Goal: Task Accomplishment & Management: Use online tool/utility

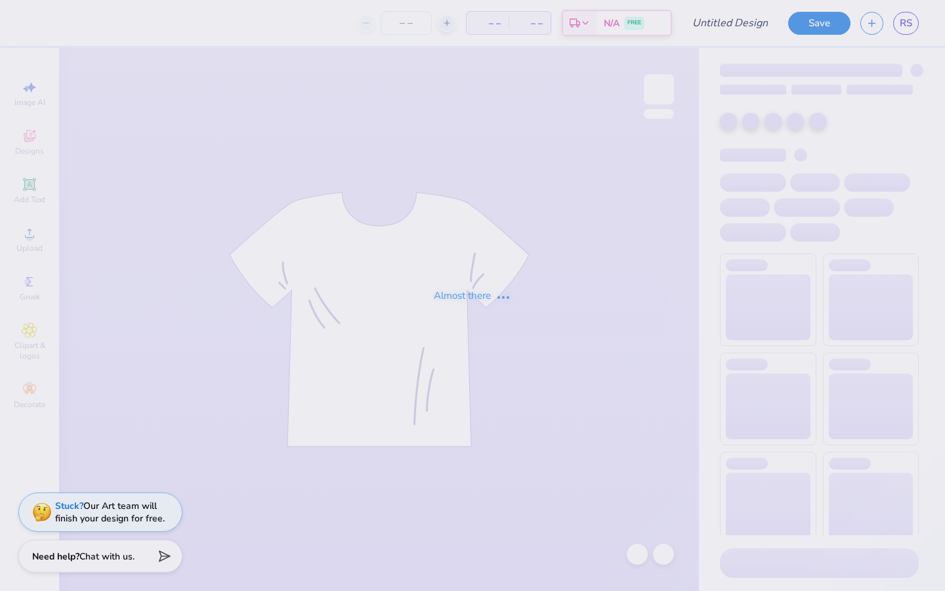
type input "KASA Heart Hoodie"
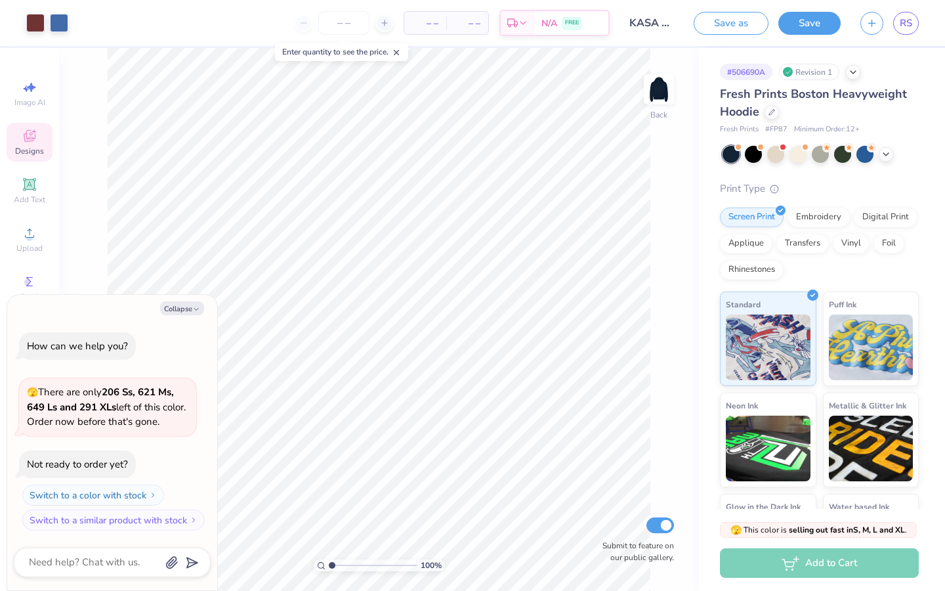
click at [33, 133] on icon at bounding box center [30, 136] width 16 height 16
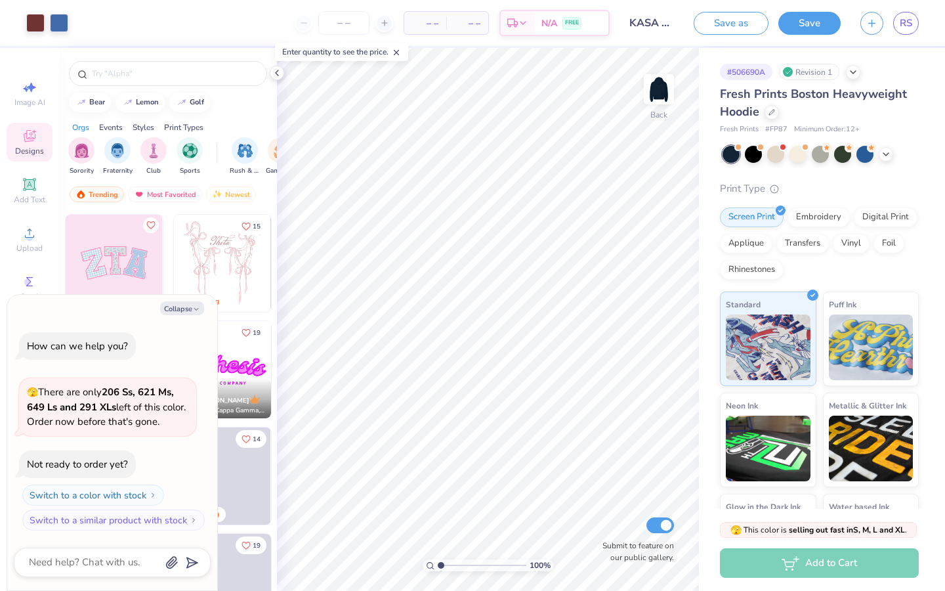
scroll to position [106, 0]
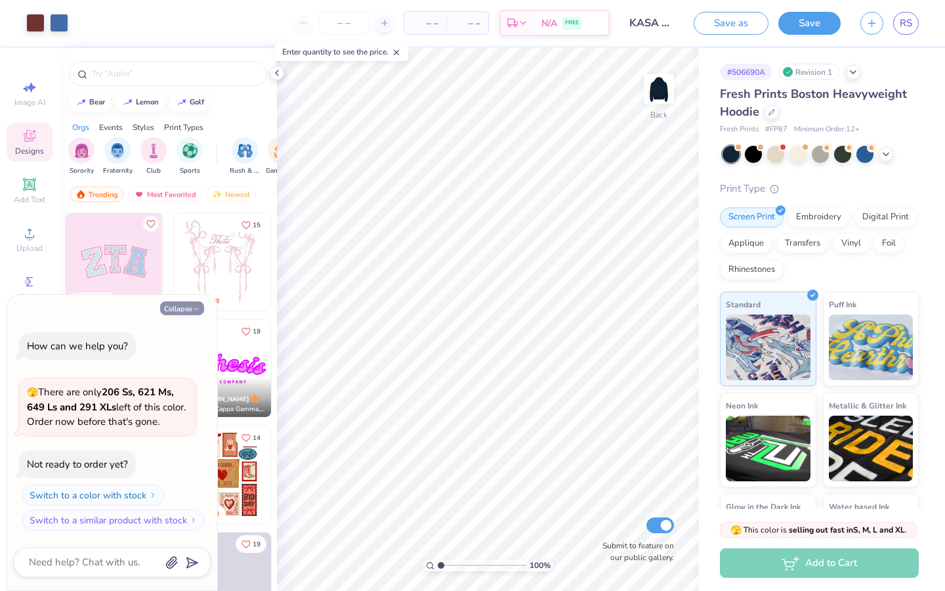
click at [171, 303] on button "Collapse" at bounding box center [182, 308] width 44 height 14
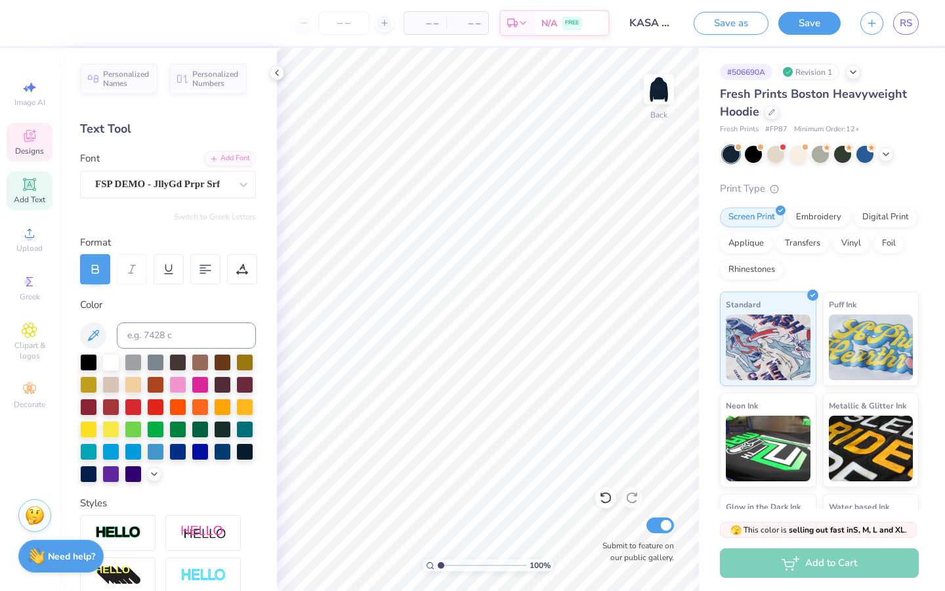
click at [30, 140] on icon at bounding box center [29, 137] width 11 height 9
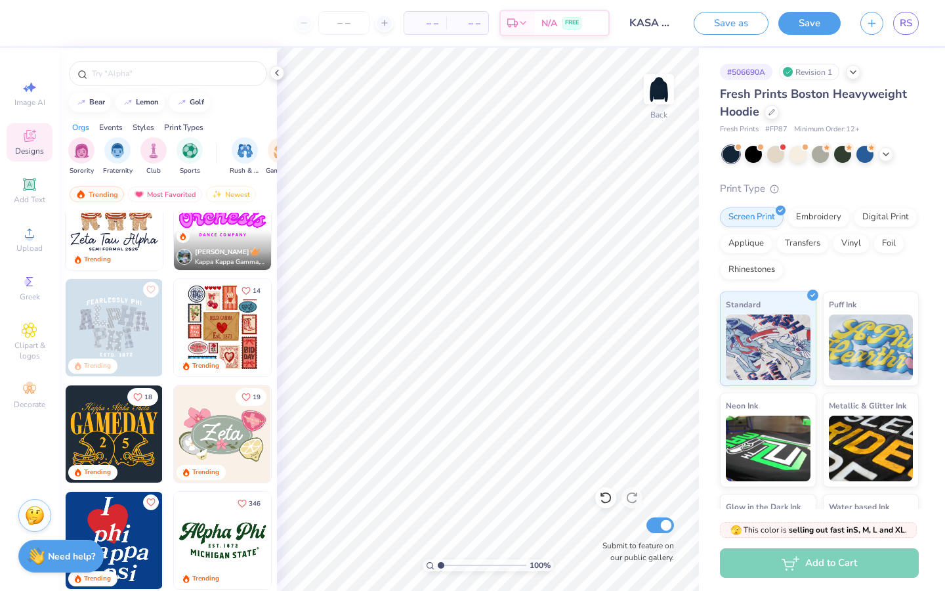
scroll to position [251, 0]
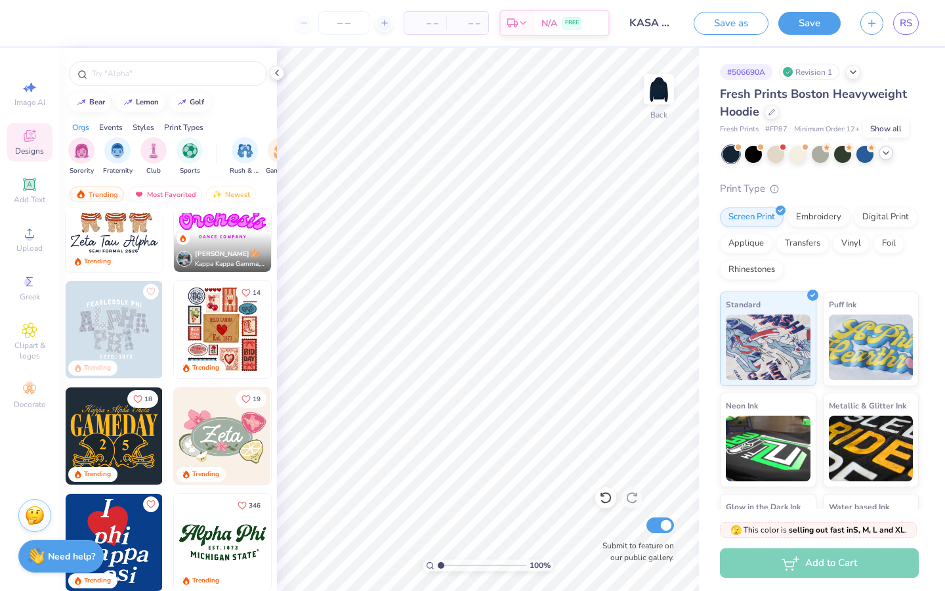
click at [887, 155] on icon at bounding box center [886, 153] width 11 height 11
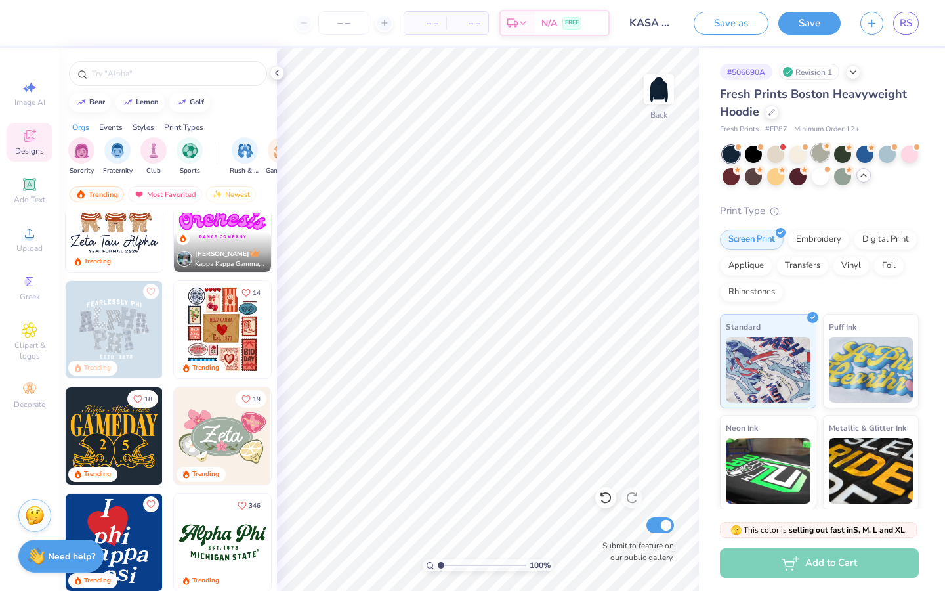
click at [822, 154] on div at bounding box center [820, 152] width 17 height 17
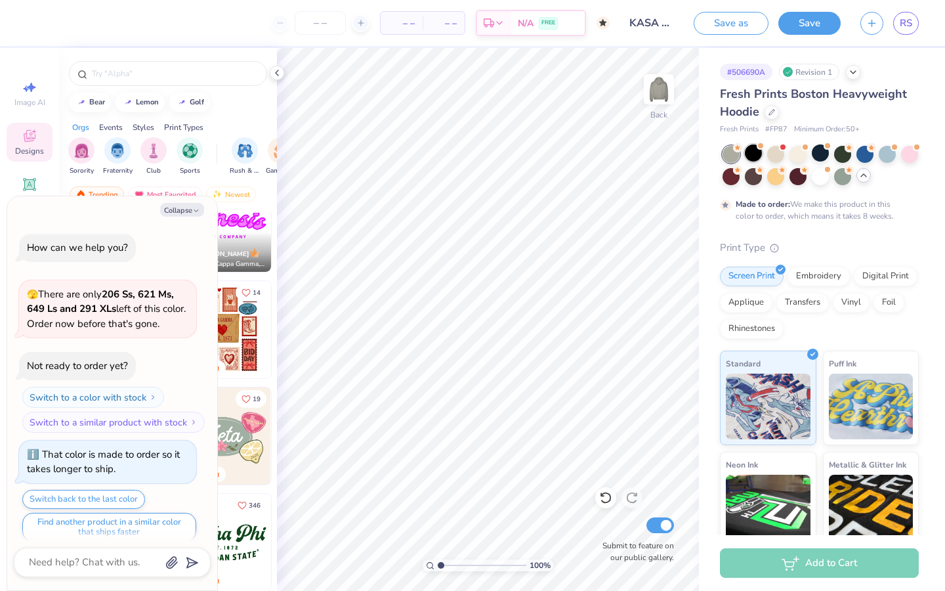
scroll to position [11, 0]
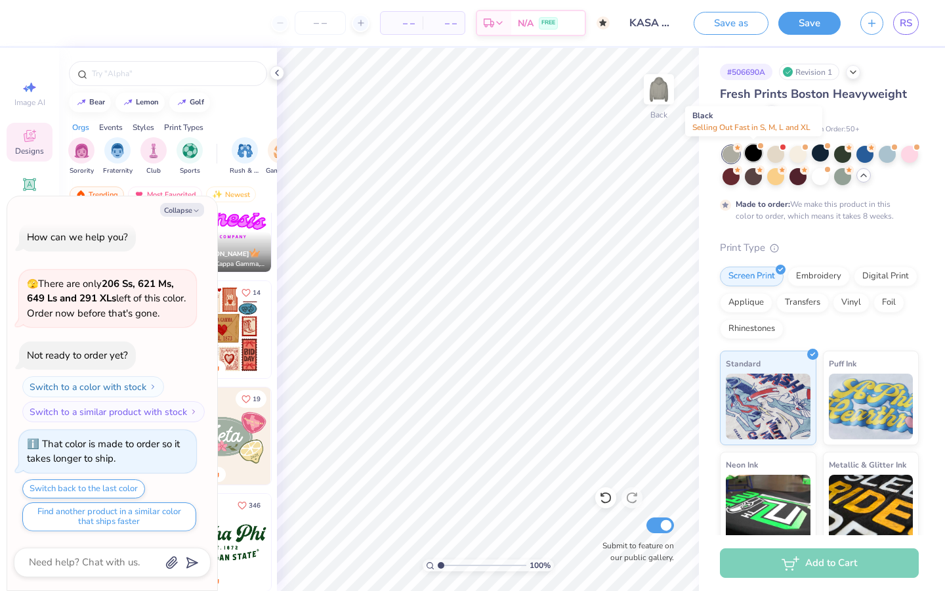
click at [751, 155] on div at bounding box center [753, 152] width 17 height 17
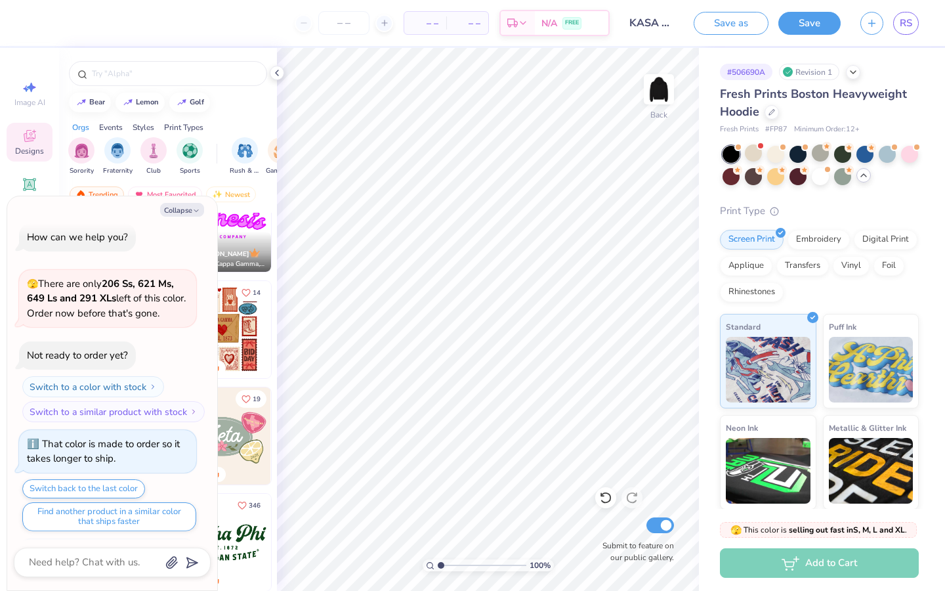
scroll to position [247, 0]
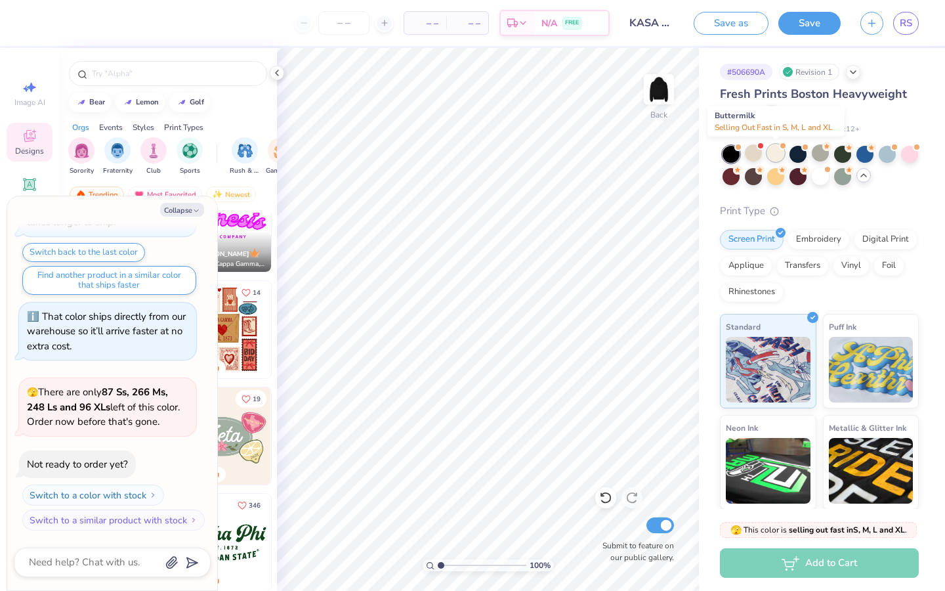
click at [768, 154] on div at bounding box center [775, 152] width 17 height 17
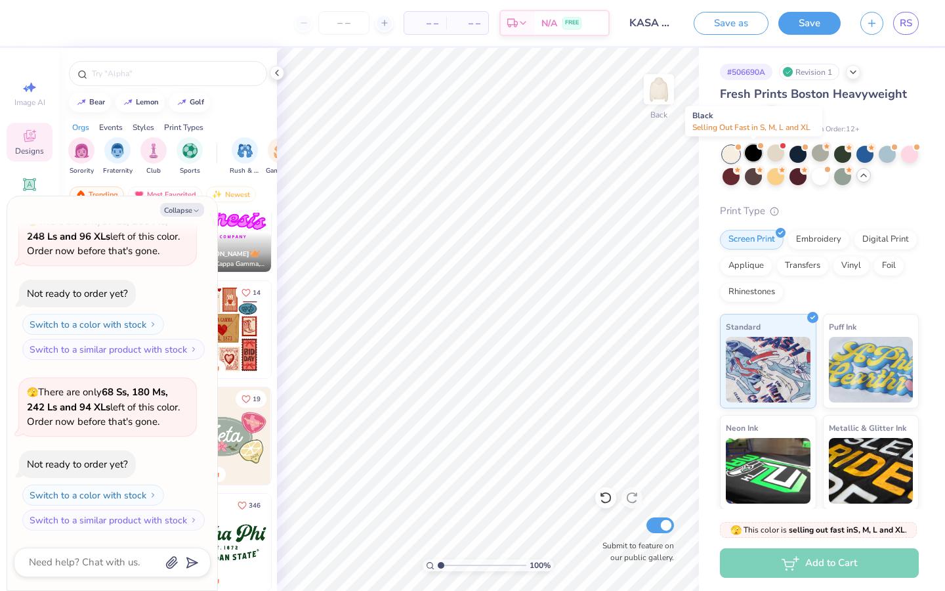
click at [755, 156] on div at bounding box center [753, 152] width 17 height 17
click at [797, 174] on div at bounding box center [798, 175] width 17 height 17
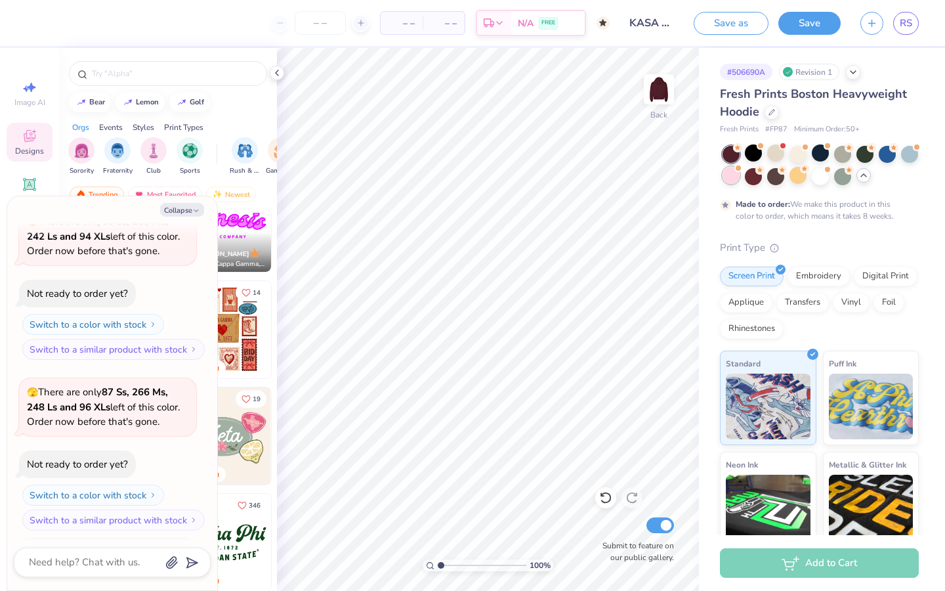
scroll to position [697, 0]
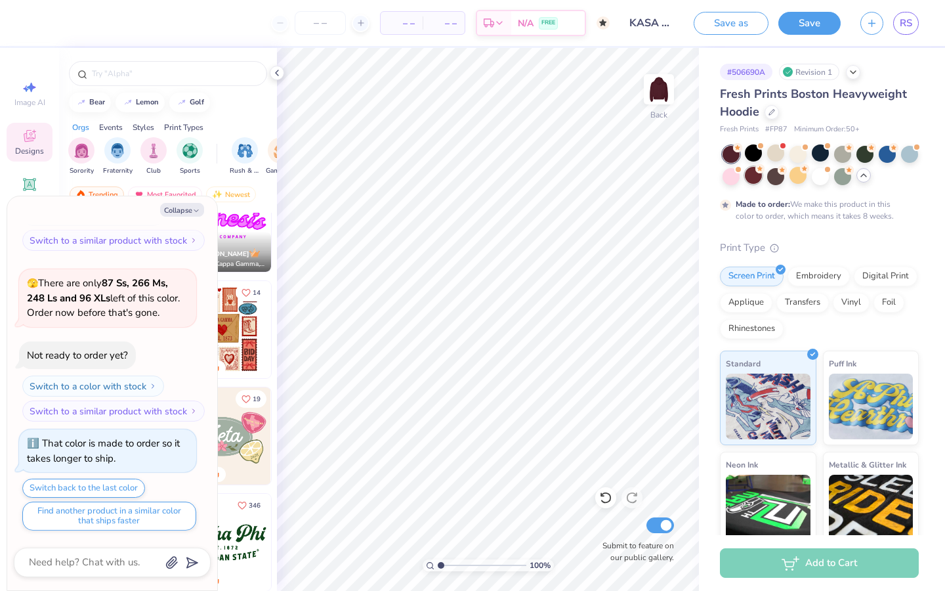
click at [753, 169] on div at bounding box center [753, 175] width 17 height 17
click at [796, 175] on div at bounding box center [798, 175] width 17 height 17
click at [891, 156] on div at bounding box center [887, 152] width 17 height 17
click at [827, 151] on div at bounding box center [820, 152] width 17 height 17
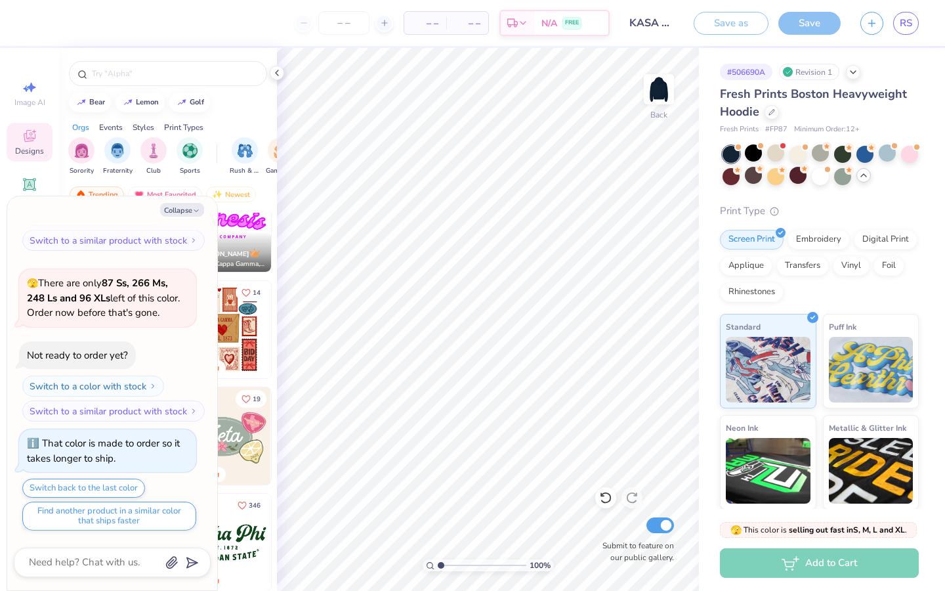
scroll to position [933, 0]
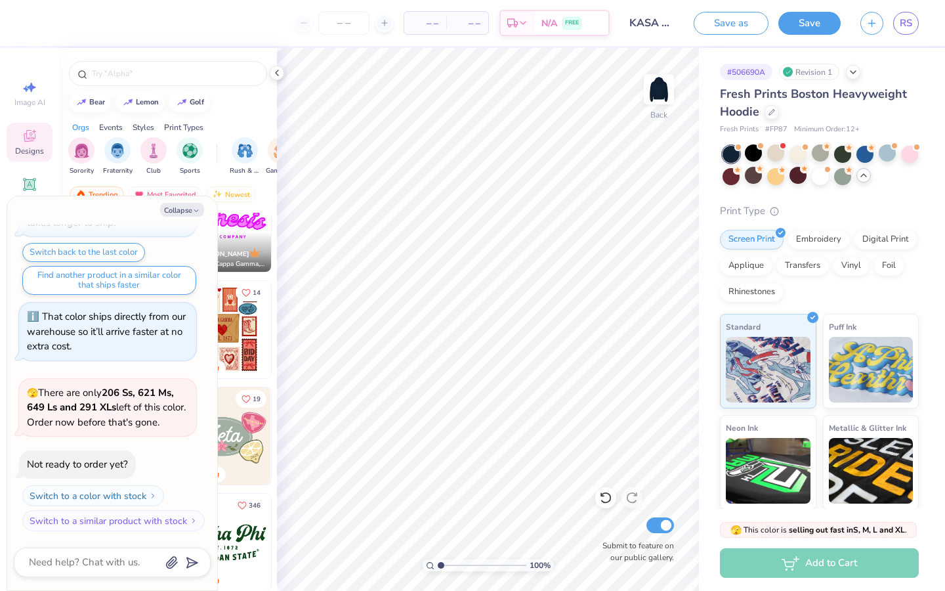
click at [734, 153] on div at bounding box center [731, 154] width 17 height 17
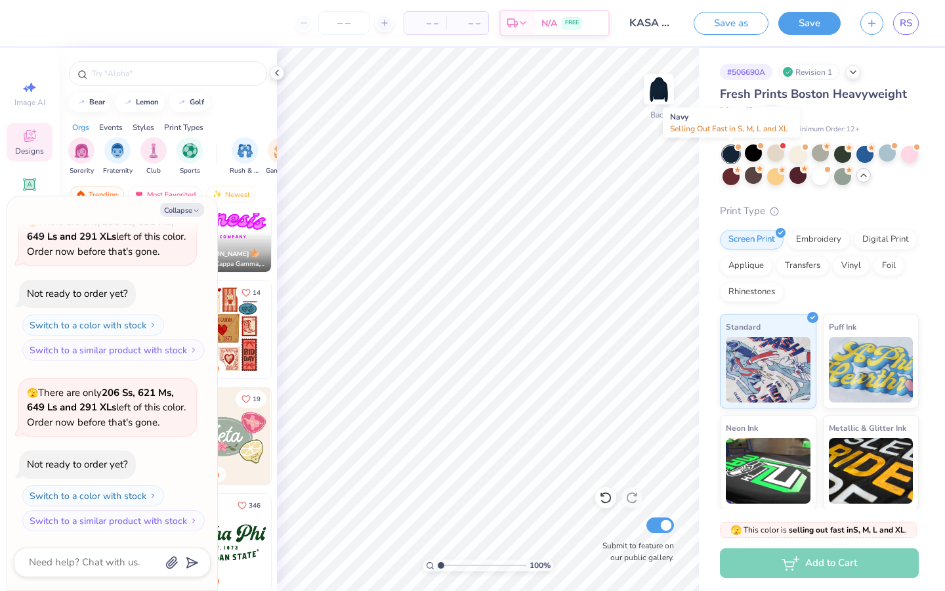
click at [728, 153] on div at bounding box center [731, 154] width 17 height 17
click at [865, 152] on div at bounding box center [865, 152] width 17 height 17
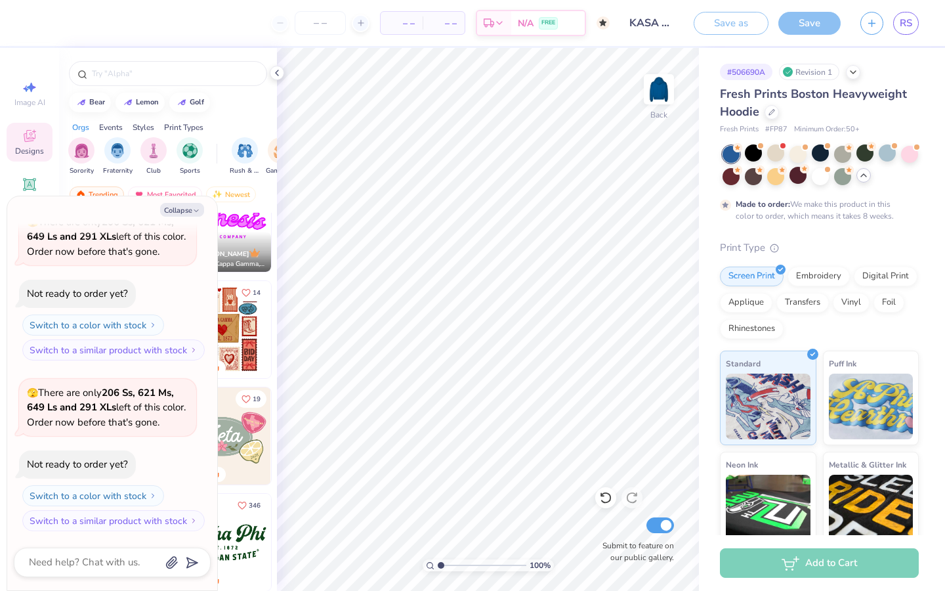
scroll to position [1383, 0]
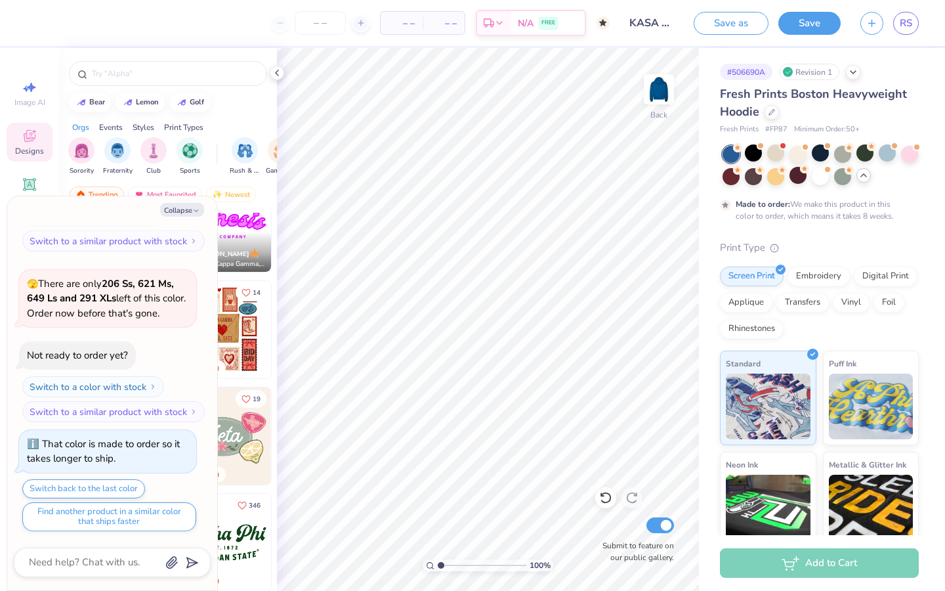
click at [731, 153] on div at bounding box center [731, 154] width 17 height 17
click at [753, 149] on div at bounding box center [753, 152] width 17 height 17
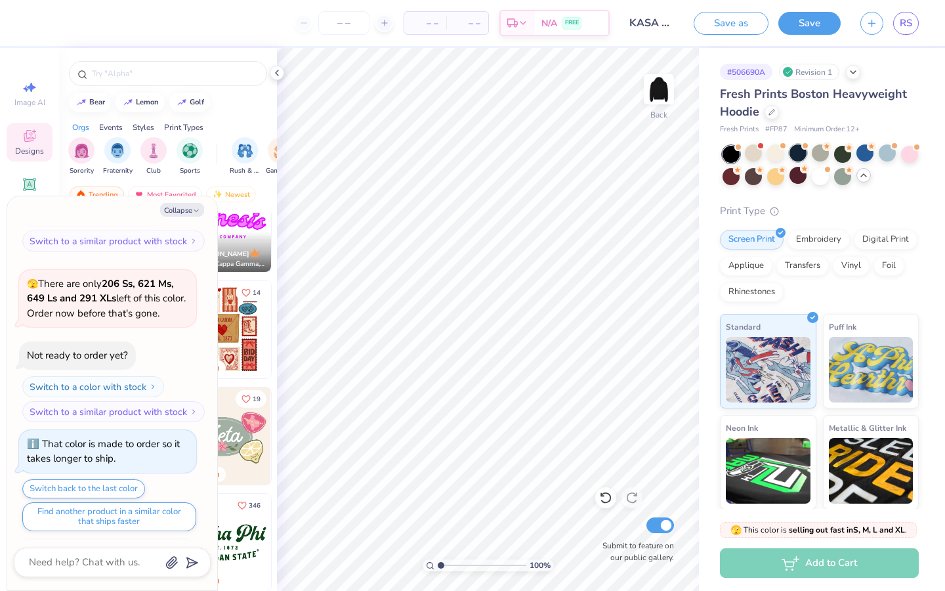
scroll to position [1619, 0]
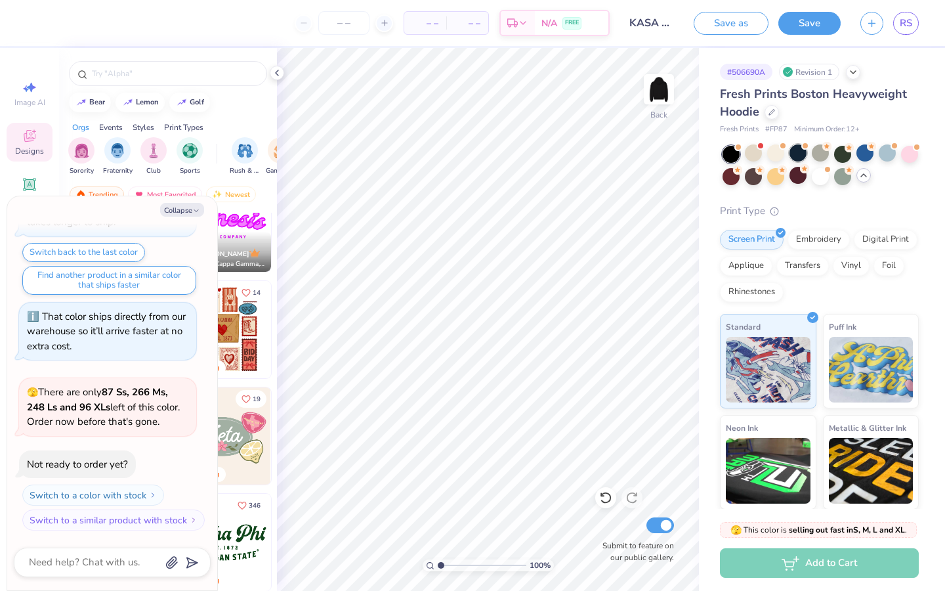
click at [797, 154] on div at bounding box center [798, 152] width 17 height 17
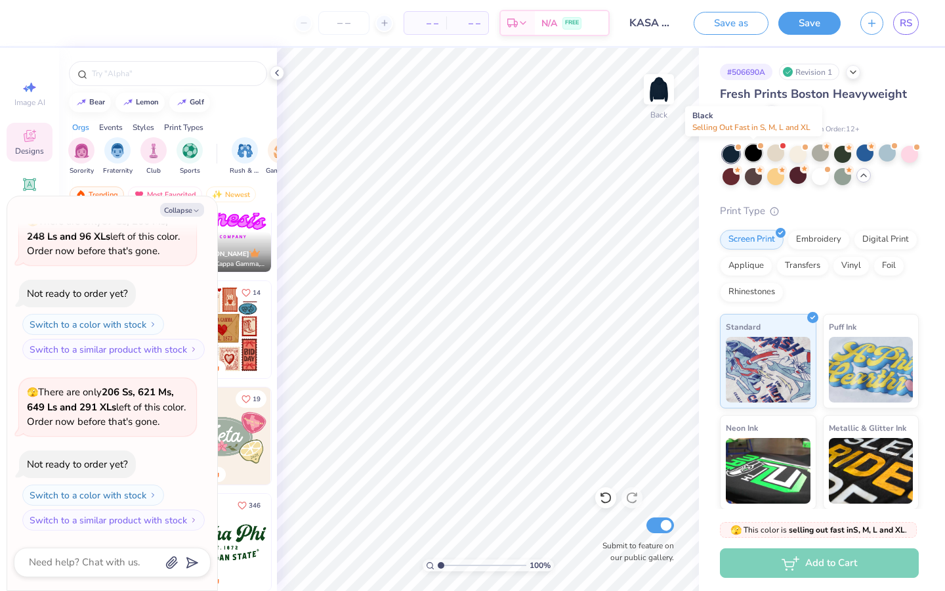
click at [755, 151] on div at bounding box center [753, 152] width 17 height 17
click at [801, 153] on div at bounding box center [798, 152] width 17 height 17
click at [851, 152] on div at bounding box center [842, 152] width 17 height 17
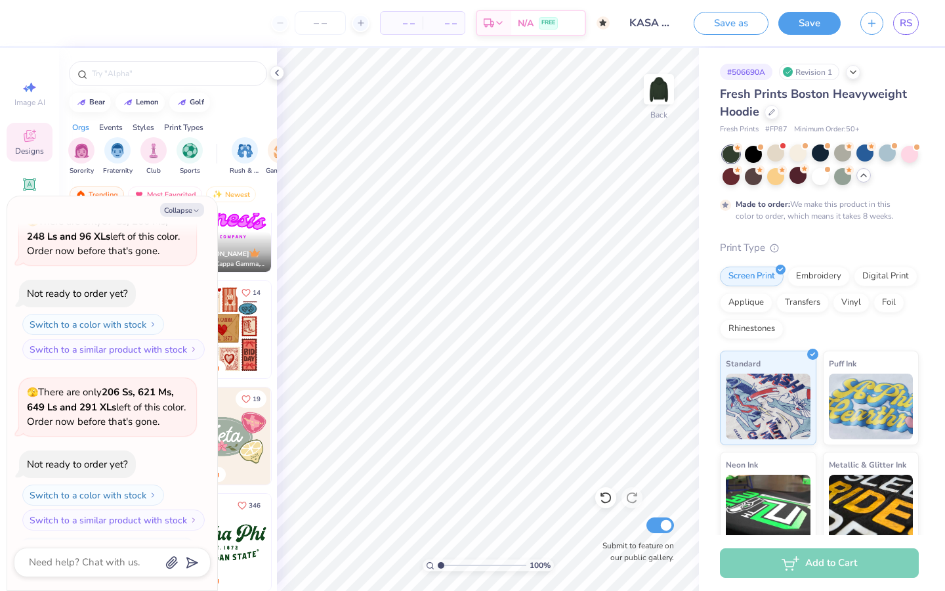
scroll to position [2240, 0]
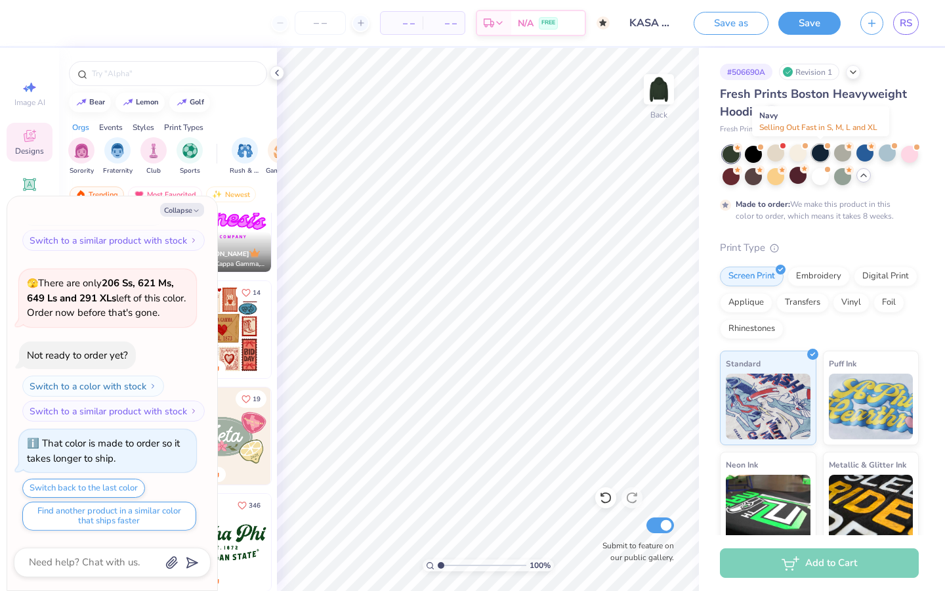
click at [822, 154] on div at bounding box center [820, 152] width 17 height 17
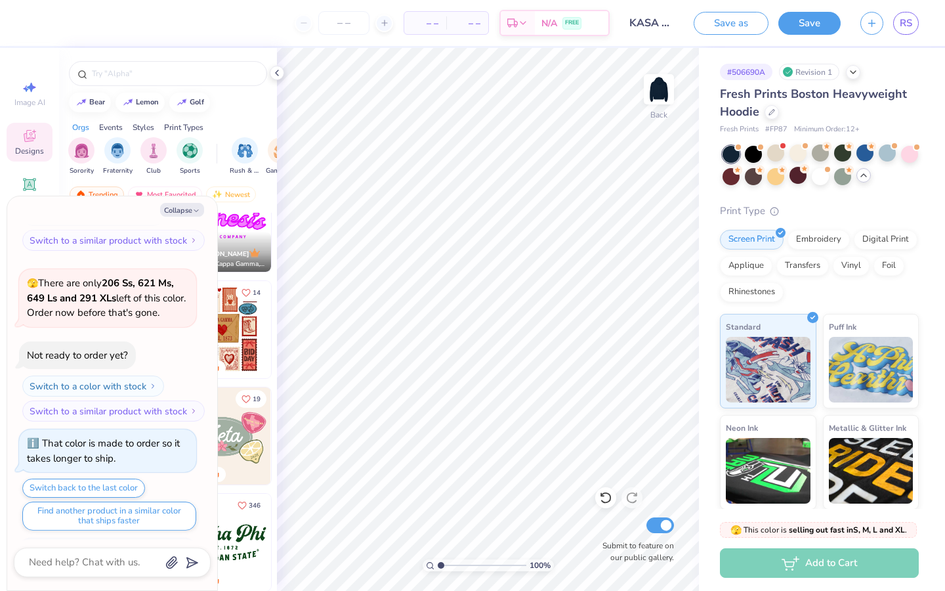
scroll to position [2476, 0]
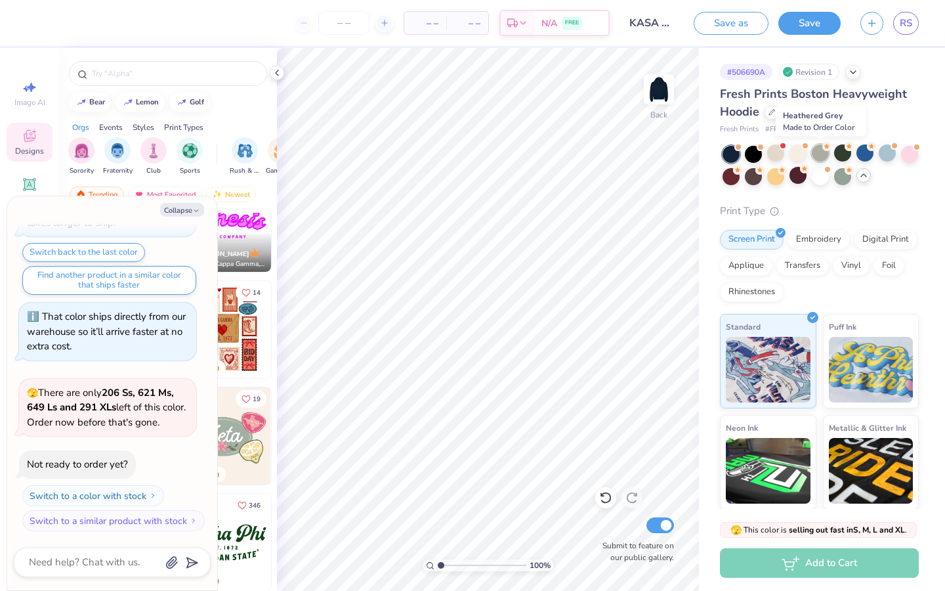
click at [818, 158] on div at bounding box center [820, 152] width 17 height 17
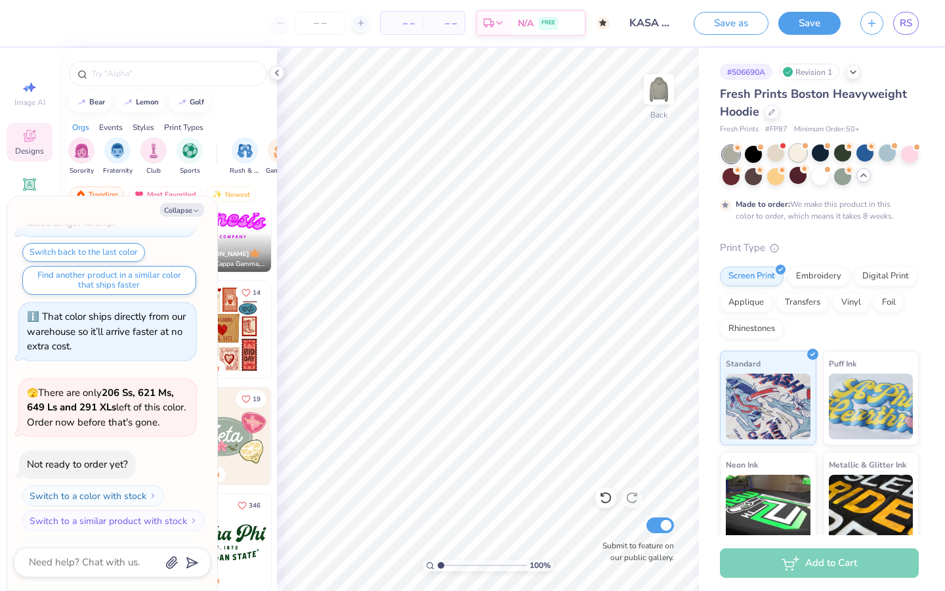
scroll to position [2585, 0]
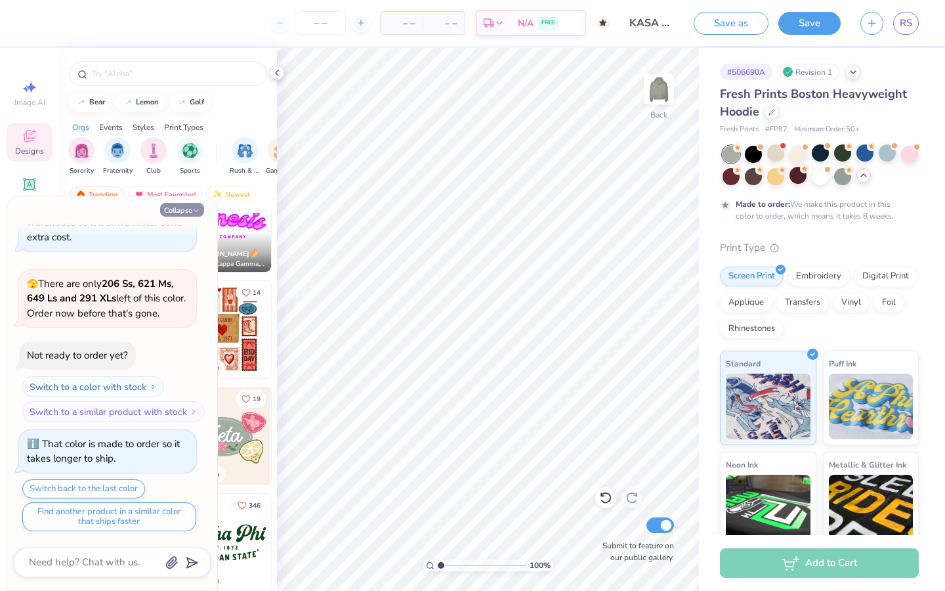
click at [186, 213] on button "Collapse" at bounding box center [182, 210] width 44 height 14
type textarea "x"
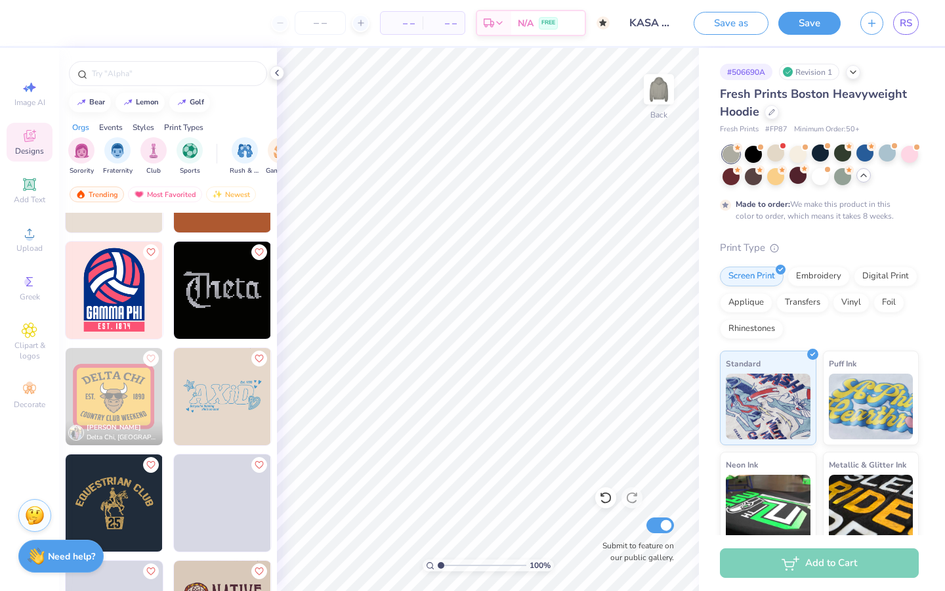
scroll to position [6567, 0]
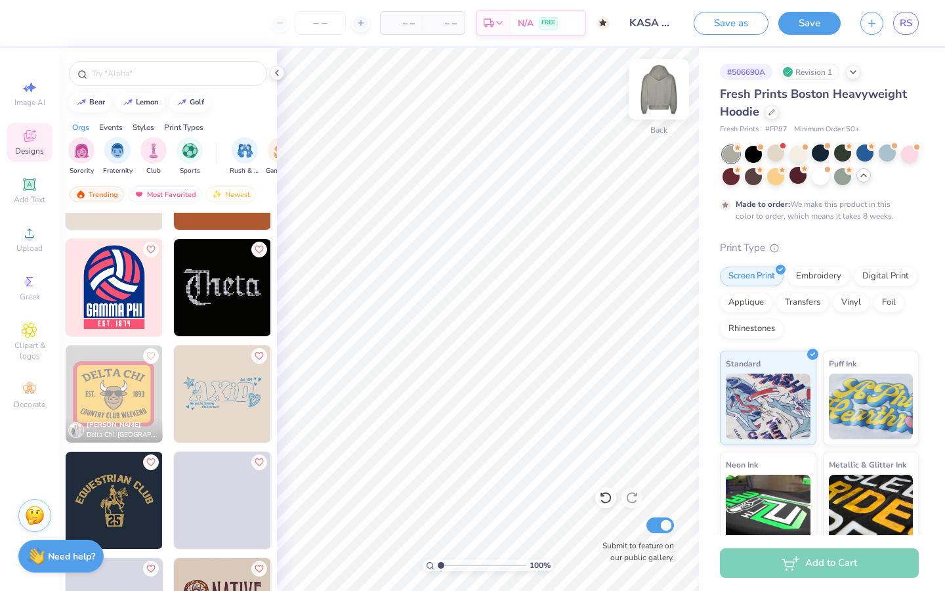
click at [656, 92] on img at bounding box center [659, 89] width 53 height 53
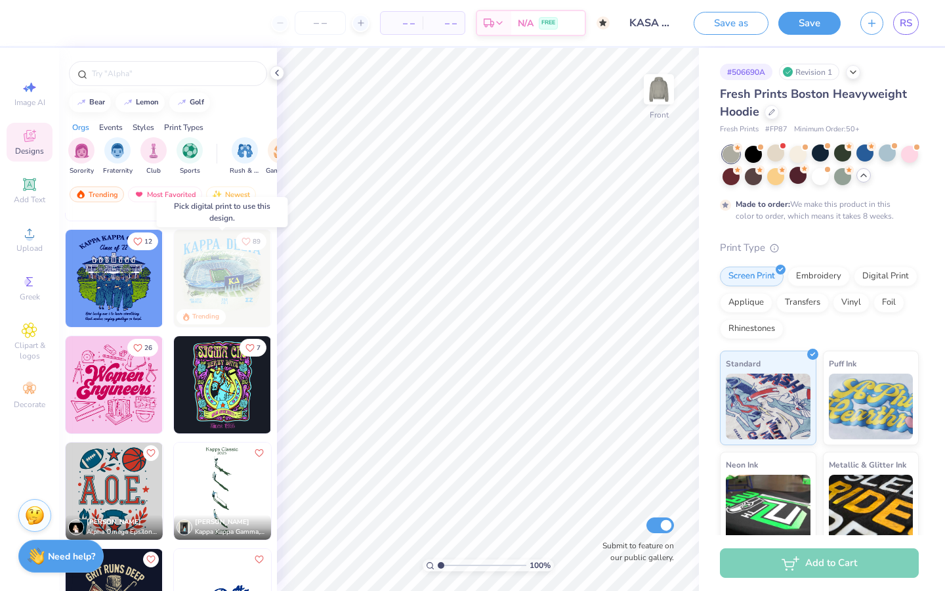
scroll to position [5301, 0]
click at [237, 501] on img at bounding box center [222, 490] width 97 height 97
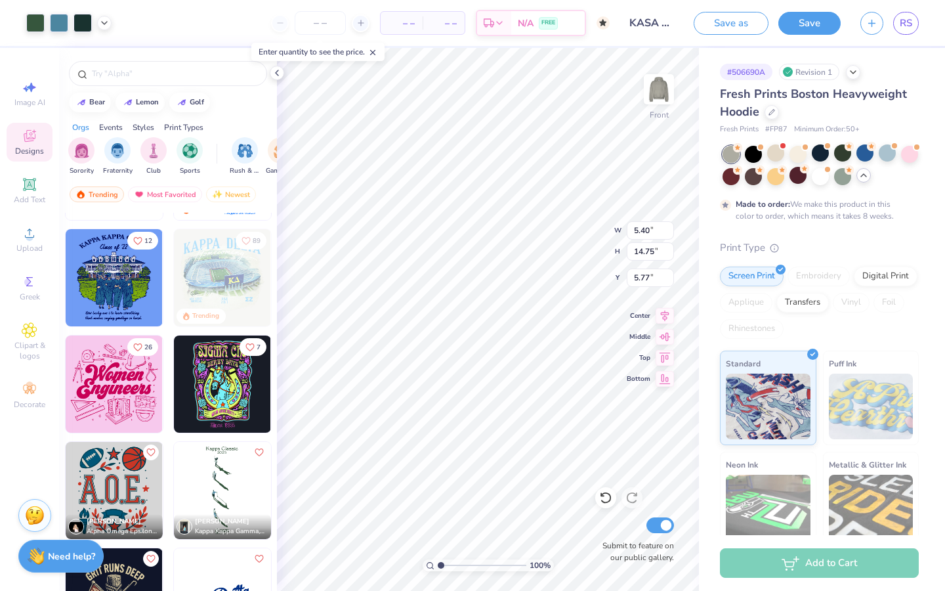
type input "5.40"
type input "14.75"
type input "5.92"
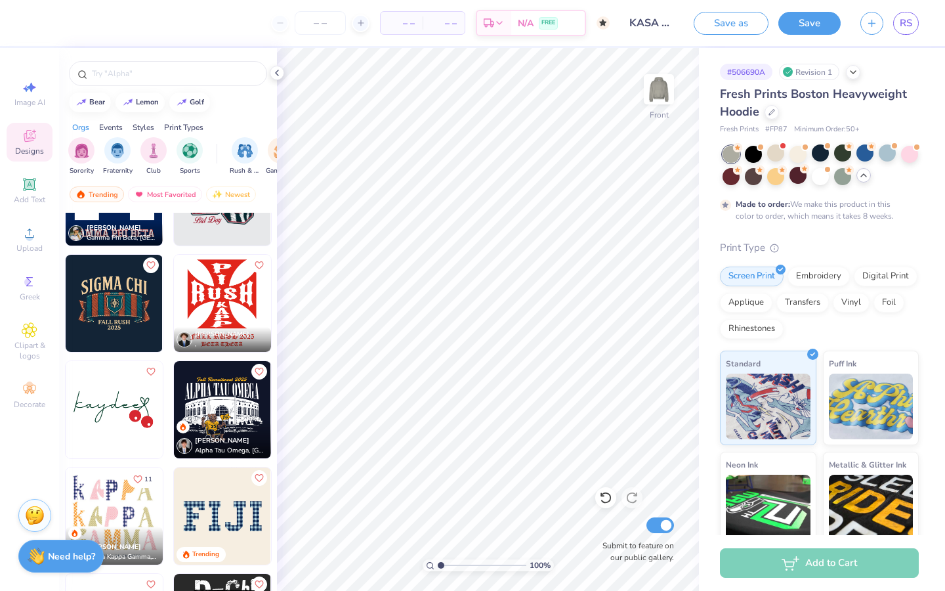
scroll to position [3889, 0]
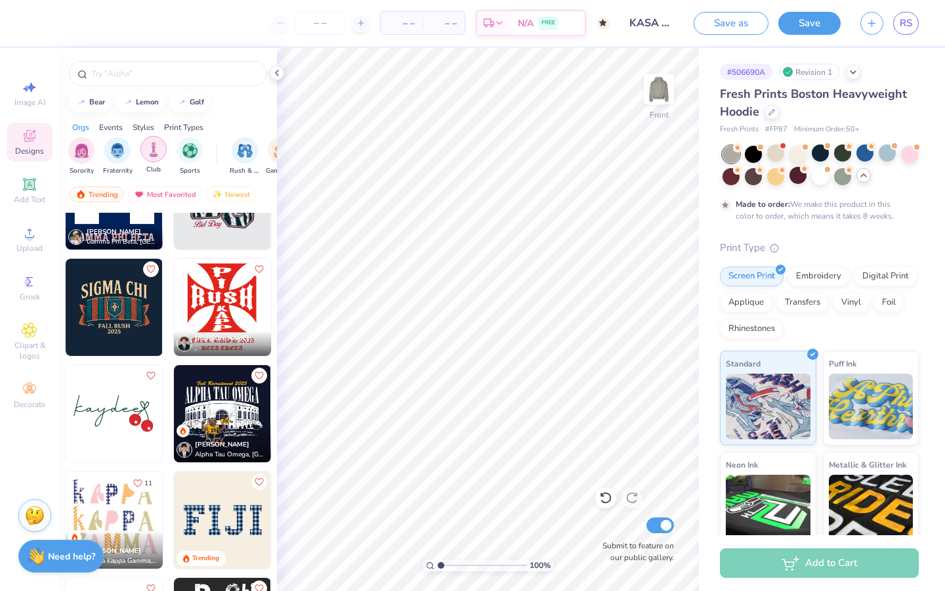
click at [153, 145] on img "filter for Club" at bounding box center [153, 149] width 14 height 15
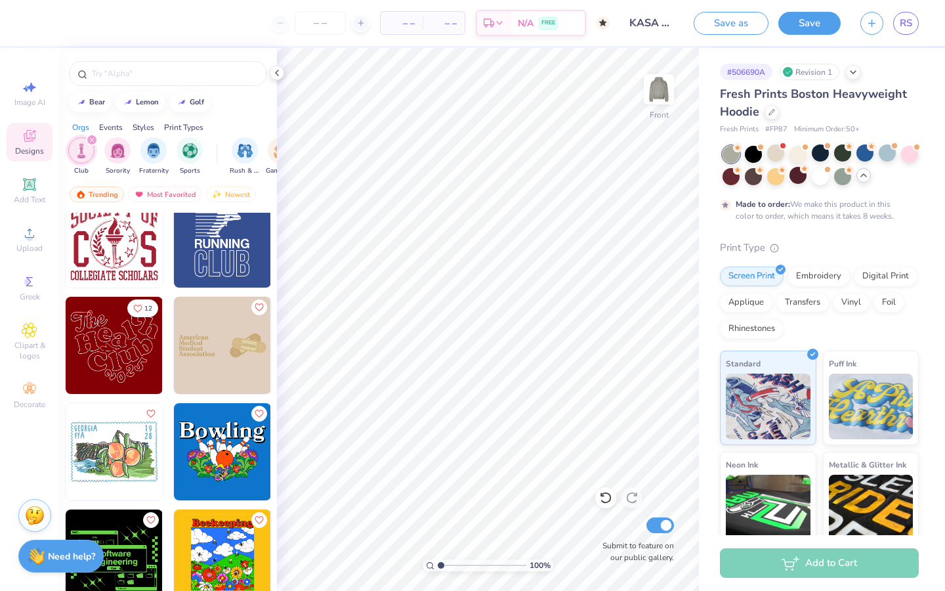
scroll to position [1746, 0]
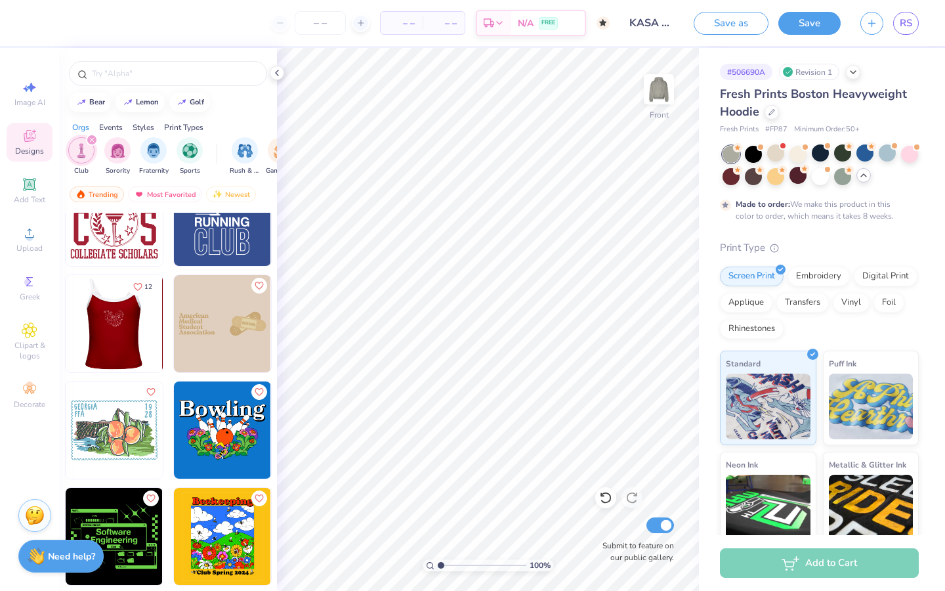
click at [66, 349] on img at bounding box center [16, 323] width 97 height 97
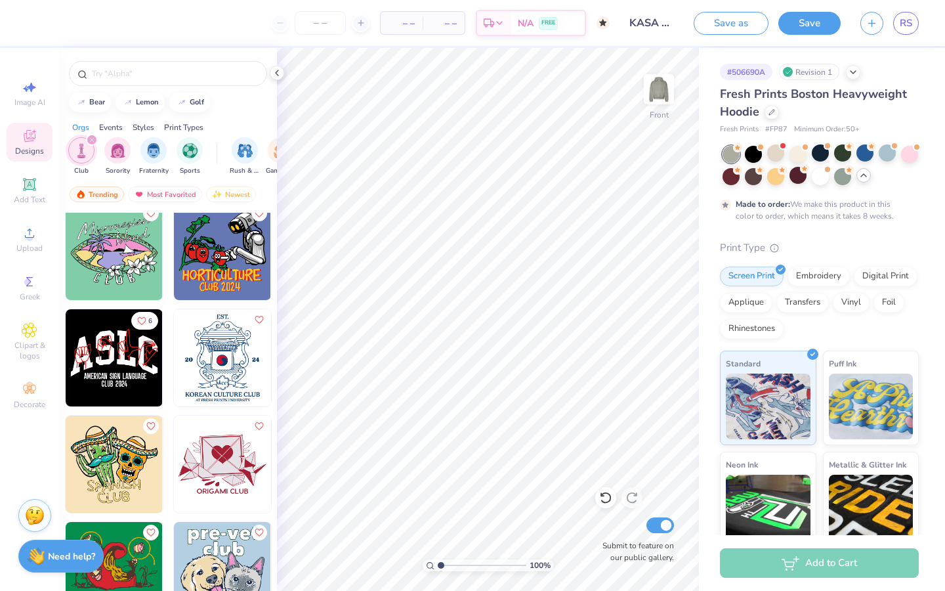
scroll to position [13090, 0]
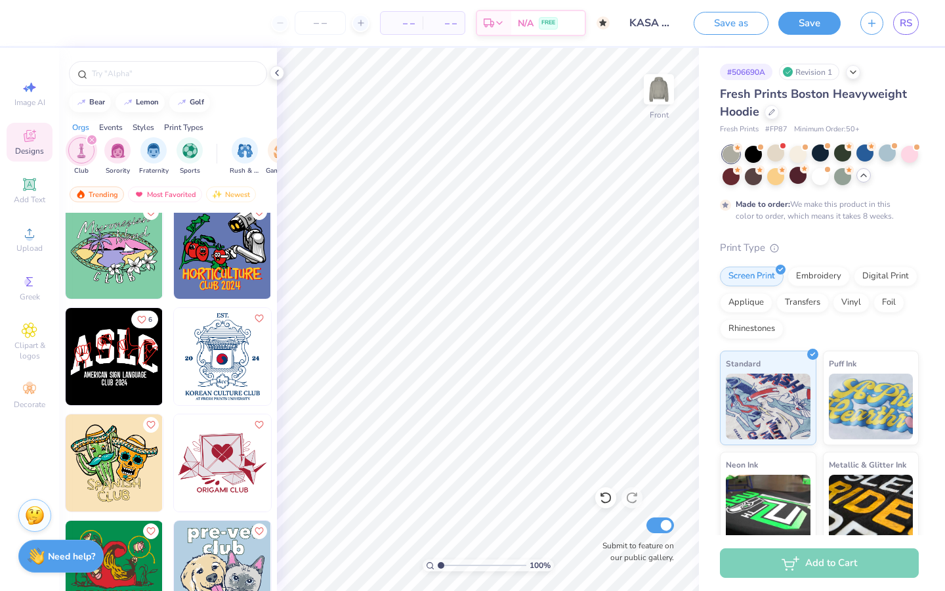
click at [228, 385] on img at bounding box center [222, 356] width 97 height 97
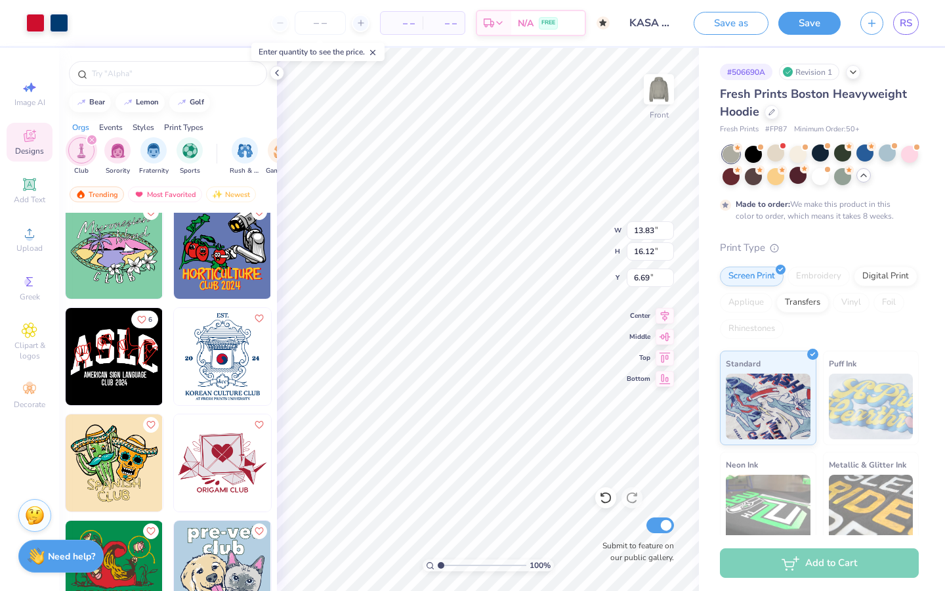
type input "9.69"
type input "11.30"
type input "8.09"
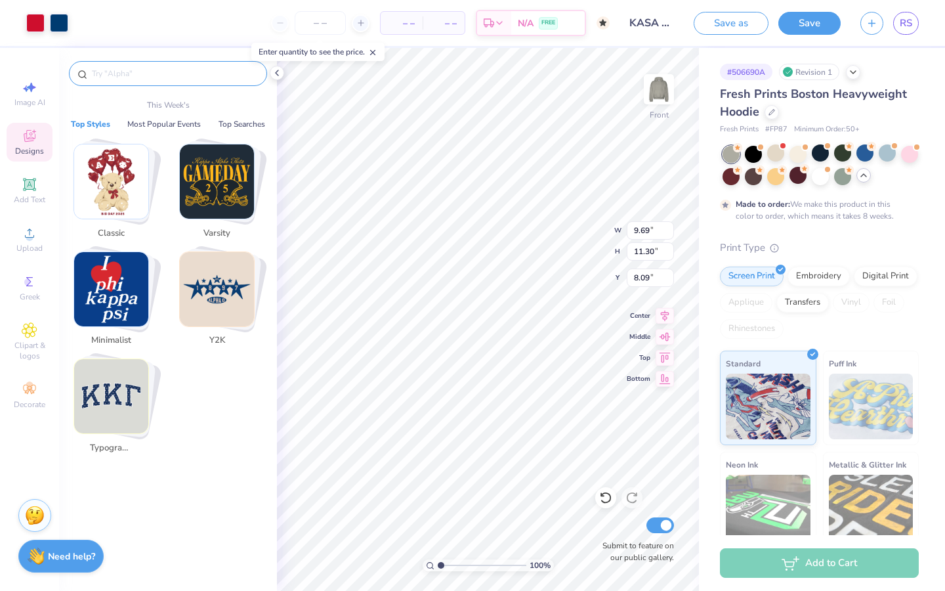
click at [193, 74] on input "text" at bounding box center [175, 73] width 168 height 13
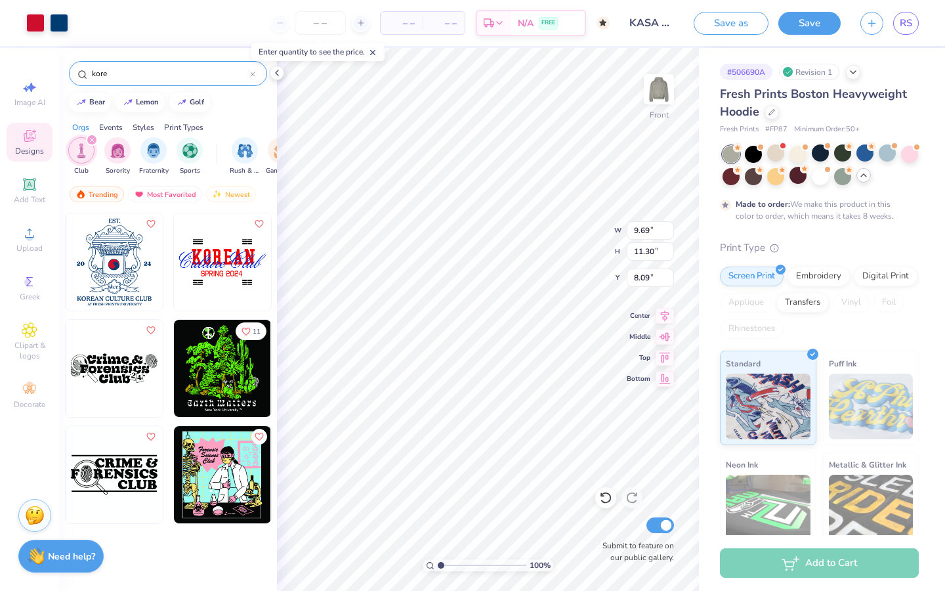
type input "kore"
click at [563, 236] on div "100 % Front W 9.69 9.69 " H 11.30 11.30 " Y 8.09 8.09 " Center Middle Top Botto…" at bounding box center [488, 319] width 422 height 543
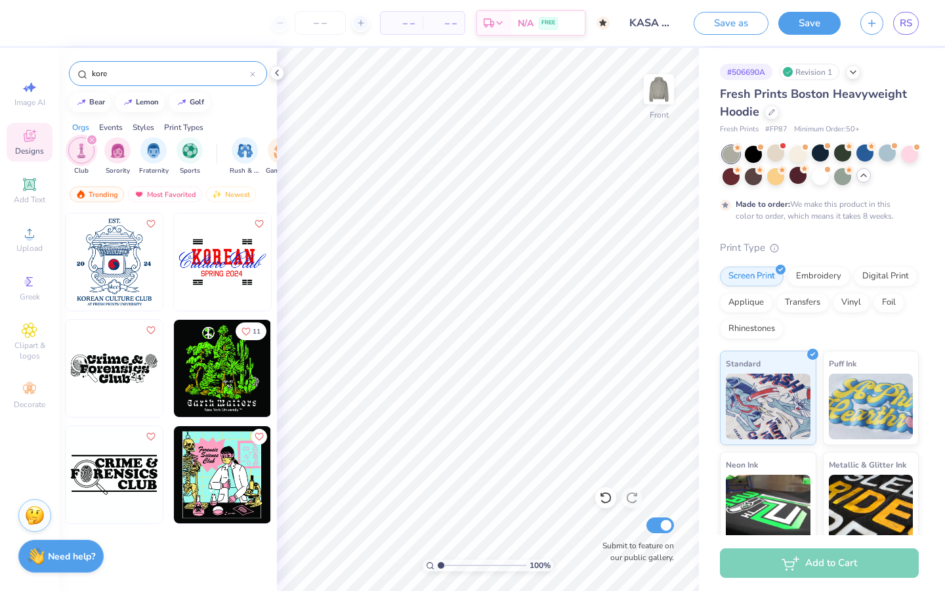
click at [225, 282] on img at bounding box center [222, 261] width 97 height 97
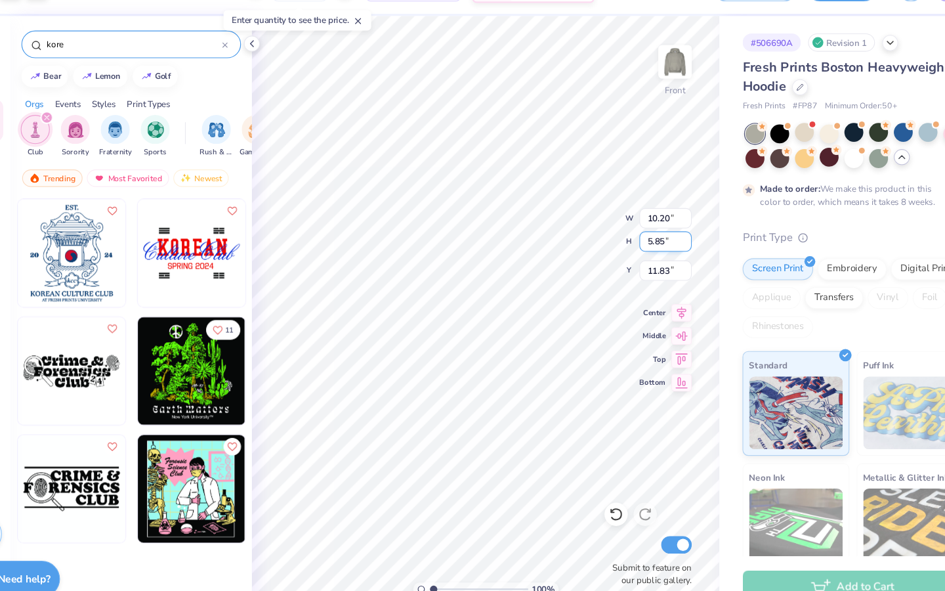
click at [658, 223] on div "100 % Front W 10.20 10.20 " H 5.85 5.85 " Y 11.83 11.83 " Center Middle Top Bot…" at bounding box center [488, 319] width 422 height 543
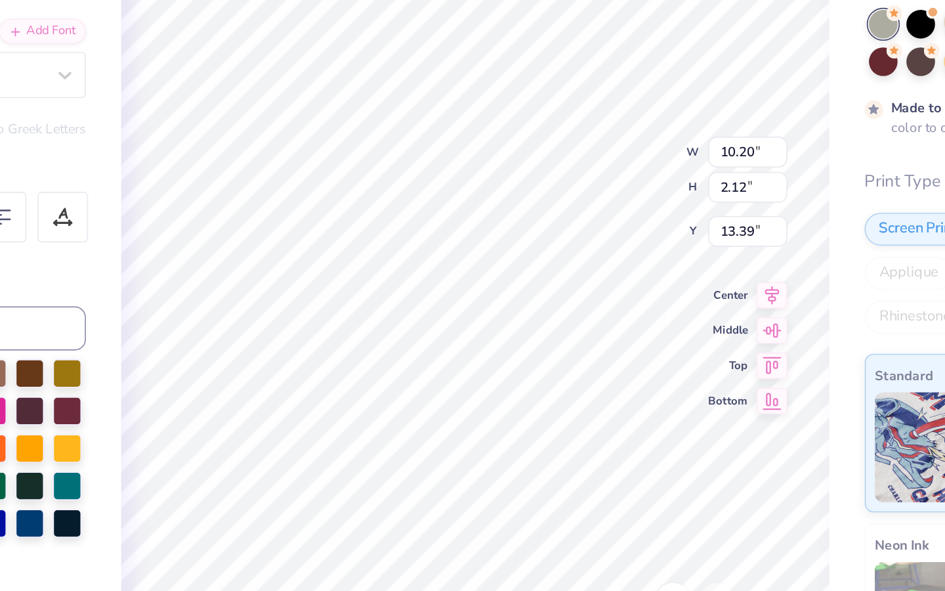
scroll to position [0, 0]
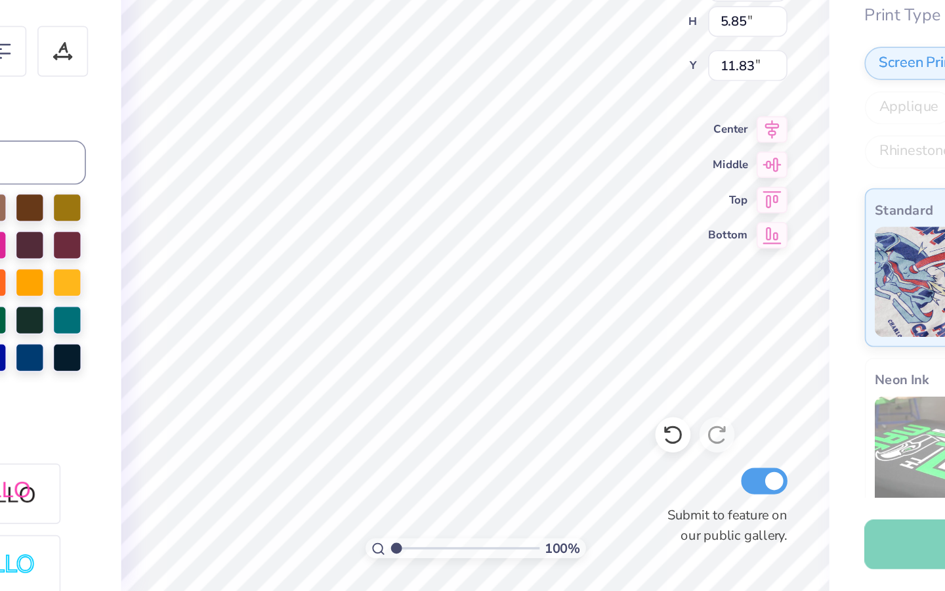
type input "7.58"
type input "5.85"
type input "11.83"
type input "8.05"
type input "2.00"
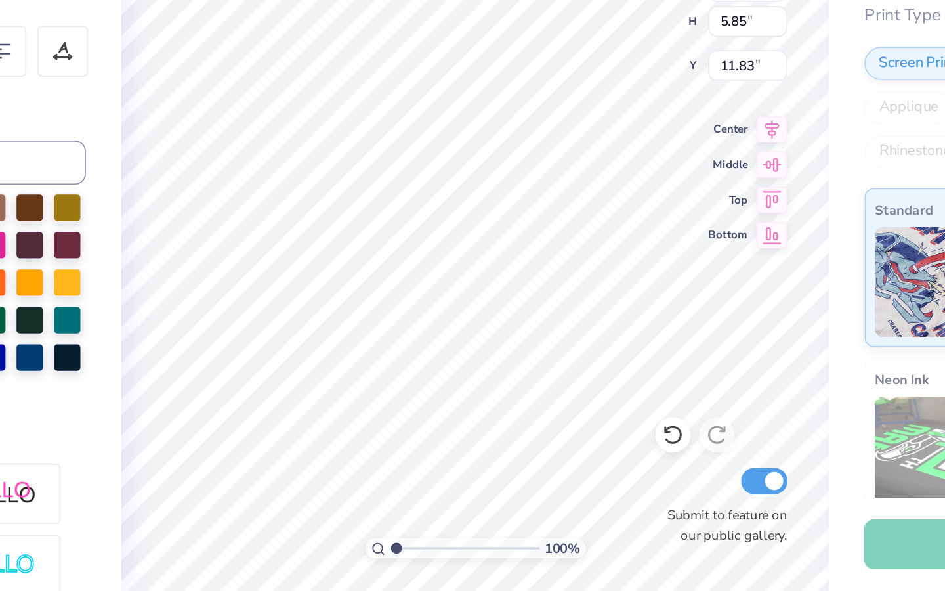
type input "13.07"
type textarea "K"
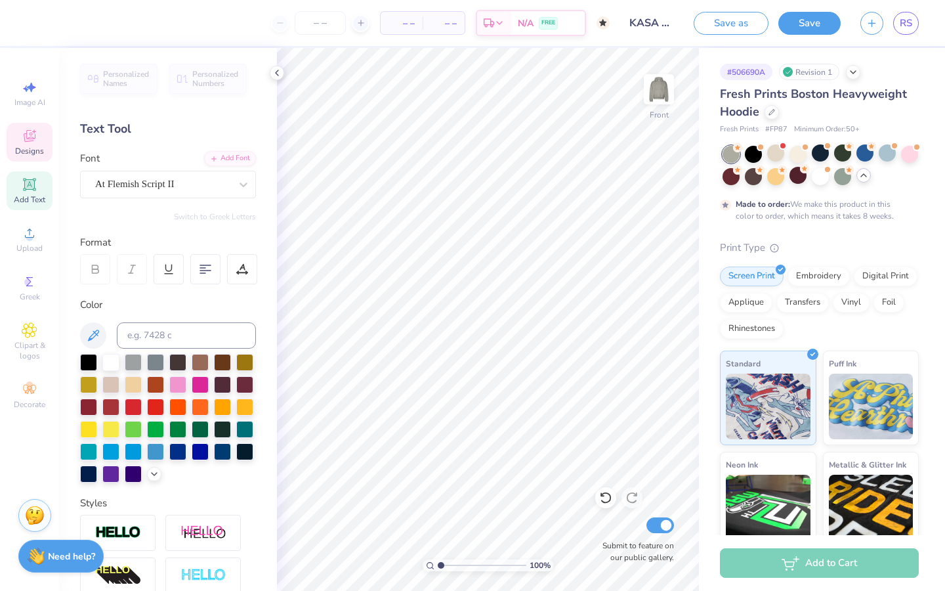
click at [32, 152] on span "Designs" at bounding box center [29, 151] width 29 height 11
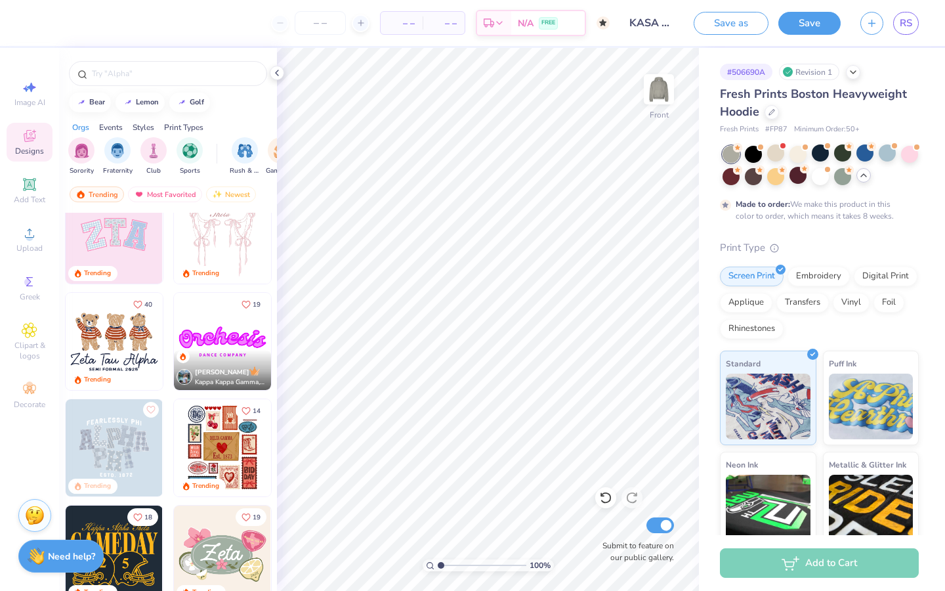
scroll to position [144, 0]
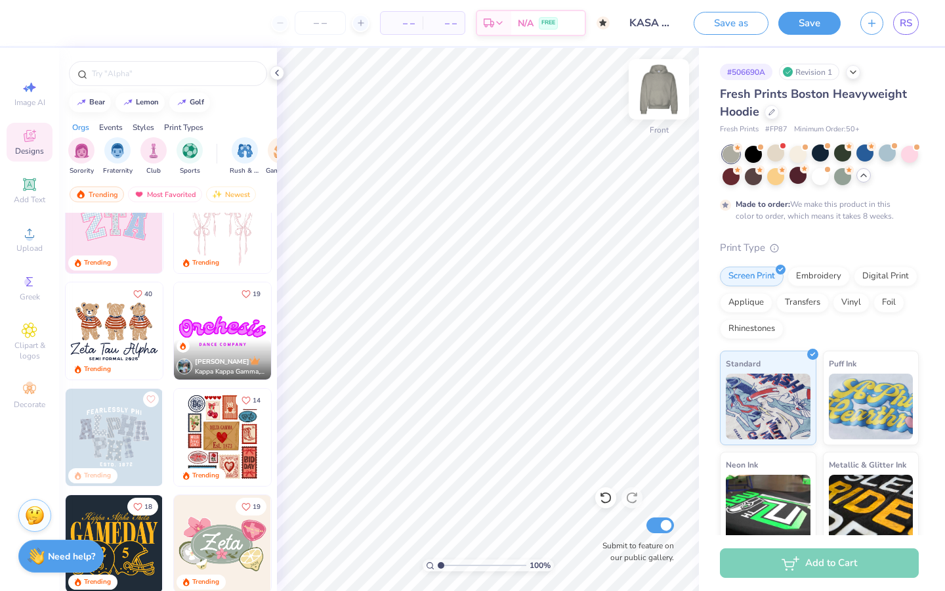
click at [652, 97] on img at bounding box center [659, 89] width 53 height 53
click at [122, 327] on img at bounding box center [114, 330] width 97 height 97
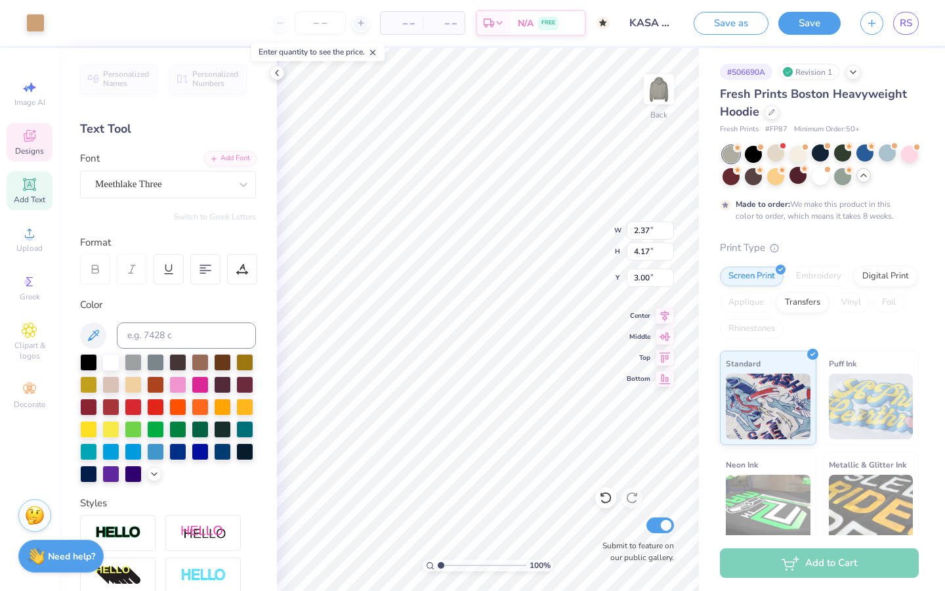
type input "3.00"
type input "4.43"
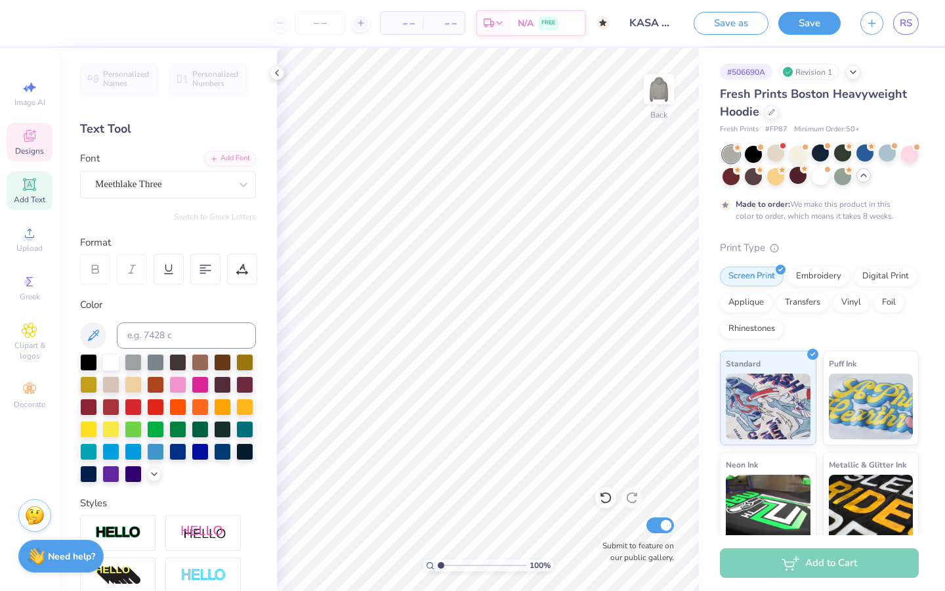
click at [21, 135] on div "Designs" at bounding box center [30, 142] width 46 height 39
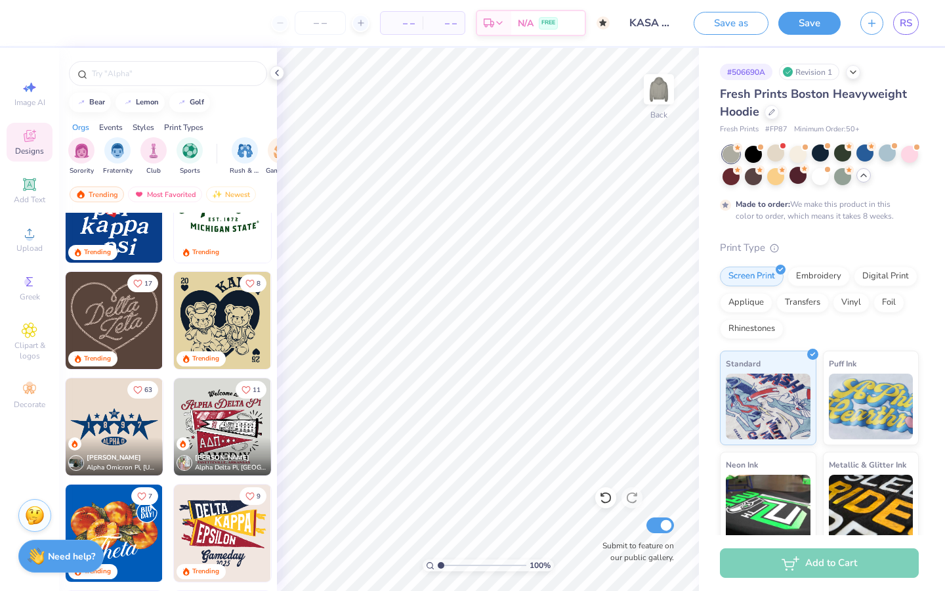
scroll to position [1051, 0]
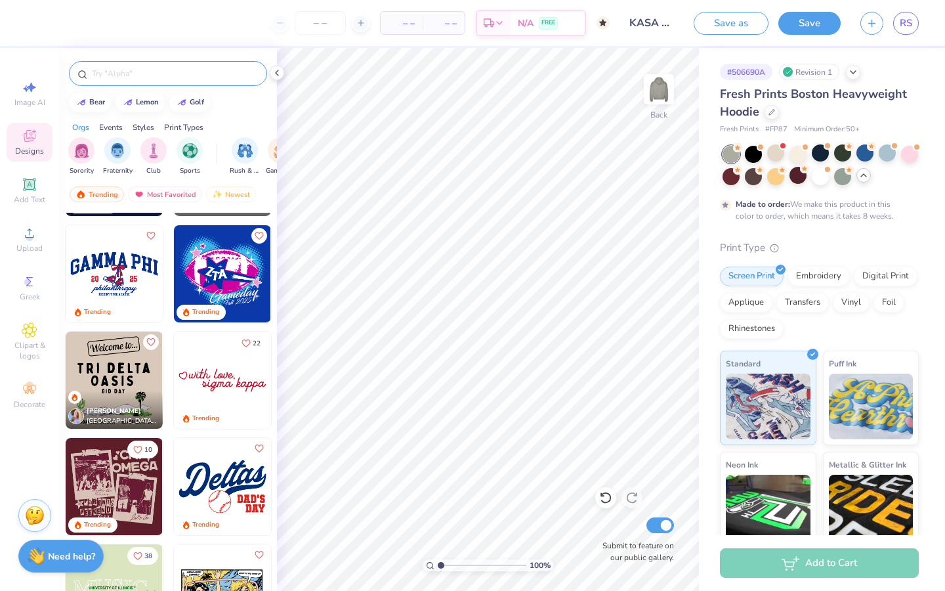
click at [167, 63] on div at bounding box center [168, 73] width 198 height 25
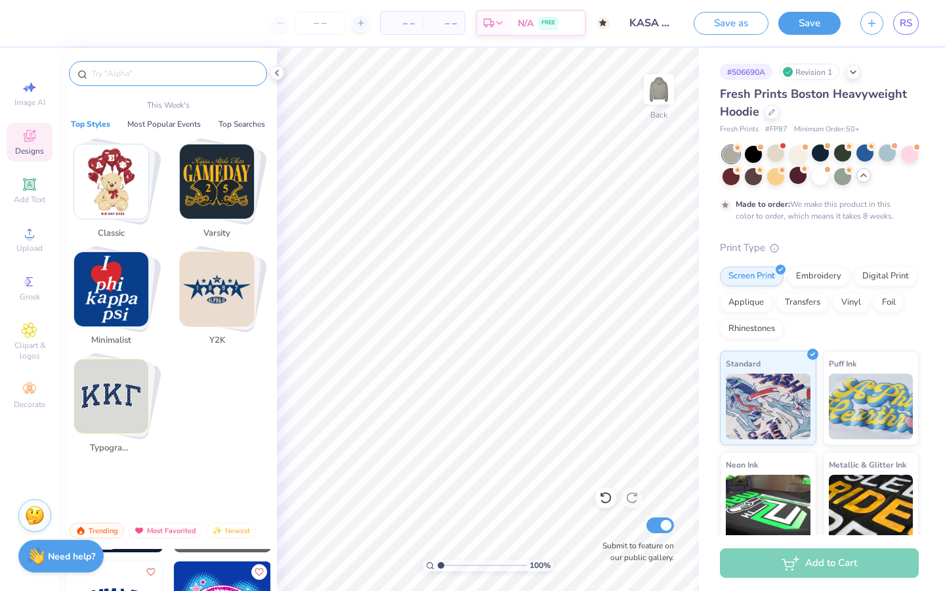
click at [178, 75] on input "text" at bounding box center [175, 73] width 168 height 13
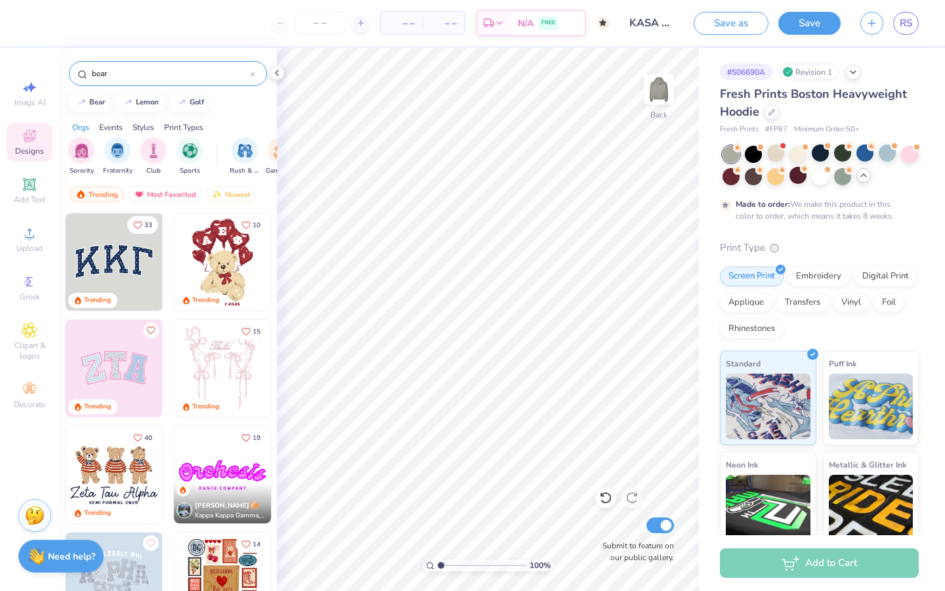
type input "bear"
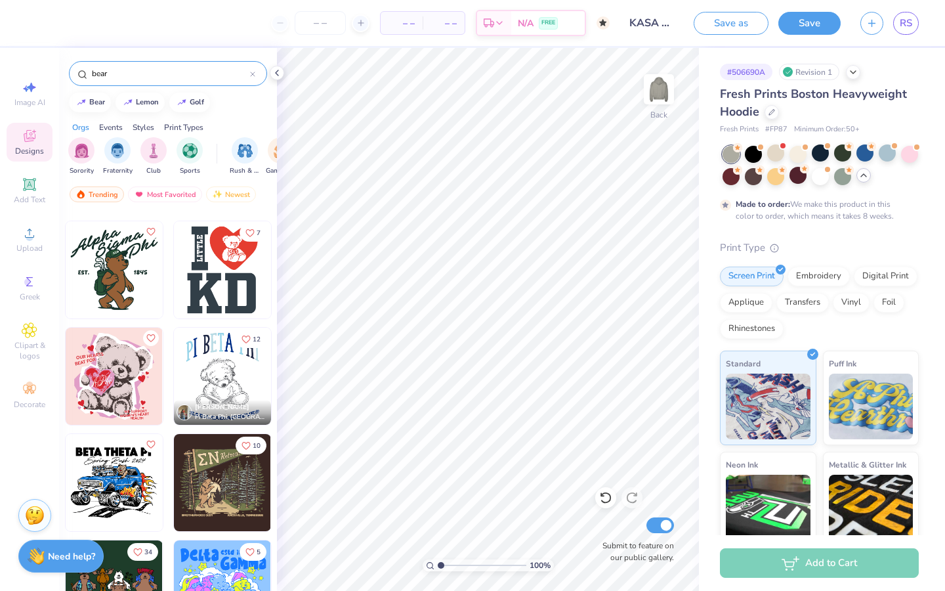
scroll to position [487, 0]
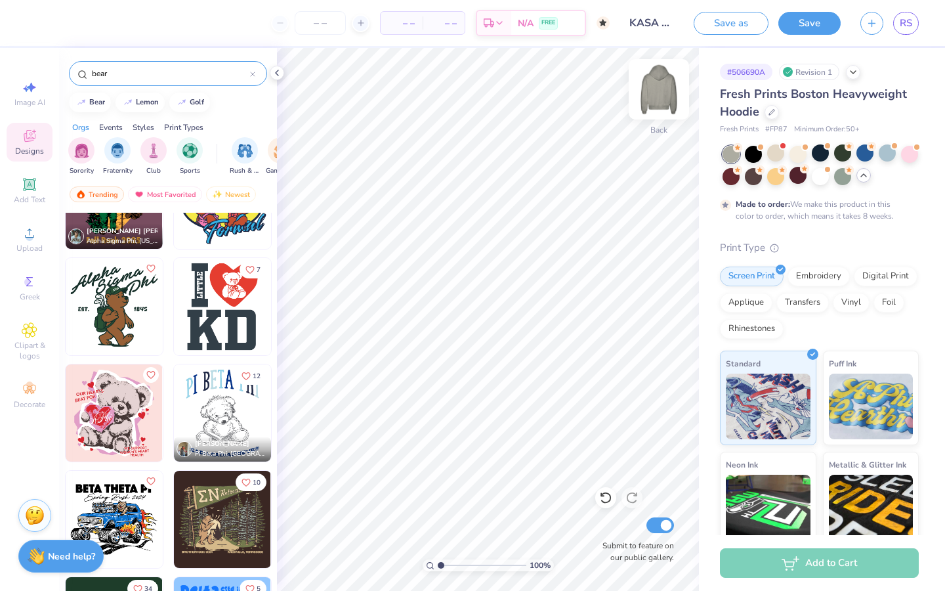
click at [656, 91] on img at bounding box center [659, 89] width 53 height 53
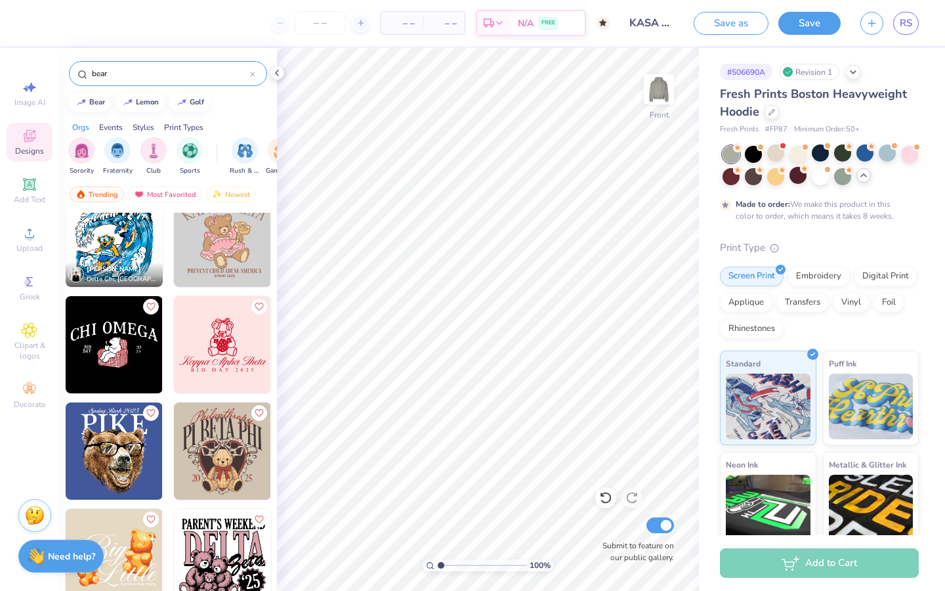
scroll to position [1940, 0]
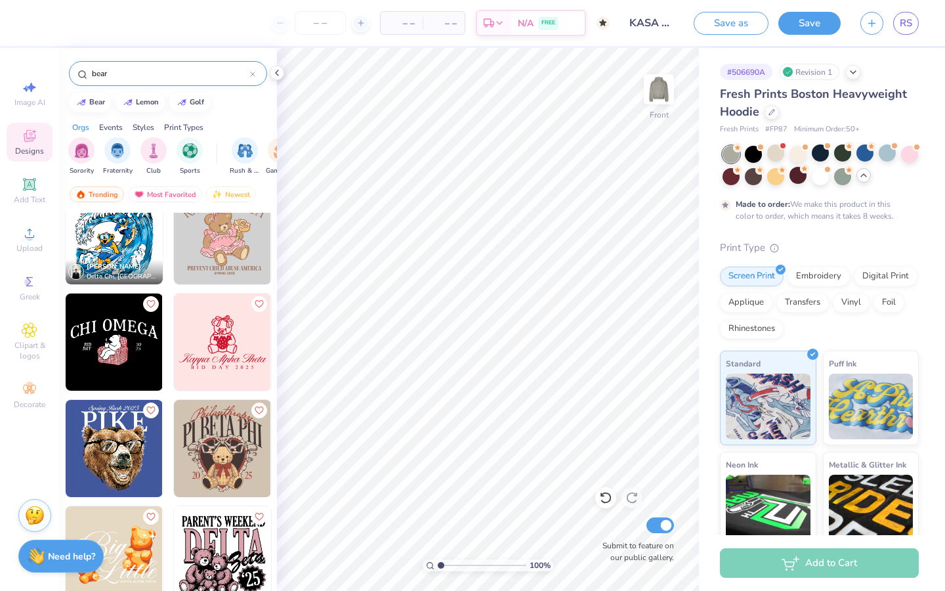
click at [126, 357] on img at bounding box center [114, 341] width 97 height 97
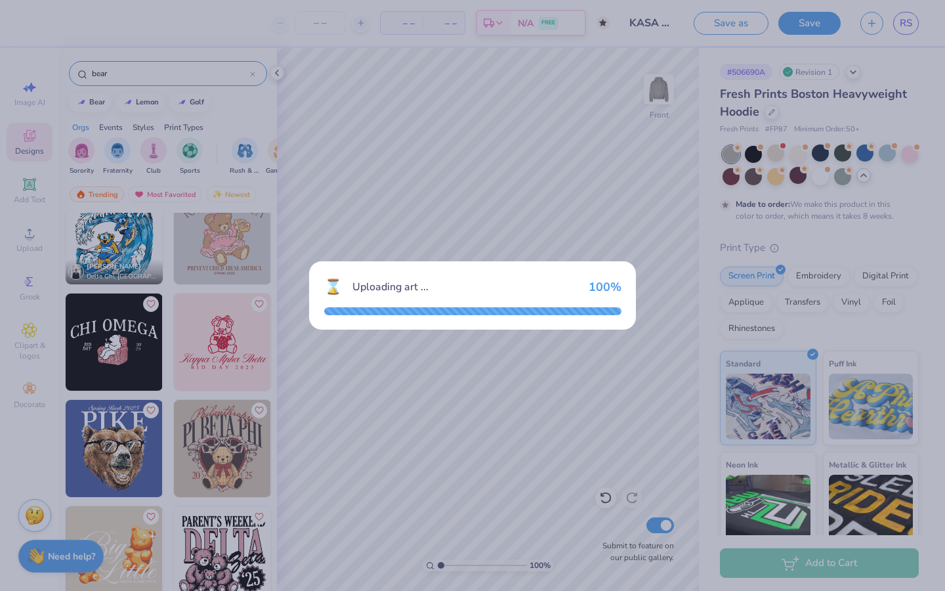
drag, startPoint x: 392, startPoint y: 360, endPoint x: 249, endPoint y: 404, distance: 149.7
click at [249, 404] on div "⌛ Uploading art ... 100 %" at bounding box center [472, 295] width 945 height 591
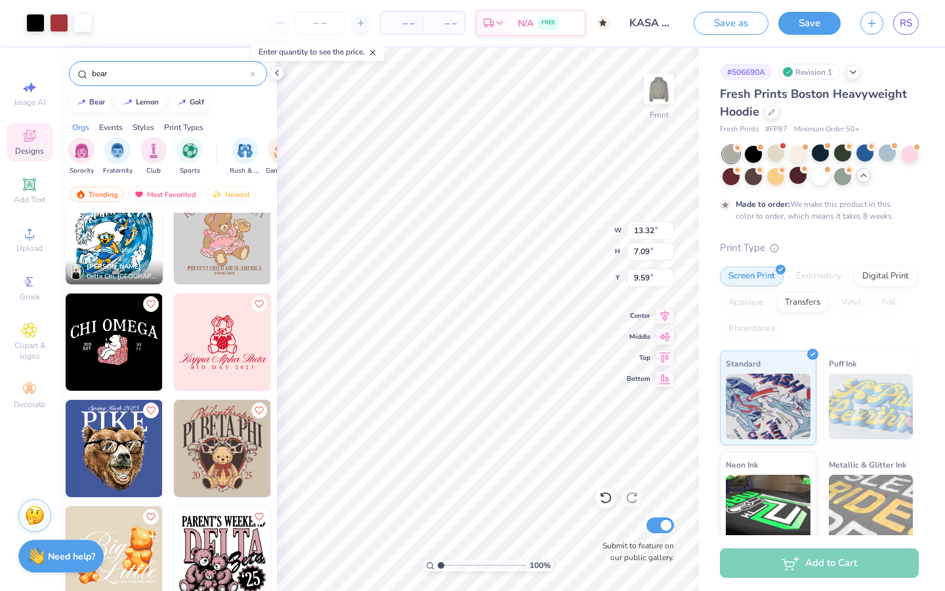
type input "9.59"
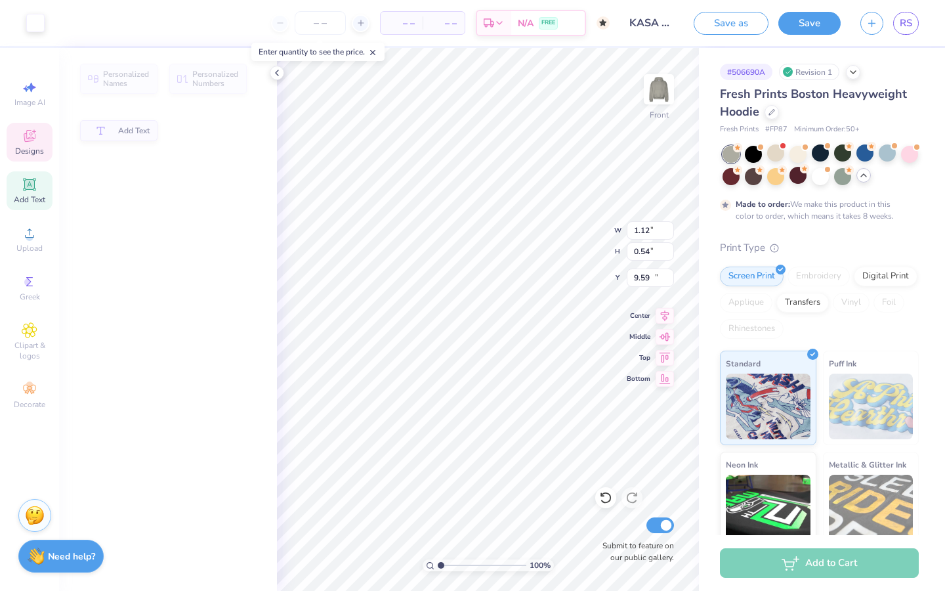
type input "1.12"
type input "0.54"
type input "13.24"
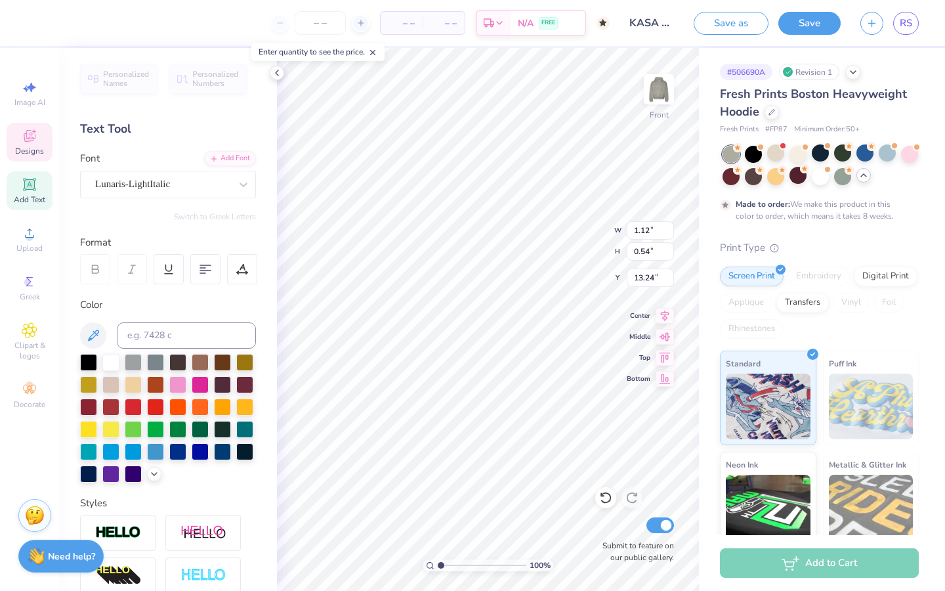
type input "1.31"
type input "13.86"
type textarea "KA"
type input "0.71"
type input "13.87"
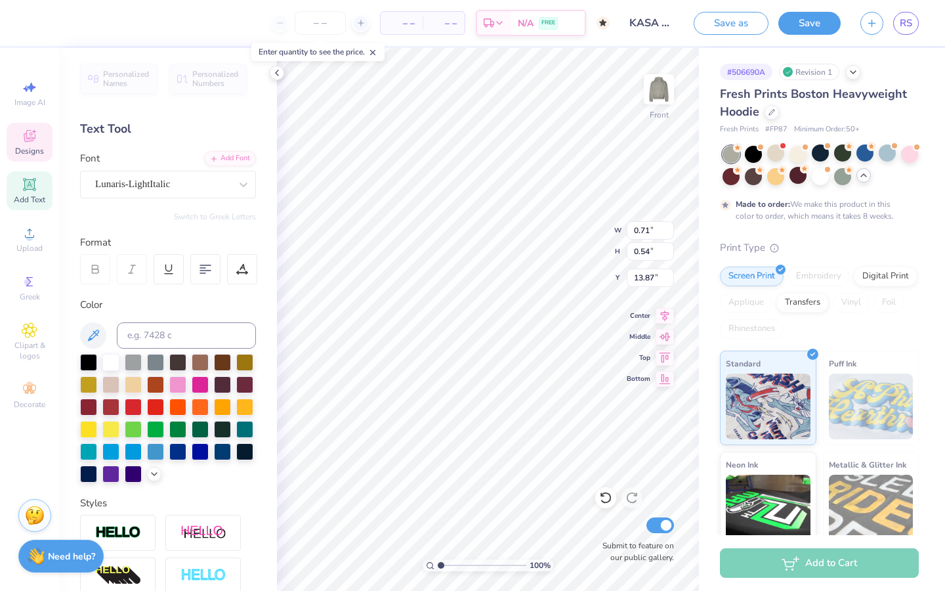
type input "0.74"
type input "13.25"
type textarea "SA"
type input "13.32"
type input "3.07"
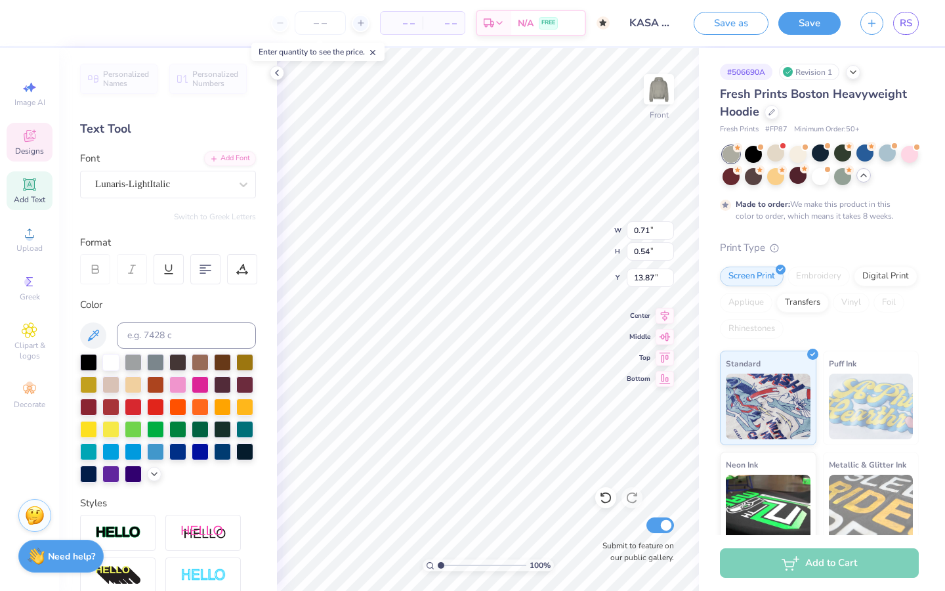
type input "9.58"
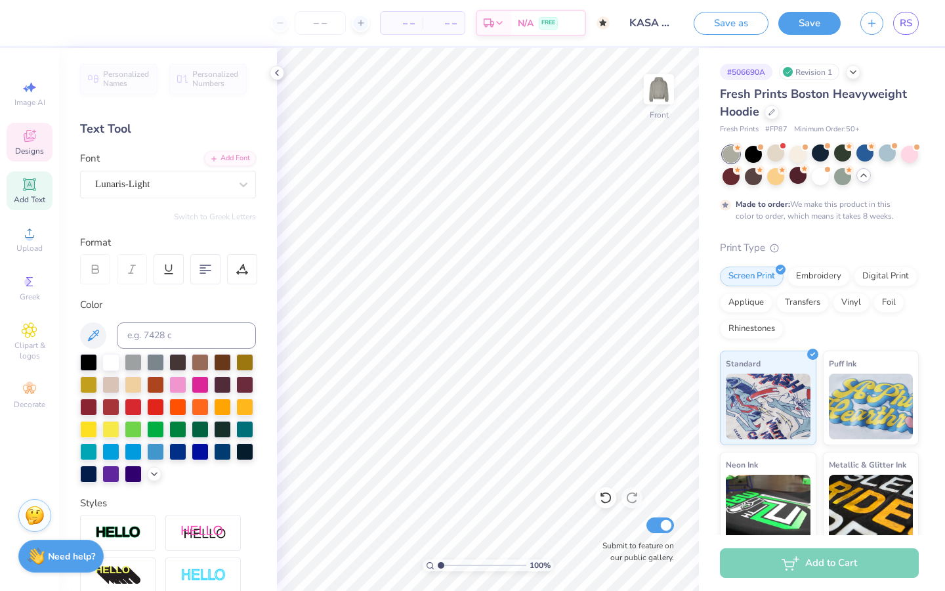
click at [30, 148] on span "Designs" at bounding box center [29, 151] width 29 height 11
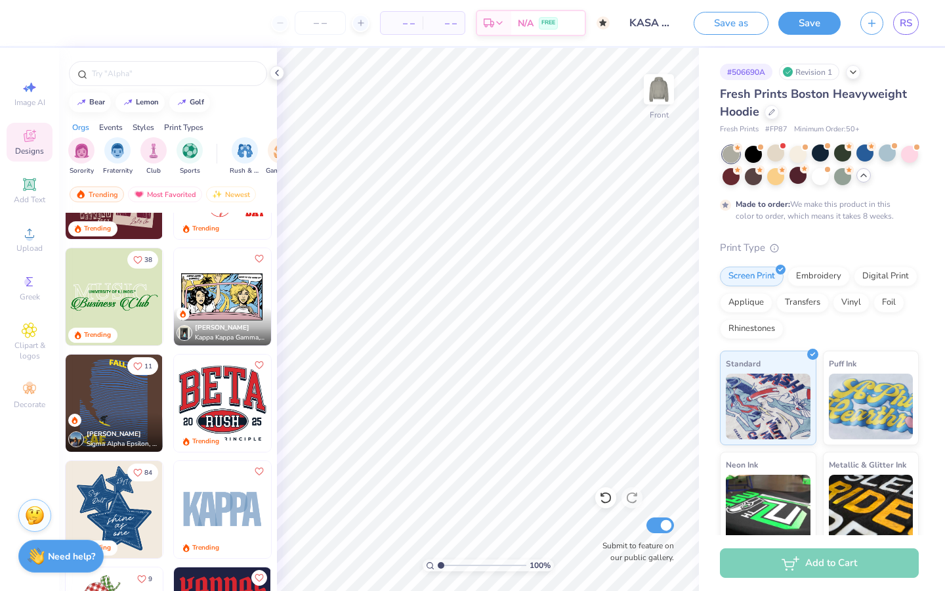
scroll to position [1363, 0]
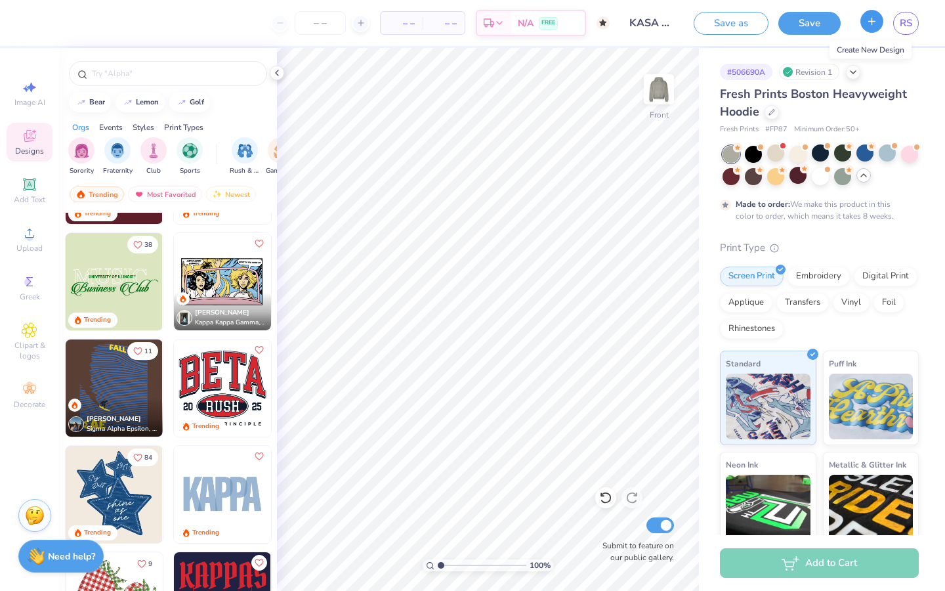
click at [868, 22] on icon "button" at bounding box center [871, 21] width 11 height 11
click at [658, 97] on img at bounding box center [659, 89] width 53 height 53
click at [820, 158] on div at bounding box center [820, 152] width 17 height 17
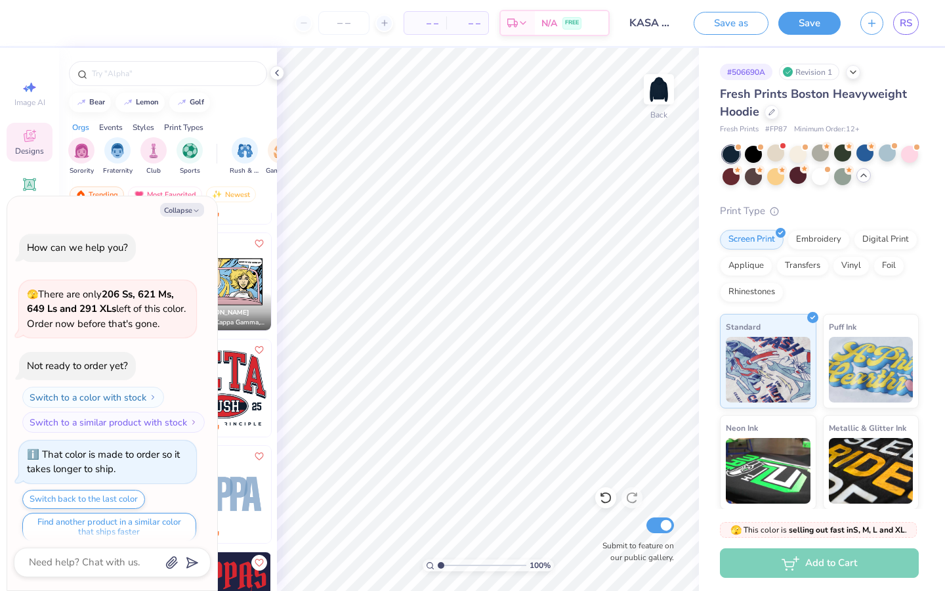
scroll to position [2821, 0]
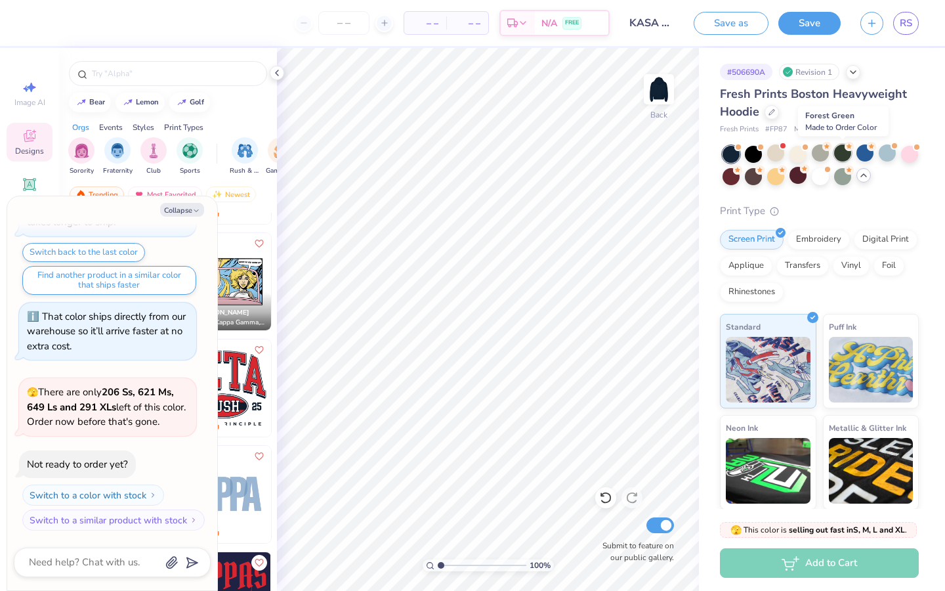
click at [840, 156] on div at bounding box center [842, 152] width 17 height 17
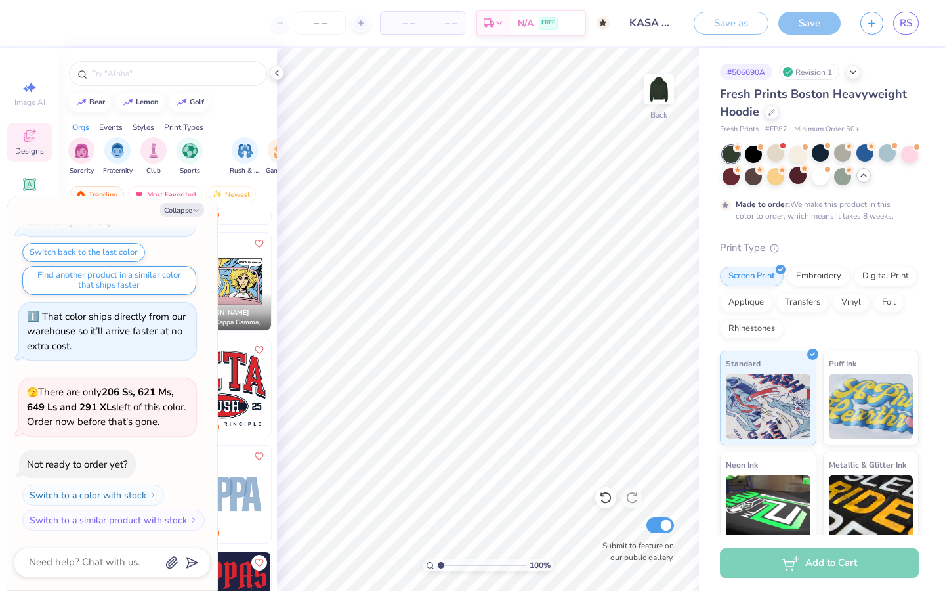
scroll to position [2930, 0]
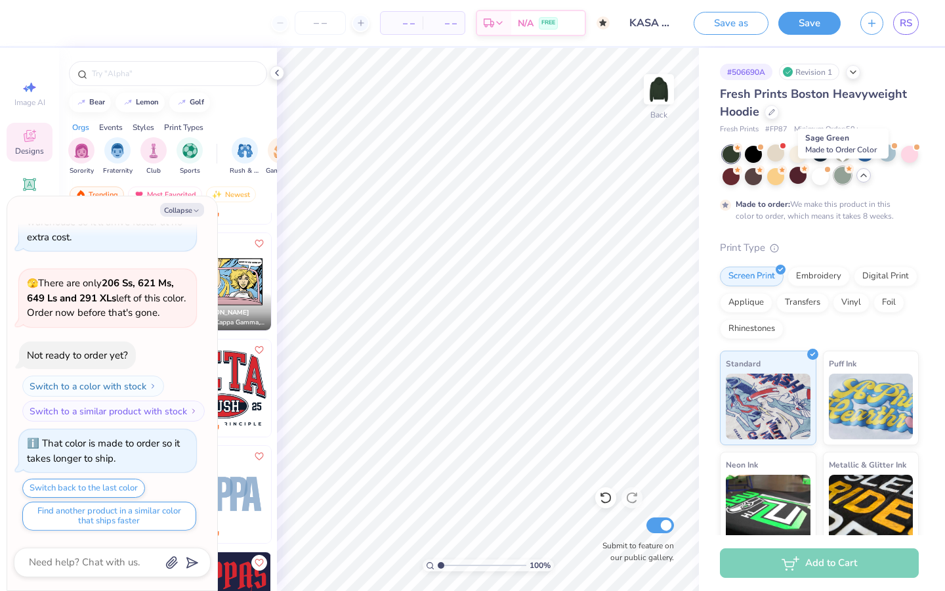
click at [837, 175] on div at bounding box center [842, 175] width 17 height 17
click at [752, 176] on div at bounding box center [753, 176] width 17 height 17
click at [802, 178] on div at bounding box center [798, 175] width 17 height 17
click at [818, 155] on div at bounding box center [820, 152] width 17 height 17
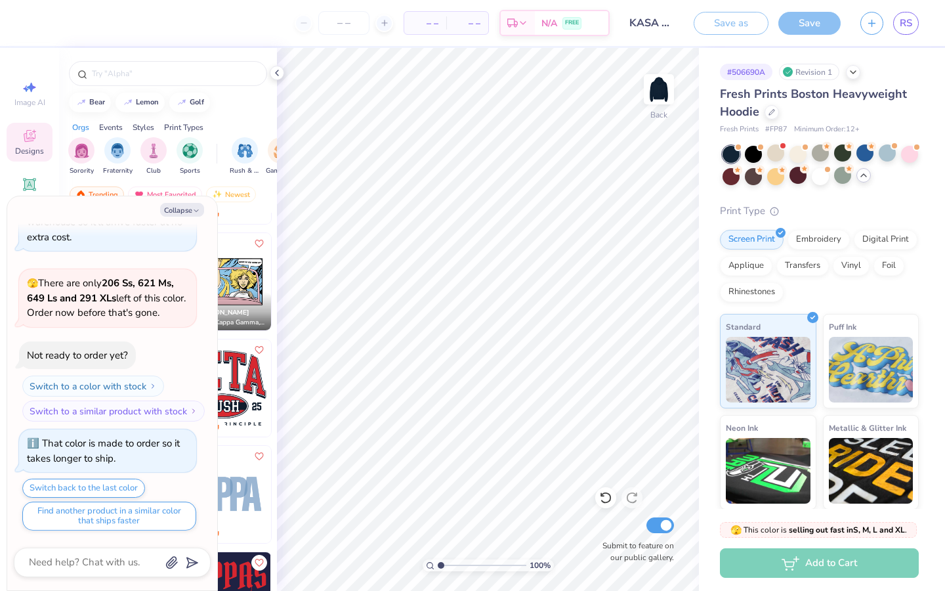
scroll to position [3166, 0]
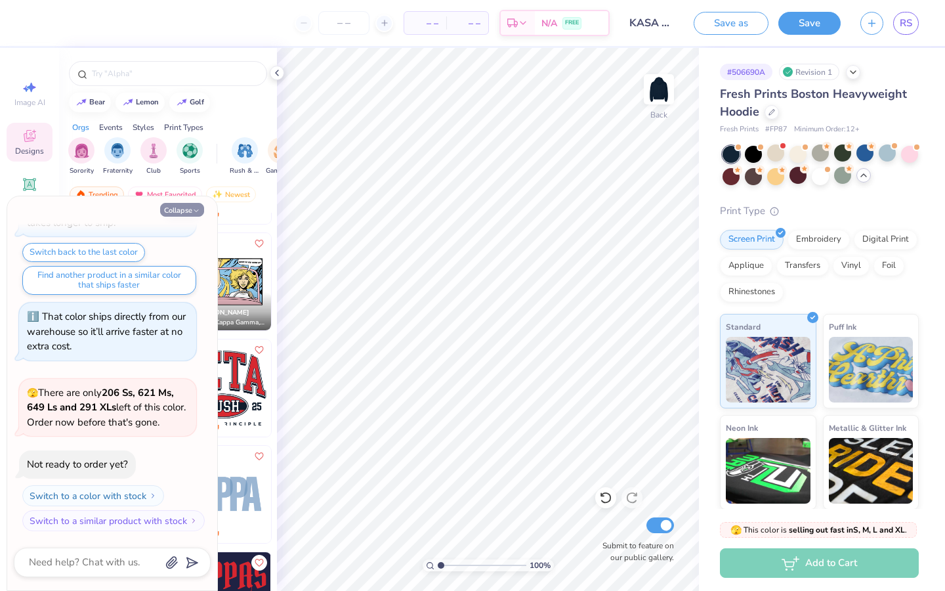
click at [192, 210] on icon "button" at bounding box center [196, 211] width 8 height 8
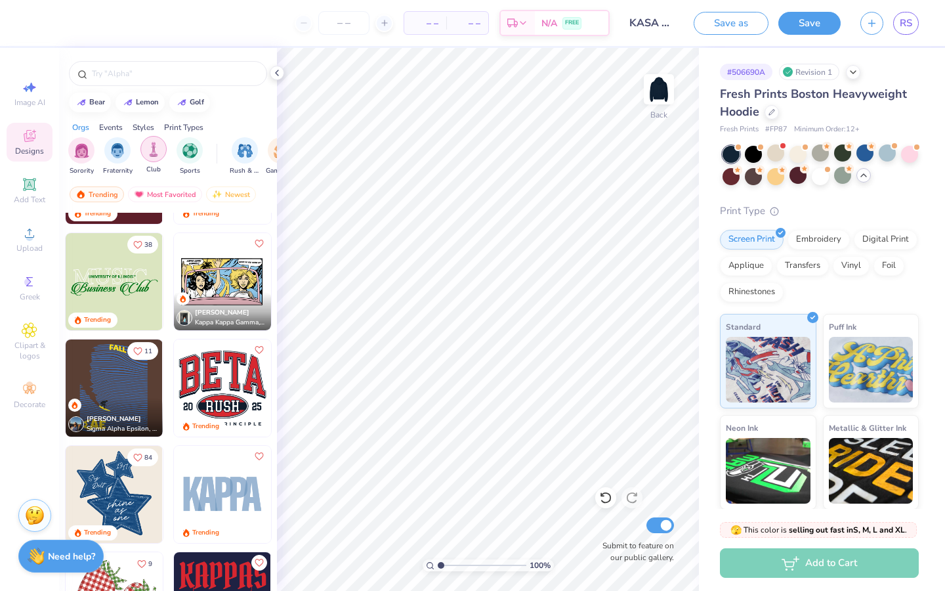
click at [153, 156] on div "filter for Club" at bounding box center [153, 149] width 26 height 26
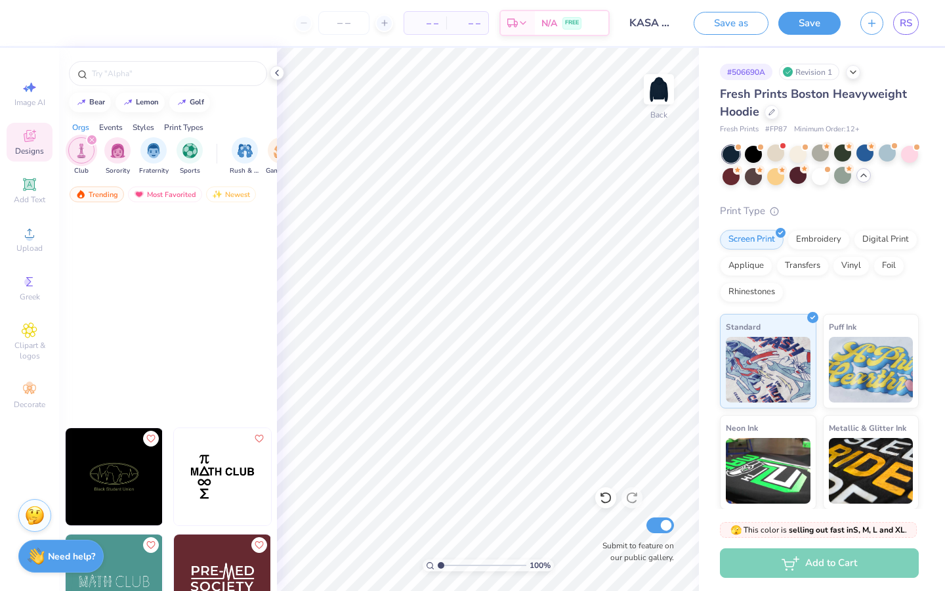
scroll to position [3880, 0]
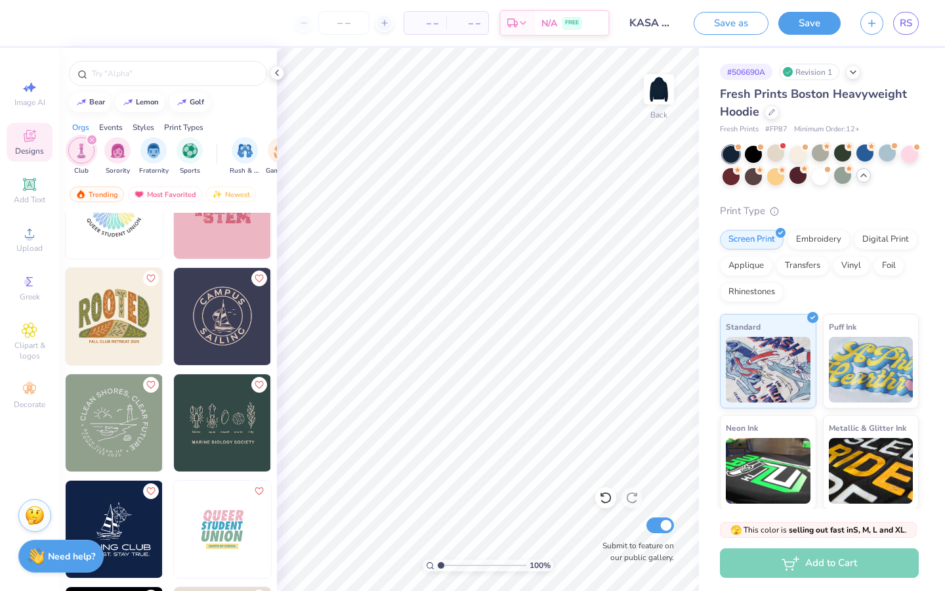
click at [146, 126] on div "Styles" at bounding box center [144, 127] width 22 height 12
click at [185, 150] on img "filter for Y2K" at bounding box center [189, 149] width 14 height 15
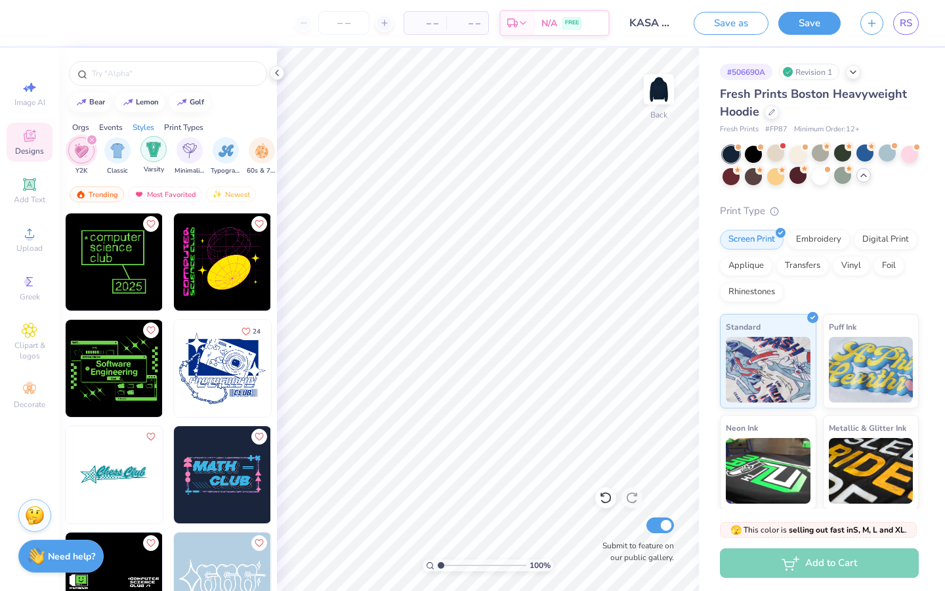
click at [154, 151] on img "filter for Varsity" at bounding box center [153, 149] width 15 height 15
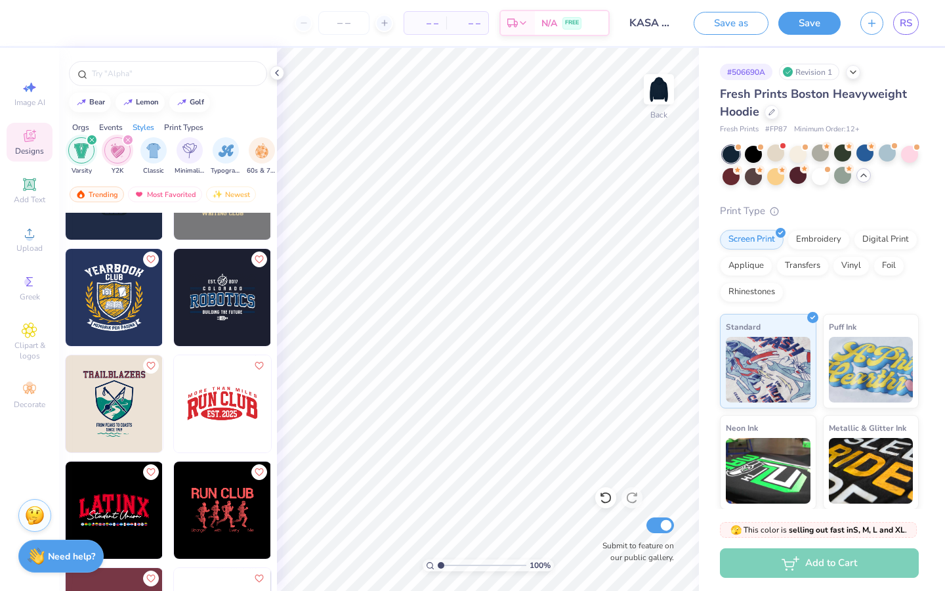
scroll to position [2768, 0]
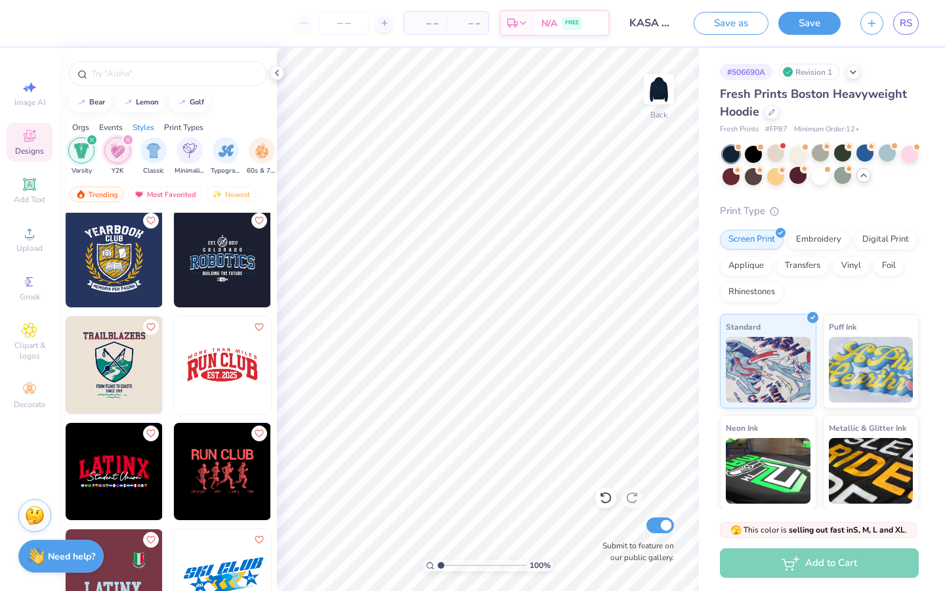
drag, startPoint x: 795, startPoint y: 148, endPoint x: 743, endPoint y: 137, distance: 53.8
click at [795, 148] on div at bounding box center [798, 154] width 17 height 17
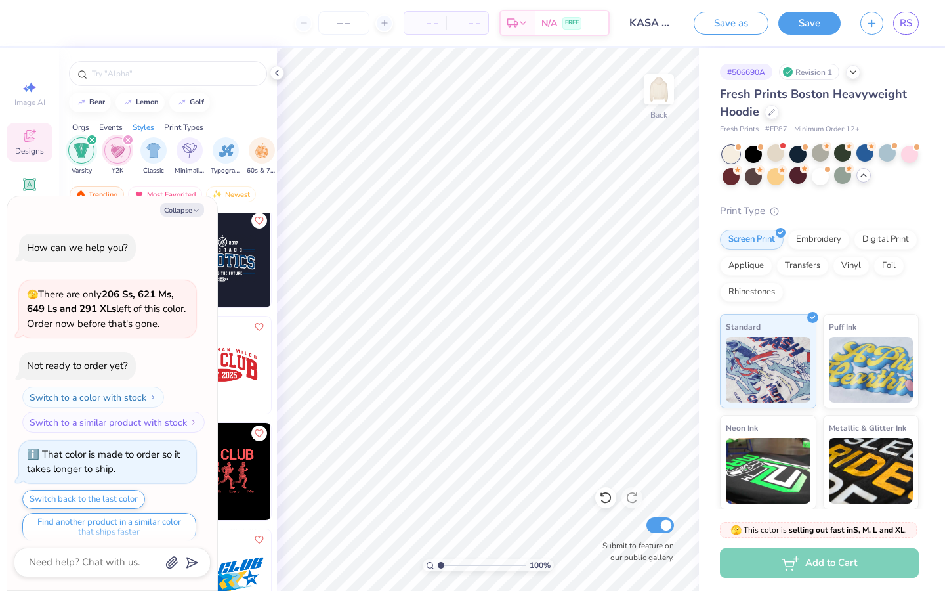
scroll to position [3336, 0]
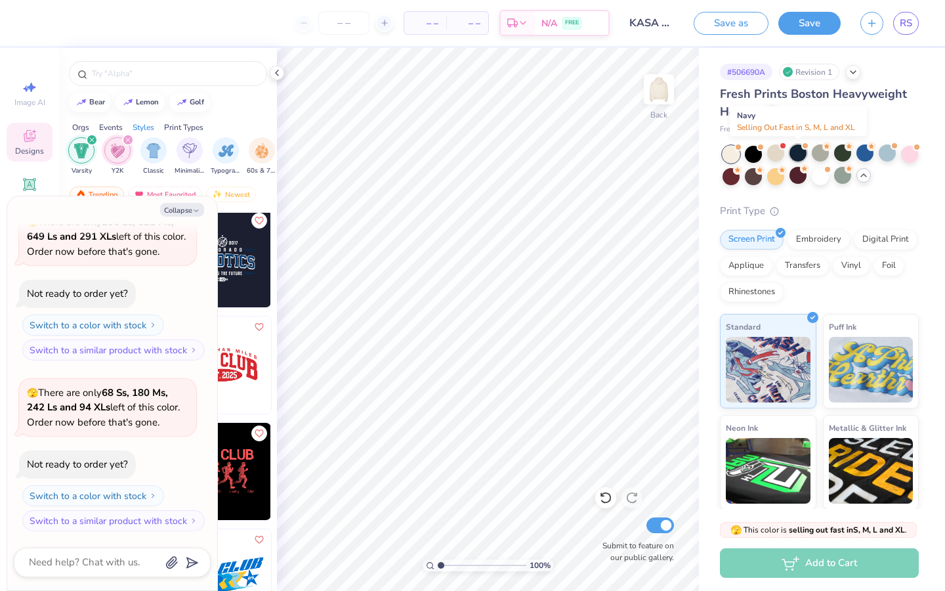
click at [801, 156] on div at bounding box center [798, 152] width 17 height 17
click at [189, 209] on button "Collapse" at bounding box center [182, 210] width 44 height 14
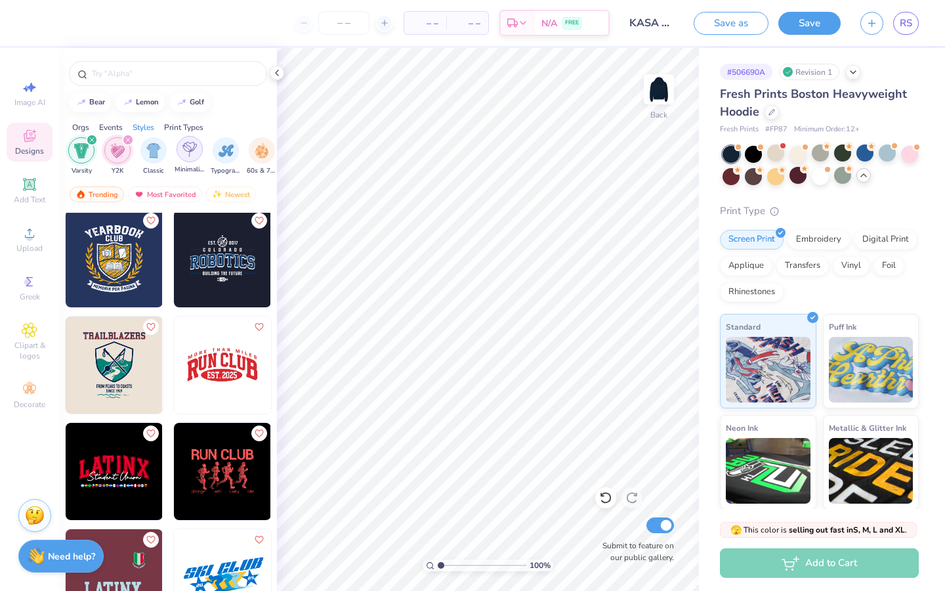
click at [190, 154] on img "filter for Minimalist" at bounding box center [189, 149] width 14 height 15
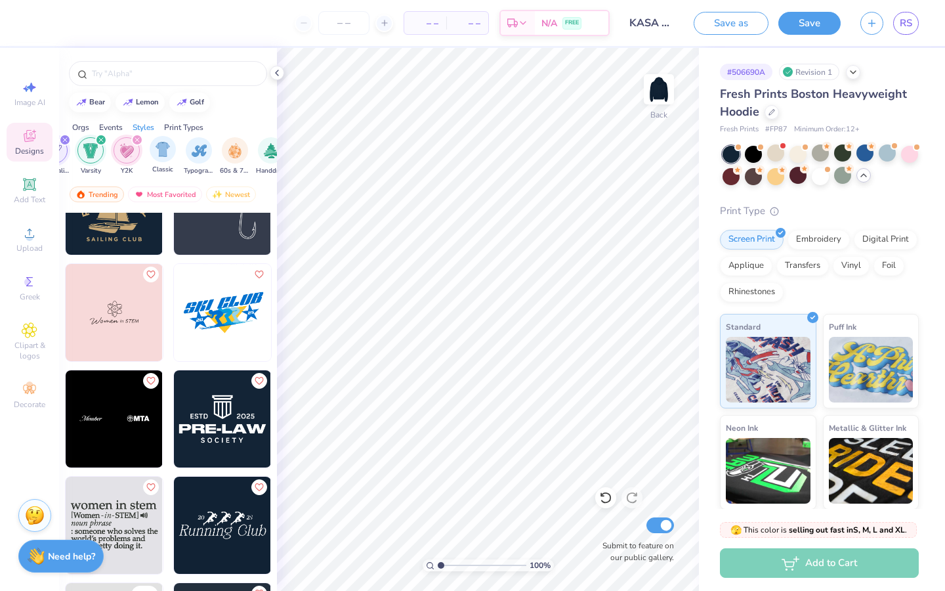
scroll to position [0, 686]
click at [135, 134] on div "Club Sorority Fraternity Sports Rush & Bid Game Day Parent's Weekend PR & Gener…" at bounding box center [168, 157] width 218 height 49
click at [95, 137] on div "filter for Minimalist" at bounding box center [94, 140] width 12 height 12
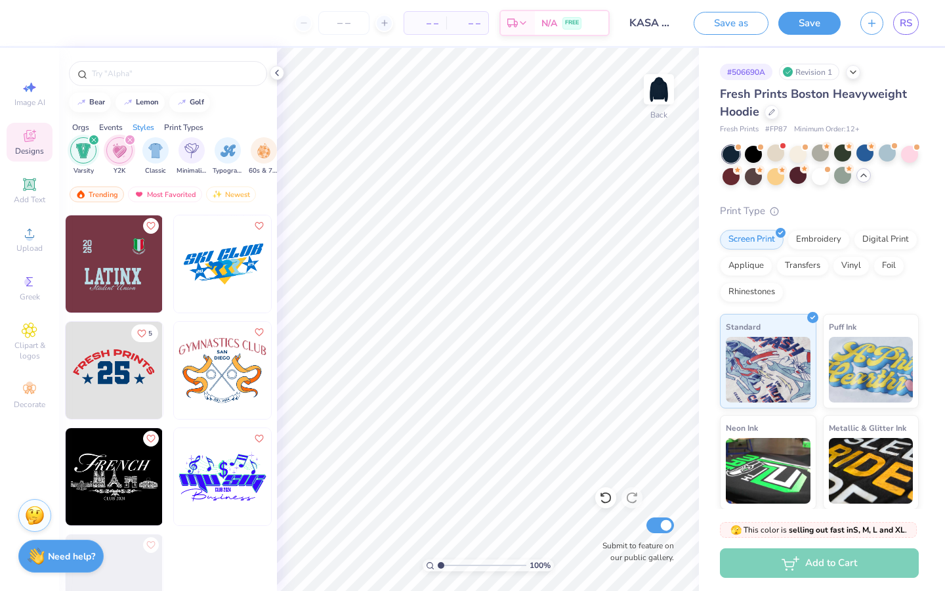
click at [95, 137] on div "filter for Varsity" at bounding box center [94, 140] width 12 height 12
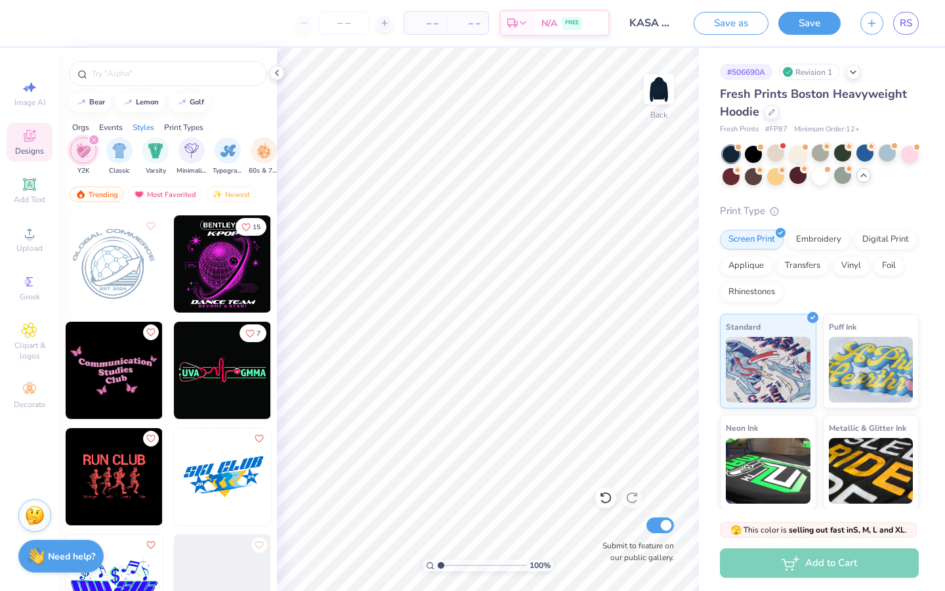
click at [94, 137] on div "filter for Y2K" at bounding box center [94, 140] width 12 height 12
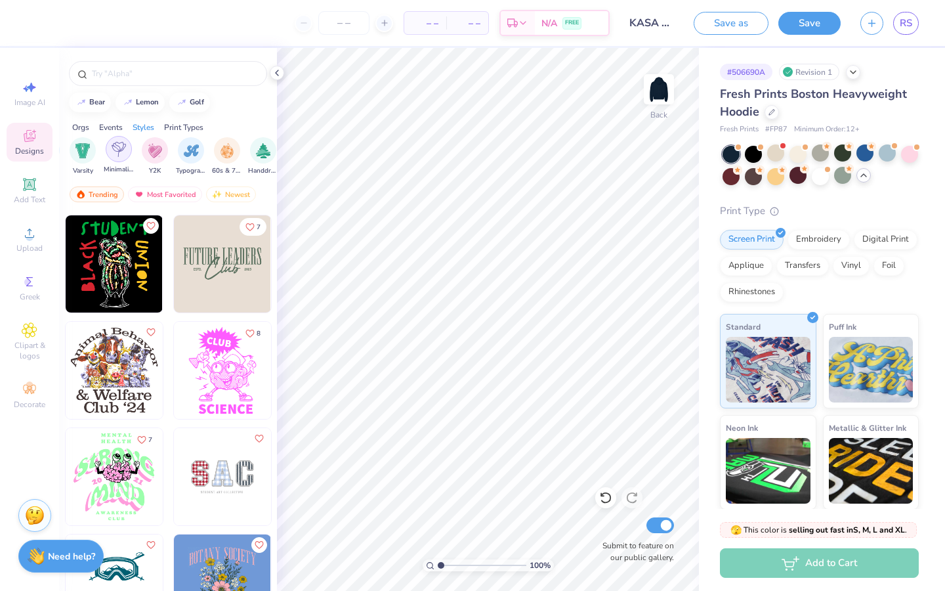
scroll to position [0, 742]
click at [205, 150] on img "filter for 60s & 70s" at bounding box center [208, 149] width 14 height 15
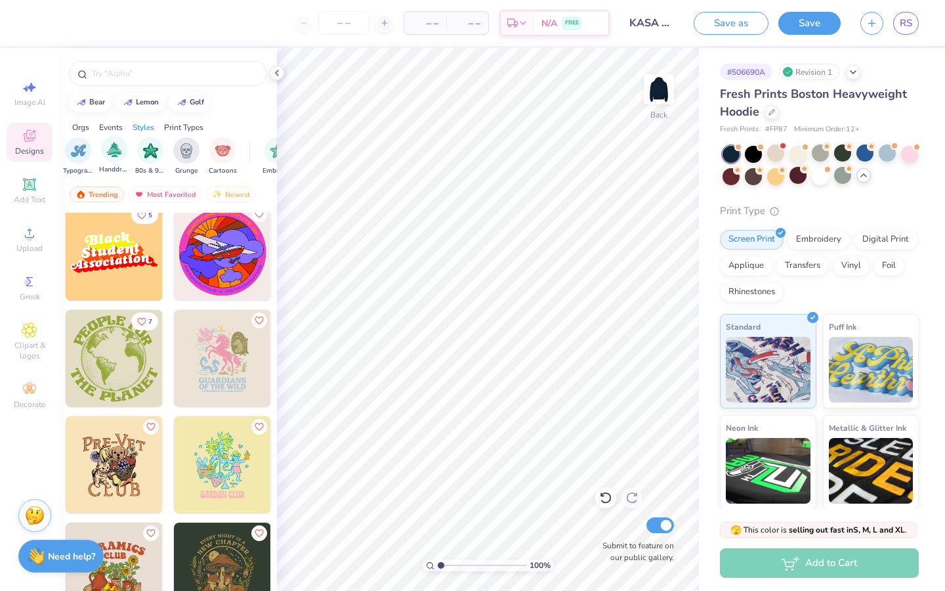
scroll to position [0, 875]
click at [213, 146] on img "filter for Cartoons" at bounding box center [219, 149] width 15 height 15
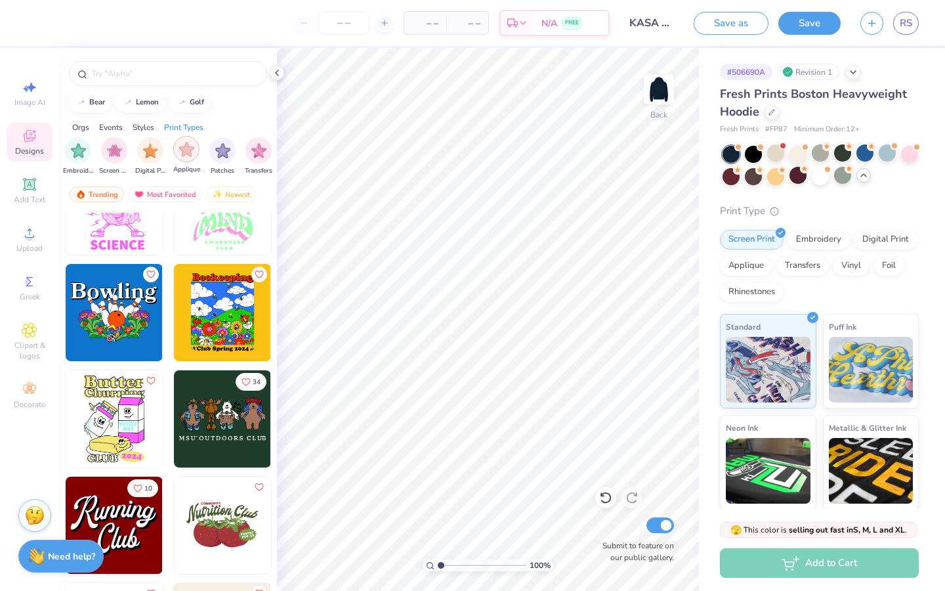
scroll to position [0, 1072]
click at [228, 156] on img "filter for Patches" at bounding box center [222, 149] width 15 height 15
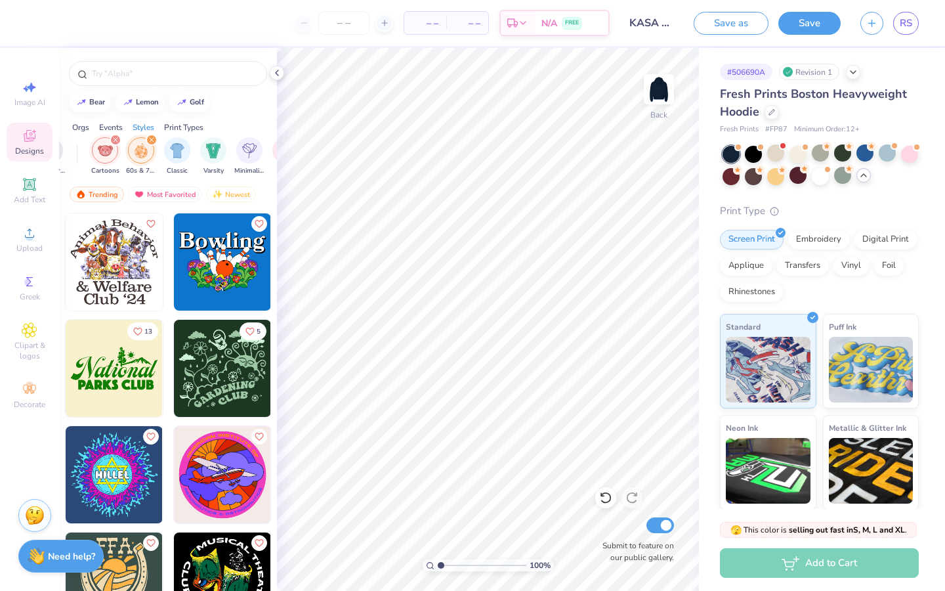
scroll to position [0, 662]
click at [152, 138] on icon "filter for 60s & 70s" at bounding box center [154, 139] width 5 height 5
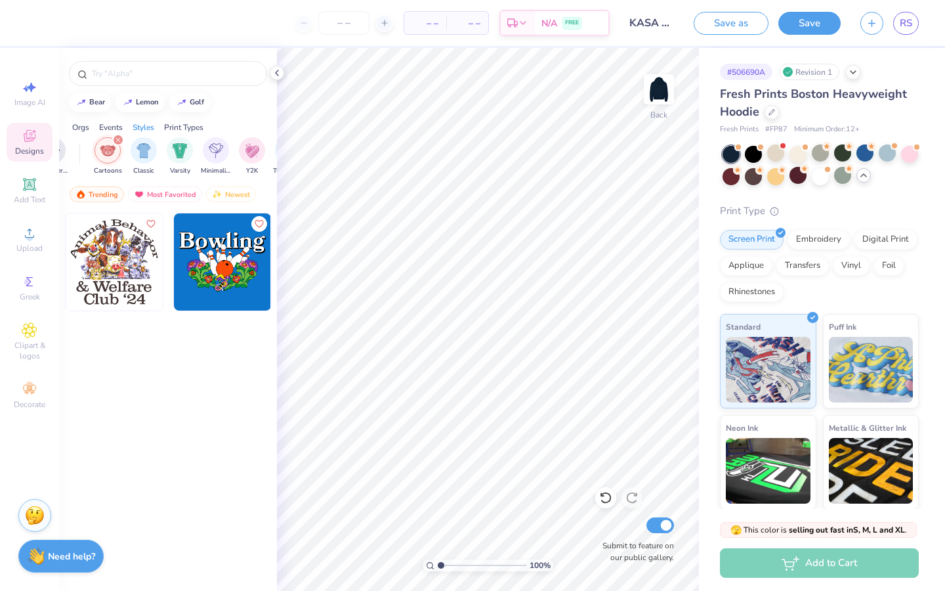
click at [117, 139] on icon "filter for Cartoons" at bounding box center [118, 140] width 4 height 4
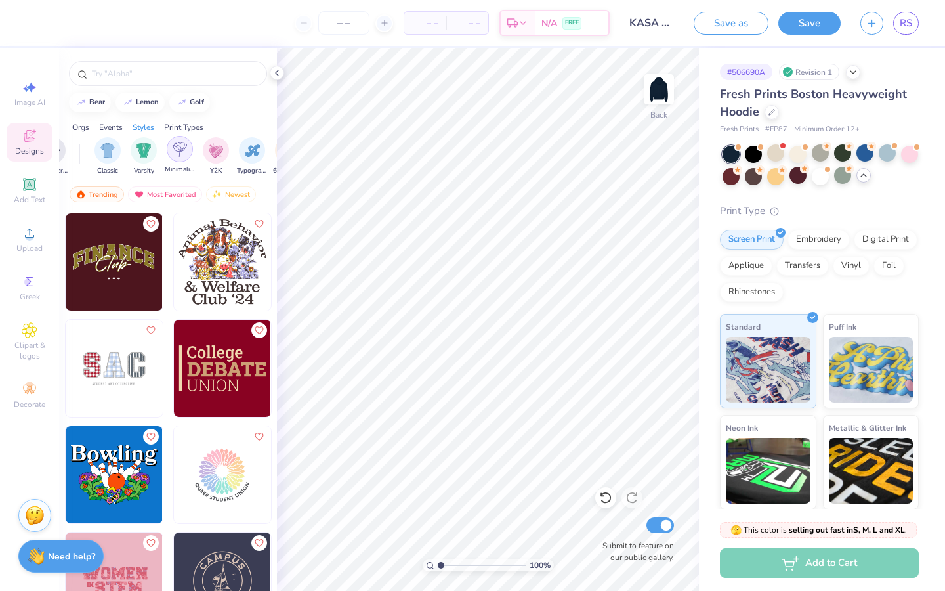
click at [176, 152] on img "filter for Minimalist" at bounding box center [180, 149] width 14 height 15
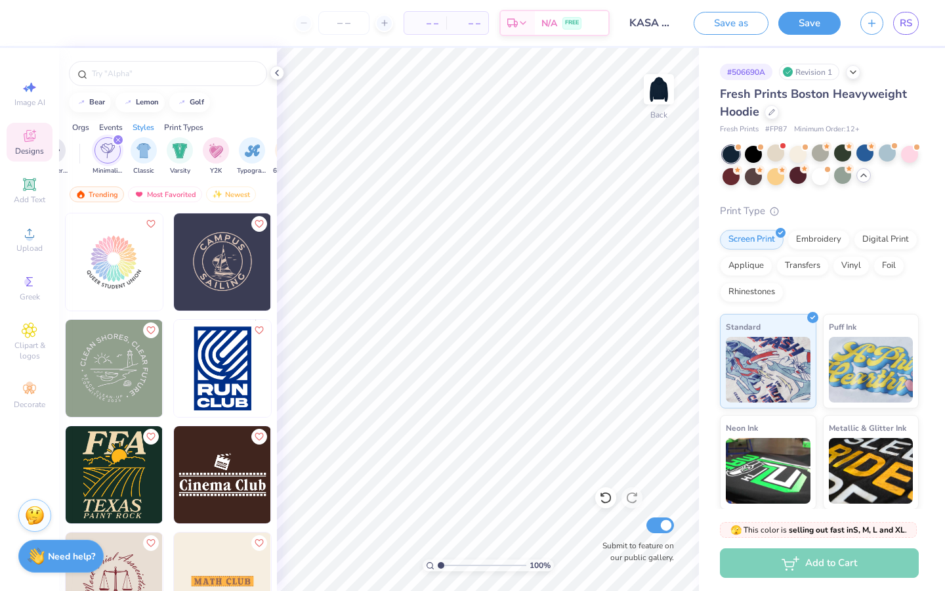
click at [119, 137] on icon "filter for Minimalist" at bounding box center [118, 139] width 5 height 5
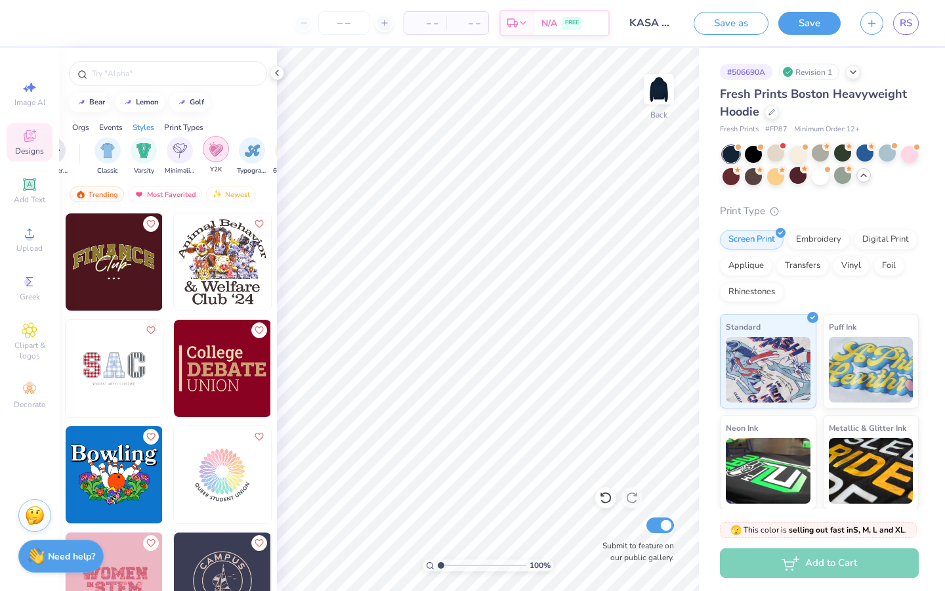
click at [215, 148] on img "filter for Y2K" at bounding box center [216, 149] width 14 height 15
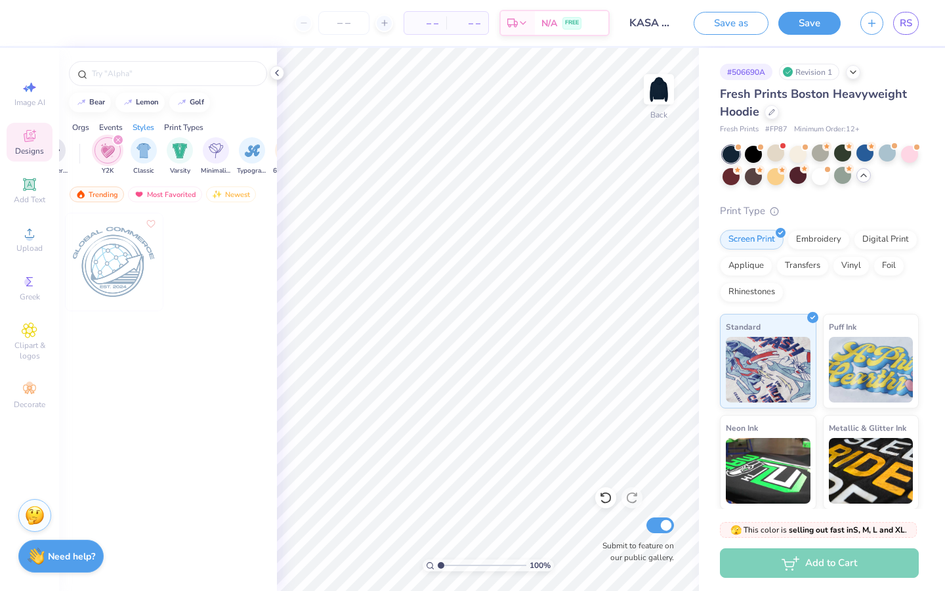
click at [116, 137] on div "filter for Y2K" at bounding box center [118, 140] width 12 height 12
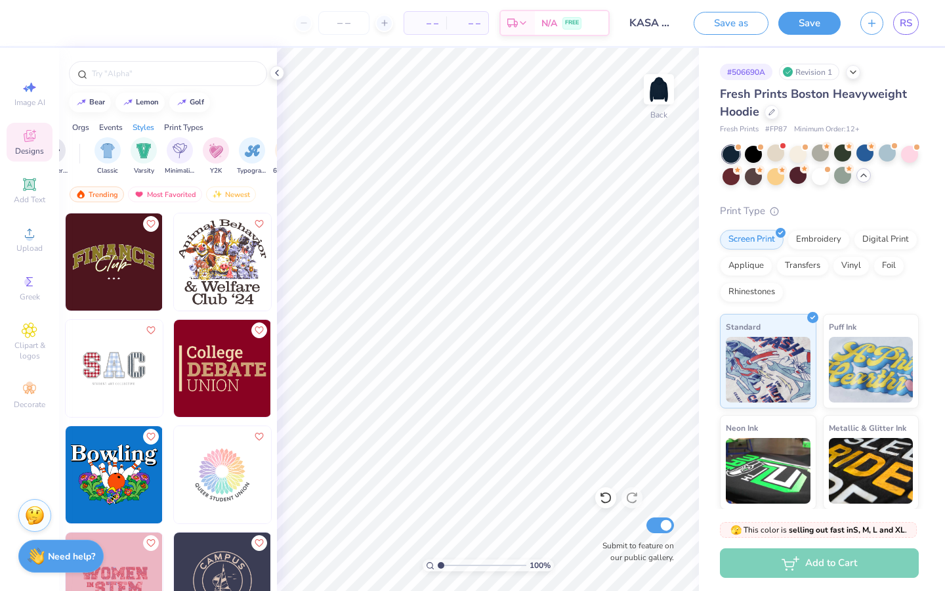
click at [81, 129] on div "Orgs" at bounding box center [80, 127] width 17 height 12
click at [188, 148] on img "filter for Sports" at bounding box center [189, 149] width 15 height 15
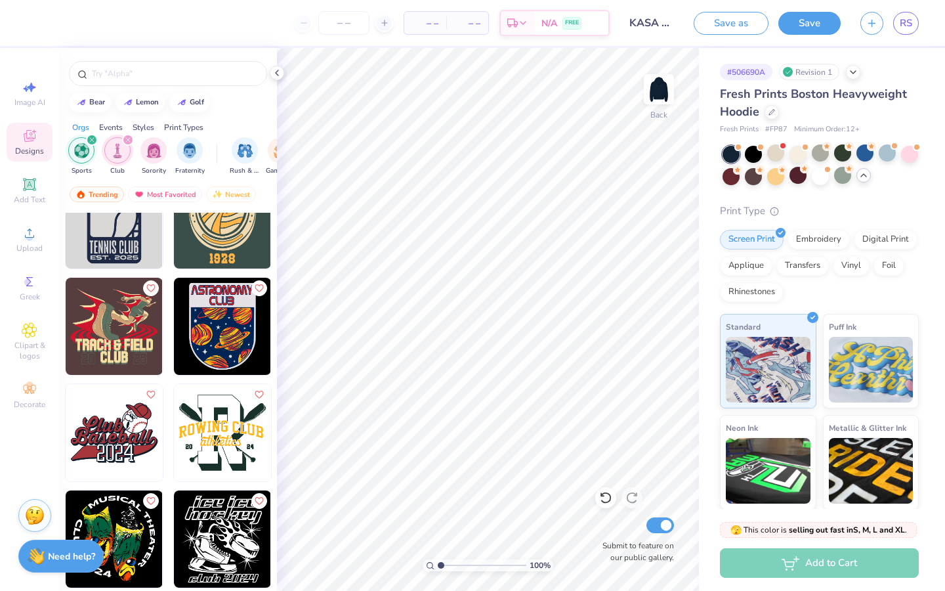
scroll to position [3003, 0]
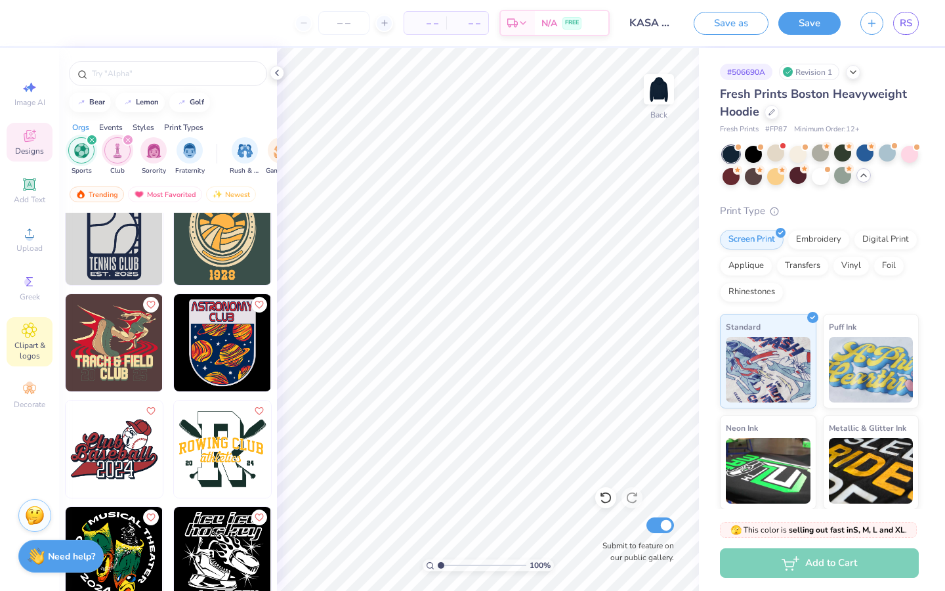
click at [20, 342] on span "Clipart & logos" at bounding box center [30, 350] width 46 height 21
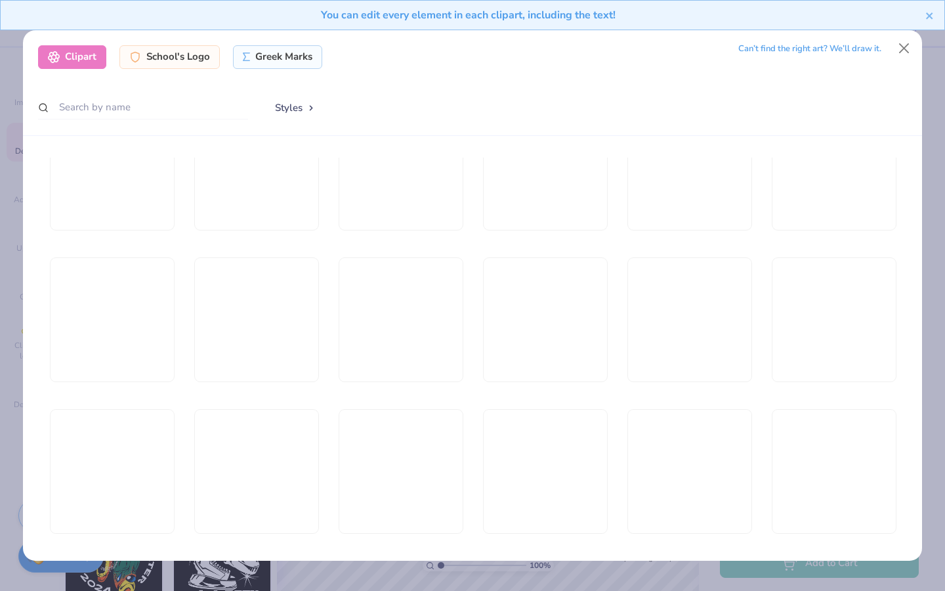
scroll to position [1192, 0]
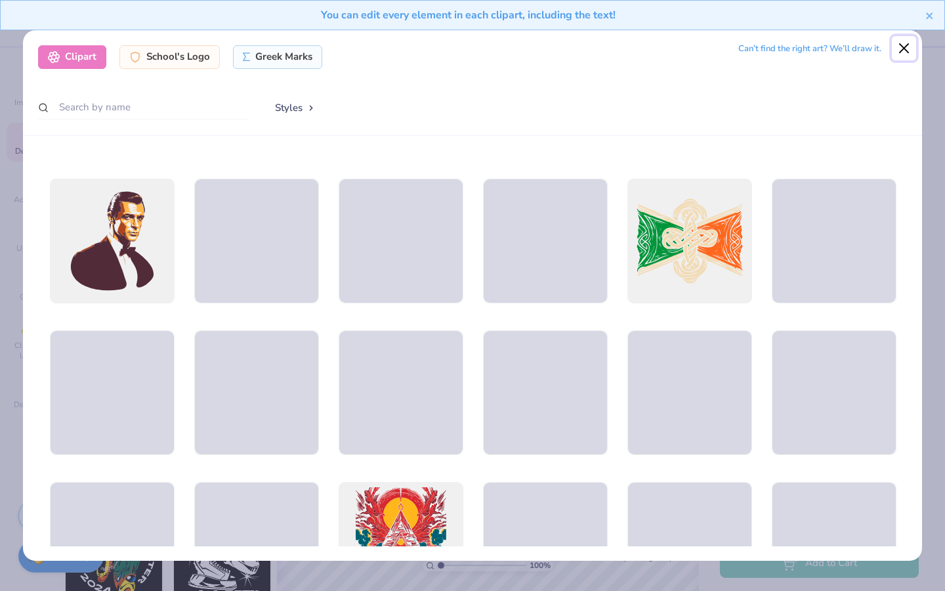
click at [905, 46] on button "Close" at bounding box center [904, 48] width 25 height 25
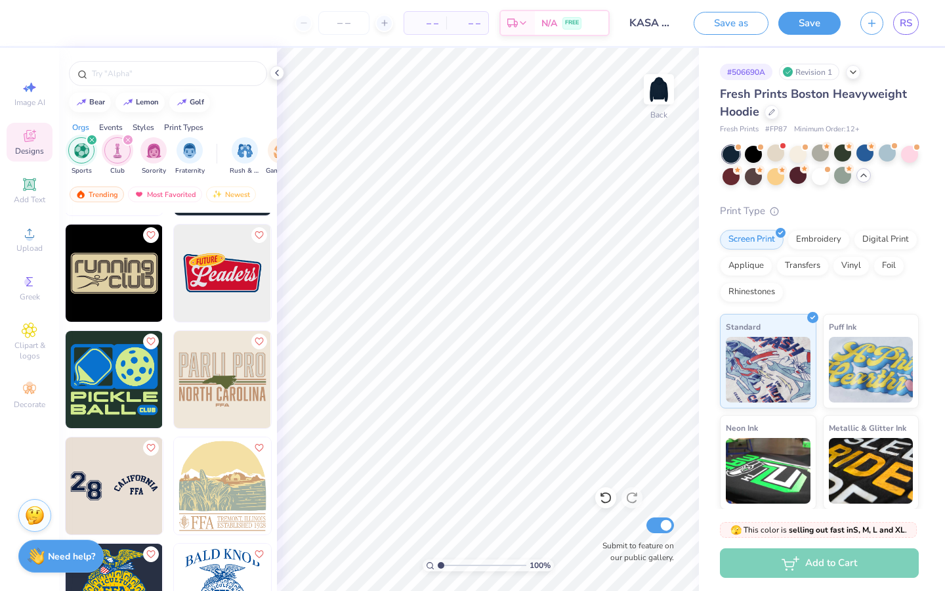
scroll to position [0, 0]
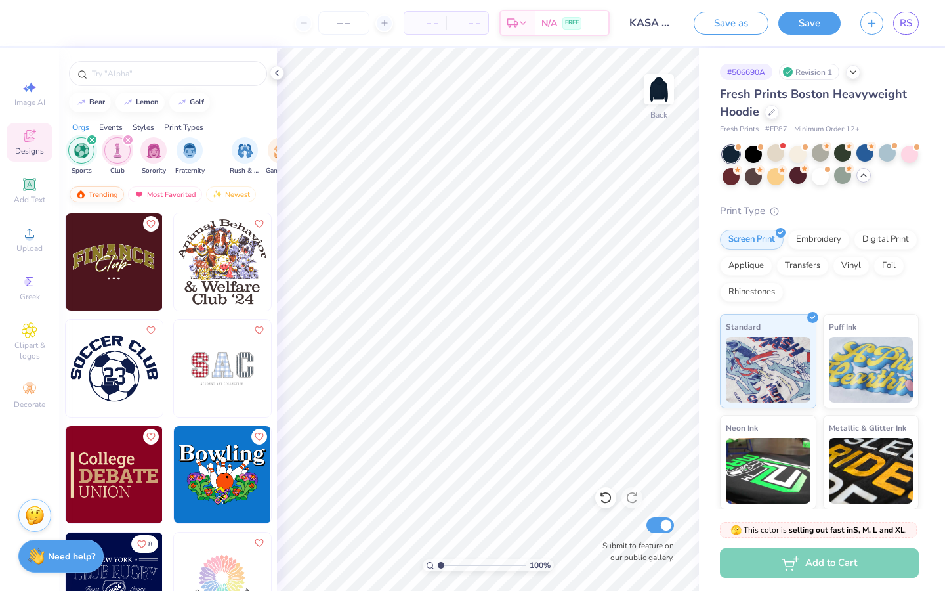
click at [99, 192] on div "Trending" at bounding box center [97, 194] width 54 height 16
click at [127, 138] on icon "filter for Club" at bounding box center [127, 139] width 5 height 5
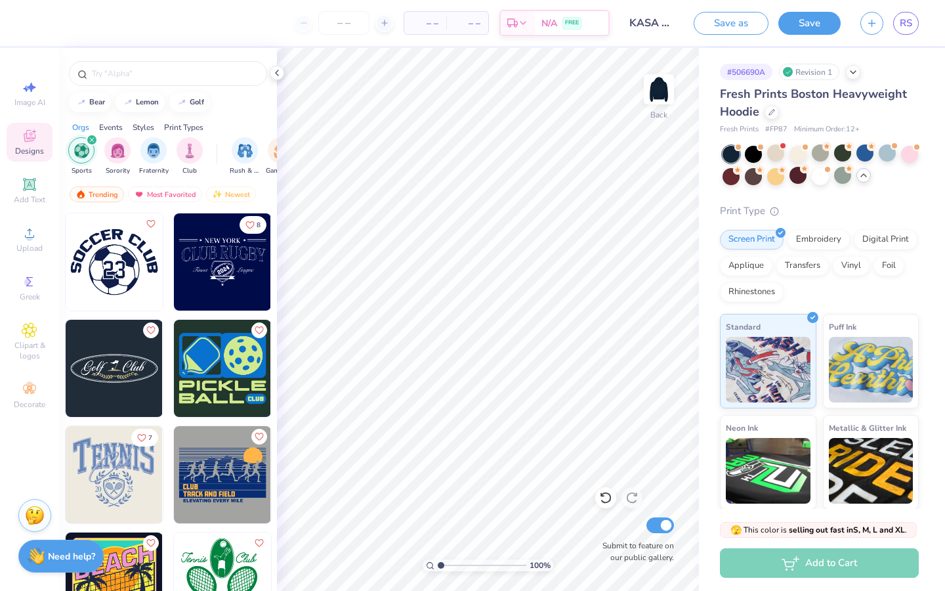
click at [91, 141] on icon "filter for Sports" at bounding box center [91, 139] width 5 height 5
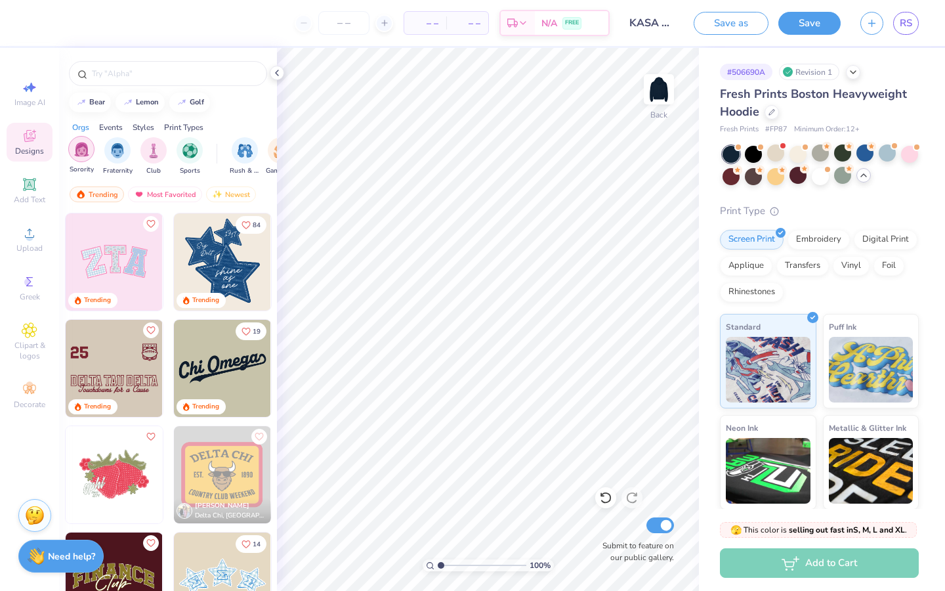
click at [89, 153] on div "filter for Sorority" at bounding box center [81, 149] width 26 height 26
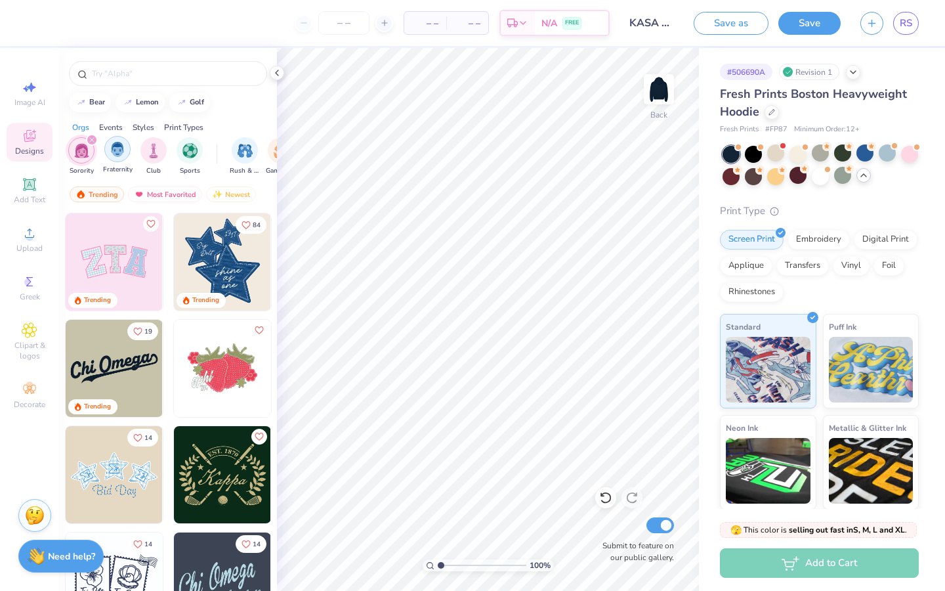
click at [117, 154] on img "filter for Fraternity" at bounding box center [117, 149] width 14 height 15
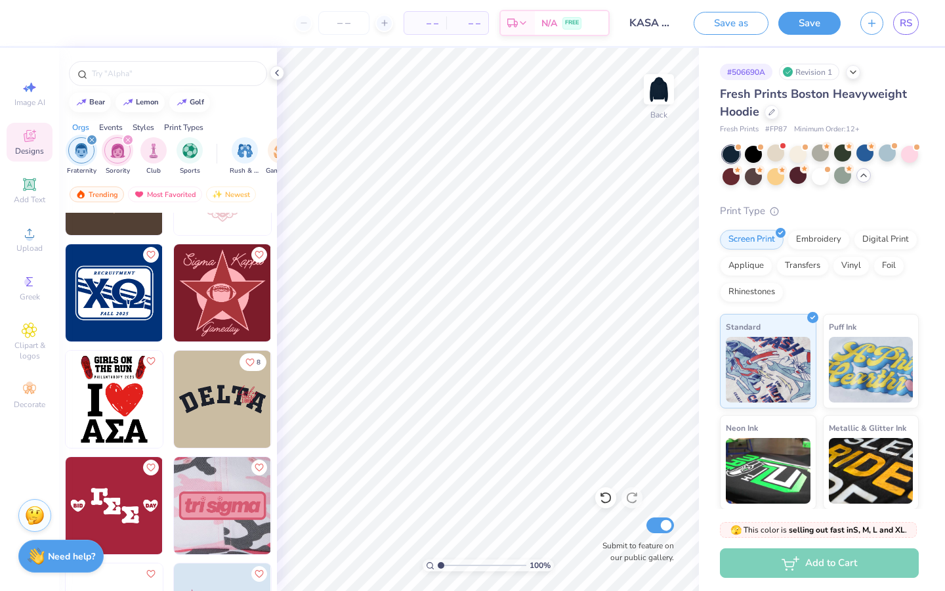
scroll to position [3054, 0]
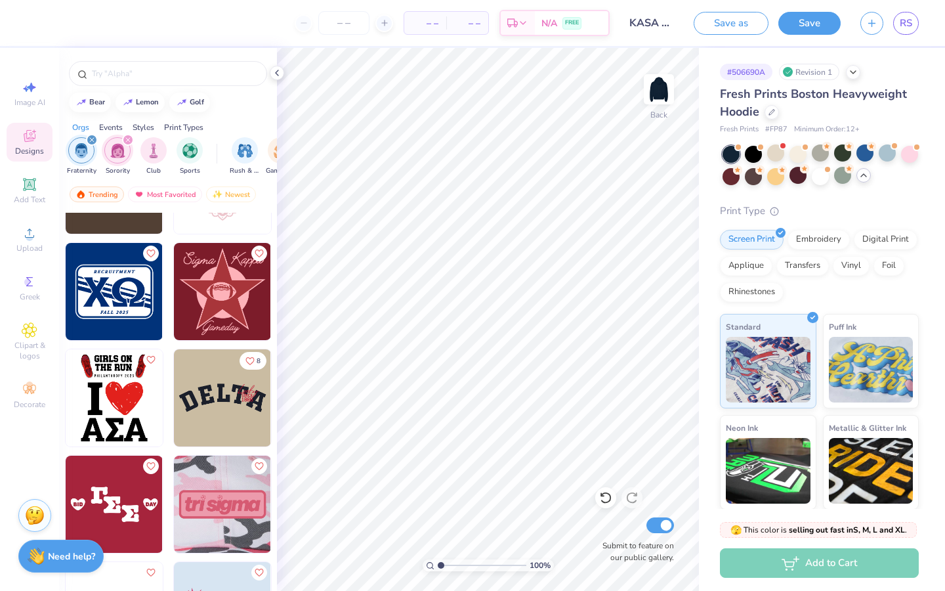
click at [122, 401] on img at bounding box center [114, 397] width 97 height 97
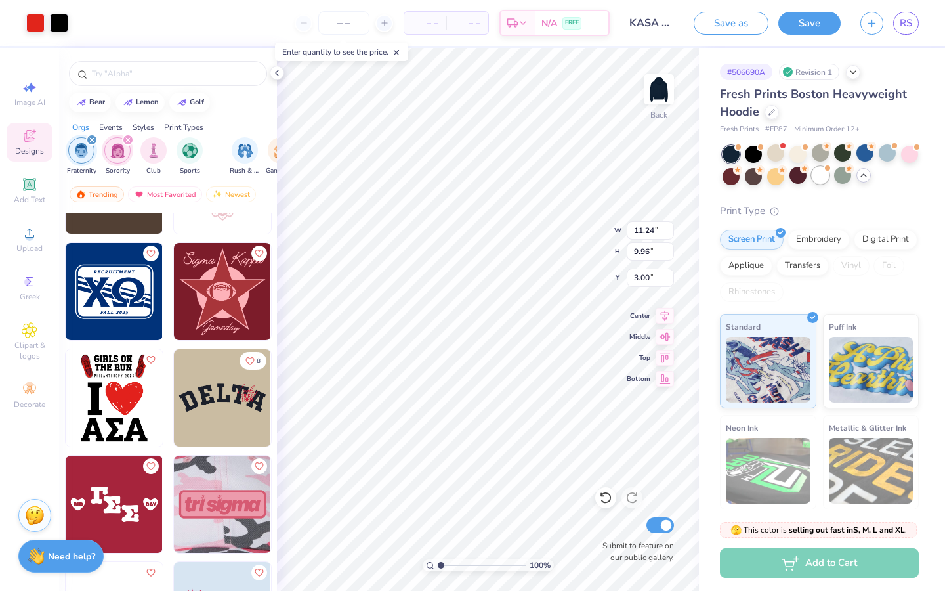
click at [822, 174] on div at bounding box center [820, 175] width 17 height 17
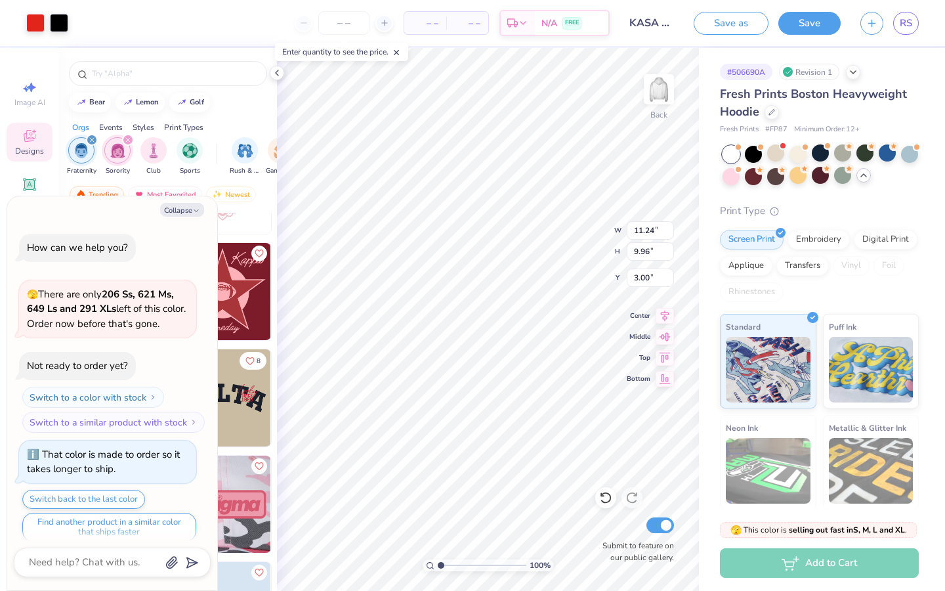
scroll to position [3678, 0]
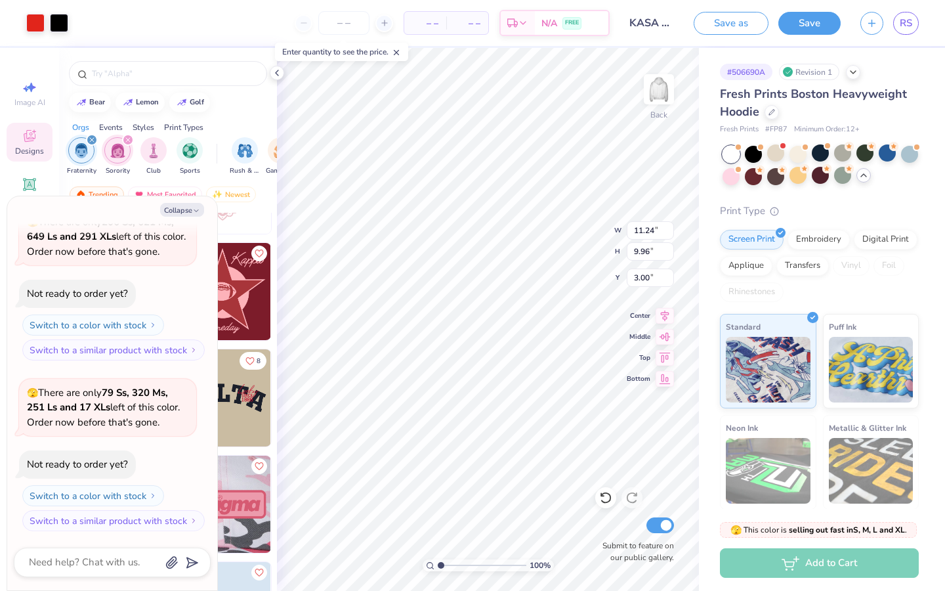
click at [580, 220] on div "100 % Back W 11.24 11.24 " H 9.96 9.96 " Y 3.00 3.00 " Center Middle Top Bottom…" at bounding box center [488, 319] width 422 height 543
click at [820, 156] on div at bounding box center [820, 152] width 17 height 17
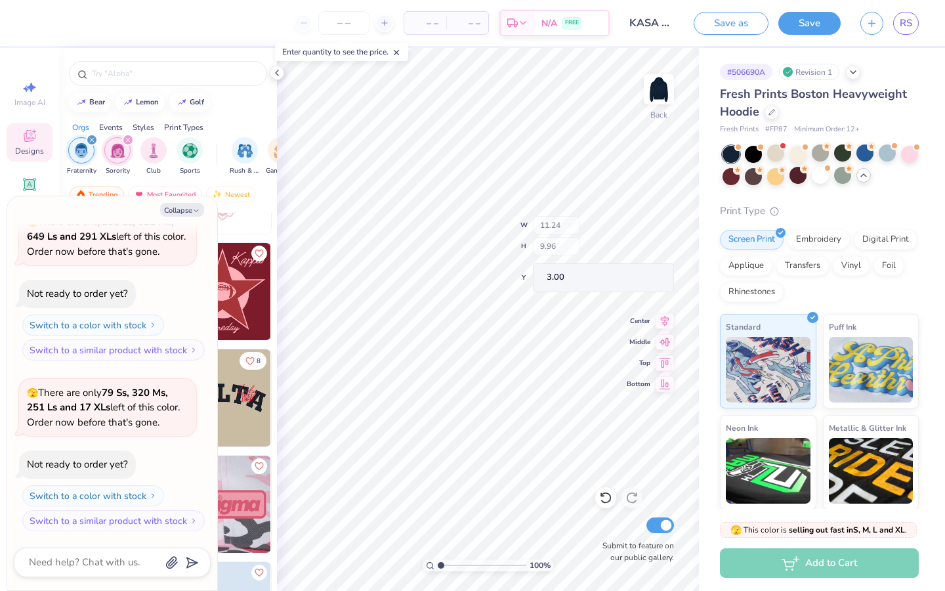
scroll to position [3848, 0]
click at [189, 209] on button "Collapse" at bounding box center [182, 210] width 44 height 14
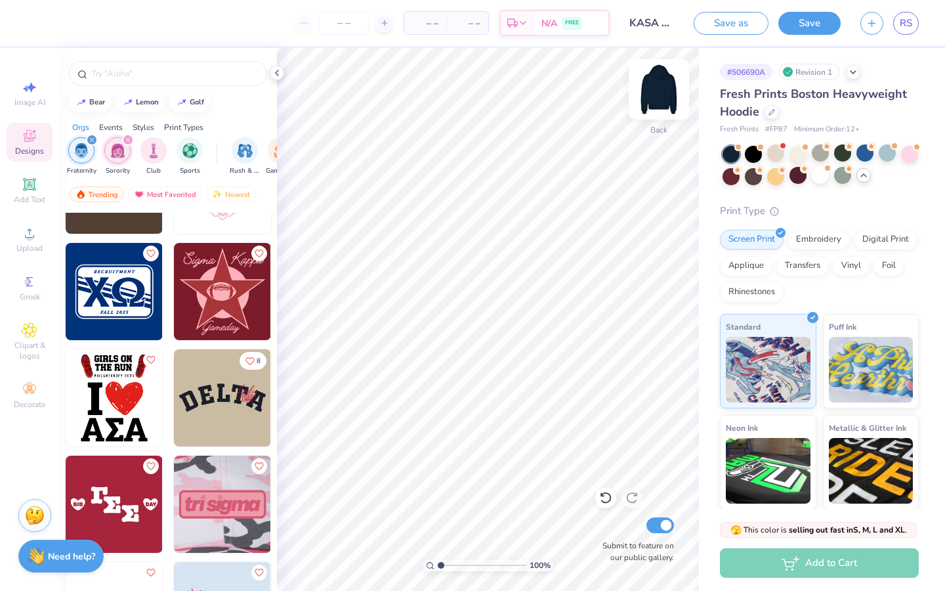
click at [650, 92] on img at bounding box center [659, 89] width 53 height 53
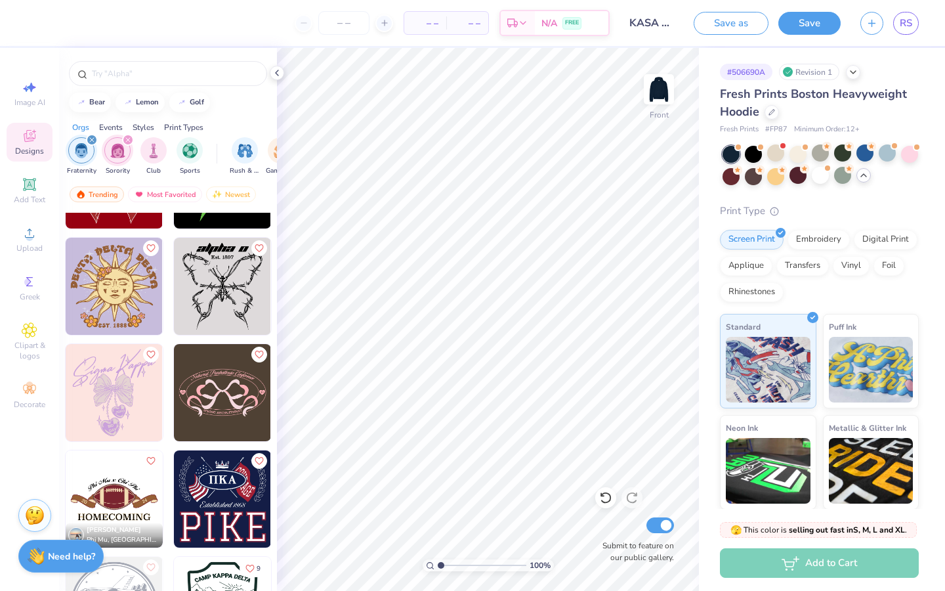
scroll to position [11638, 0]
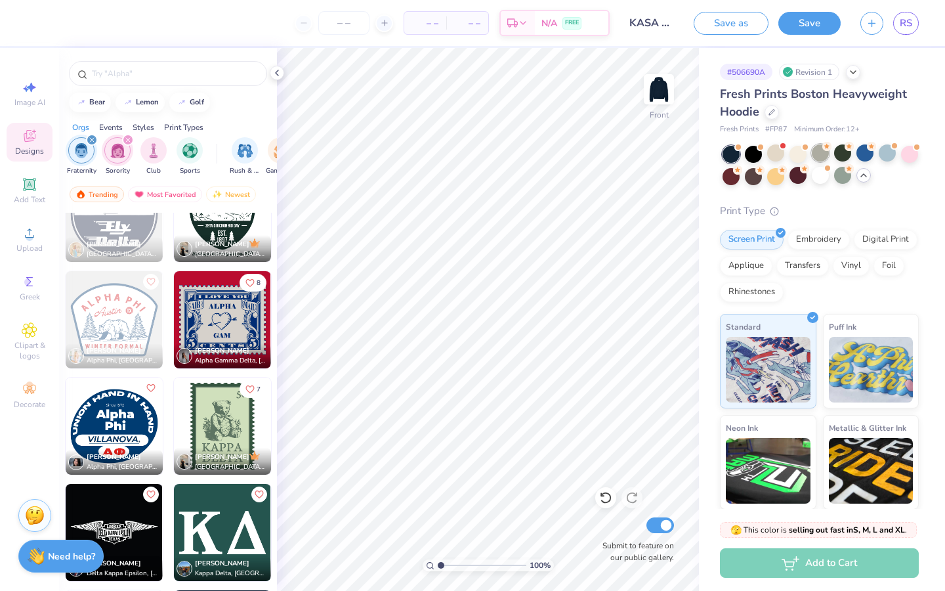
click at [822, 151] on div at bounding box center [820, 152] width 17 height 17
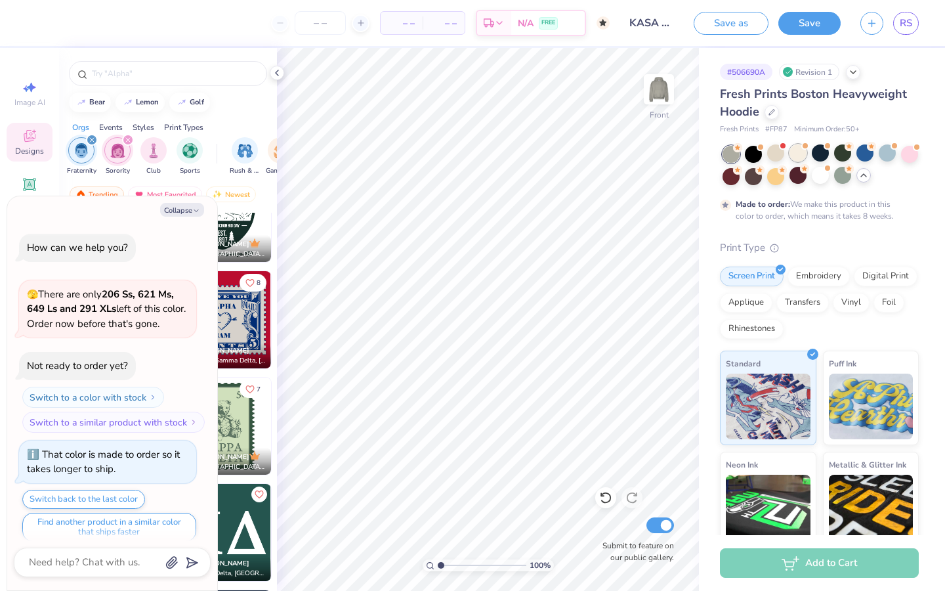
scroll to position [3957, 0]
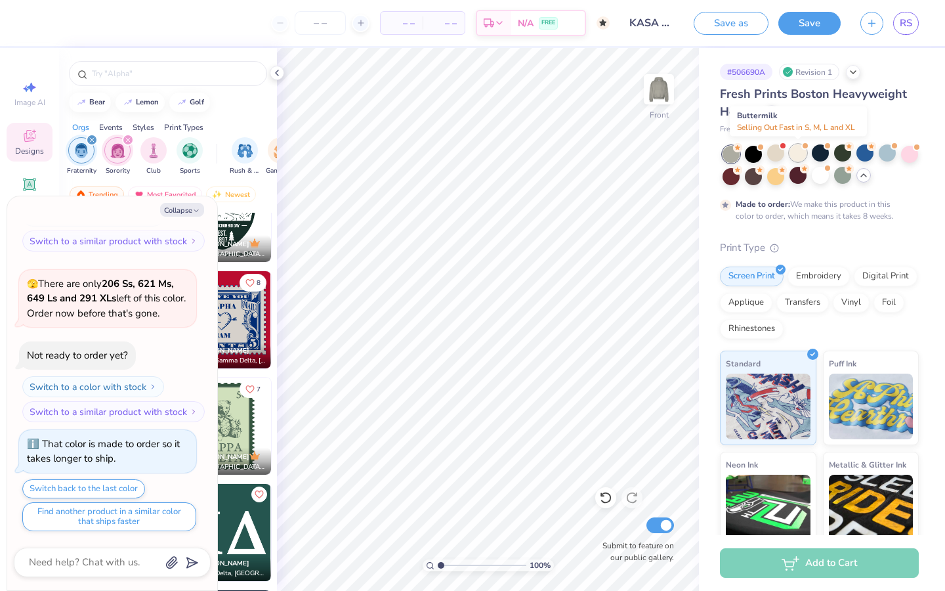
click at [795, 150] on div at bounding box center [798, 152] width 17 height 17
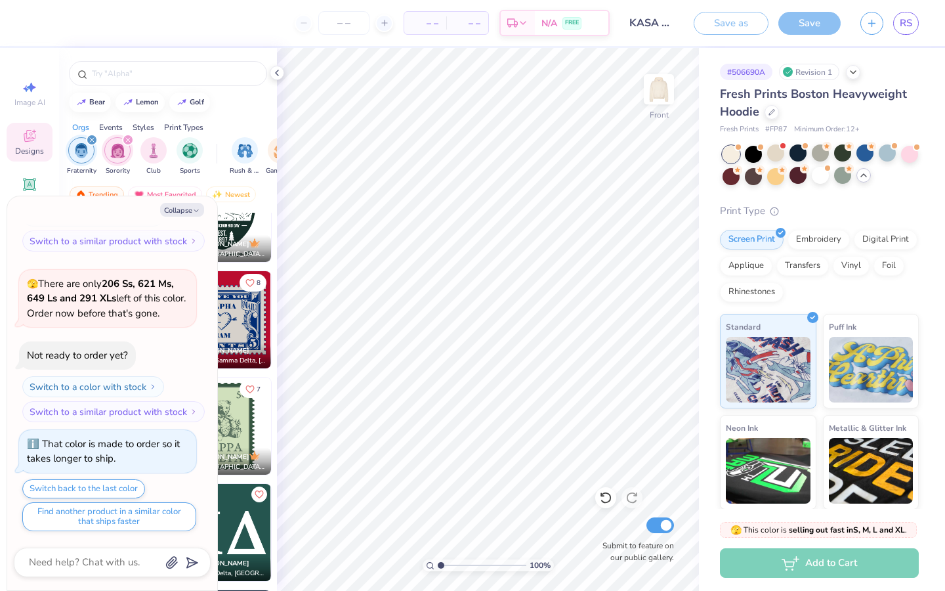
scroll to position [4193, 0]
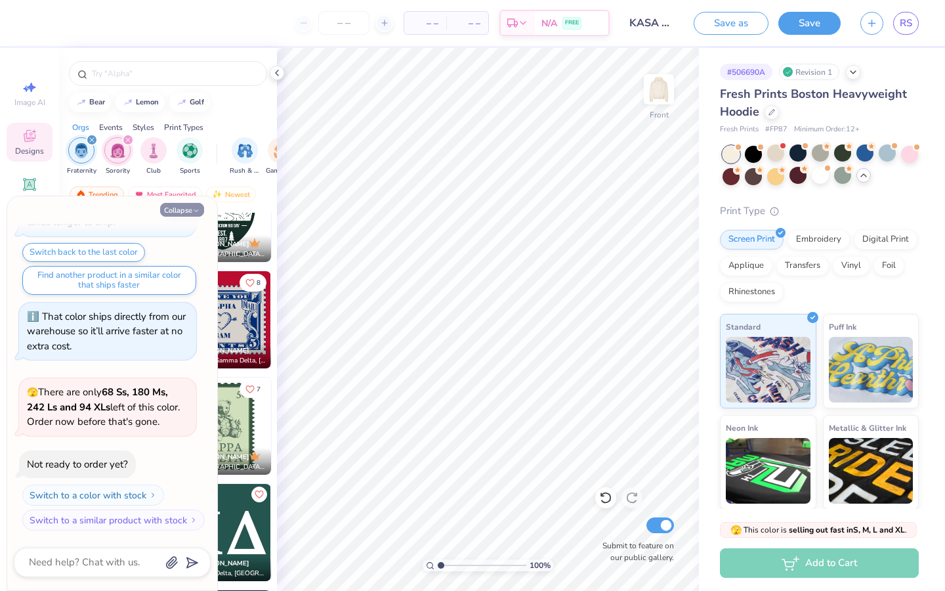
click at [179, 209] on button "Collapse" at bounding box center [182, 210] width 44 height 14
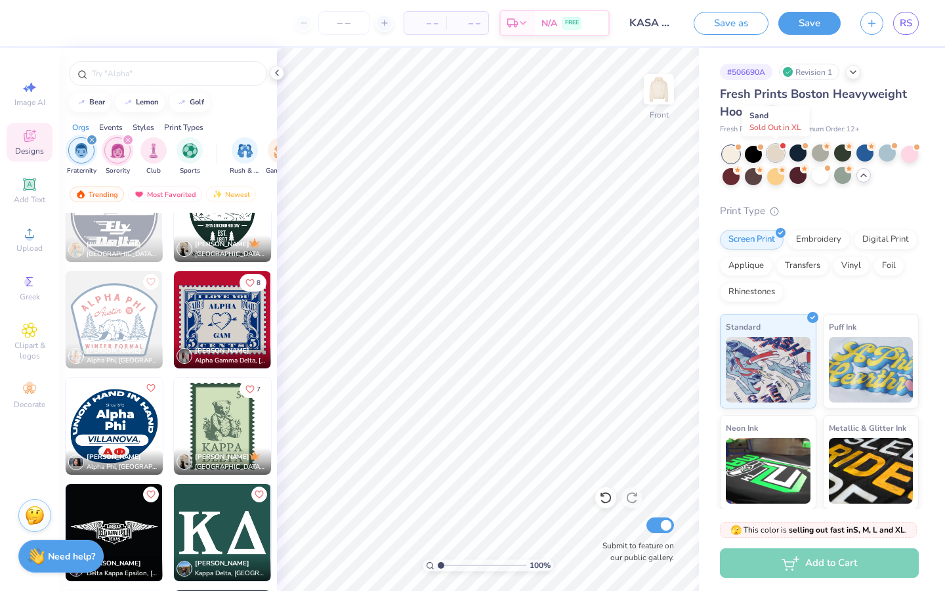
click at [776, 152] on div at bounding box center [775, 152] width 17 height 17
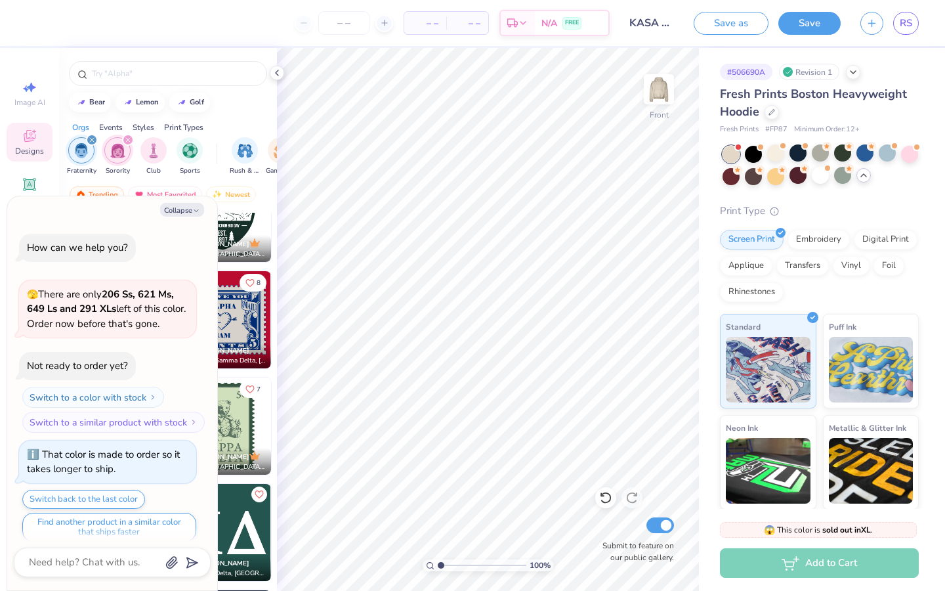
scroll to position [4379, 0]
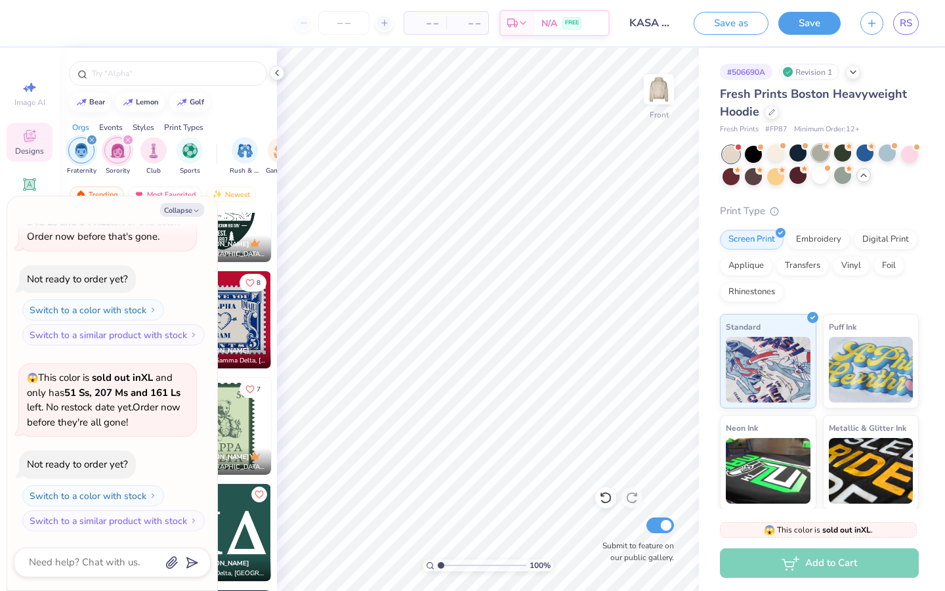
click at [815, 150] on div at bounding box center [820, 152] width 17 height 17
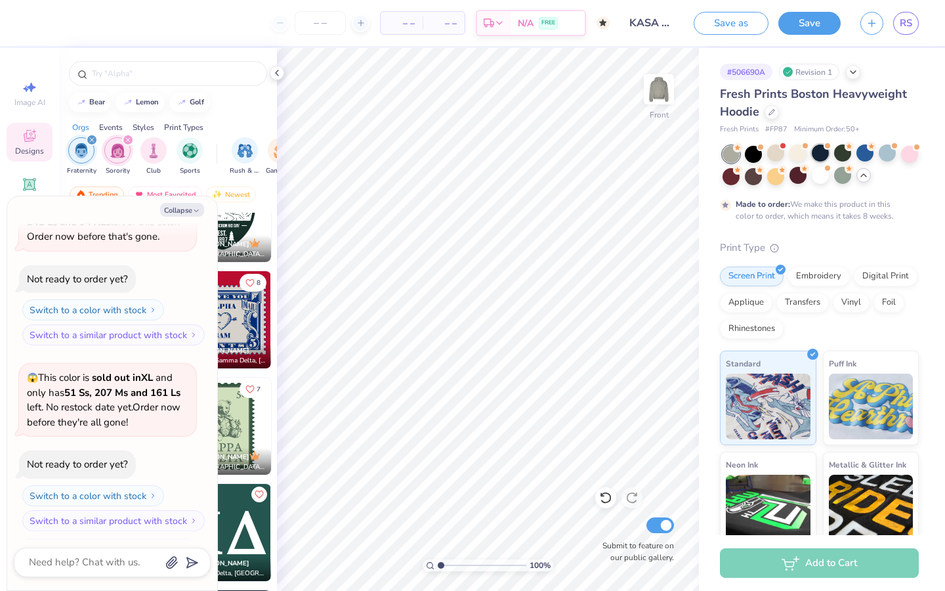
scroll to position [4487, 0]
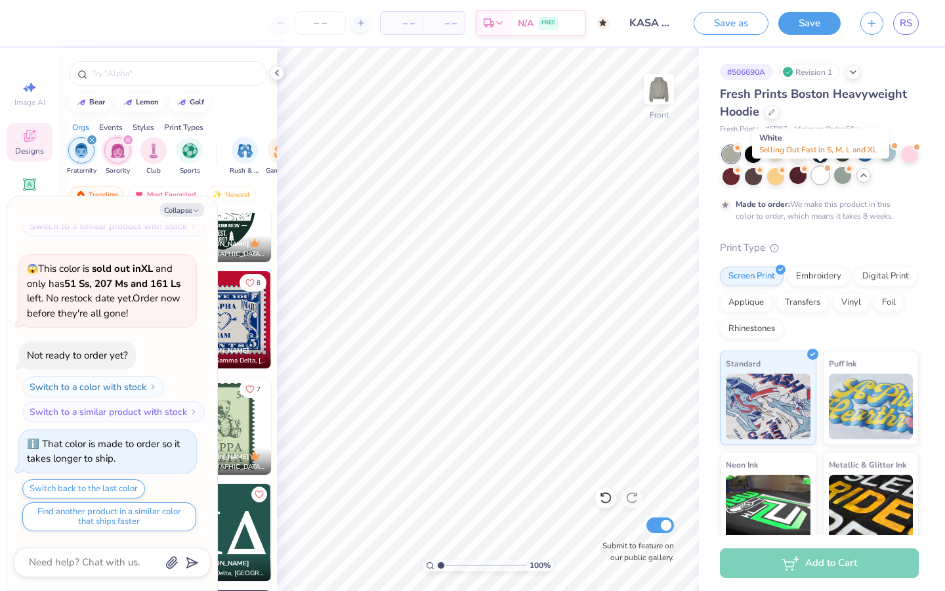
click at [821, 175] on div at bounding box center [820, 175] width 17 height 17
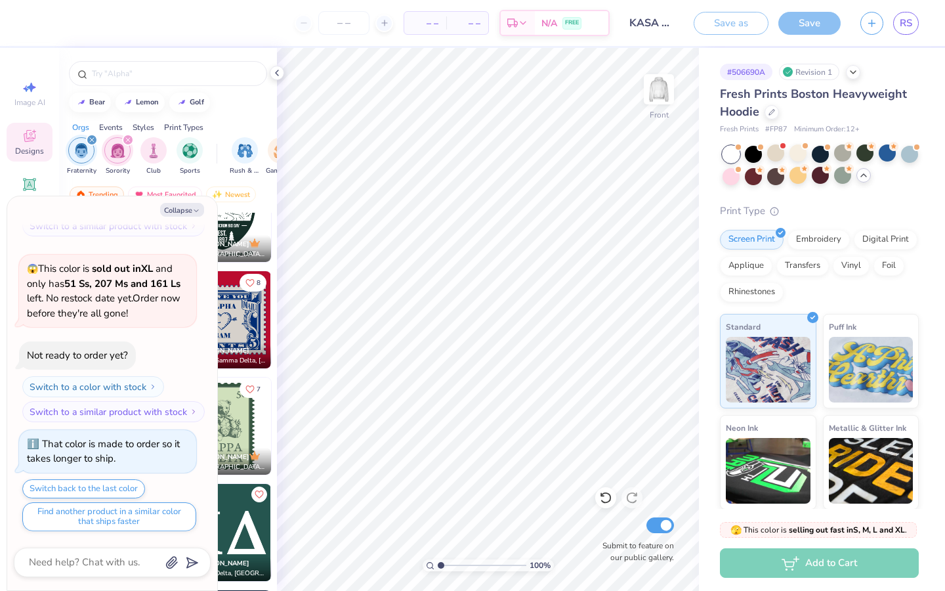
scroll to position [4724, 0]
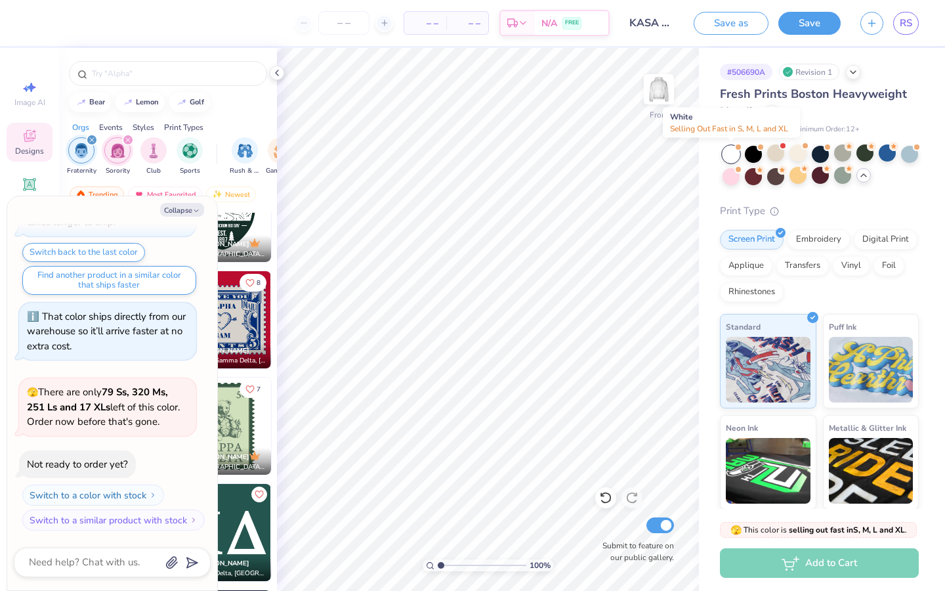
click at [734, 158] on div at bounding box center [731, 154] width 17 height 17
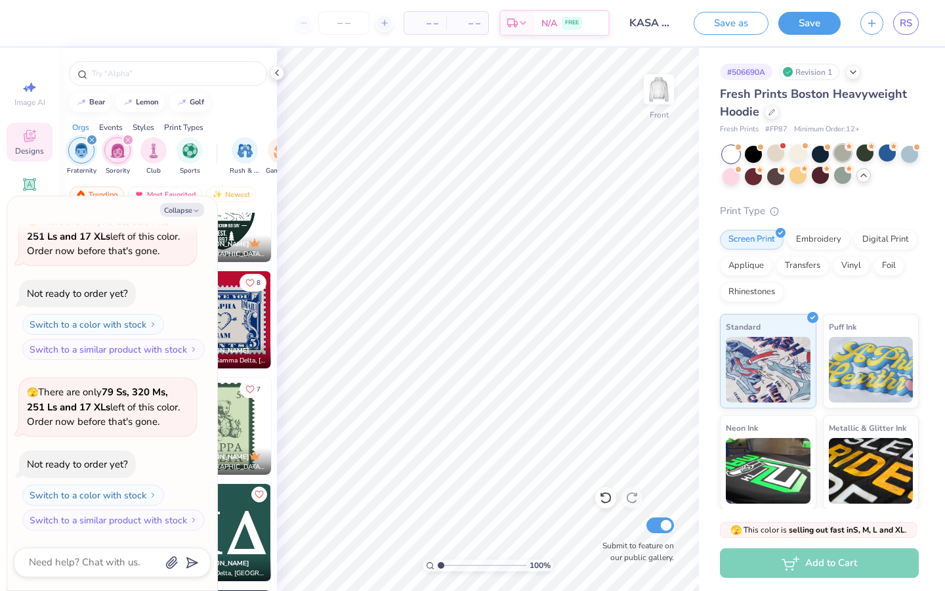
click at [841, 152] on div at bounding box center [842, 152] width 17 height 17
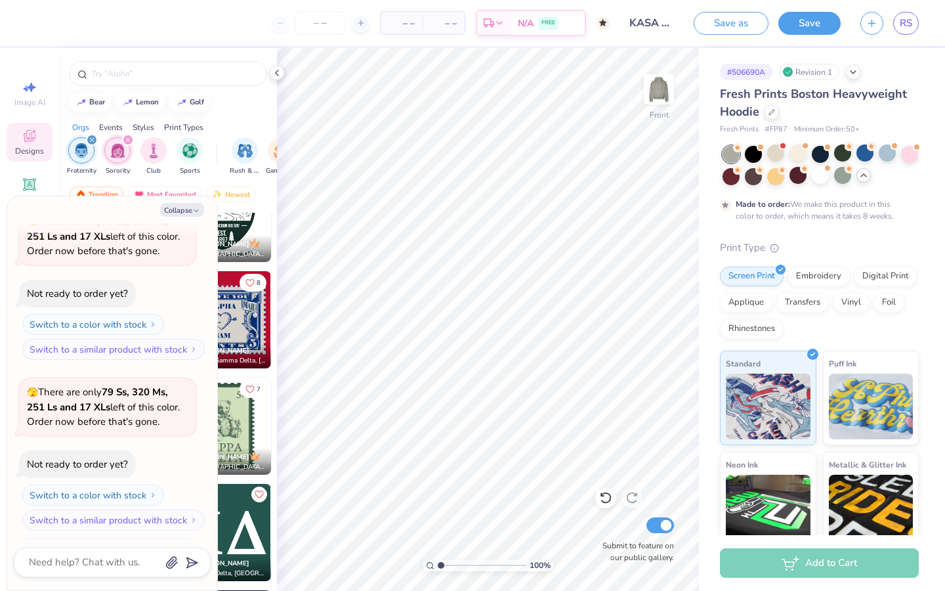
scroll to position [5003, 0]
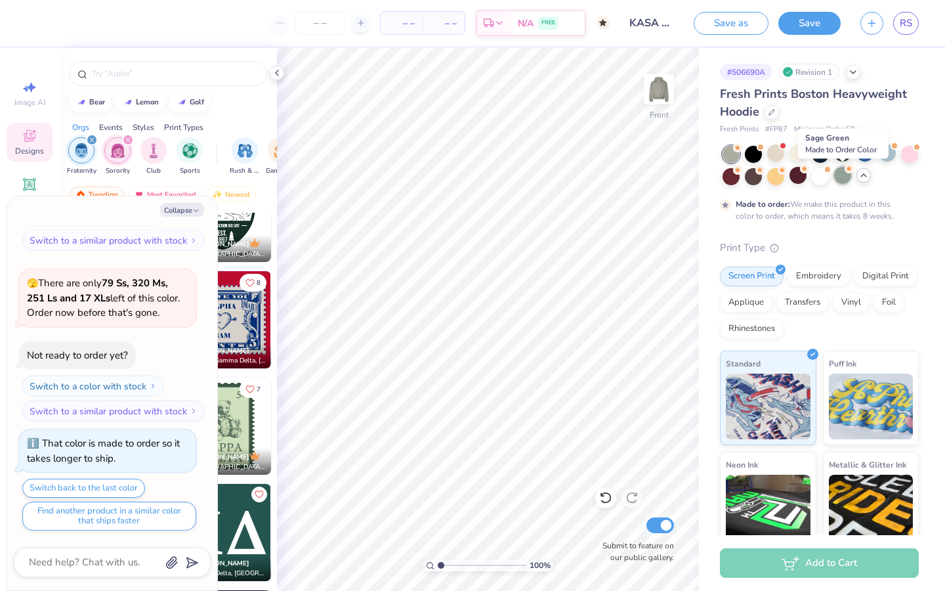
click at [839, 178] on div at bounding box center [842, 175] width 17 height 17
click at [836, 154] on div at bounding box center [842, 152] width 17 height 17
click at [195, 209] on icon "button" at bounding box center [196, 211] width 8 height 8
type textarea "x"
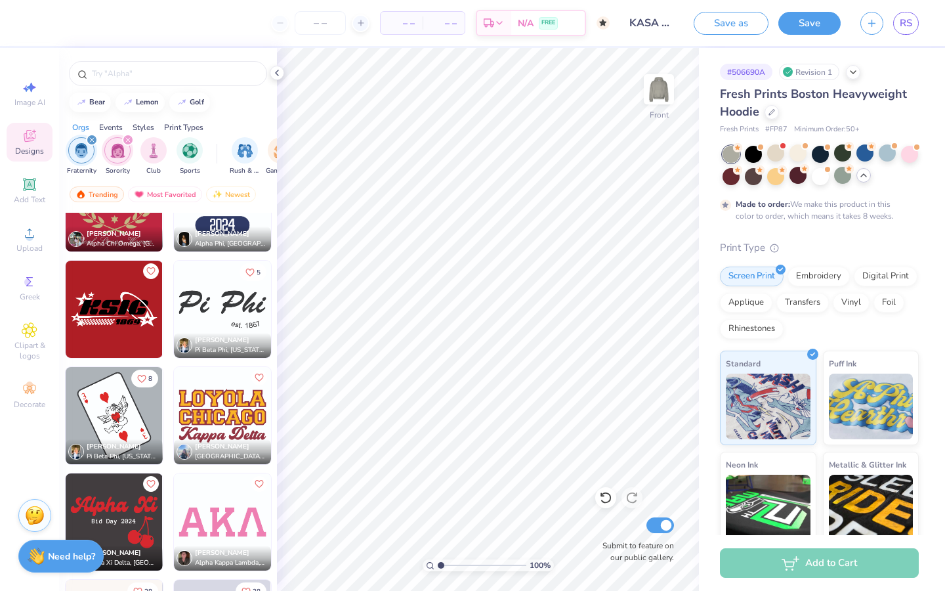
scroll to position [13501, 0]
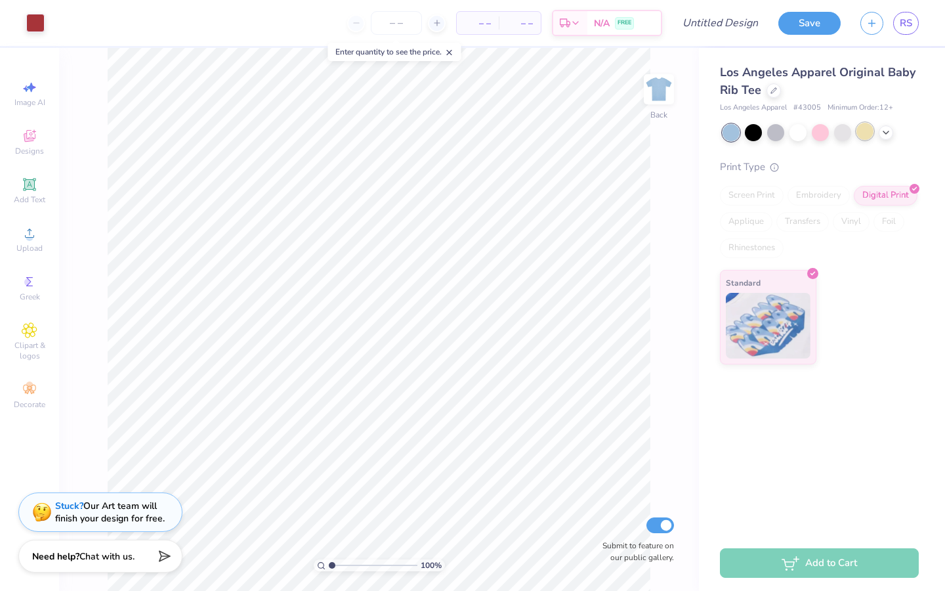
click at [872, 131] on div at bounding box center [865, 131] width 17 height 17
click at [888, 136] on icon at bounding box center [886, 131] width 11 height 11
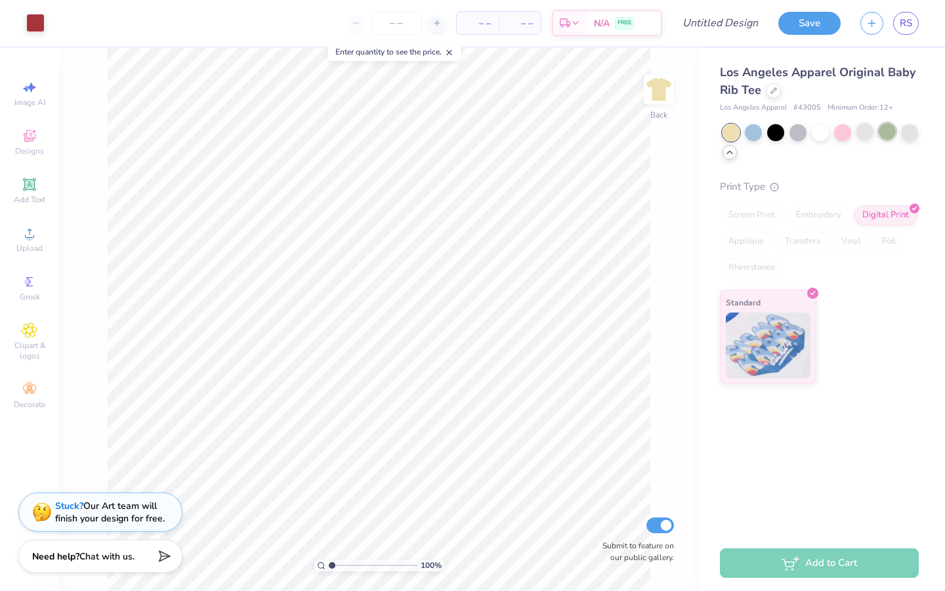
click at [887, 138] on div at bounding box center [887, 131] width 17 height 17
click at [908, 136] on div at bounding box center [909, 131] width 17 height 17
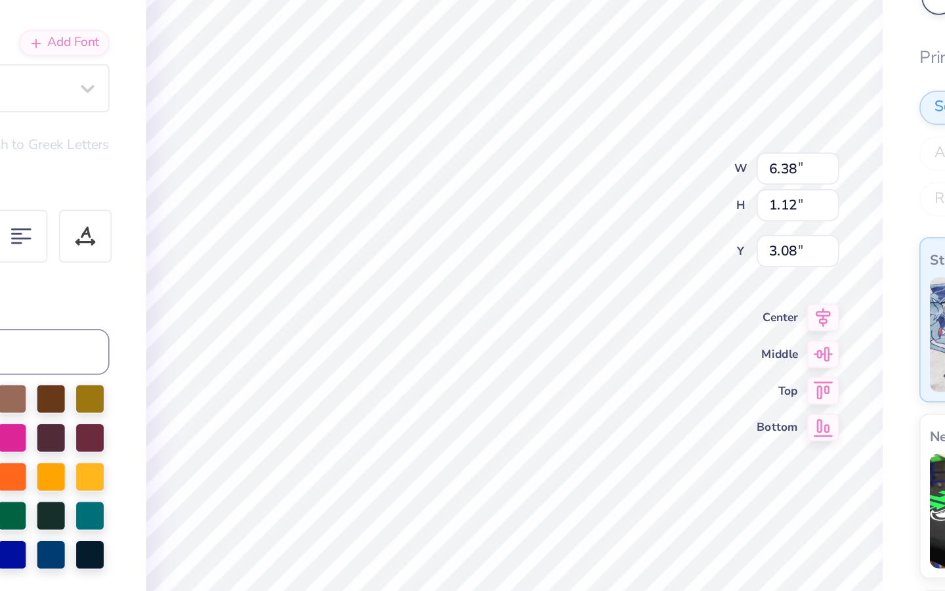
scroll to position [0, 1]
type textarea "Kasa"
type input "2.22"
type input "2.73"
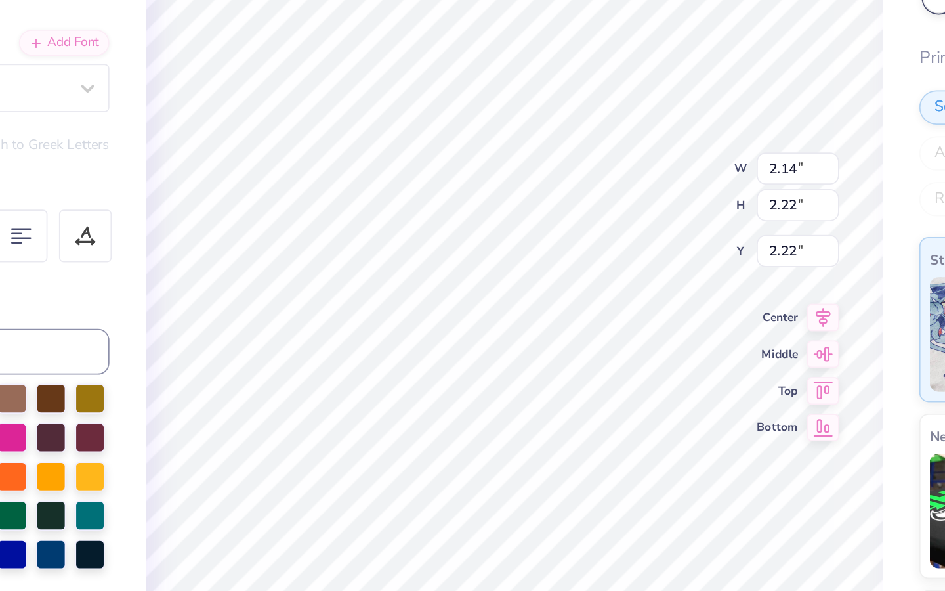
type input "0.79"
type input "3.33"
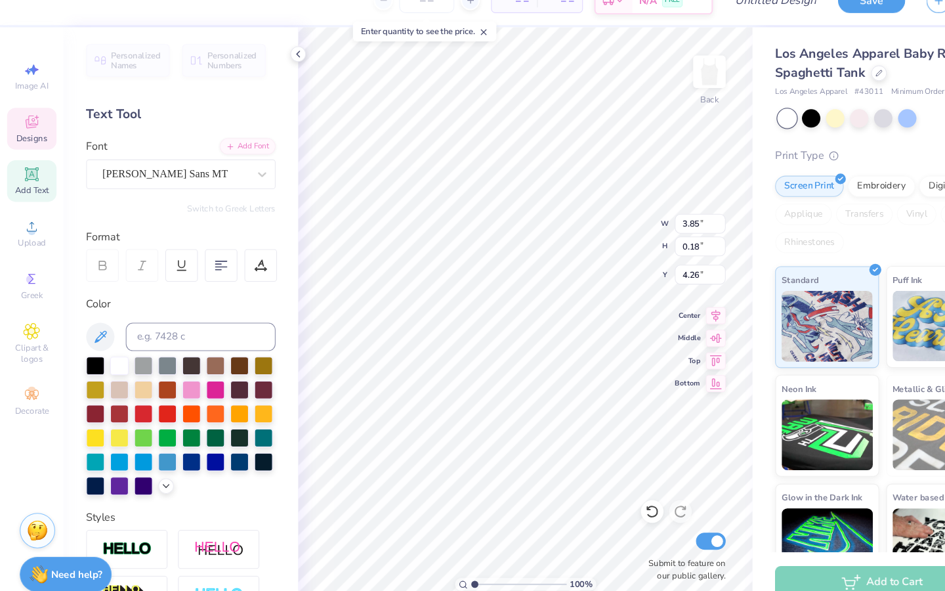
type input "2.14"
type input "2.22"
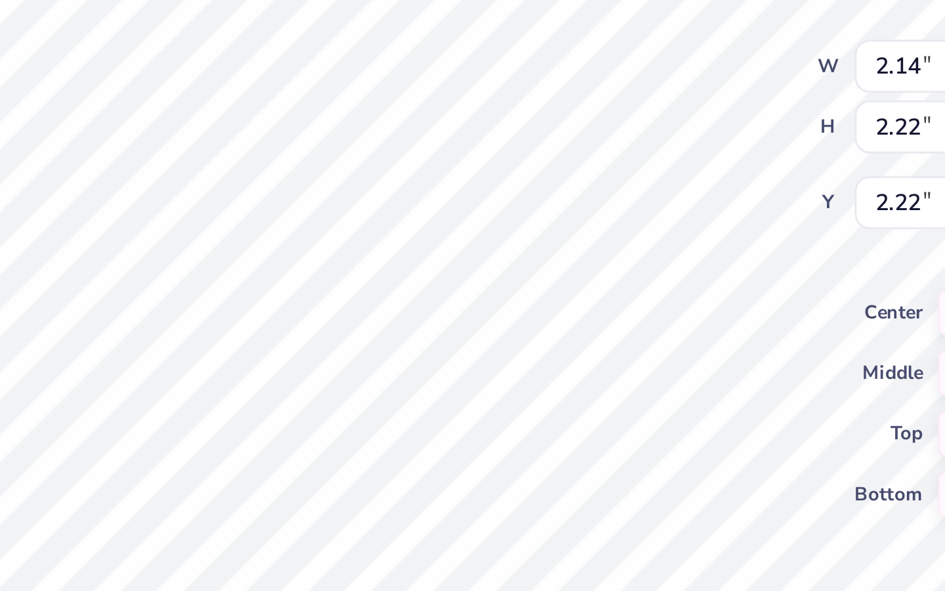
type input "2.73"
type input "0.79"
type input "3.33"
type input "2.14"
type input "2.22"
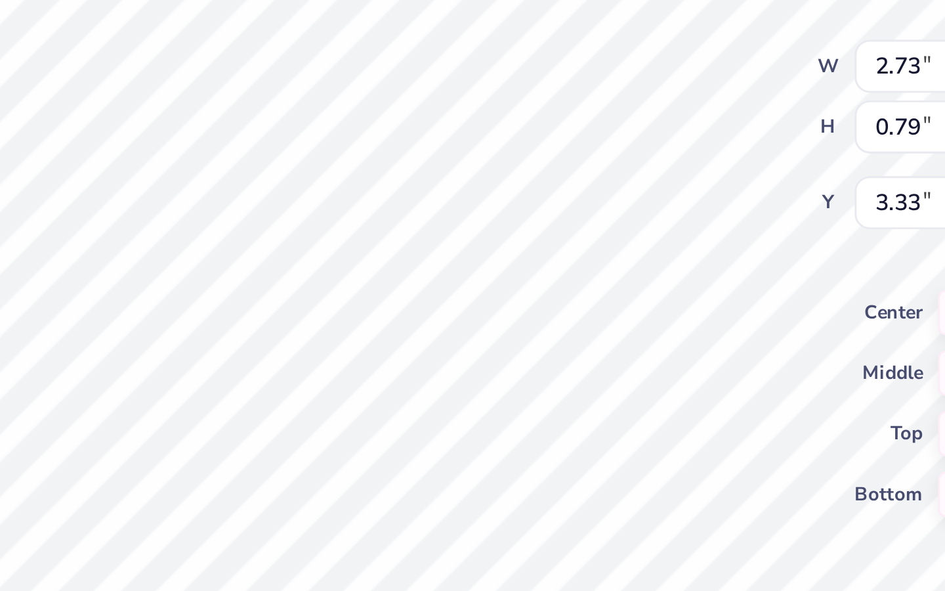
type input "2.22"
type input "2.14"
type input "2.22"
type input "2.73"
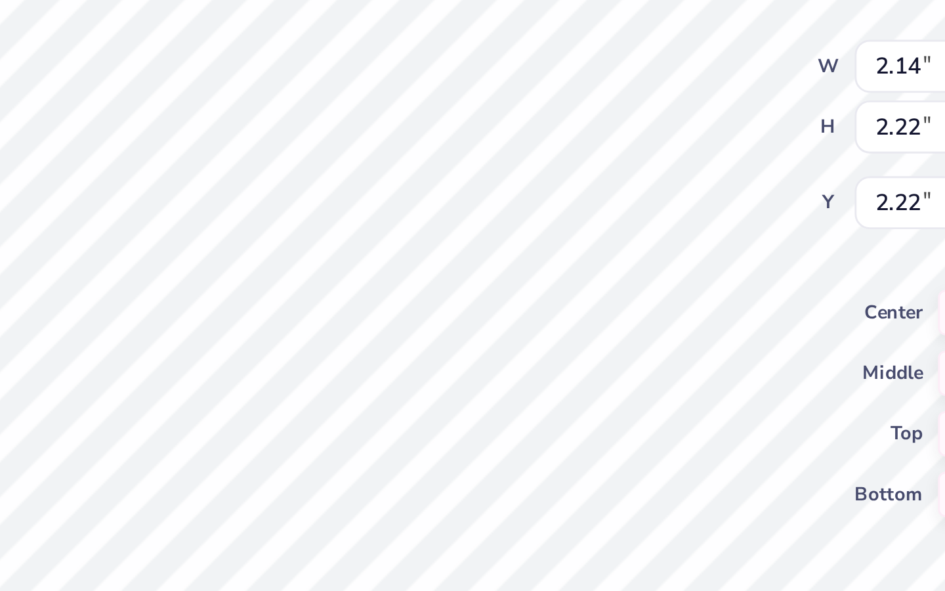
type input "0.79"
type input "3.33"
type input "5.99"
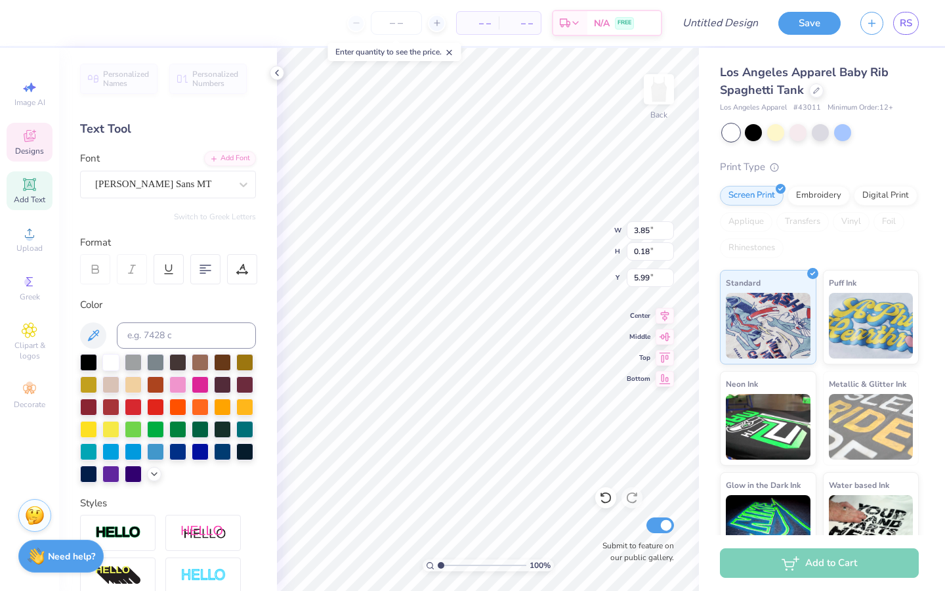
click at [30, 137] on icon at bounding box center [30, 136] width 12 height 12
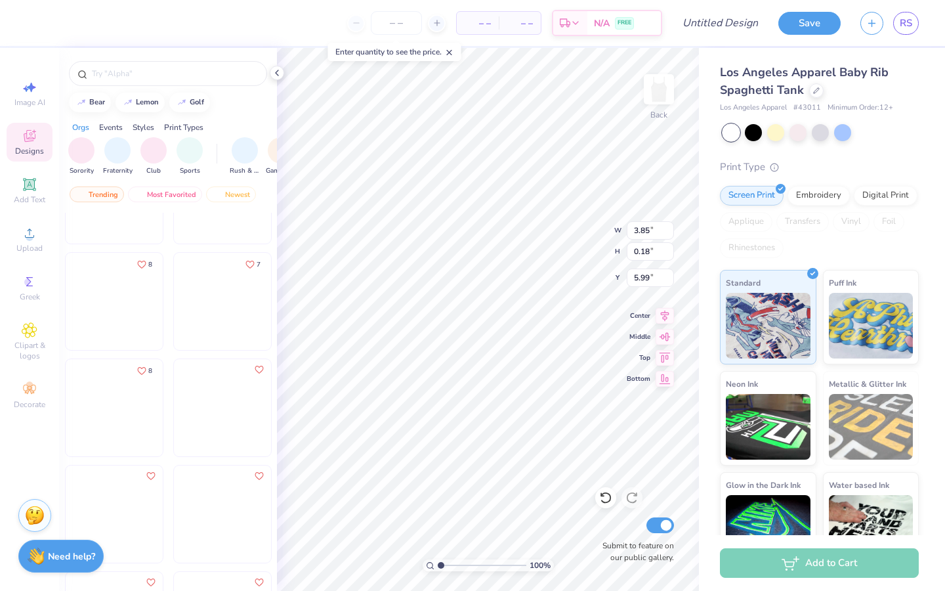
scroll to position [10805, 0]
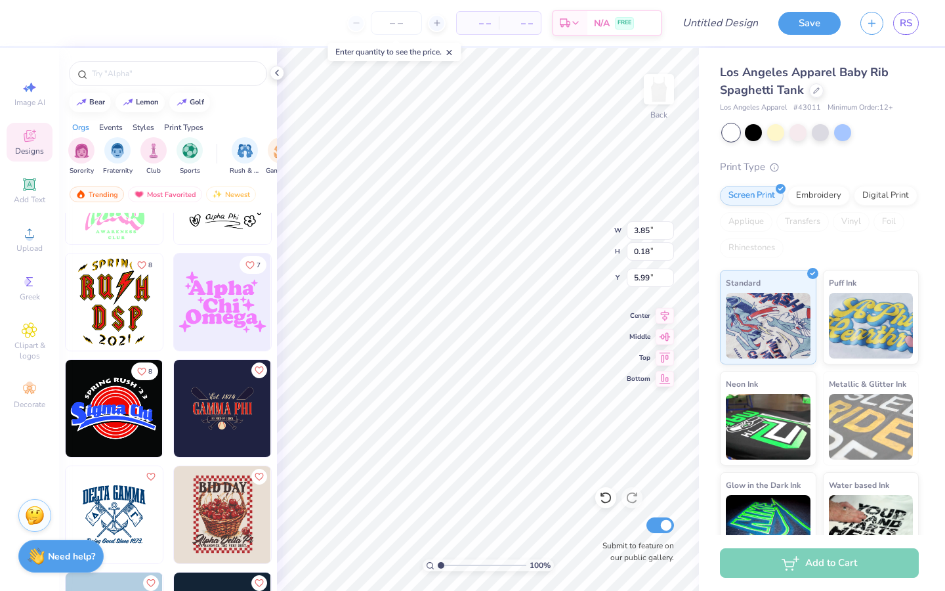
click at [123, 314] on img at bounding box center [114, 301] width 97 height 97
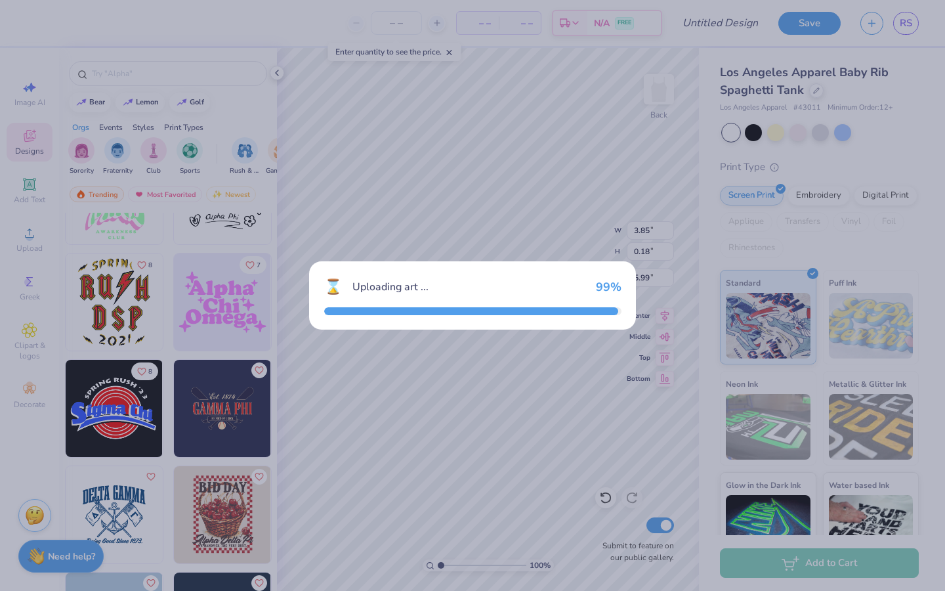
type input "4.30"
type input "5.21"
type input "3.90"
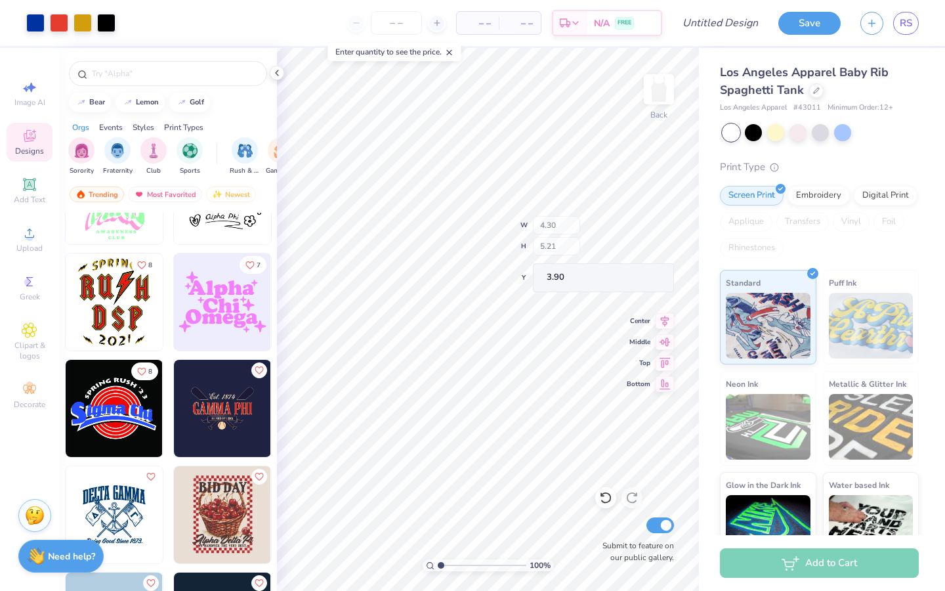
type input "1.00"
type input "1.46"
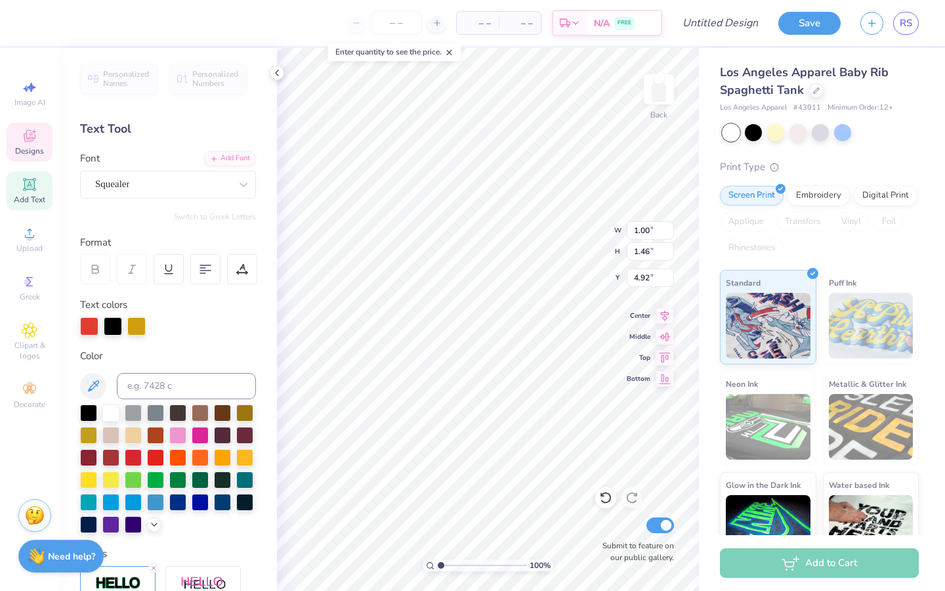
type input "5.04"
type textarea "k"
type textarea "K"
type input "0.97"
type input "7.30"
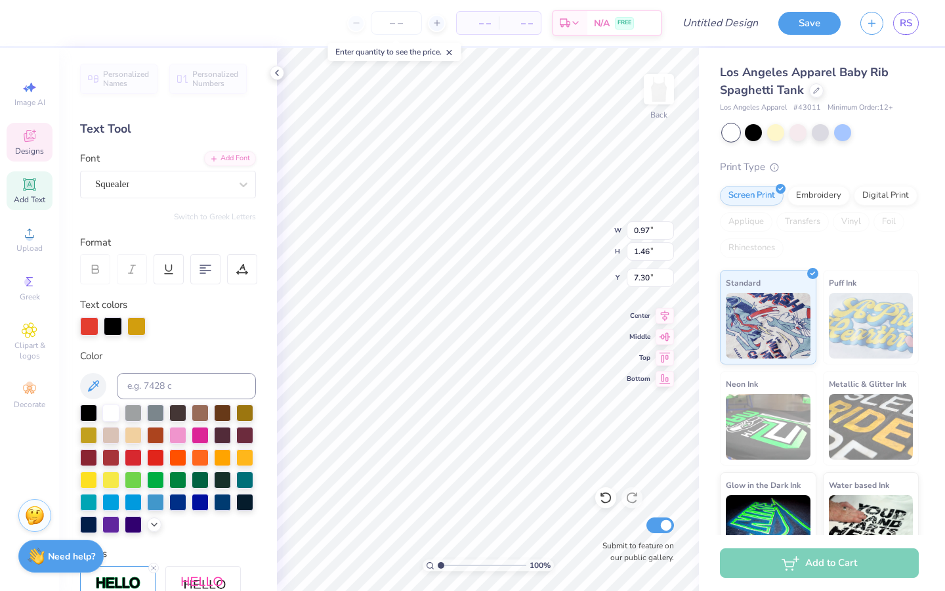
type textarea "A"
type input "0.77"
type input "4.71"
type input "2.14"
type input "2.22"
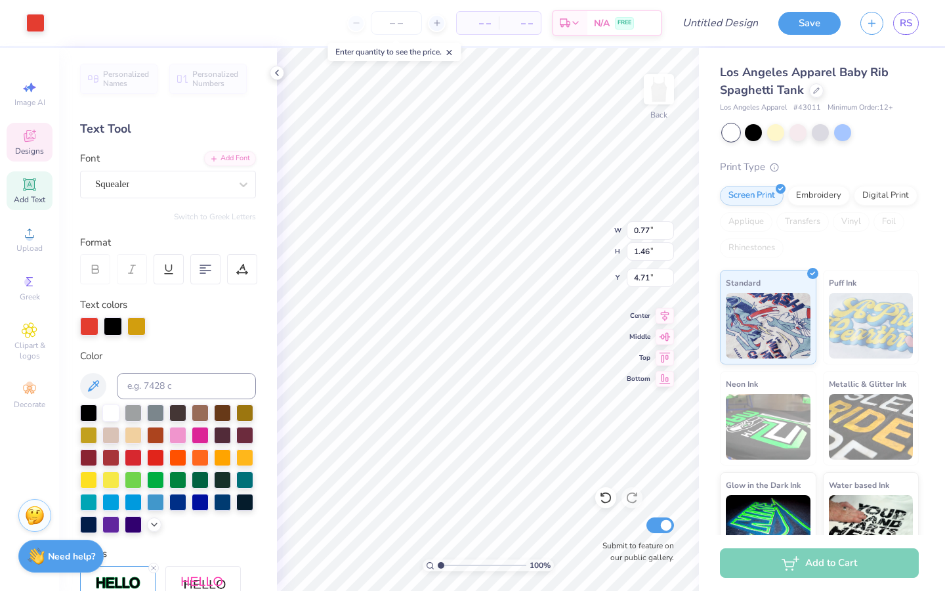
type input "2.22"
type input "4.12"
type input "2.31"
type input "4.30"
type input "4.77"
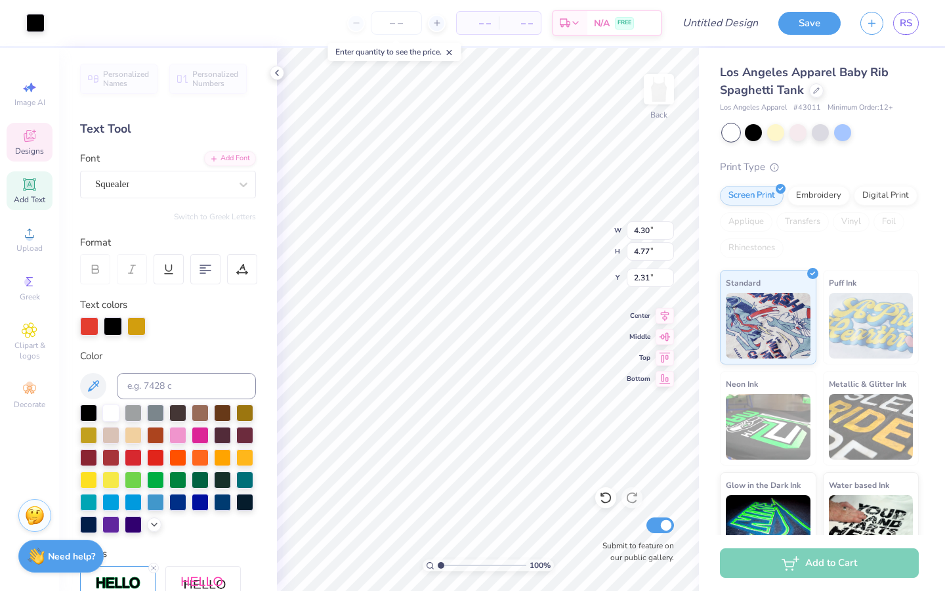
type input "4.12"
type input "4.37"
type input "0.92"
type input "1.52"
type input "1.87"
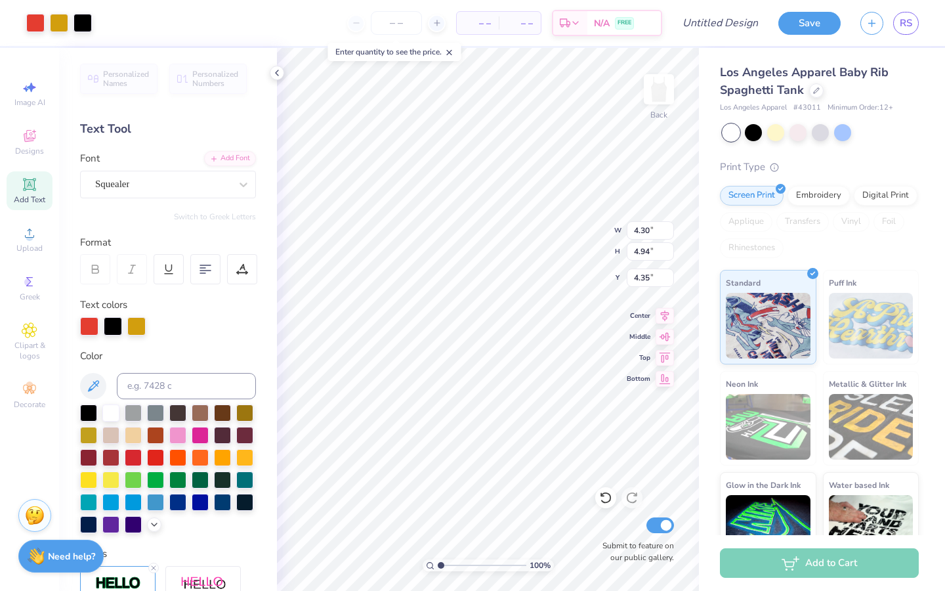
type input "1.56"
type input "4.33"
type input "4.98"
type input "1.52"
type input "0.77"
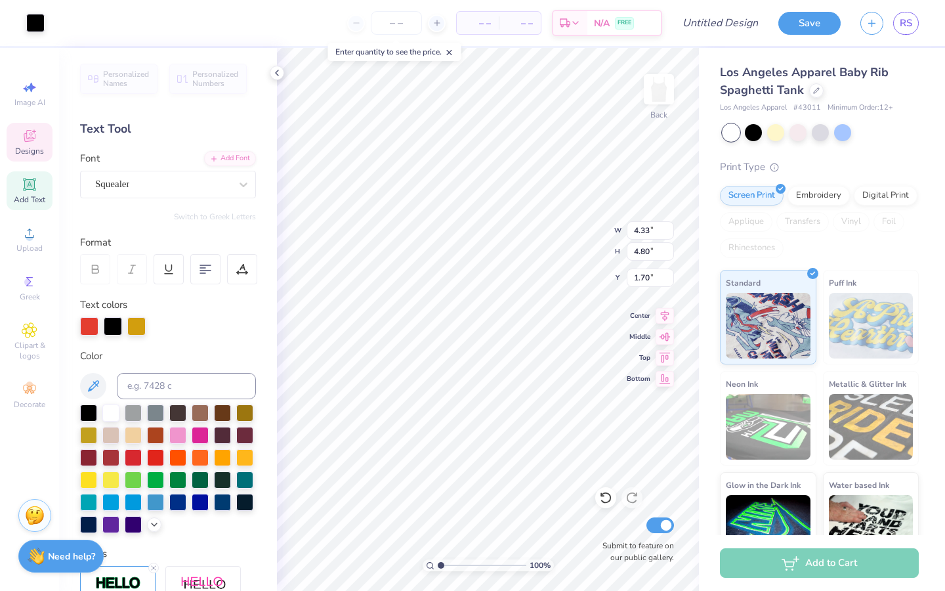
type input "1.47"
type input "2.27"
type input "0.84"
type input "1.60"
type input "2.35"
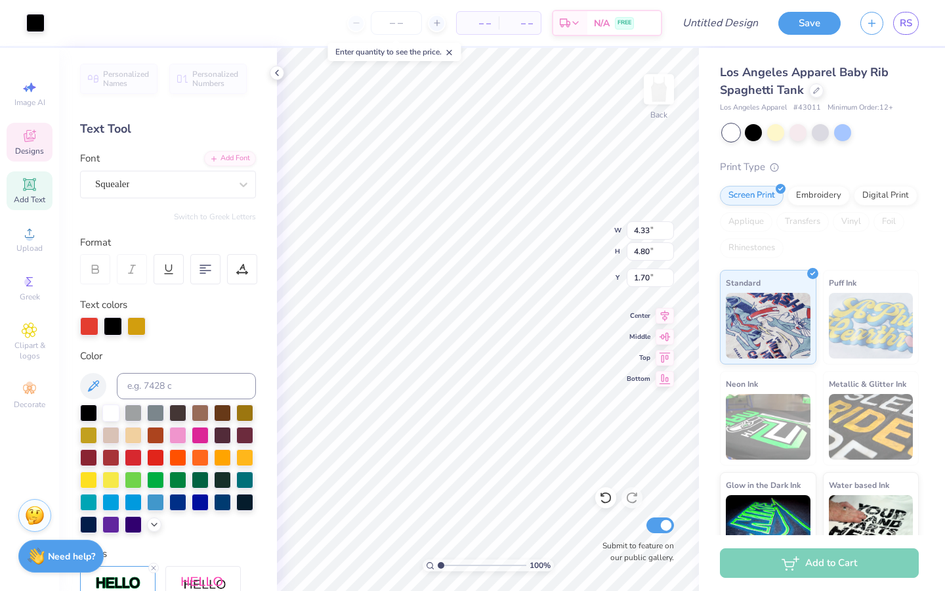
type input "4.31"
type input "4.77"
type input "1.73"
click at [40, 117] on div "Image AI Designs Add Text Upload Greek Clipart & logos Decorate" at bounding box center [30, 244] width 46 height 341
click at [40, 129] on div "Designs" at bounding box center [30, 142] width 46 height 39
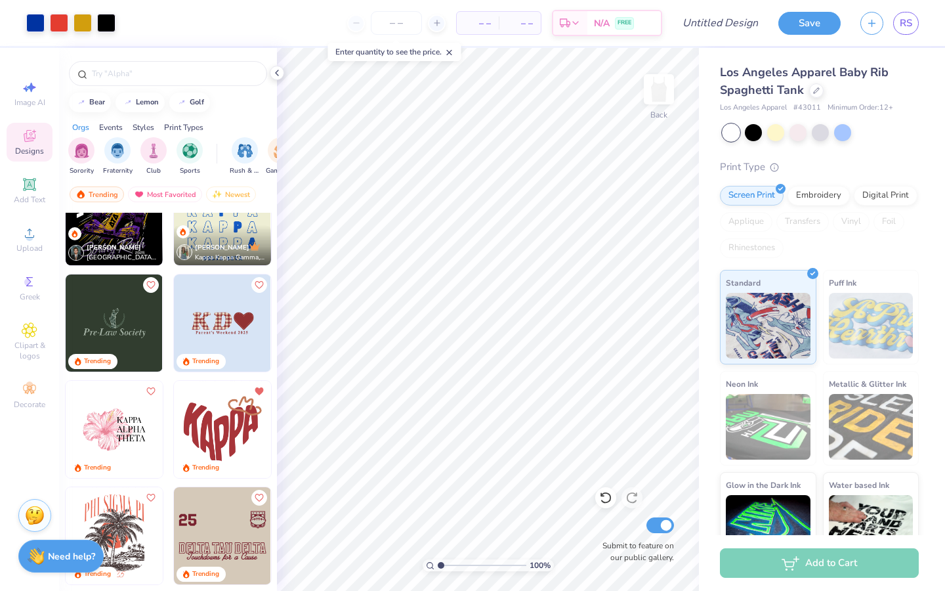
scroll to position [2918, 0]
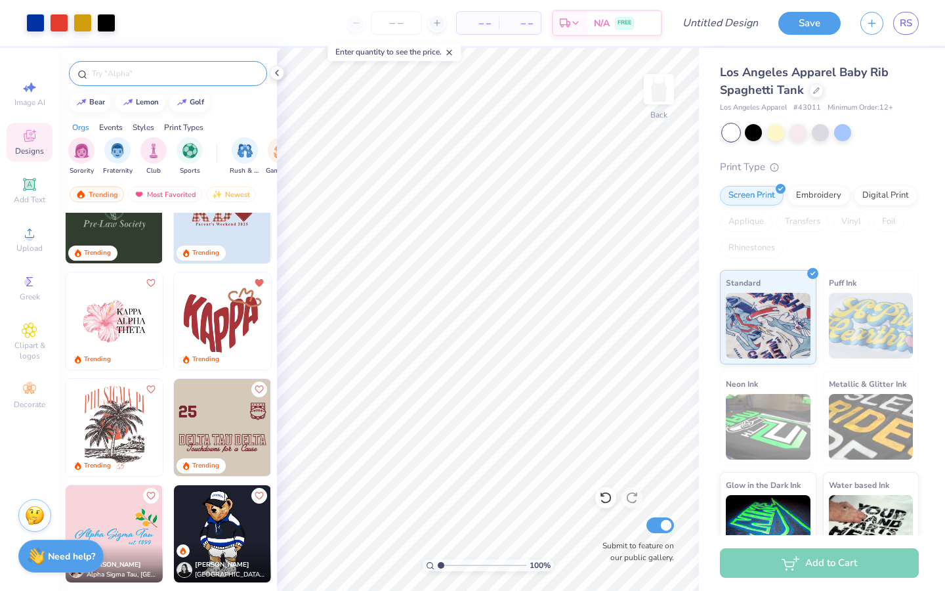
click at [193, 70] on input "text" at bounding box center [175, 73] width 168 height 13
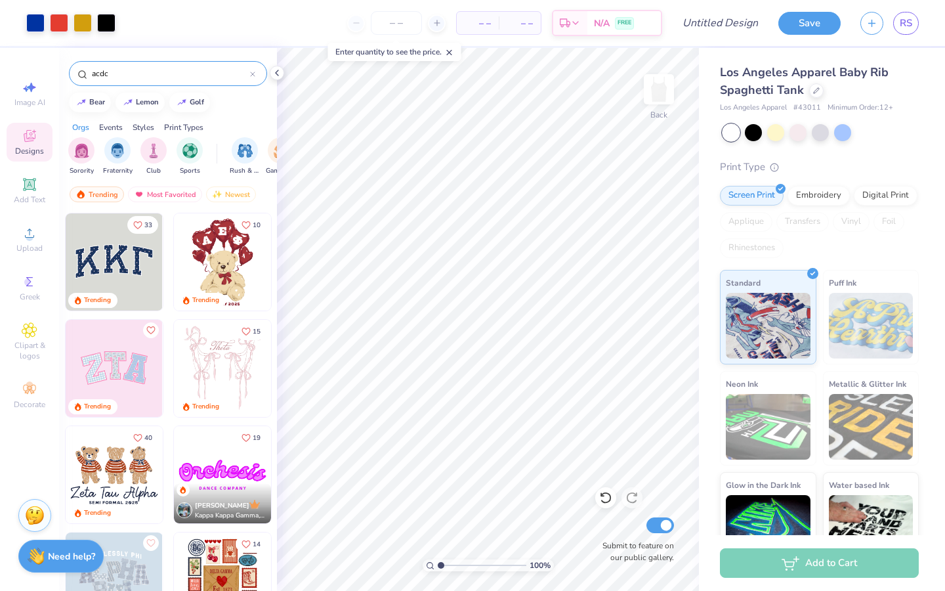
type input "acdc"
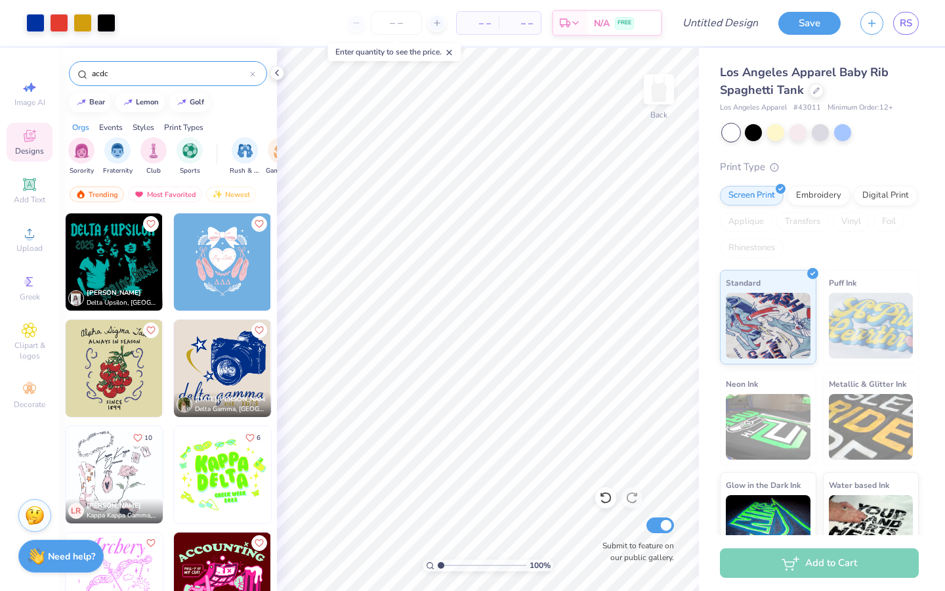
click at [199, 501] on img at bounding box center [222, 474] width 97 height 97
click at [256, 75] on div "acdc" at bounding box center [168, 73] width 198 height 25
click at [253, 75] on icon at bounding box center [253, 74] width 4 height 4
click at [253, 75] on input "text" at bounding box center [175, 73] width 168 height 13
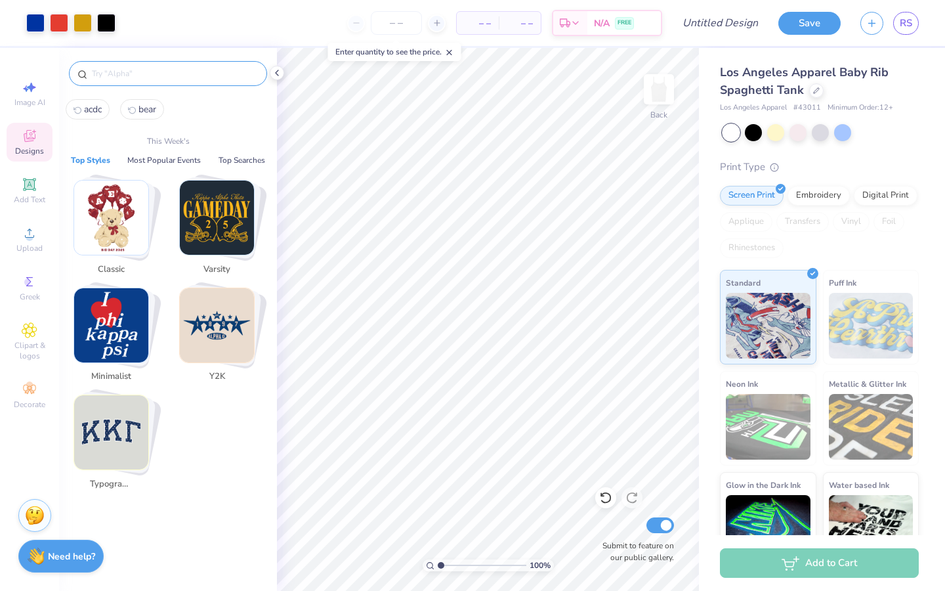
click at [112, 322] on img "Stack Card Button Minimalist" at bounding box center [111, 325] width 74 height 74
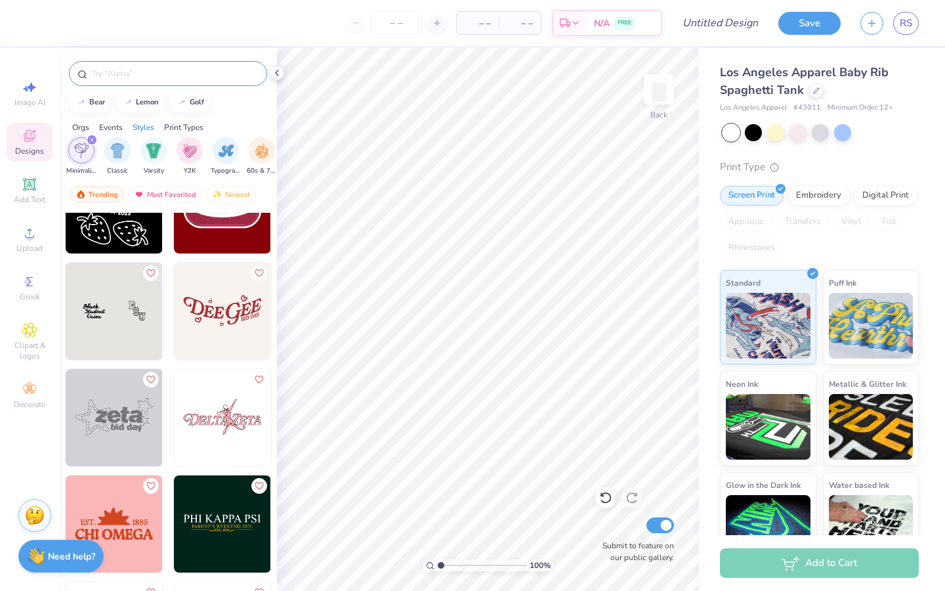
scroll to position [8673, 0]
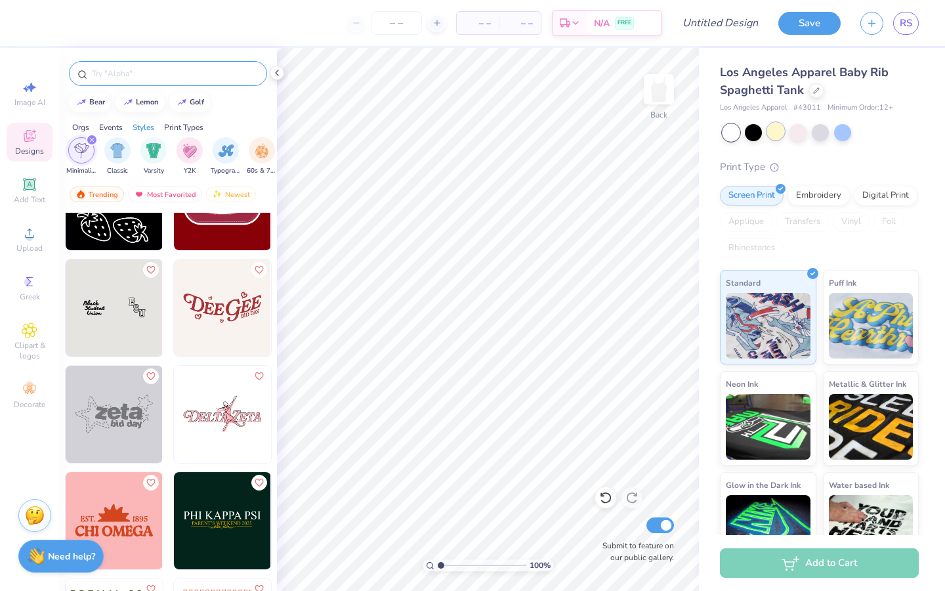
click at [774, 131] on div at bounding box center [775, 131] width 17 height 17
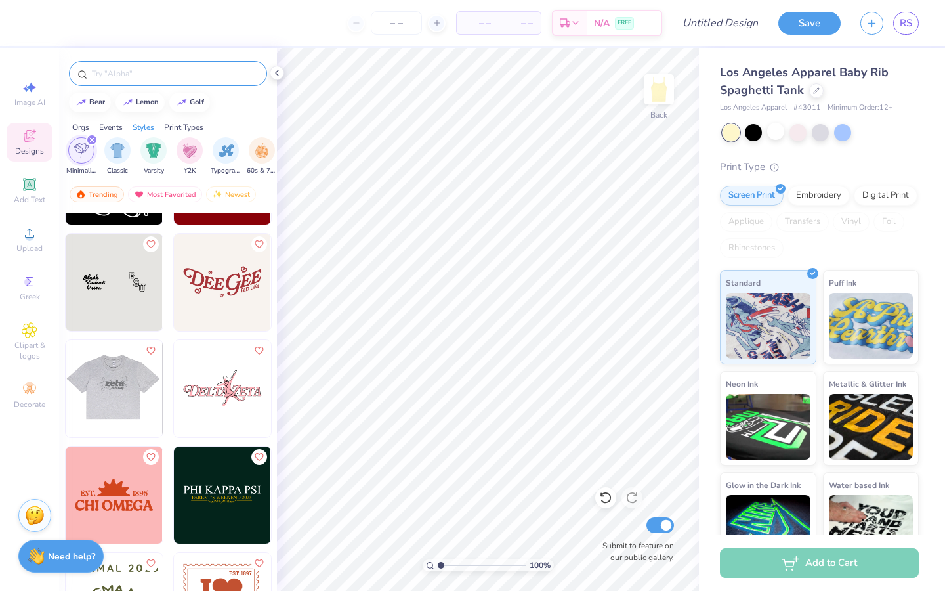
scroll to position [8699, 0]
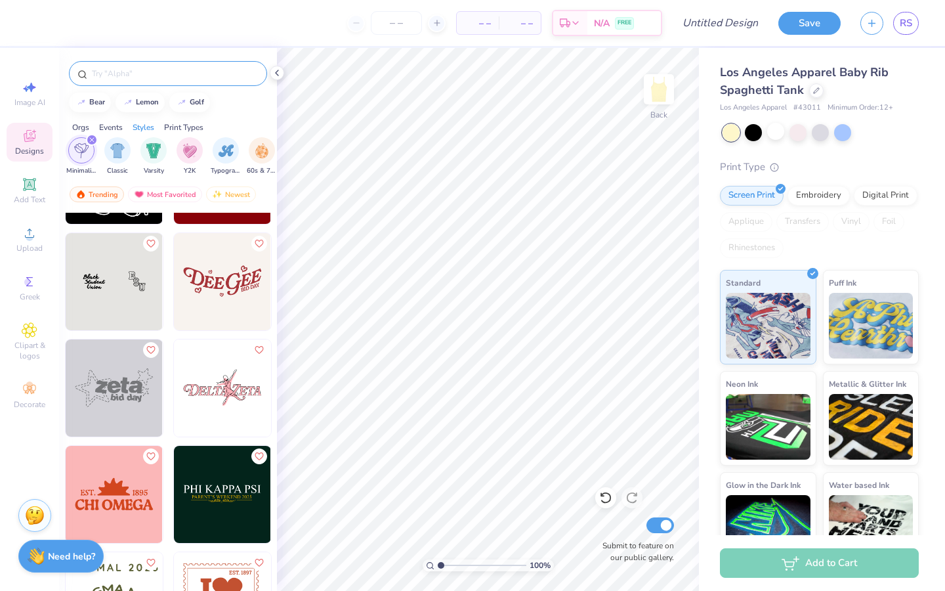
click at [131, 393] on img at bounding box center [114, 387] width 97 height 97
type input "2.67"
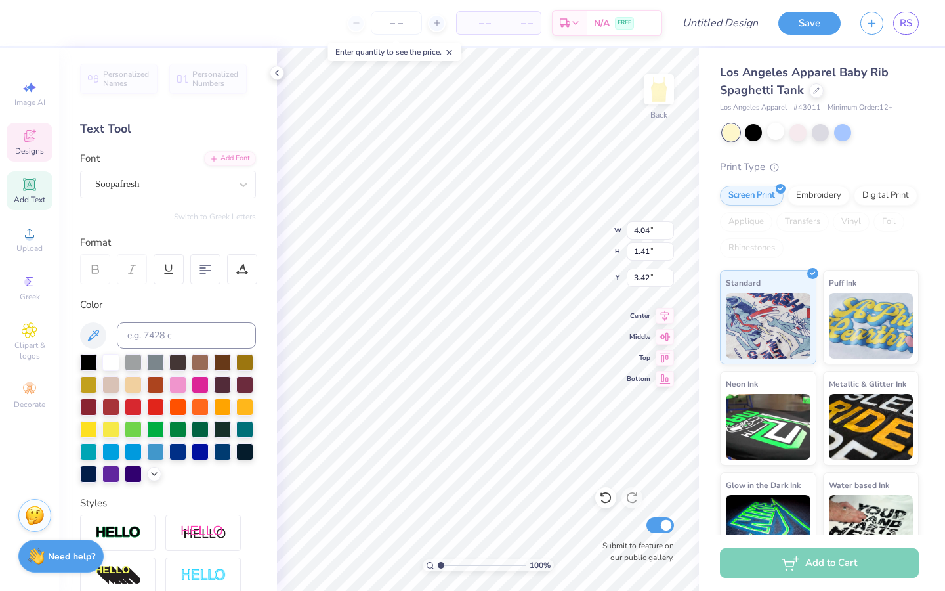
type textarea "kasa"
click at [796, 142] on div "Los Angeles Apparel Baby Rib Spaghetti Tank Los Angeles Apparel # 43011 Minimum…" at bounding box center [819, 315] width 199 height 503
click at [756, 133] on div at bounding box center [753, 131] width 17 height 17
click at [802, 133] on div at bounding box center [798, 131] width 17 height 17
click at [803, 131] on div at bounding box center [798, 131] width 17 height 17
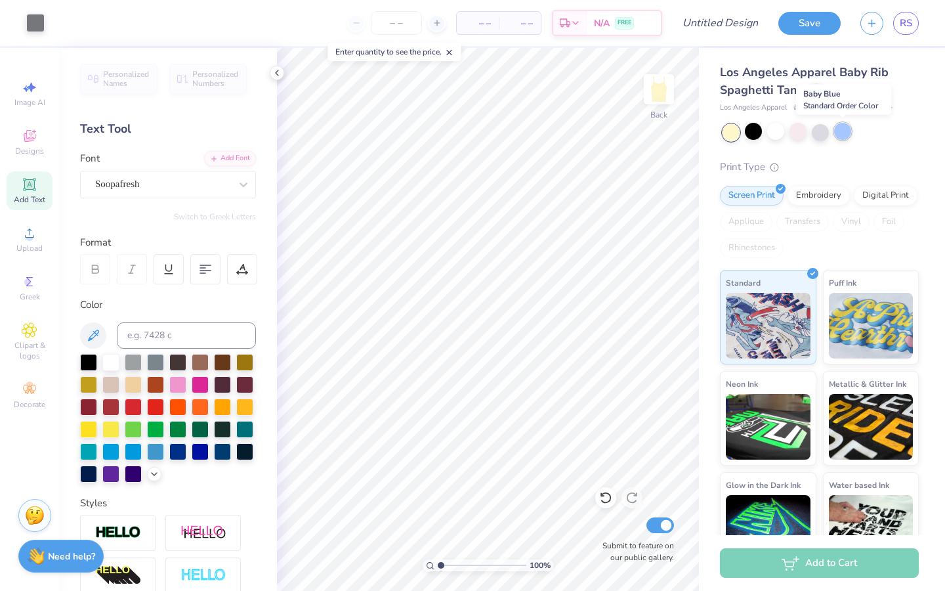
click at [841, 131] on div at bounding box center [842, 131] width 17 height 17
click at [799, 132] on div at bounding box center [798, 131] width 17 height 17
click at [820, 193] on div "Embroidery" at bounding box center [819, 194] width 62 height 20
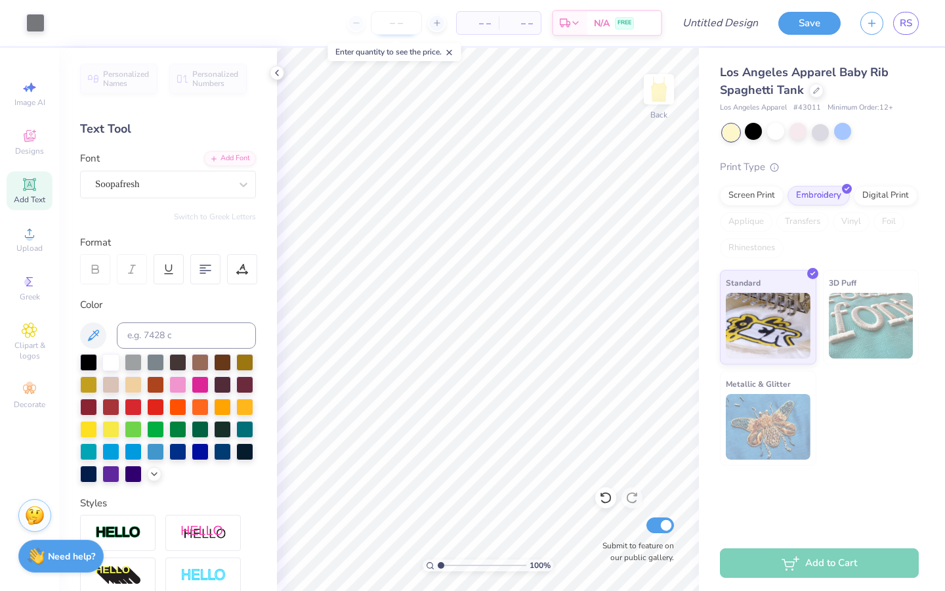
click at [397, 27] on input "number" at bounding box center [396, 23] width 51 height 24
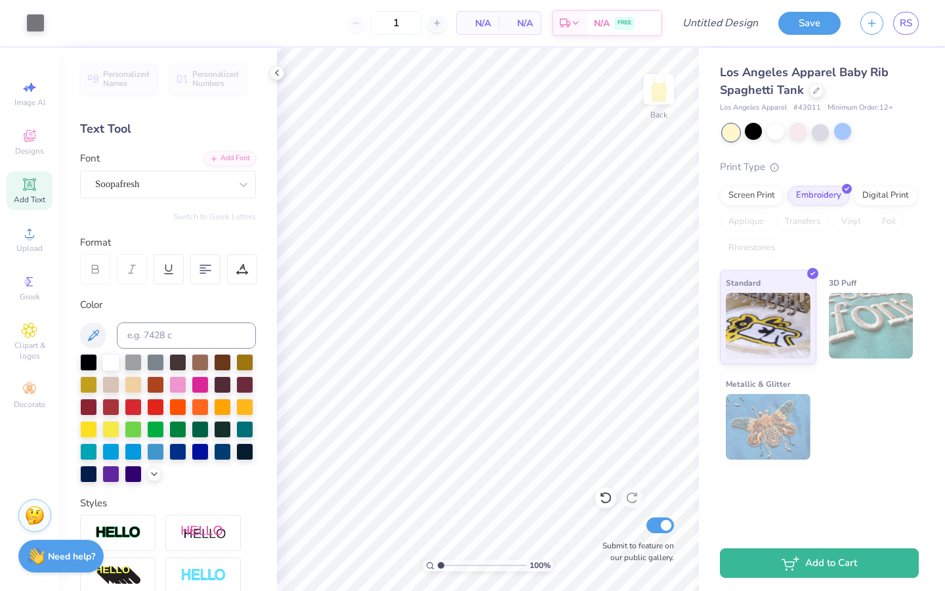
type input "12"
click at [763, 198] on div "Screen Print" at bounding box center [752, 194] width 64 height 20
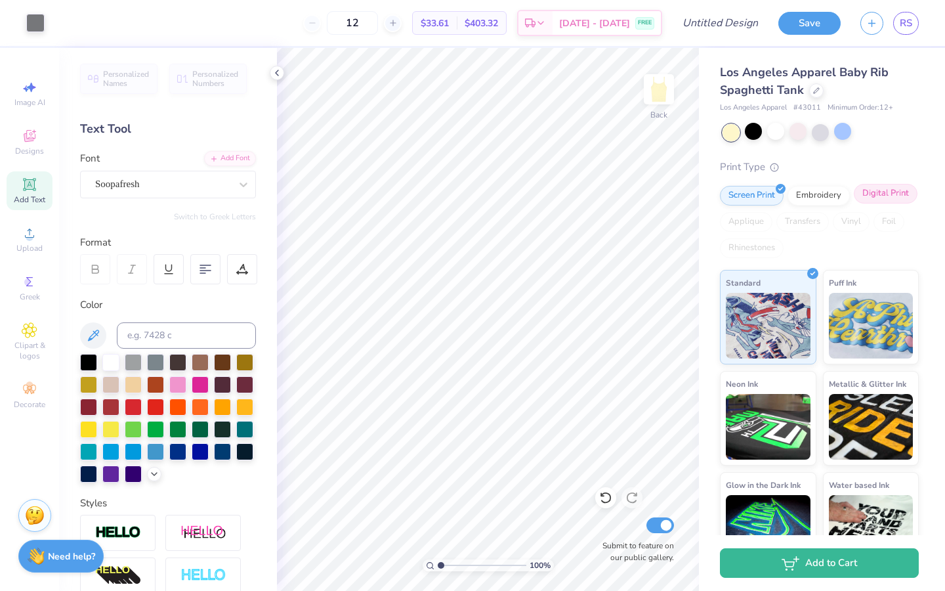
click at [874, 197] on div "Digital Print" at bounding box center [886, 194] width 64 height 20
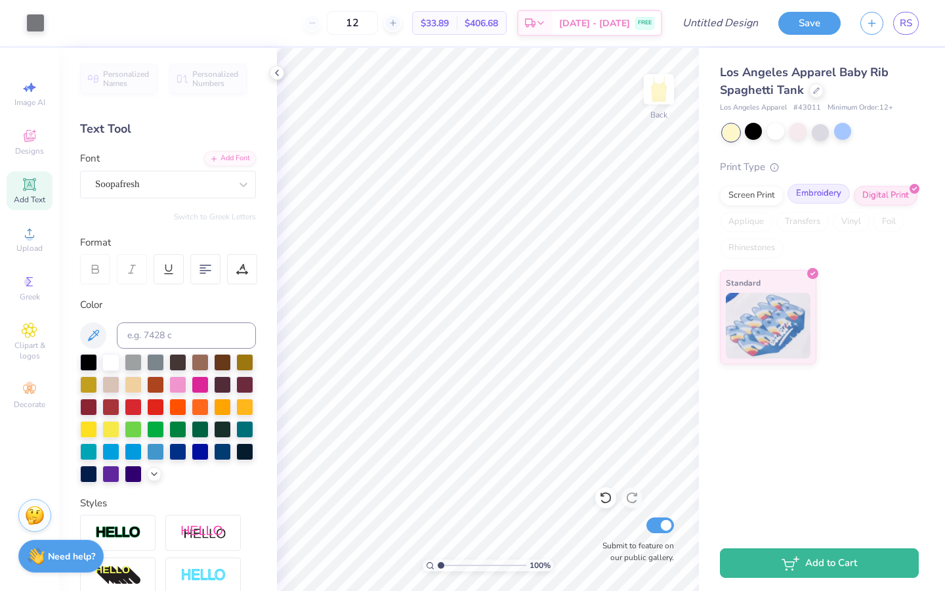
click at [825, 196] on div "Embroidery" at bounding box center [819, 194] width 62 height 20
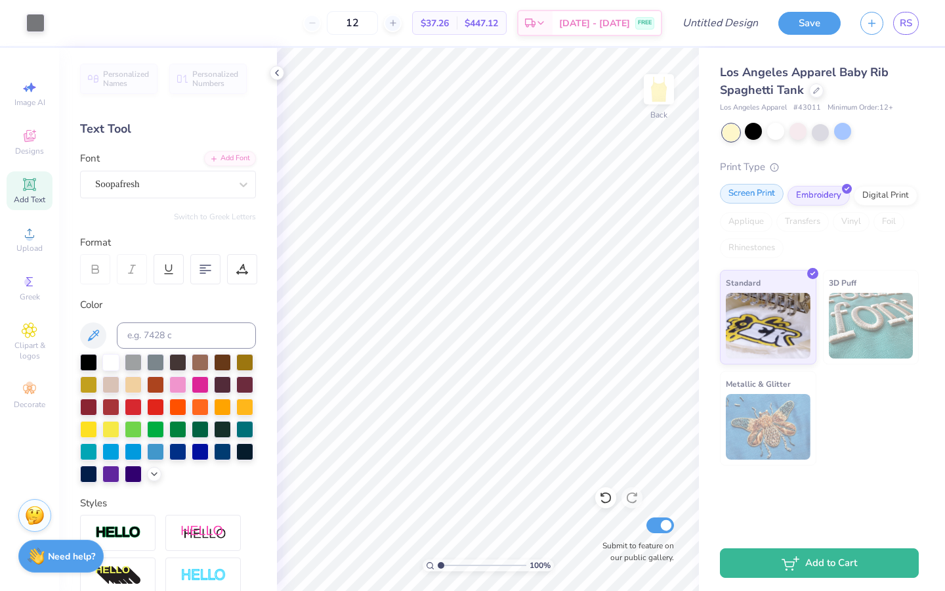
click at [761, 194] on div "Screen Print" at bounding box center [752, 194] width 64 height 20
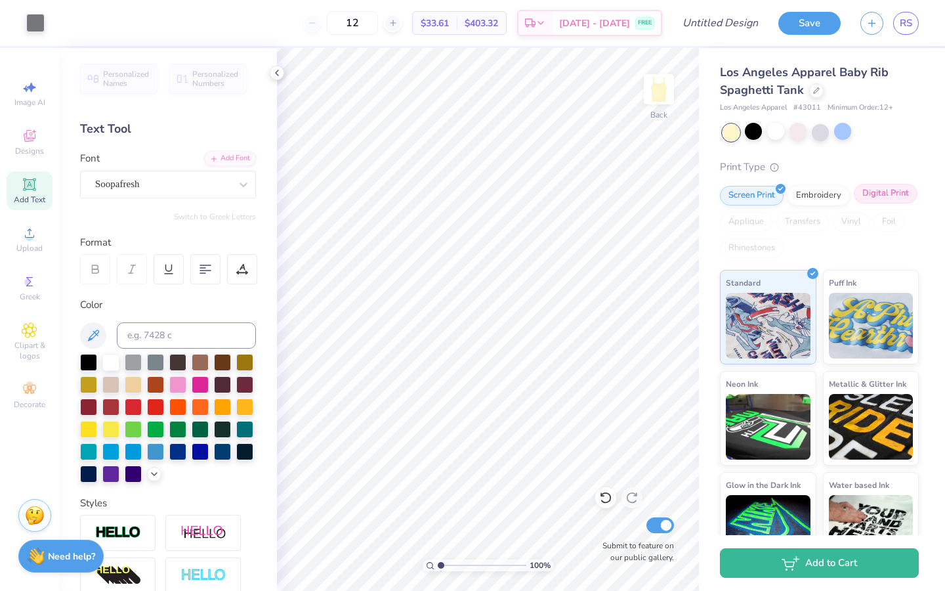
click at [897, 194] on div "Digital Print" at bounding box center [886, 194] width 64 height 20
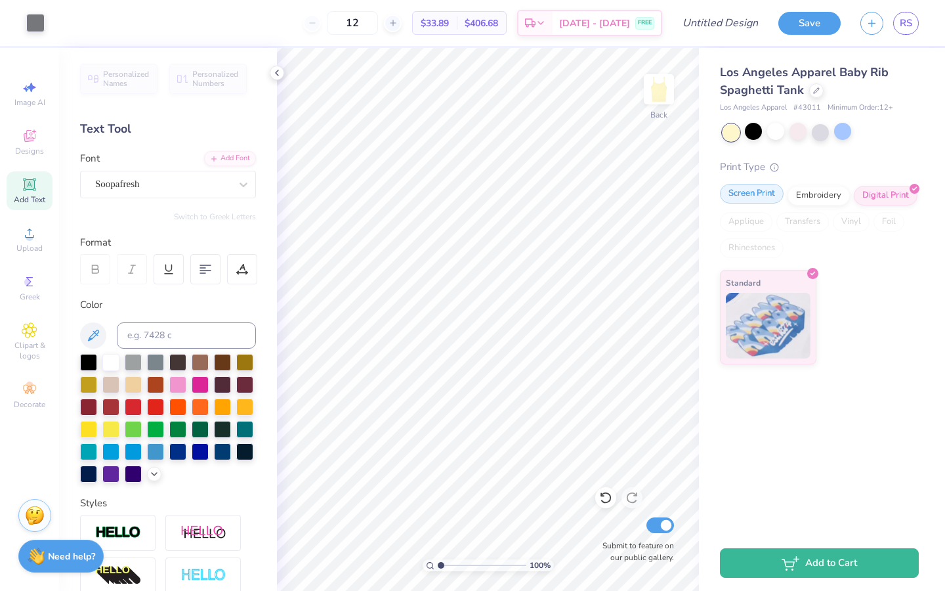
click at [746, 199] on div "Screen Print" at bounding box center [752, 194] width 64 height 20
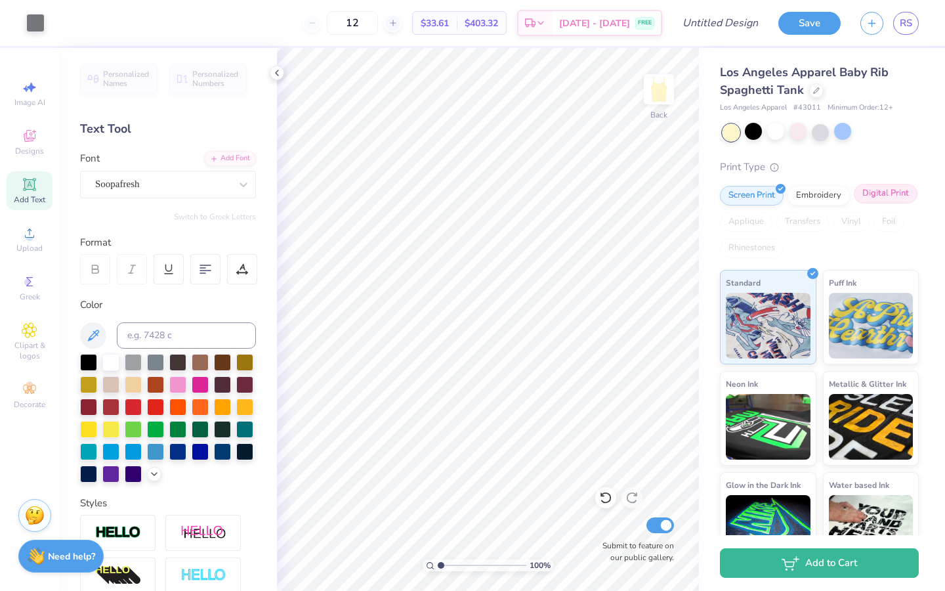
click at [868, 189] on div "Digital Print" at bounding box center [886, 194] width 64 height 20
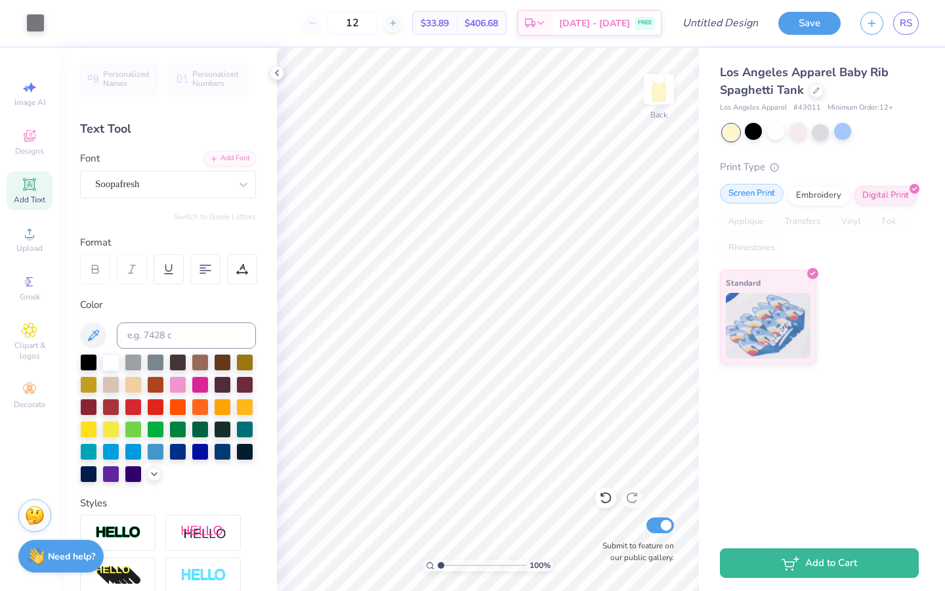
click at [741, 194] on div "Screen Print" at bounding box center [752, 194] width 64 height 20
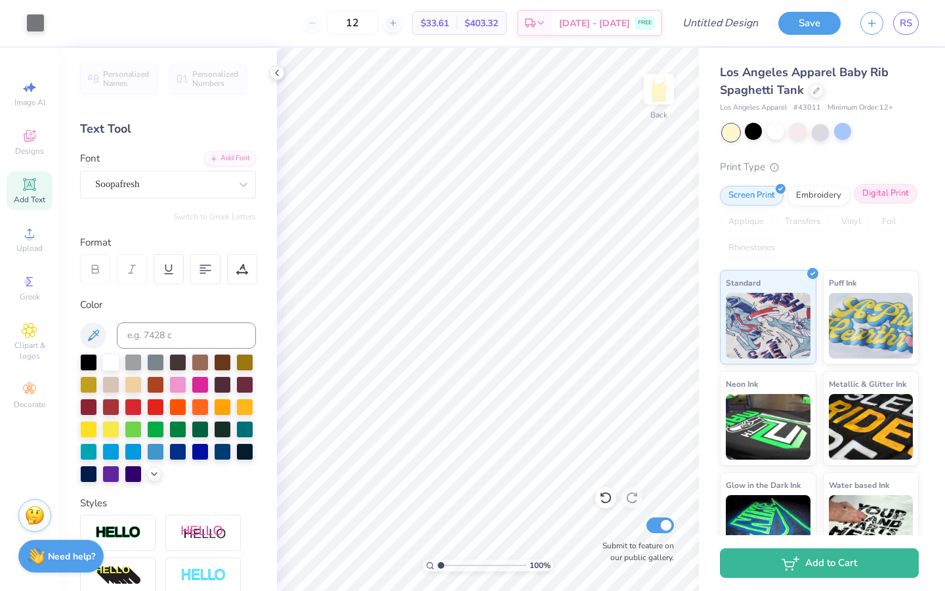
click at [876, 196] on div "Digital Print" at bounding box center [886, 194] width 64 height 20
click at [823, 196] on div "Embroidery" at bounding box center [819, 194] width 62 height 20
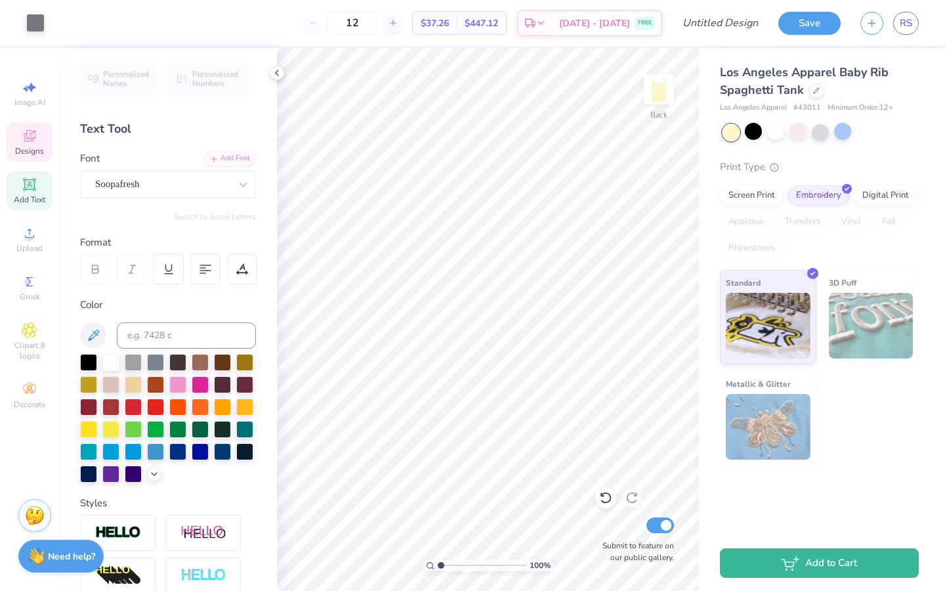
click at [33, 147] on span "Designs" at bounding box center [29, 151] width 29 height 11
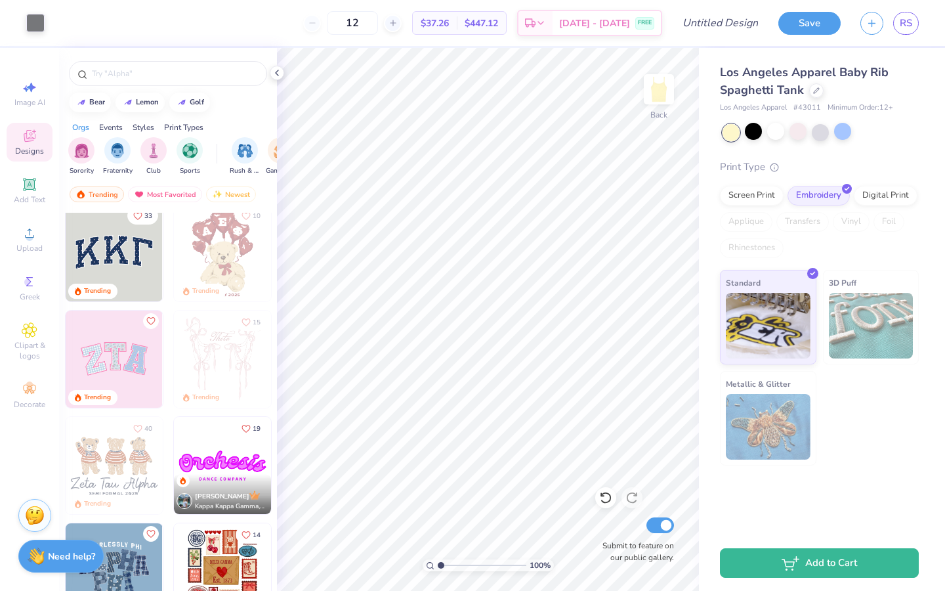
scroll to position [10, 0]
click at [121, 261] on img at bounding box center [114, 251] width 97 height 97
click at [748, 16] on input "Design Title" at bounding box center [736, 23] width 64 height 26
type input "yellow tank"
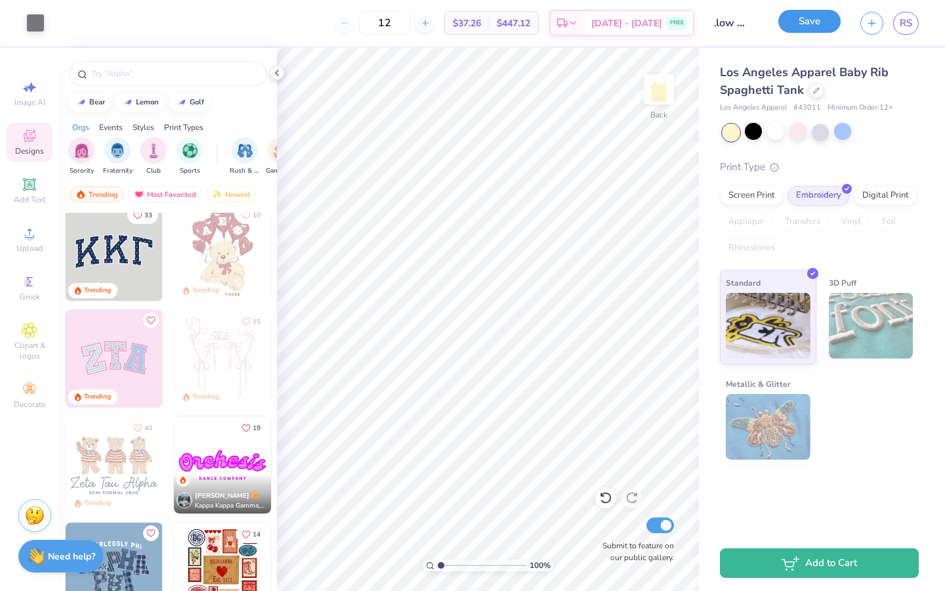
scroll to position [0, 0]
click at [818, 22] on button "Save" at bounding box center [809, 21] width 62 height 23
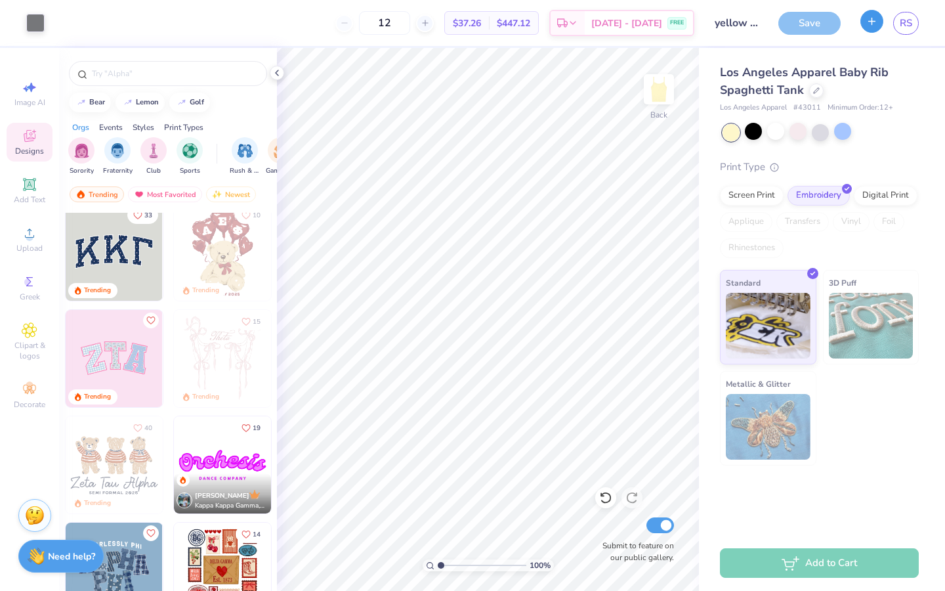
click at [869, 22] on icon "button" at bounding box center [871, 21] width 11 height 11
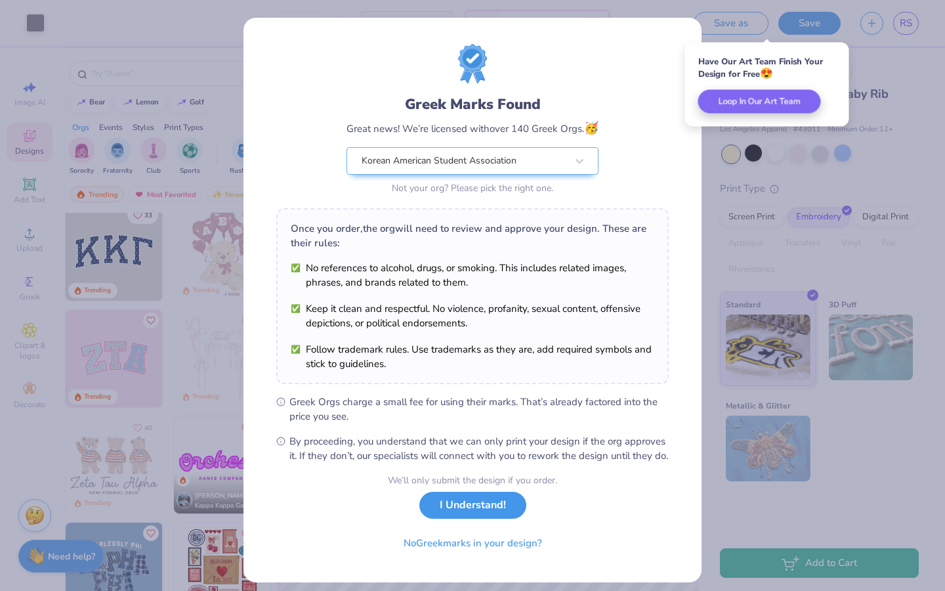
click at [493, 519] on button "I Understand!" at bounding box center [472, 505] width 107 height 27
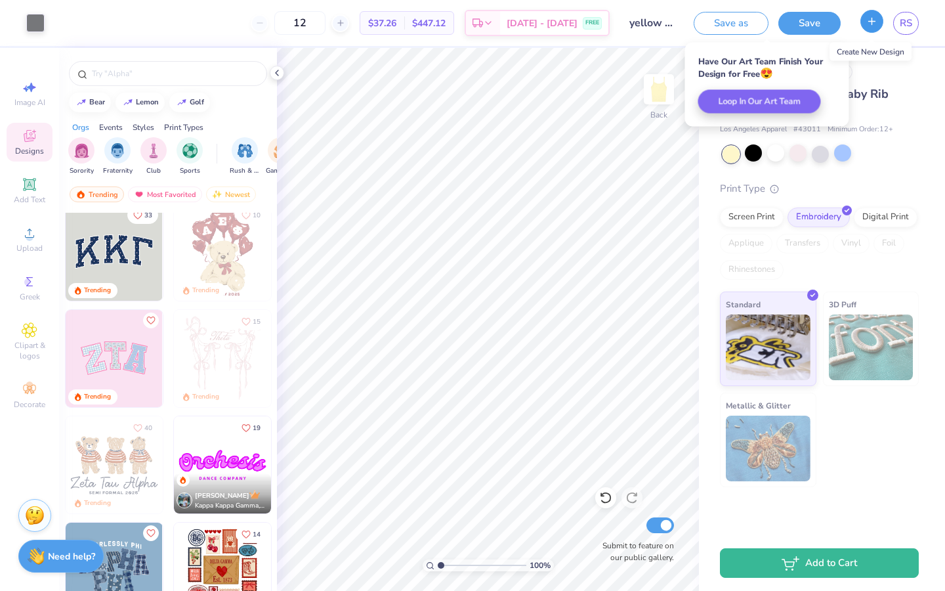
click at [872, 27] on button "button" at bounding box center [871, 21] width 23 height 23
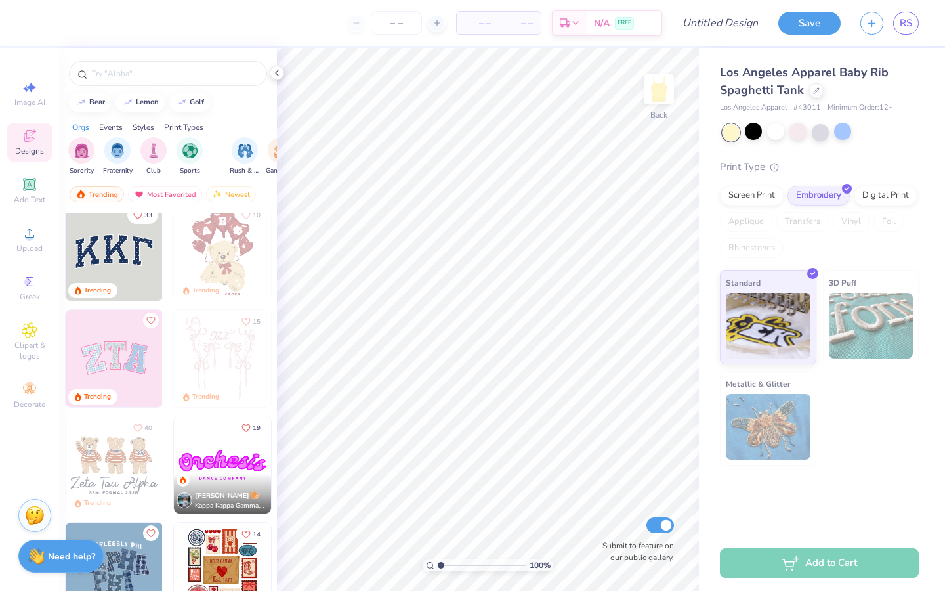
click at [131, 272] on img at bounding box center [114, 251] width 97 height 97
click at [782, 133] on div at bounding box center [775, 131] width 17 height 17
type input "3.35"
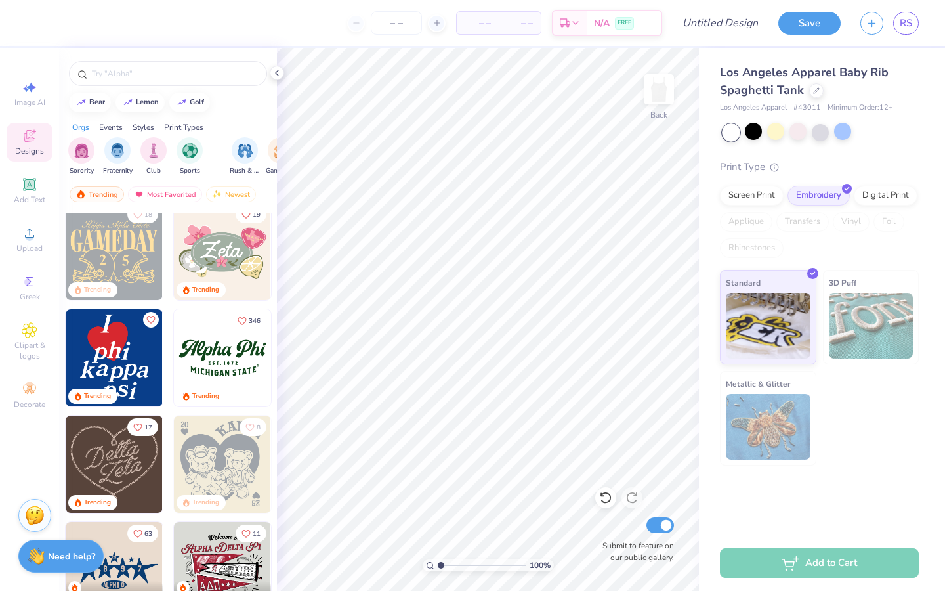
scroll to position [437, 0]
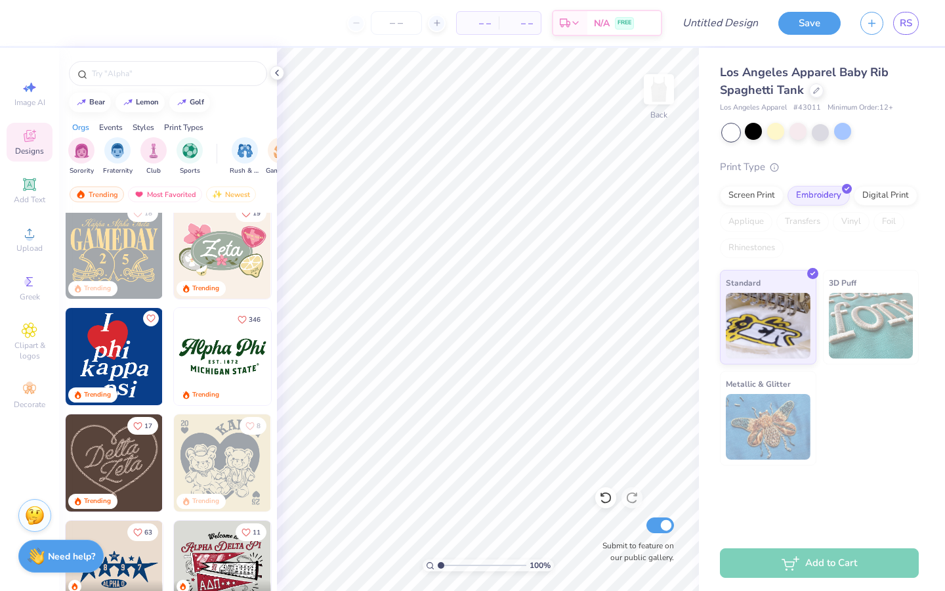
click at [137, 362] on img at bounding box center [114, 356] width 97 height 97
type input "4.85"
type input "6.20"
type input "2.04"
click at [840, 137] on div at bounding box center [842, 131] width 17 height 17
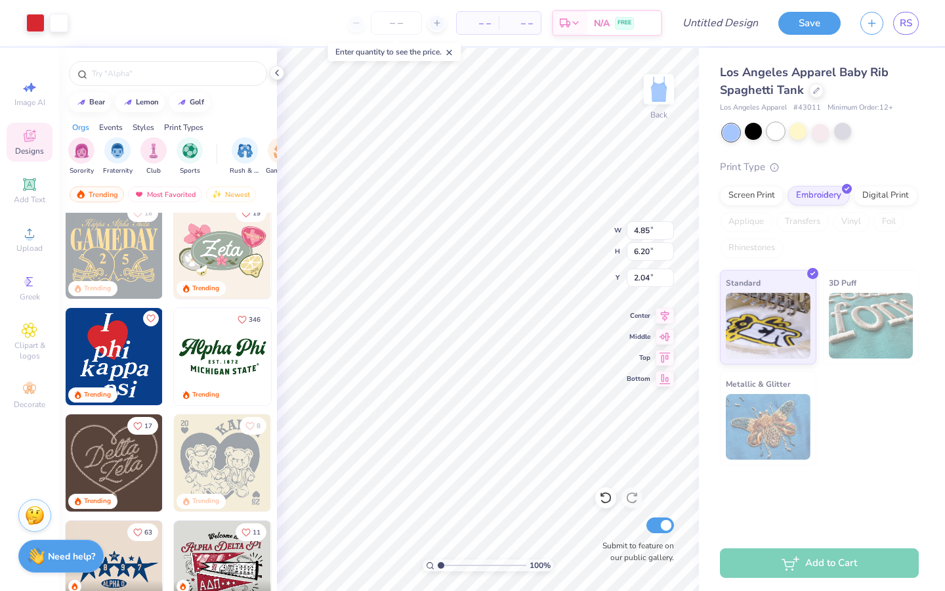
click at [781, 132] on div at bounding box center [775, 131] width 17 height 17
click at [759, 135] on div at bounding box center [753, 131] width 17 height 17
click at [797, 133] on div at bounding box center [798, 131] width 17 height 17
click at [821, 137] on div at bounding box center [820, 131] width 17 height 17
click at [775, 136] on div at bounding box center [775, 131] width 17 height 17
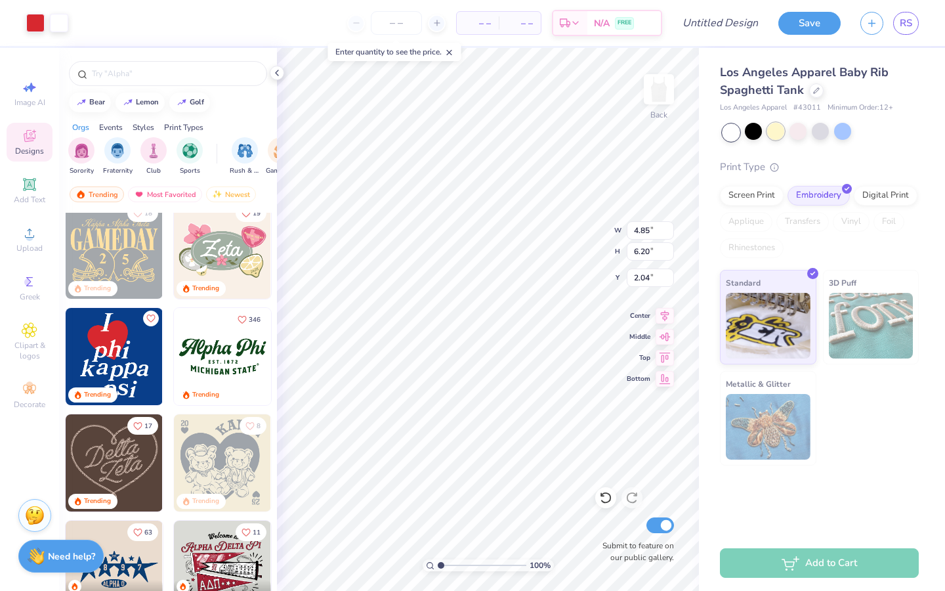
click at [783, 133] on div at bounding box center [775, 131] width 17 height 17
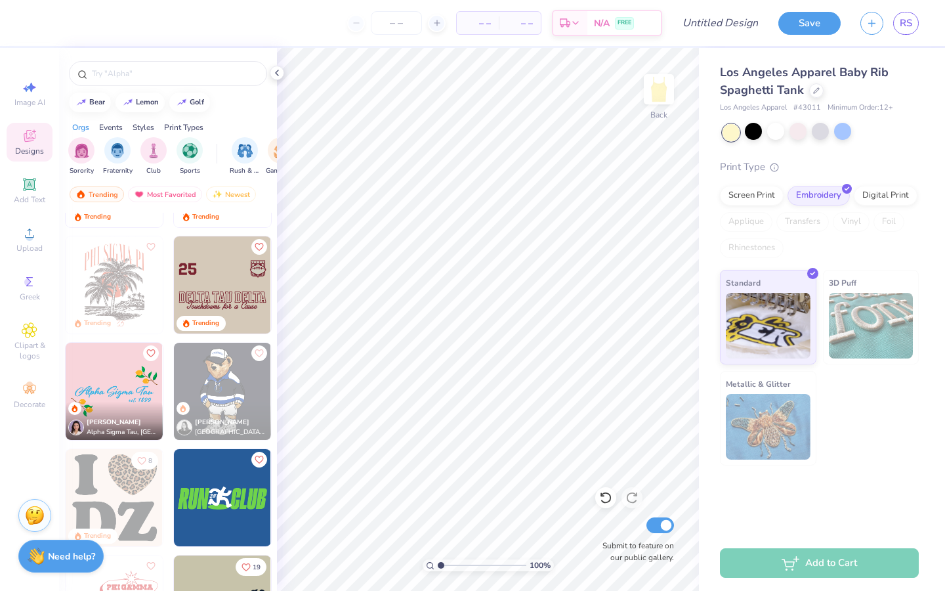
scroll to position [3150, 0]
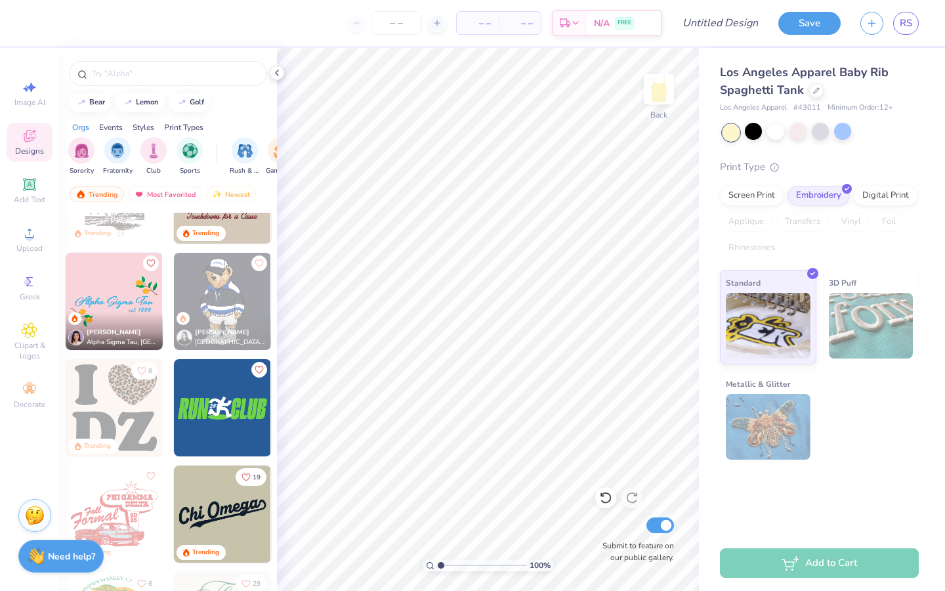
click at [121, 402] on img at bounding box center [114, 407] width 97 height 97
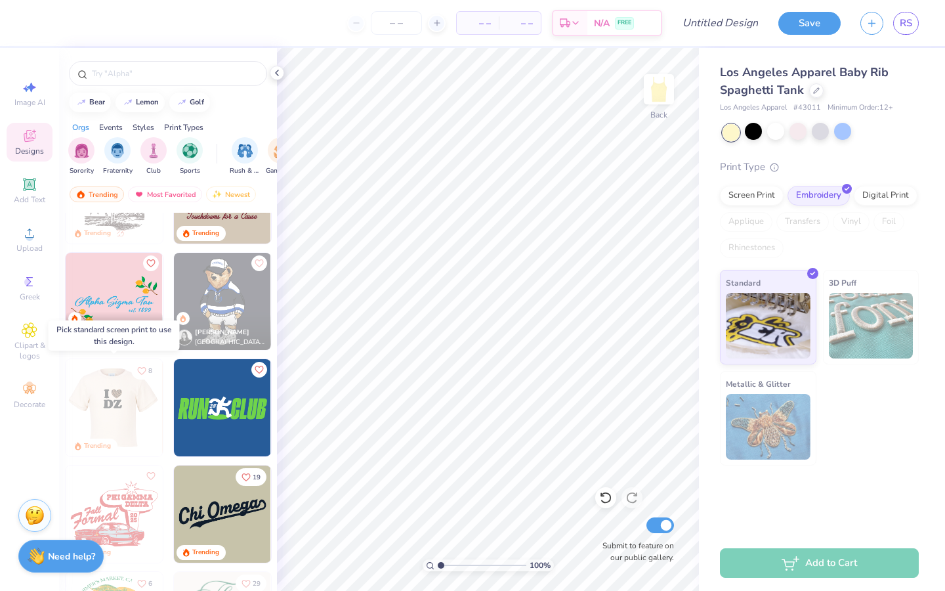
click at [66, 404] on img at bounding box center [16, 407] width 97 height 97
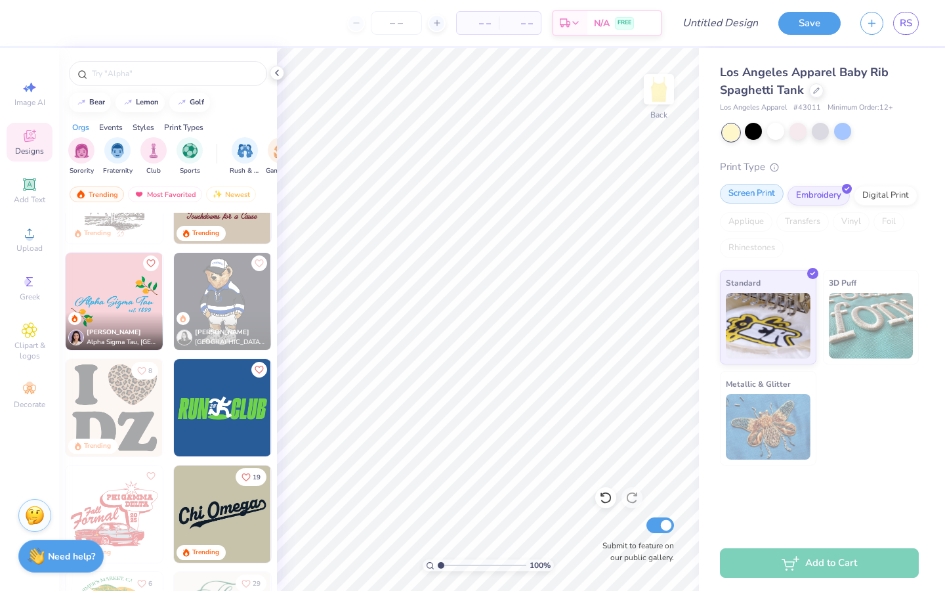
click at [763, 200] on div "Screen Print" at bounding box center [752, 194] width 64 height 20
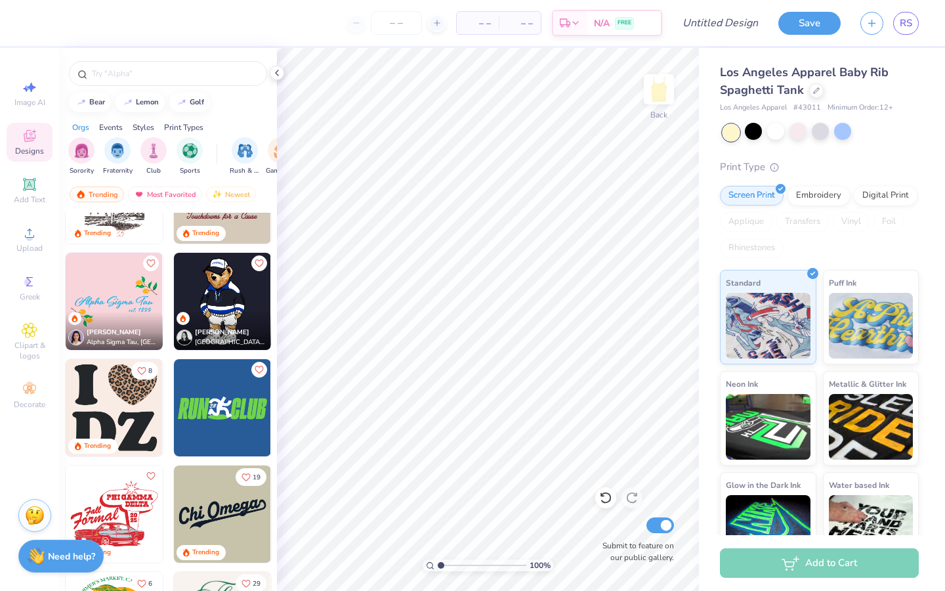
click at [121, 404] on img at bounding box center [114, 407] width 97 height 97
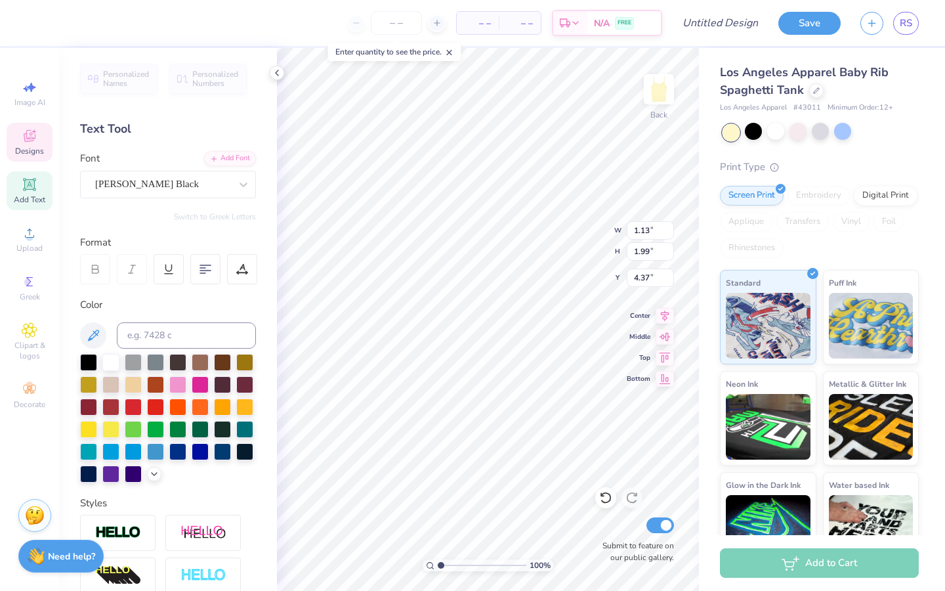
type textarea "K"
type input "4.17"
type input "1.96"
type input "6.66"
type textarea "A"
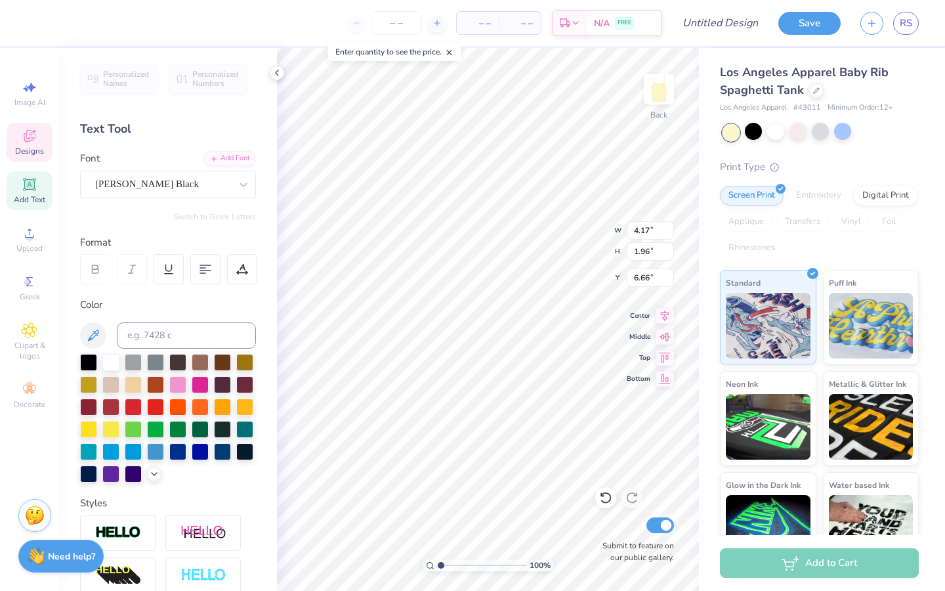
type textarea "SA"
type input "4.58"
type input "2.22"
type input "6.57"
type input "5.06"
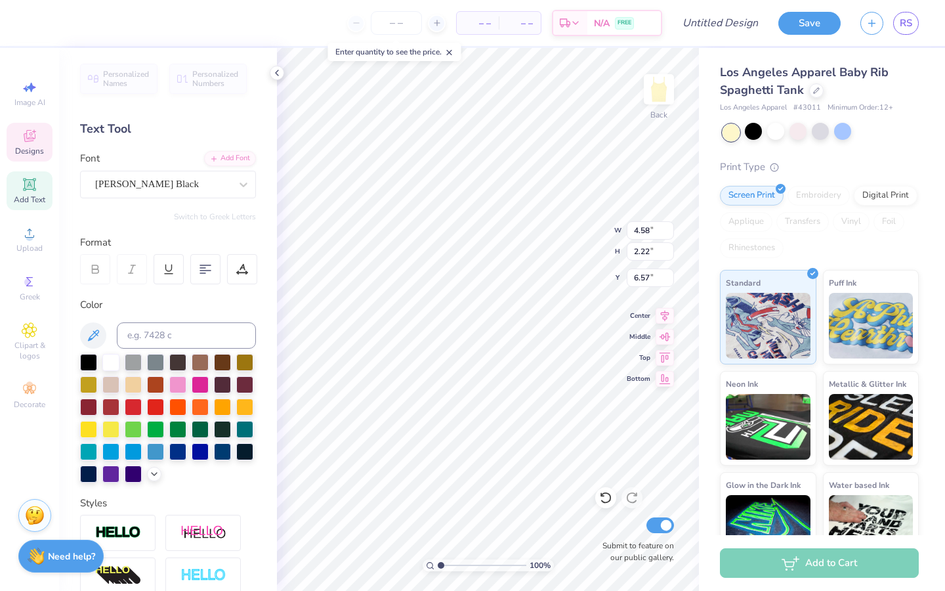
type input "2.45"
type input "6.66"
type input "3.89"
click at [778, 129] on div at bounding box center [775, 131] width 17 height 17
type input "5.82"
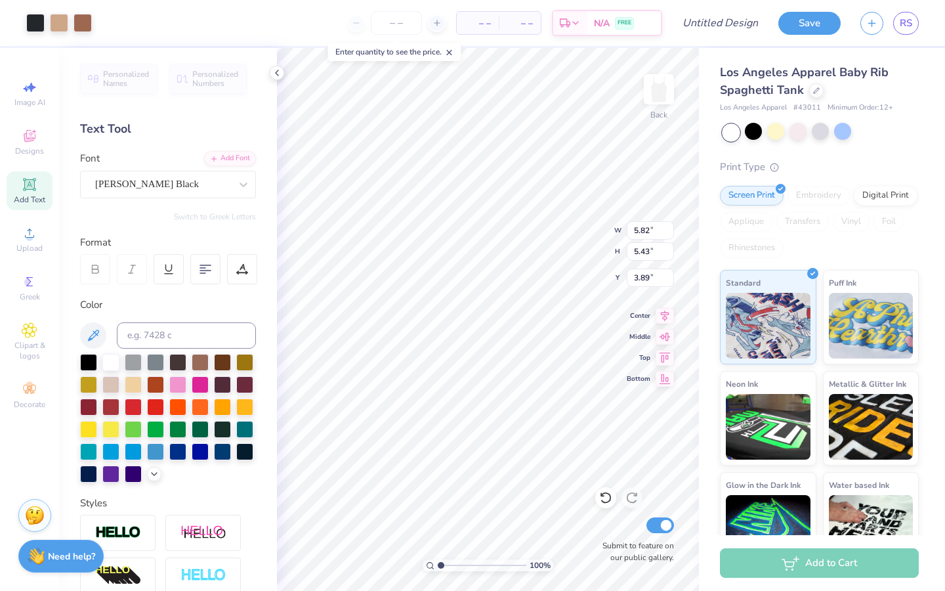
type input "5.43"
type input "3.57"
click at [37, 137] on div "Designs" at bounding box center [30, 142] width 46 height 39
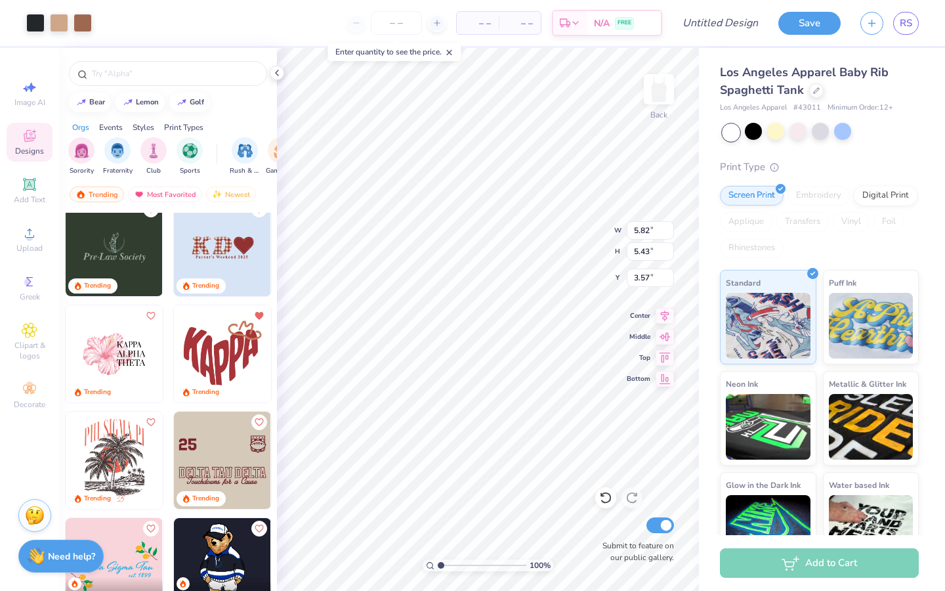
scroll to position [2908, 0]
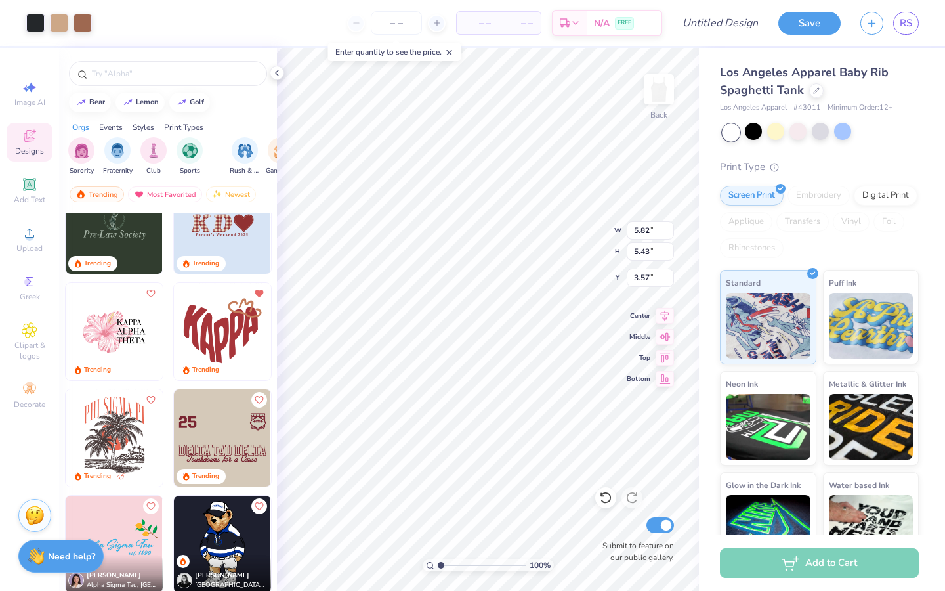
click at [228, 342] on img at bounding box center [222, 331] width 97 height 97
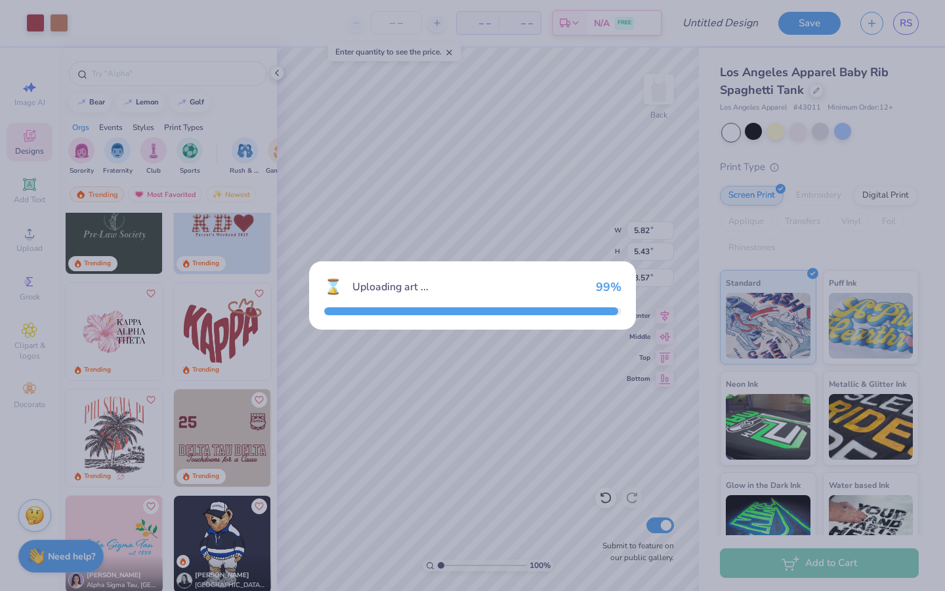
type input "6.10"
type input "5.21"
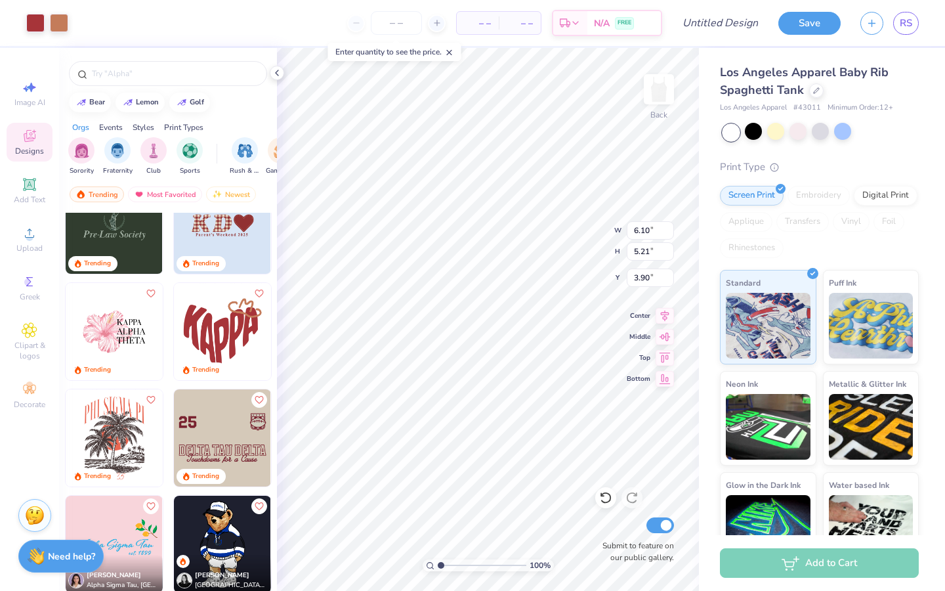
type input "0.50"
type input "5.82"
type input "4.71"
type input "1.11"
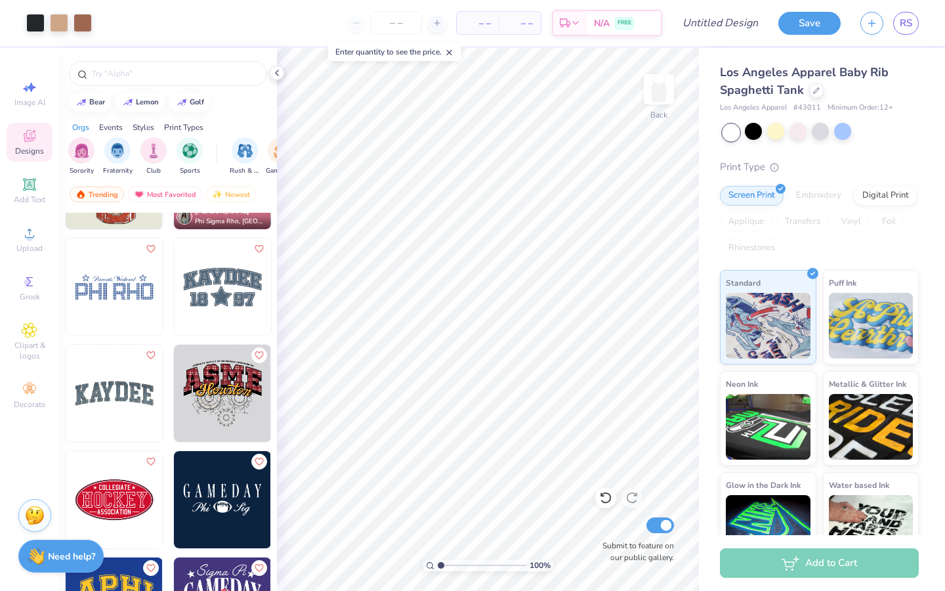
scroll to position [15662, 0]
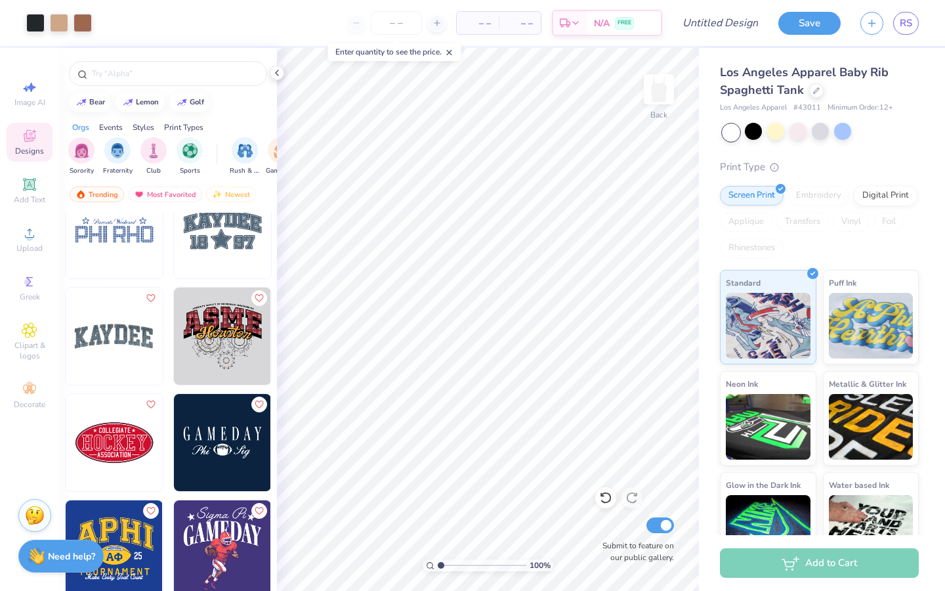
click at [130, 342] on div at bounding box center [16, 335] width 291 height 97
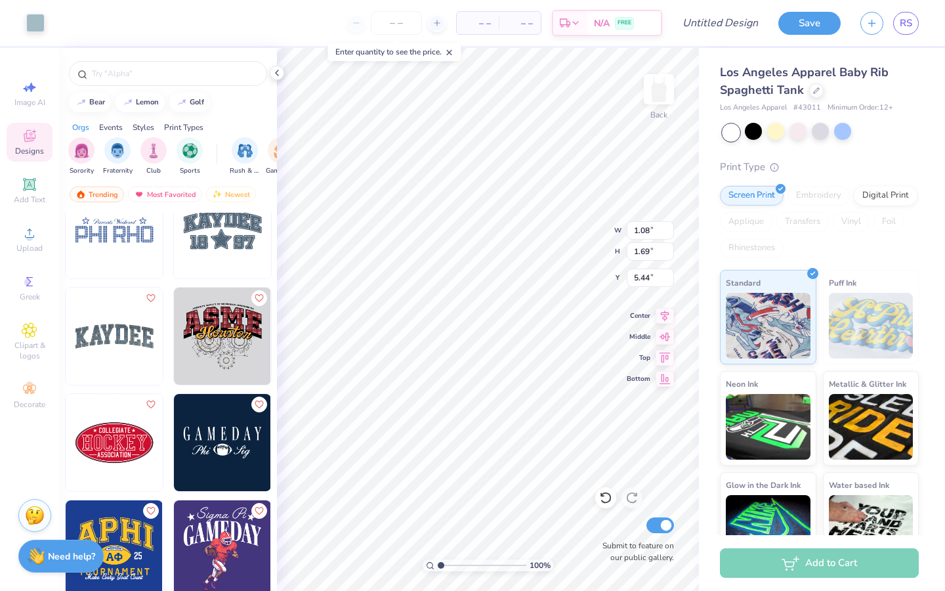
type input "5.44"
type input "5.80"
type input "2.82"
type input "6.19"
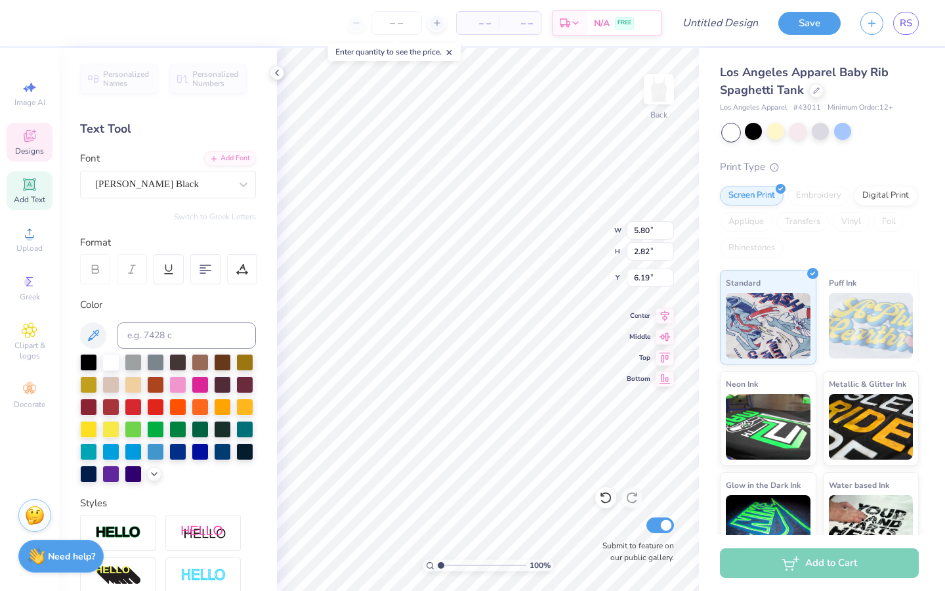
type input "0.97"
type input "1.76"
type input "5.62"
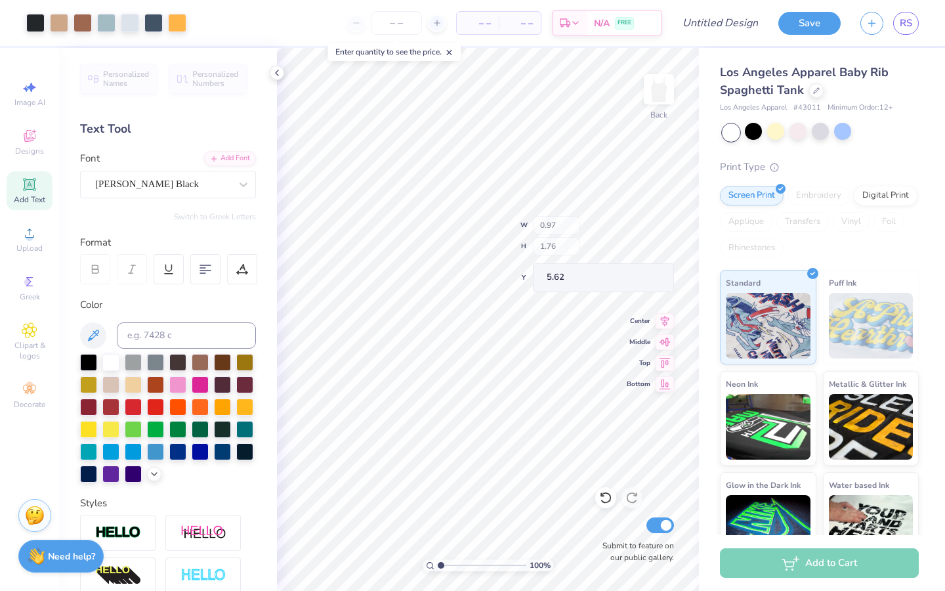
type input "0.96"
type input "1.83"
type input "5.68"
type input "1.10"
type input "1.69"
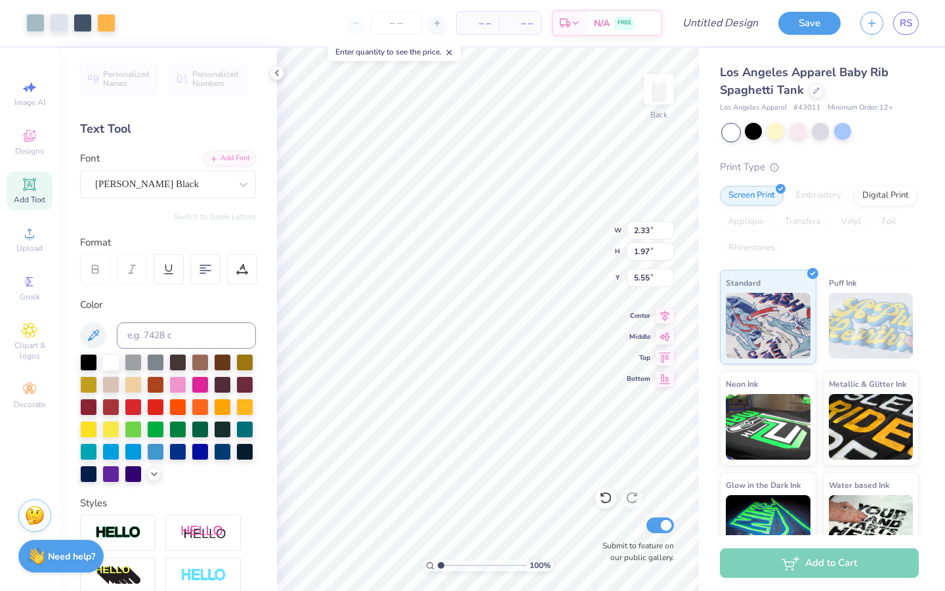
type input "5.48"
type input "1.23"
type input "1.70"
type input "5.44"
type input "1.10"
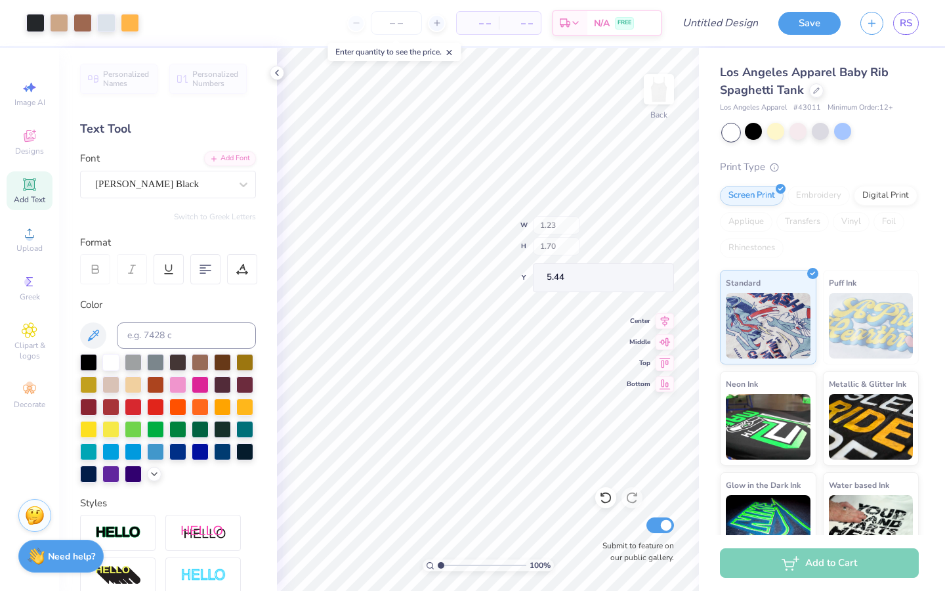
type input "1.68"
type input "5.48"
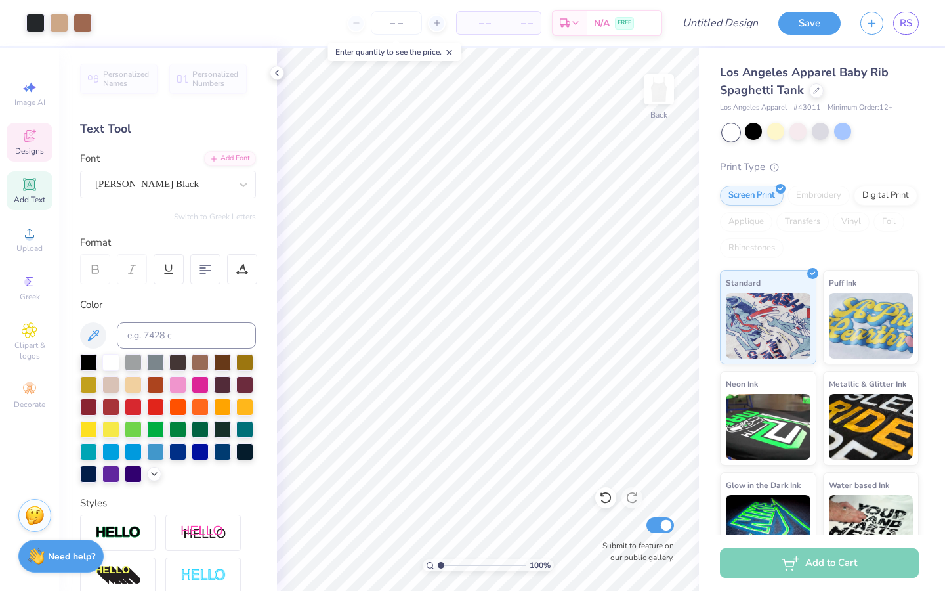
click at [30, 138] on icon at bounding box center [30, 136] width 12 height 12
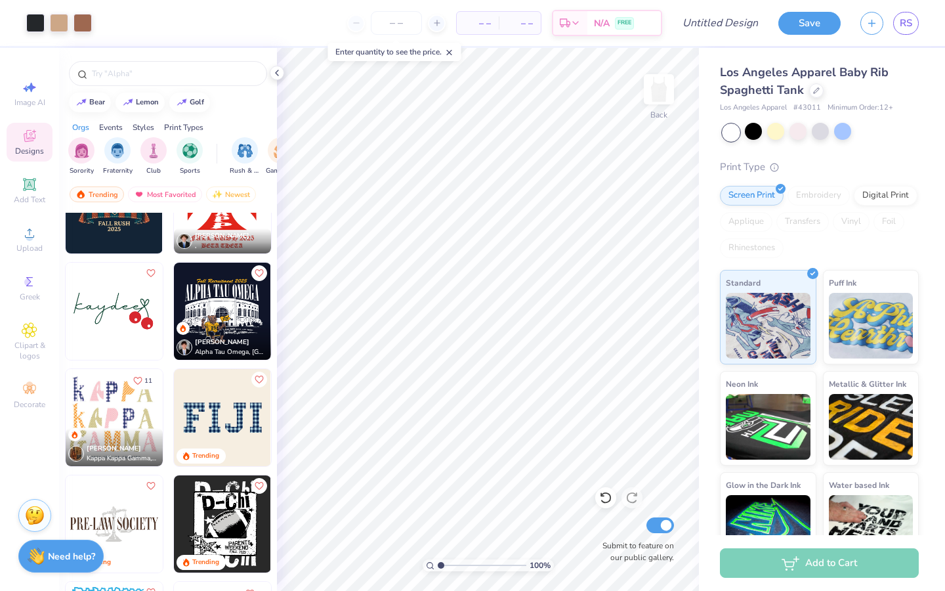
scroll to position [4034, 0]
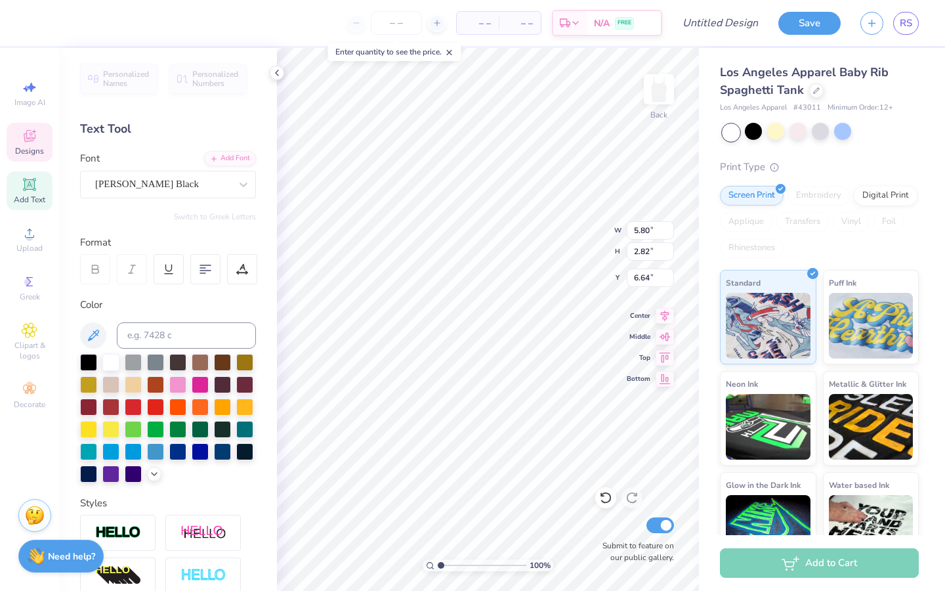
type input "6.64"
click at [40, 130] on div "Designs" at bounding box center [30, 142] width 46 height 39
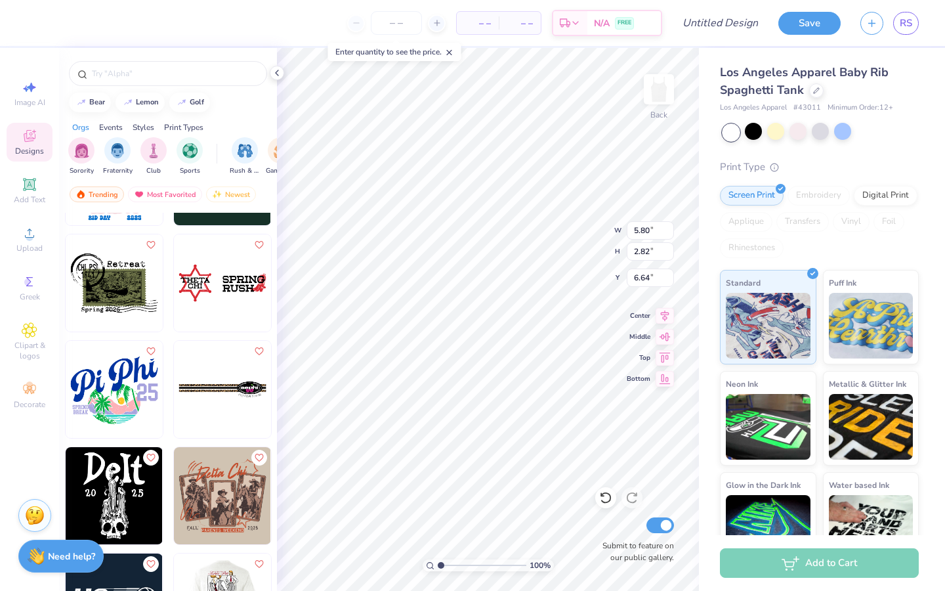
scroll to position [19663, 0]
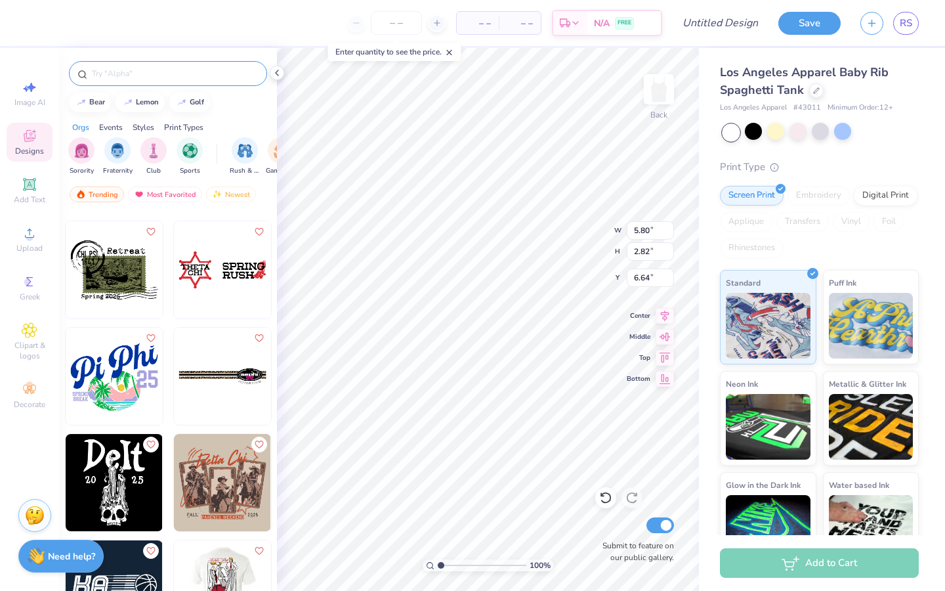
click at [141, 66] on div at bounding box center [168, 73] width 198 height 25
click at [141, 75] on input "text" at bounding box center [175, 73] width 168 height 13
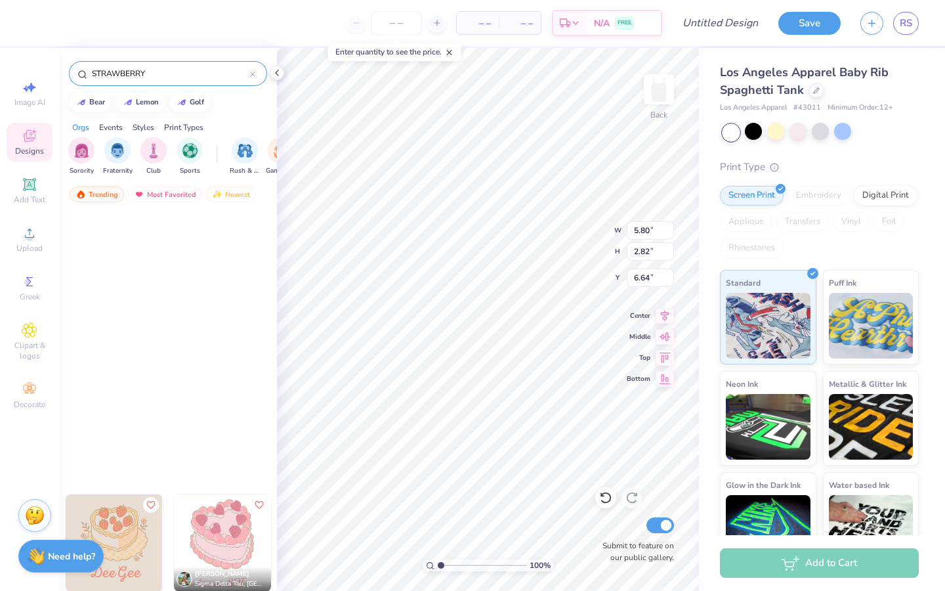
scroll to position [0, 0]
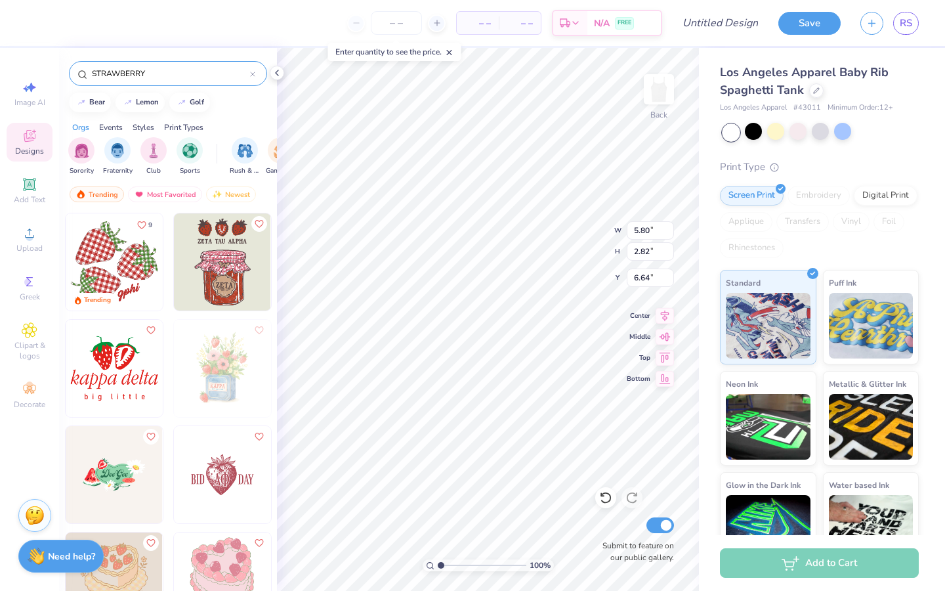
type input "STRAWBERRY"
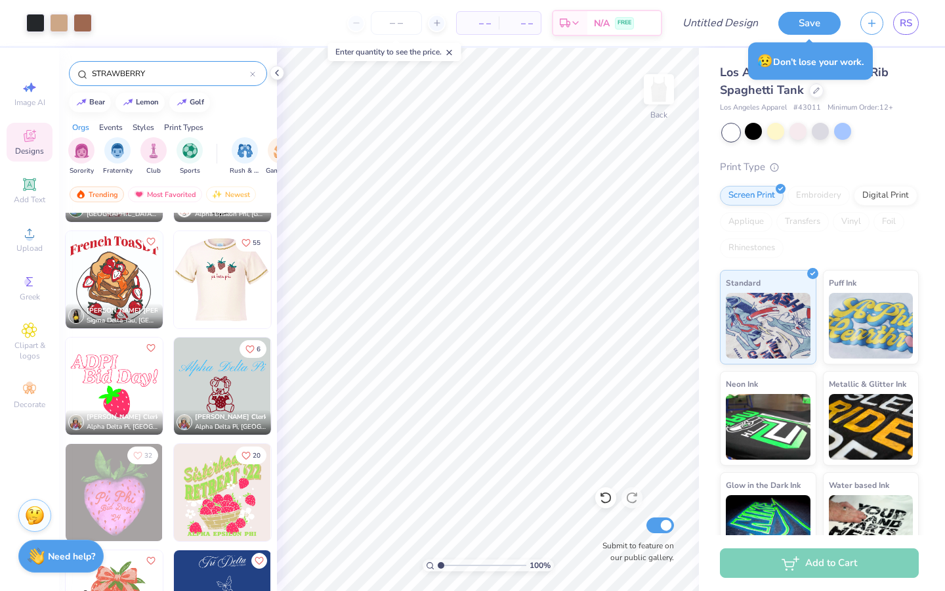
scroll to position [1573, 0]
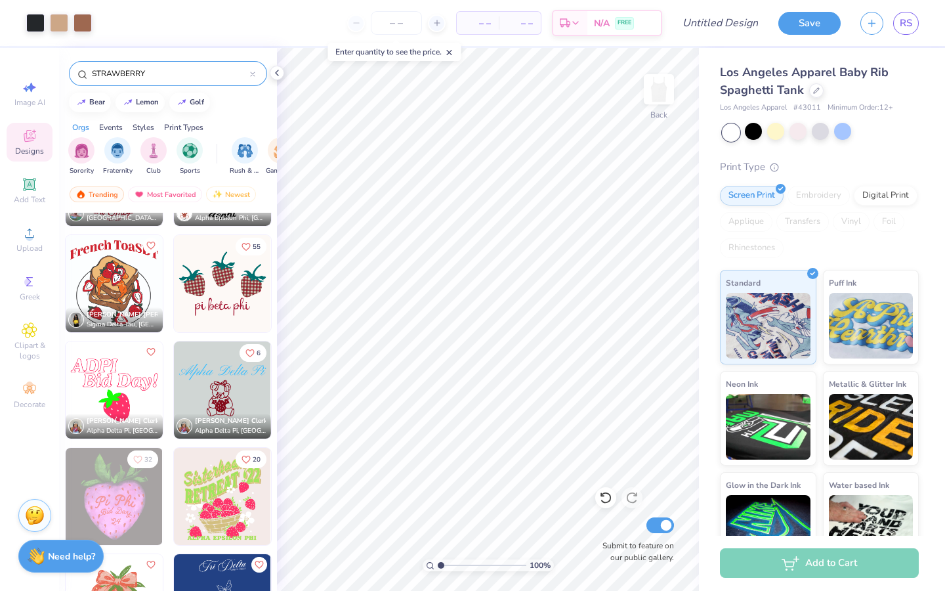
click at [217, 284] on img at bounding box center [222, 283] width 97 height 97
click at [234, 297] on img at bounding box center [222, 283] width 97 height 97
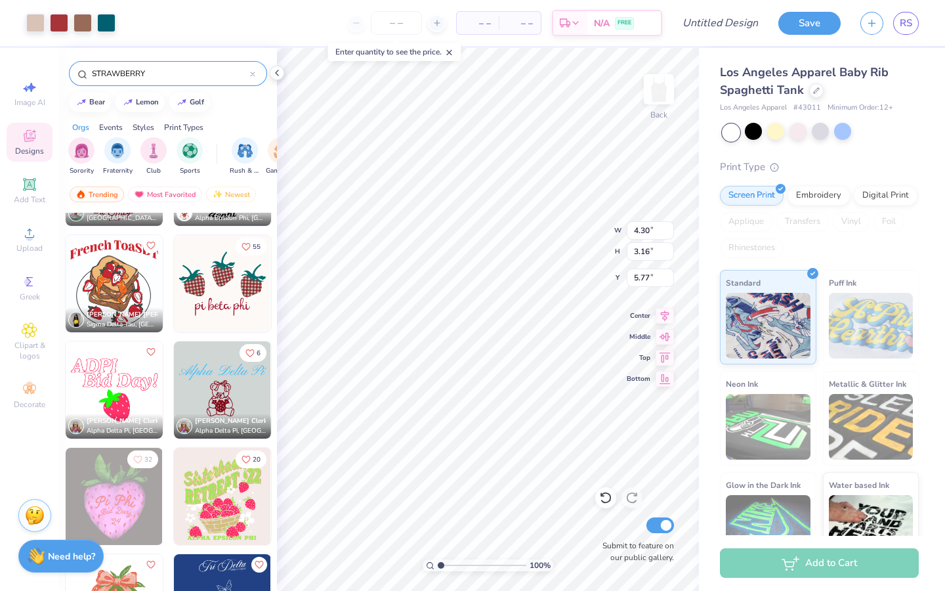
type input "4.30"
type input "3.16"
type input "2.27"
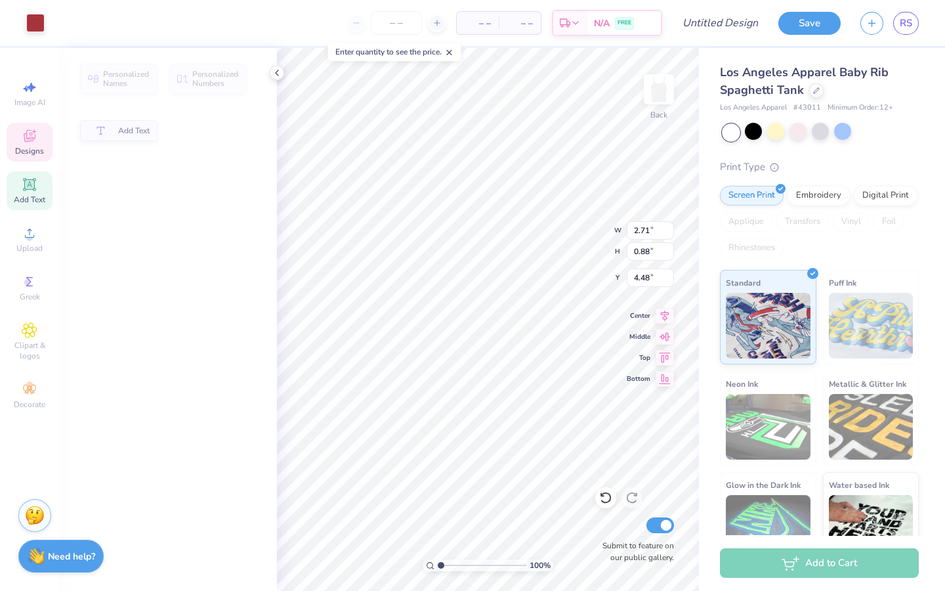
type input "2.71"
type input "0.88"
type input "4.48"
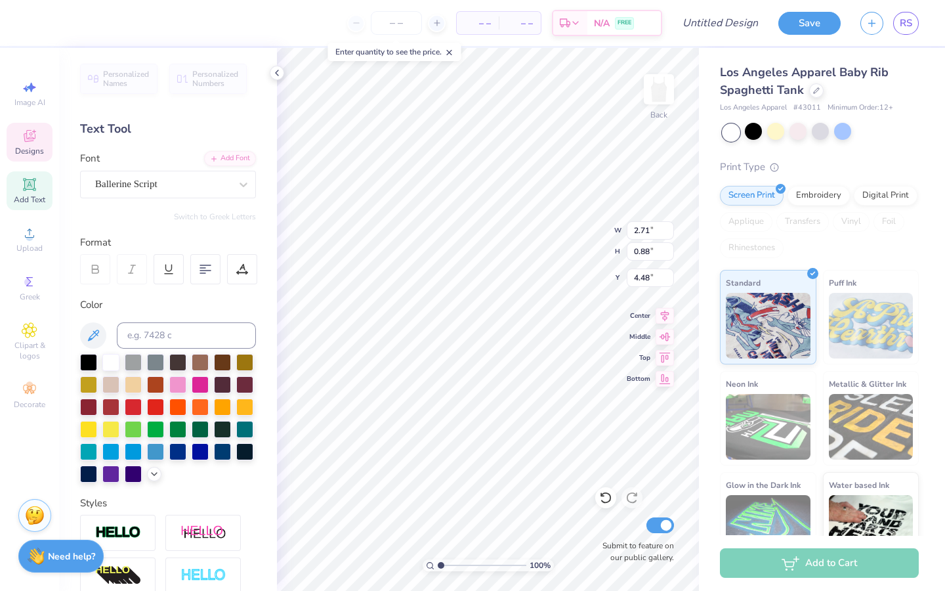
scroll to position [0, 0]
type textarea "K"
type textarea "kasa"
click at [35, 133] on icon at bounding box center [30, 136] width 16 height 16
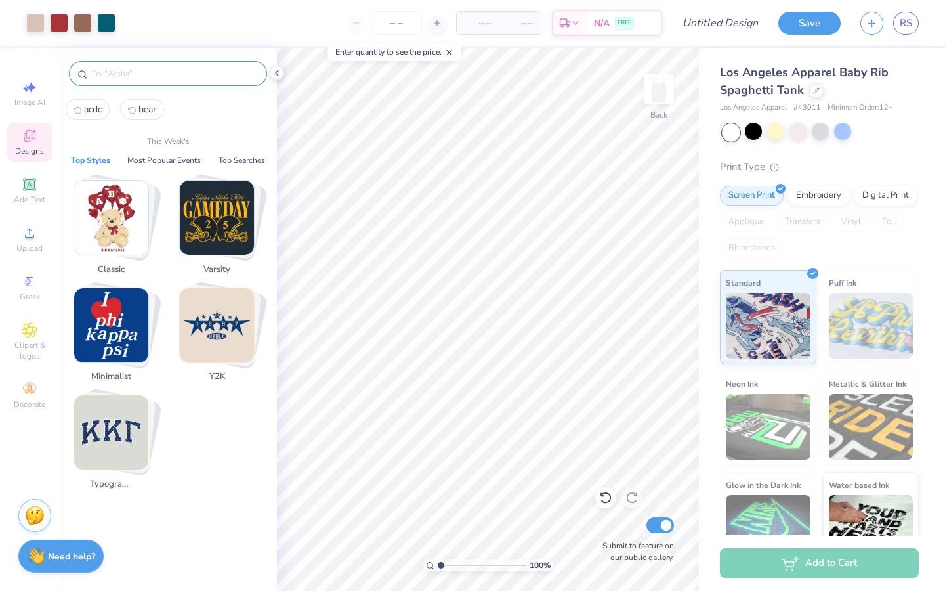
click at [138, 75] on input "text" at bounding box center [175, 73] width 168 height 13
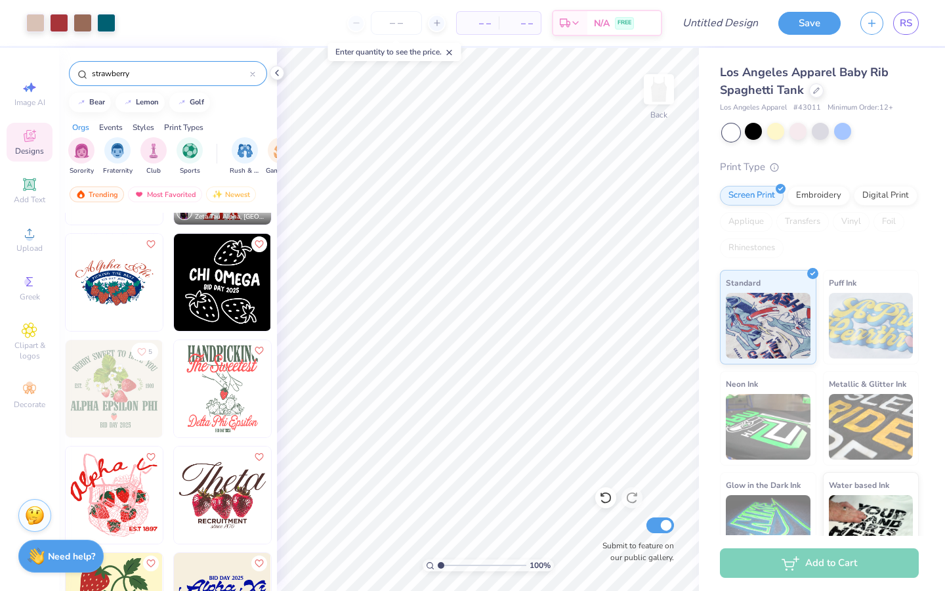
scroll to position [2655, 0]
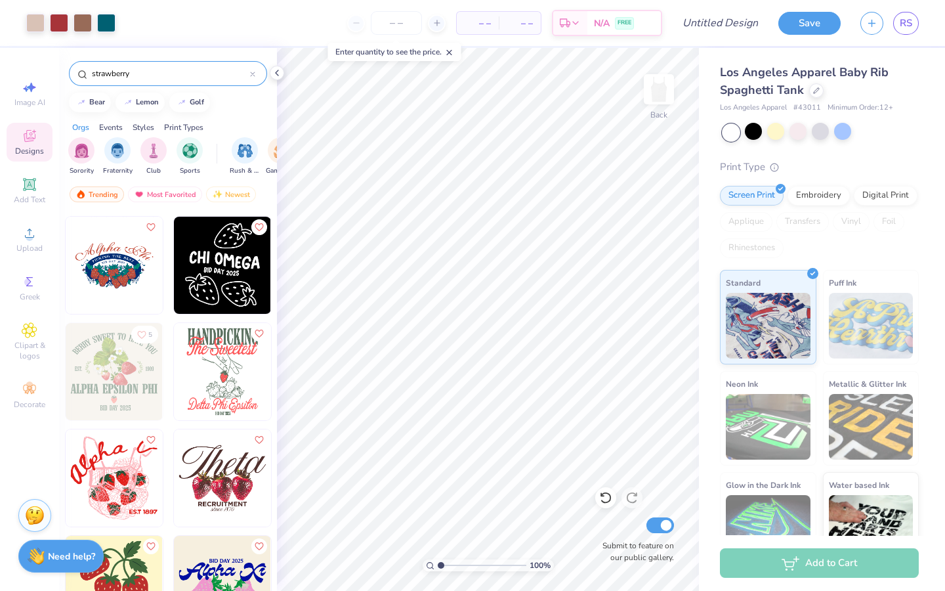
type input "strawberry"
click at [129, 473] on img at bounding box center [114, 477] width 97 height 97
type input "5.30"
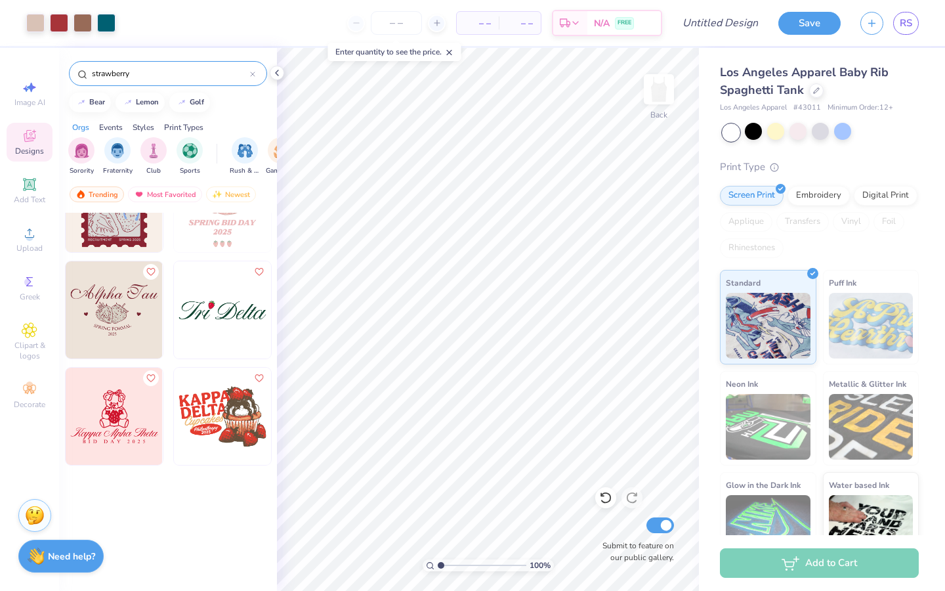
scroll to position [0, 0]
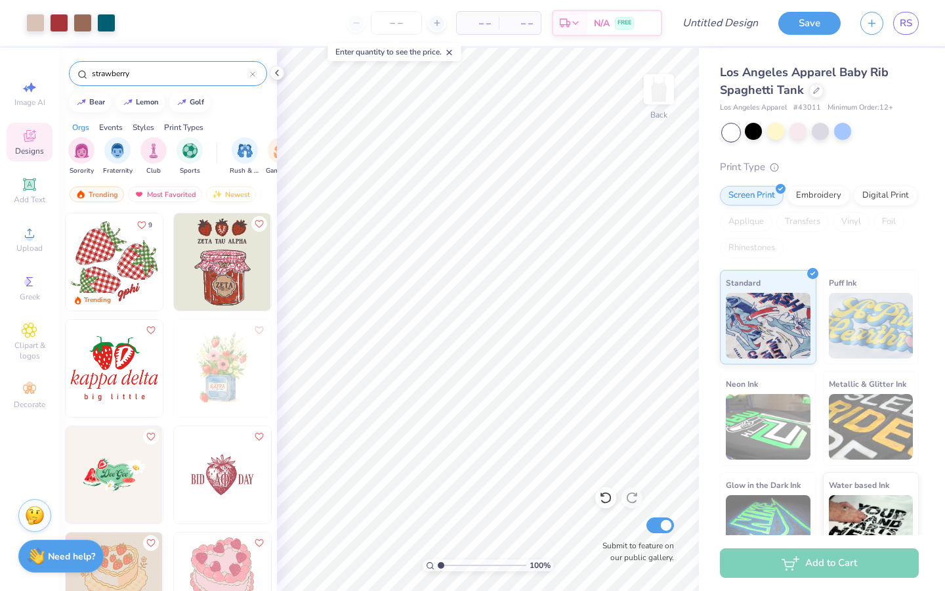
click at [131, 278] on img at bounding box center [114, 261] width 97 height 97
type input "2.76"
type input "2.20"
type input "2.27"
type input "5.80"
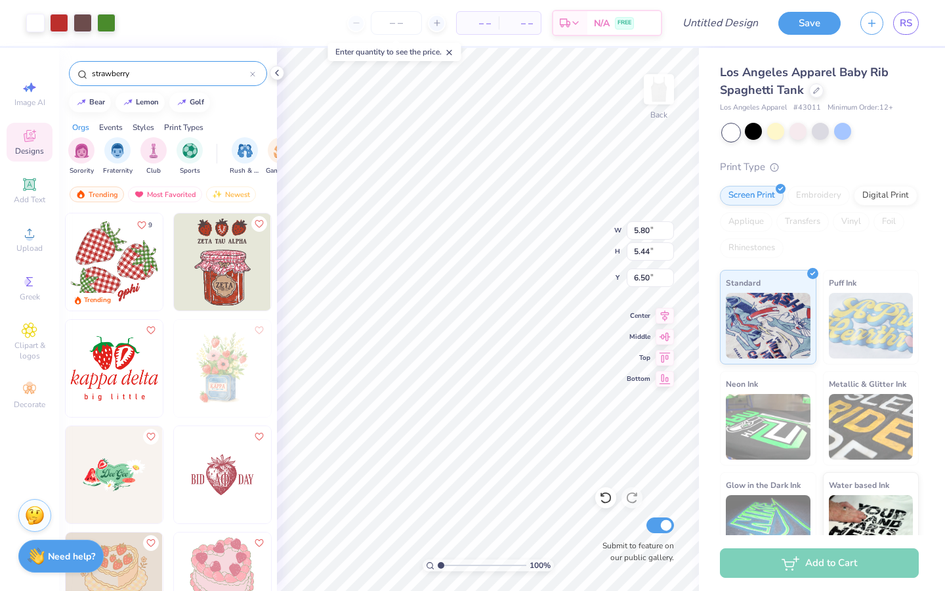
type input "5.44"
type input "1.29"
type input "1.28"
click at [541, 271] on div "100 % Back W 5.80 H 5.44 Y 1.28 Center Middle Top Bottom Submit to feature on o…" at bounding box center [488, 319] width 422 height 543
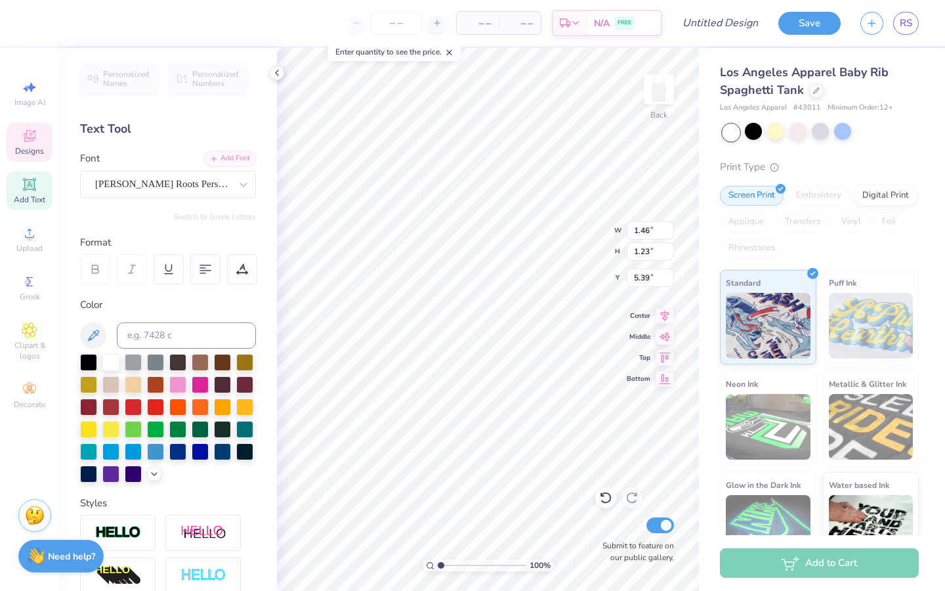
type textarea "g"
type textarea "kasa"
type input "2.63"
type input "2.40"
type input "1.76"
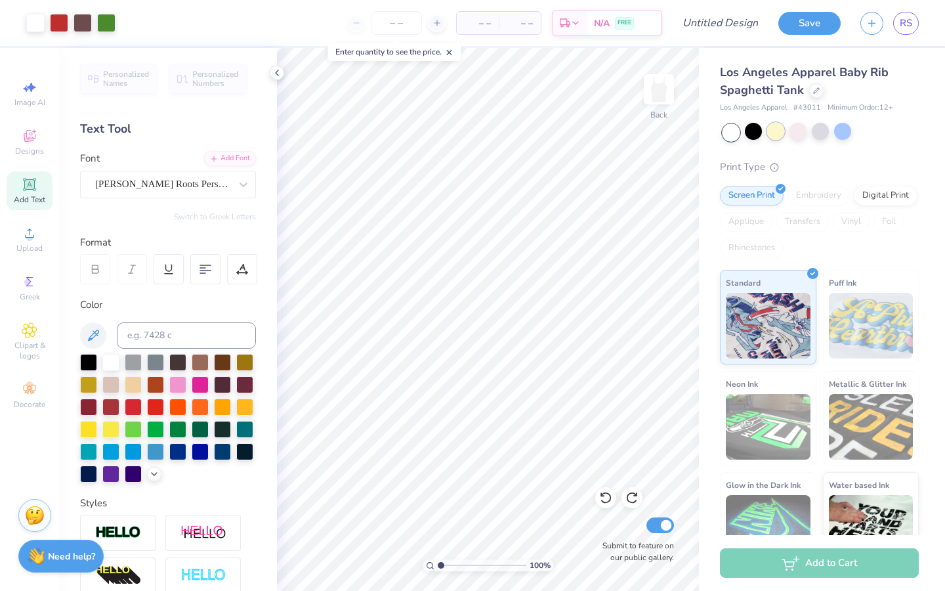
click at [774, 134] on div at bounding box center [775, 131] width 17 height 17
click at [798, 134] on div at bounding box center [798, 131] width 17 height 17
click at [771, 129] on div at bounding box center [775, 131] width 17 height 17
click at [856, 137] on div at bounding box center [821, 132] width 196 height 17
click at [845, 136] on div at bounding box center [842, 131] width 17 height 17
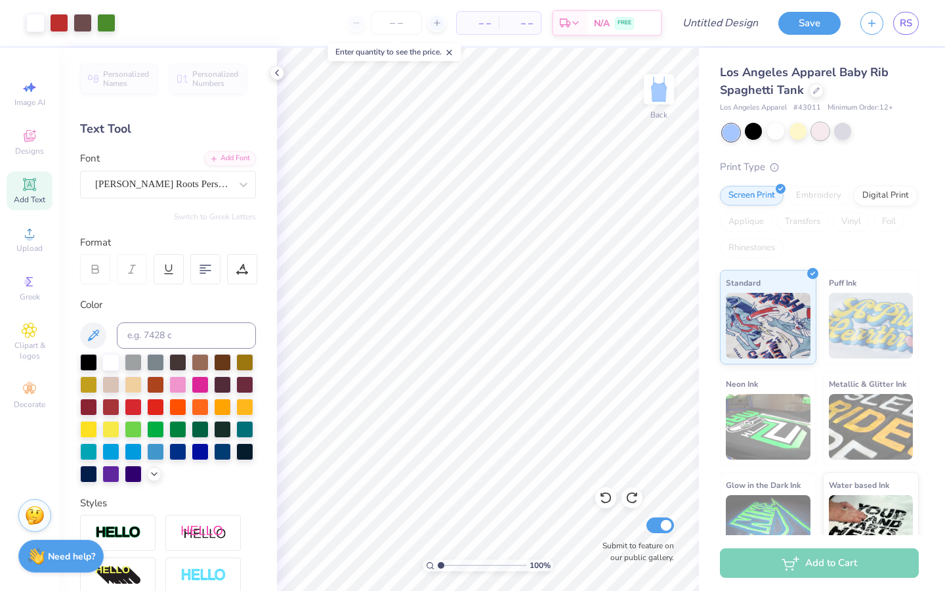
click at [820, 133] on div at bounding box center [820, 131] width 17 height 17
click at [731, 22] on input "Design Title" at bounding box center [736, 23] width 64 height 26
type input "p"
type input "kasa pink tank"
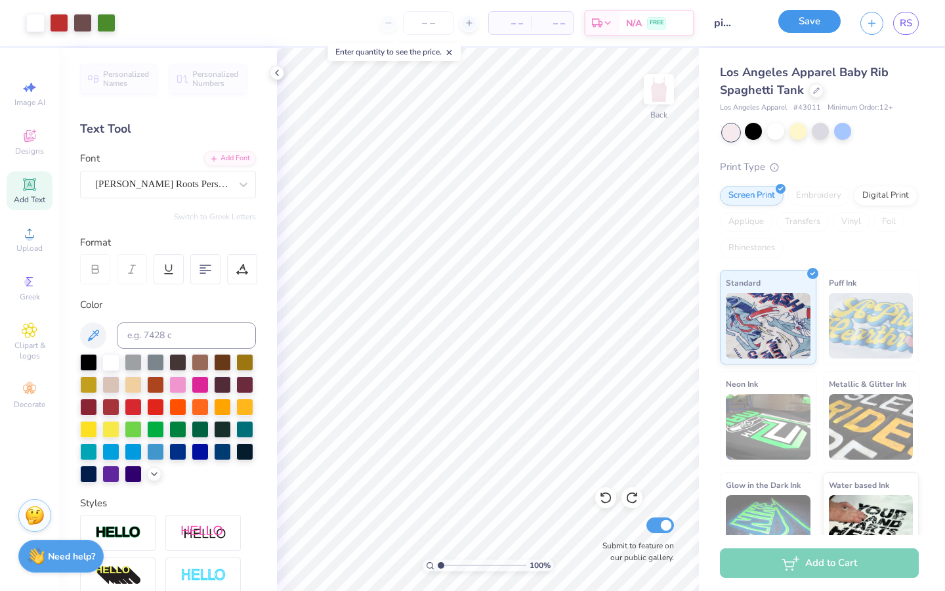
scroll to position [0, 0]
click at [804, 28] on button "Save" at bounding box center [809, 21] width 62 height 23
click at [870, 21] on icon "button" at bounding box center [871, 23] width 11 height 11
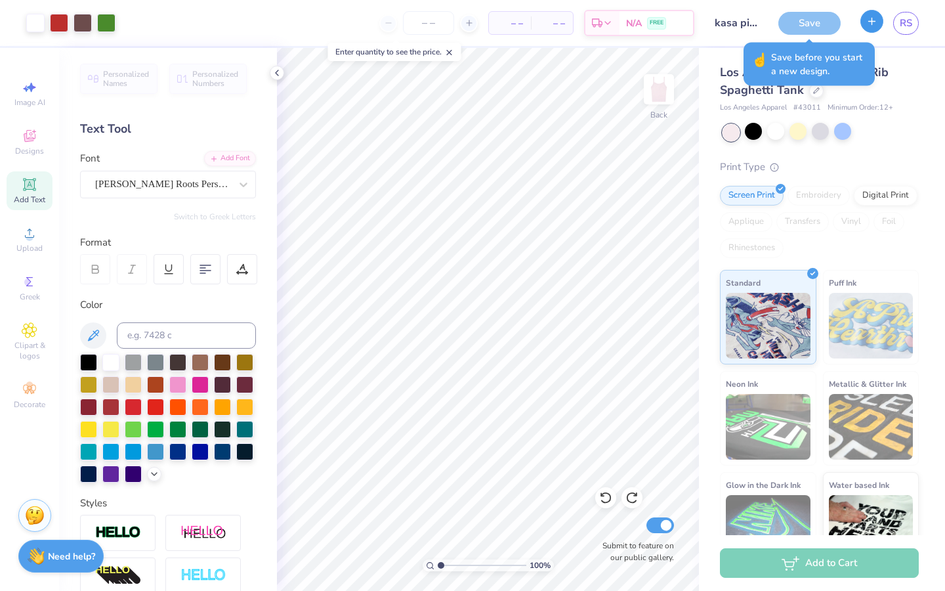
click at [872, 22] on icon "button" at bounding box center [871, 21] width 11 height 11
click at [872, 20] on icon "button" at bounding box center [871, 21] width 11 height 11
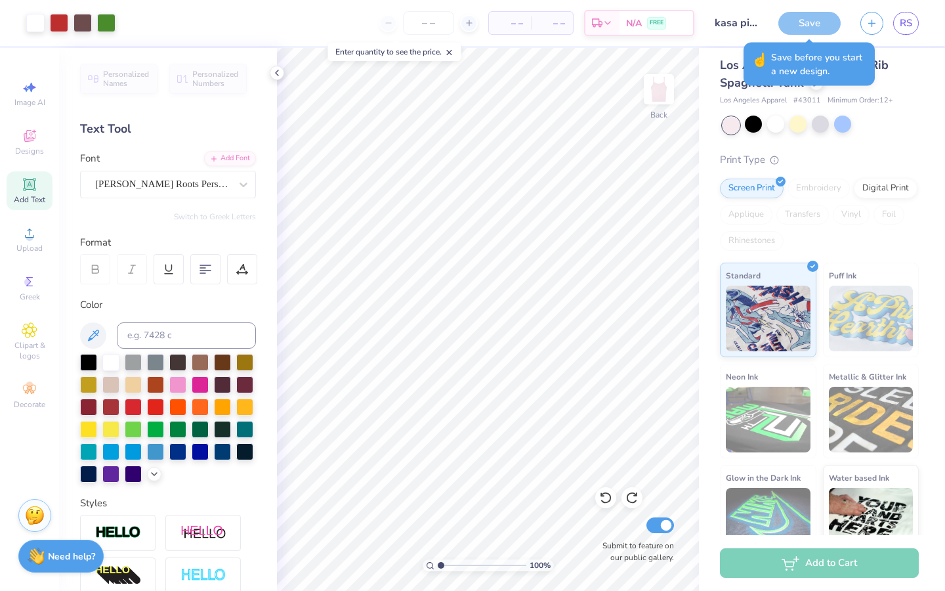
click at [811, 31] on div "Save" at bounding box center [809, 23] width 62 height 23
click at [811, 28] on div "Save" at bounding box center [809, 23] width 62 height 23
click at [873, 22] on icon "button" at bounding box center [871, 21] width 11 height 11
click at [801, 26] on div "Save" at bounding box center [809, 23] width 62 height 23
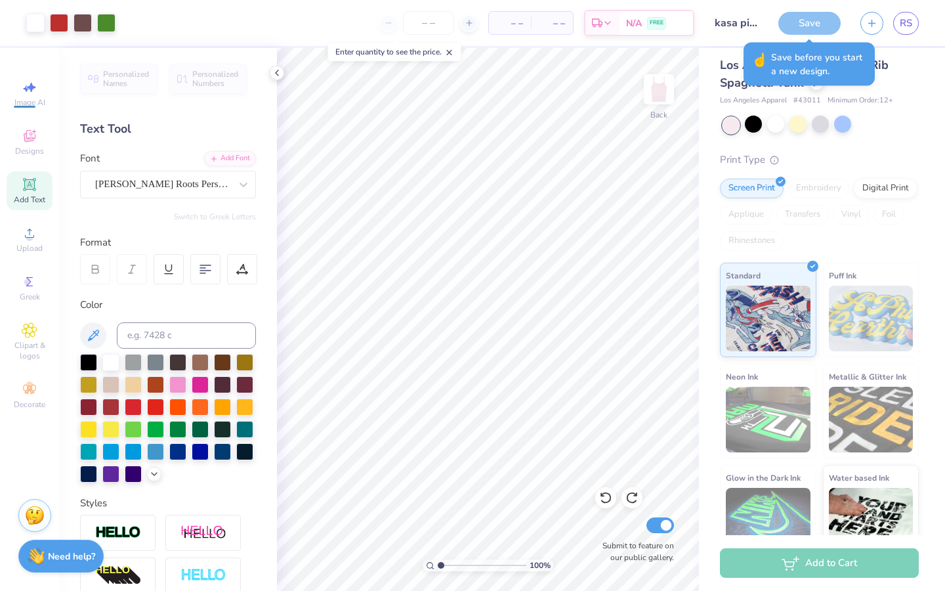
click at [801, 27] on div "Save" at bounding box center [809, 23] width 62 height 23
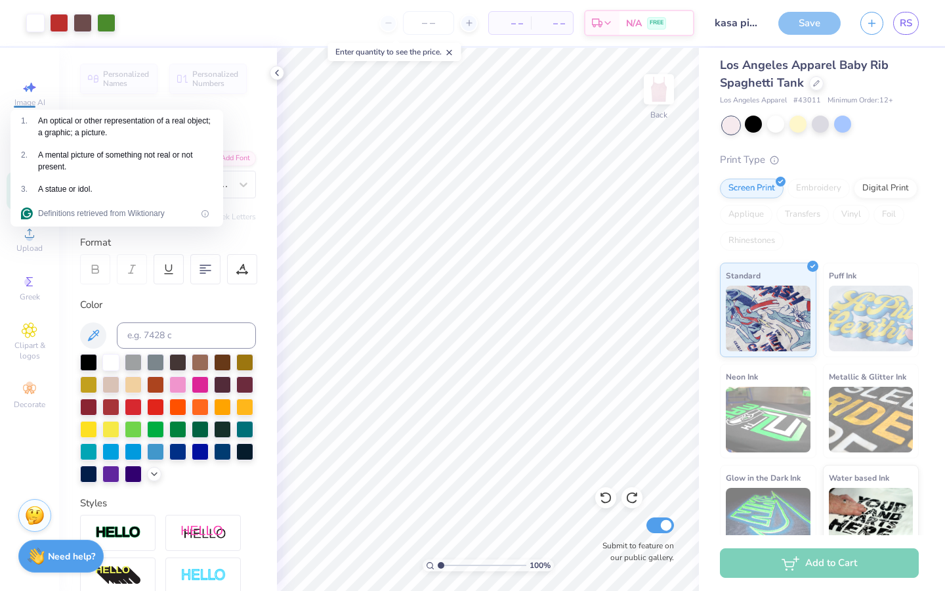
click at [885, 129] on div at bounding box center [821, 125] width 196 height 17
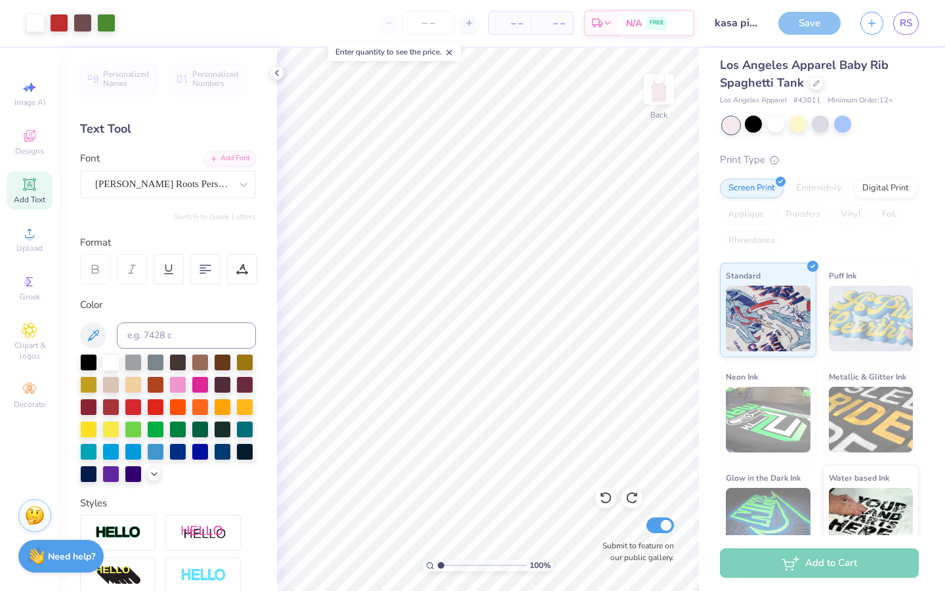
click at [825, 14] on div "Save" at bounding box center [809, 23] width 62 height 23
click at [824, 16] on div "Save" at bounding box center [809, 23] width 62 height 23
click at [818, 18] on div "Art colors – – Per Item – – Total Est. Delivery N/A FREE Design Title kasa pink…" at bounding box center [472, 295] width 945 height 591
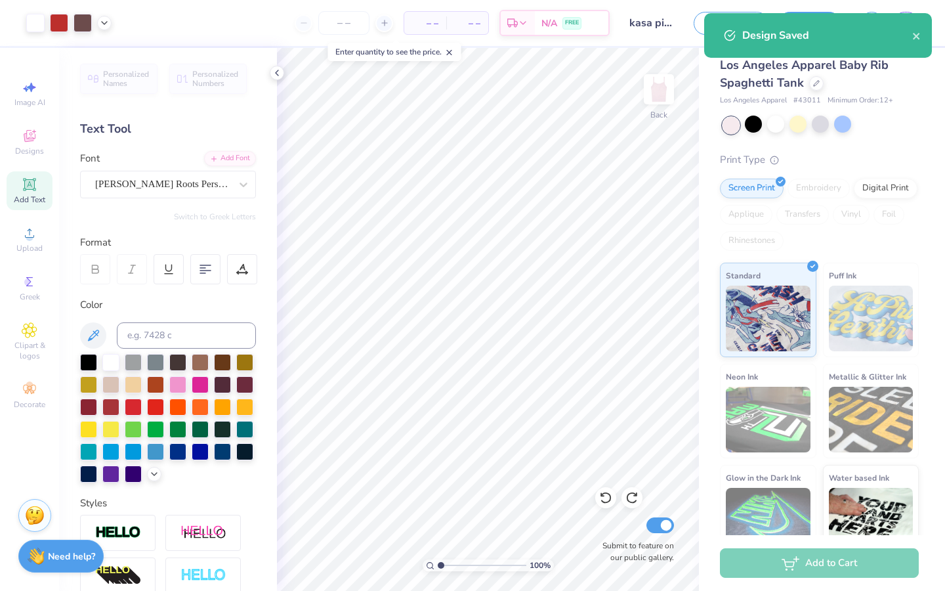
drag, startPoint x: 824, startPoint y: 16, endPoint x: 818, endPoint y: 18, distance: 6.9
click at [818, 18] on div "Design Saved" at bounding box center [818, 41] width 233 height 60
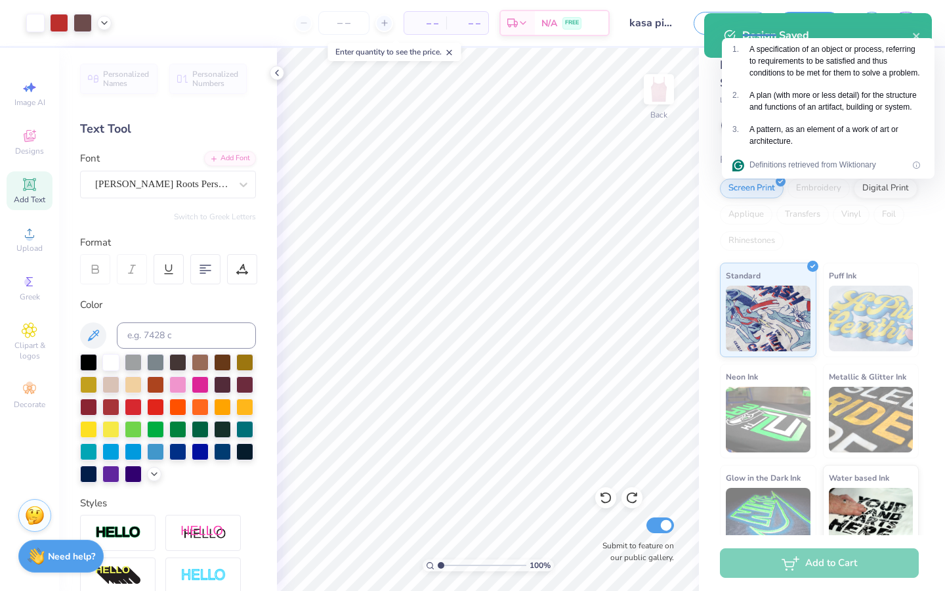
click at [911, 35] on div "Design Saved" at bounding box center [827, 36] width 170 height 16
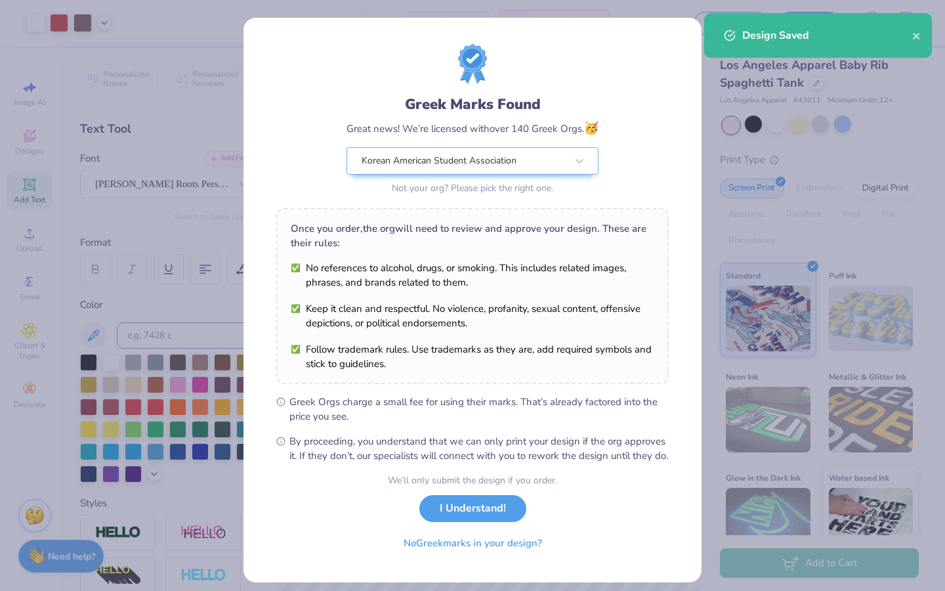
click at [699, 177] on div "Greek Marks Found Great news! We’re licensed with over 140 Greek Orgs. 🥳 Korean…" at bounding box center [473, 300] width 458 height 564
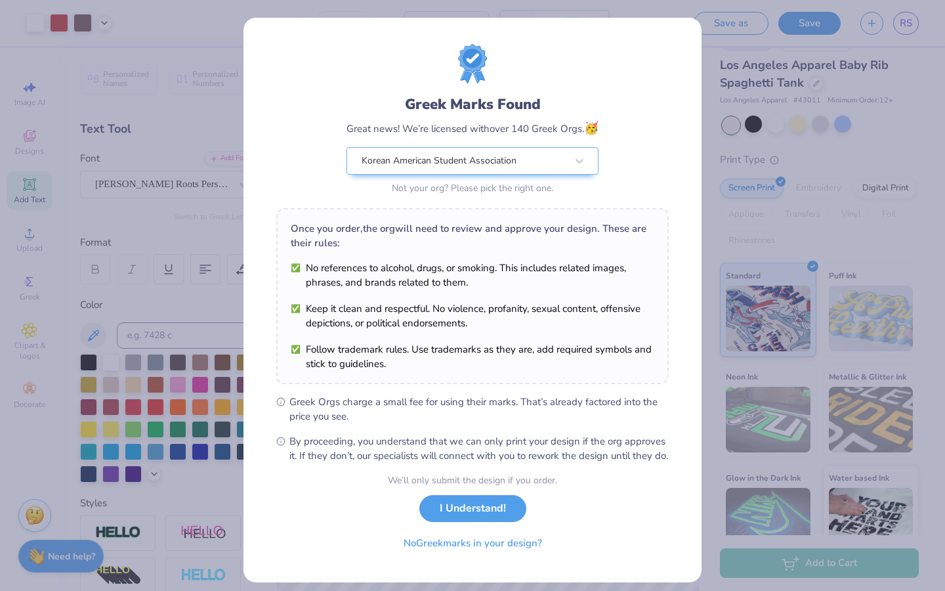
click at [439, 522] on button "I Understand!" at bounding box center [472, 508] width 107 height 27
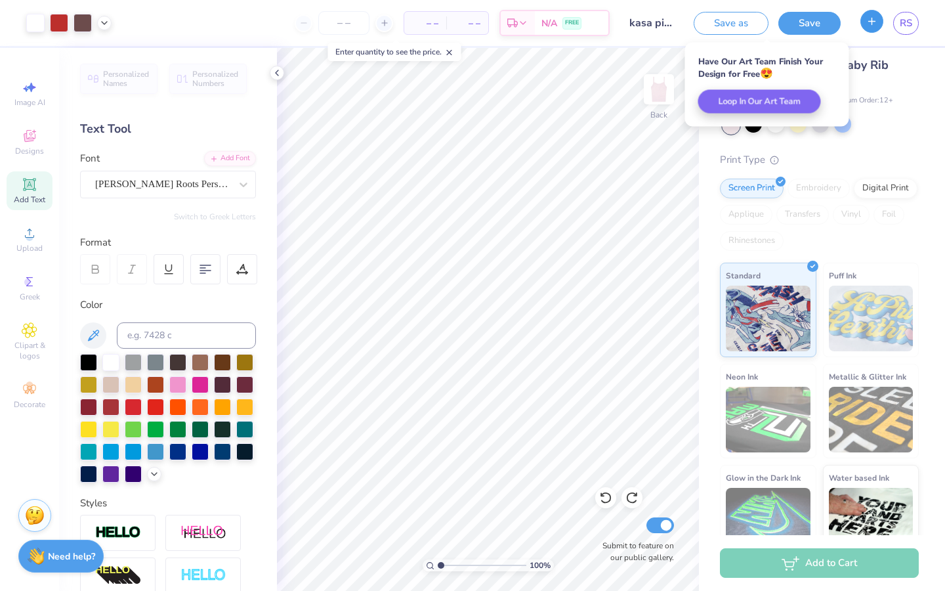
click at [862, 20] on button "button" at bounding box center [871, 21] width 23 height 23
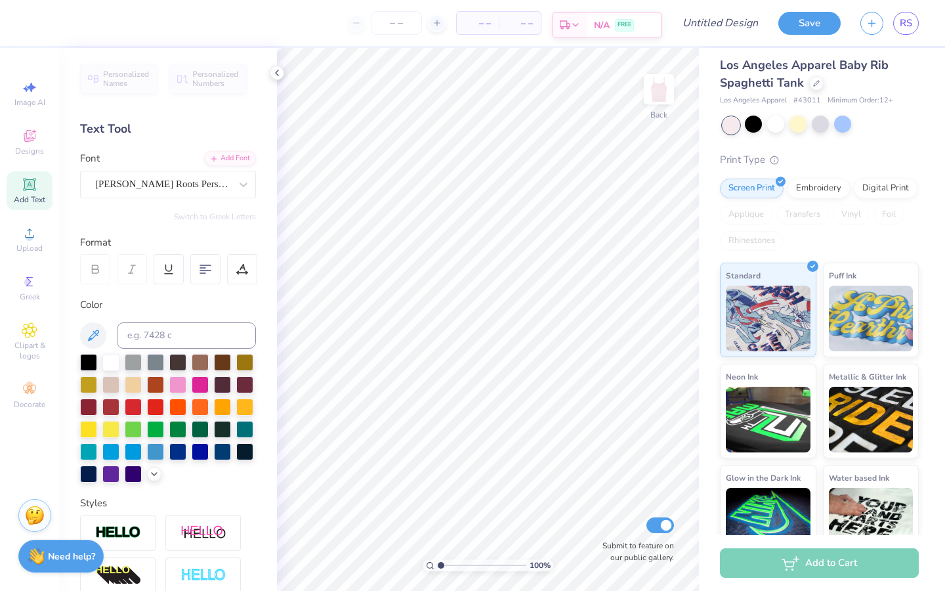
click at [614, 17] on div "N/A FREE" at bounding box center [624, 25] width 74 height 24
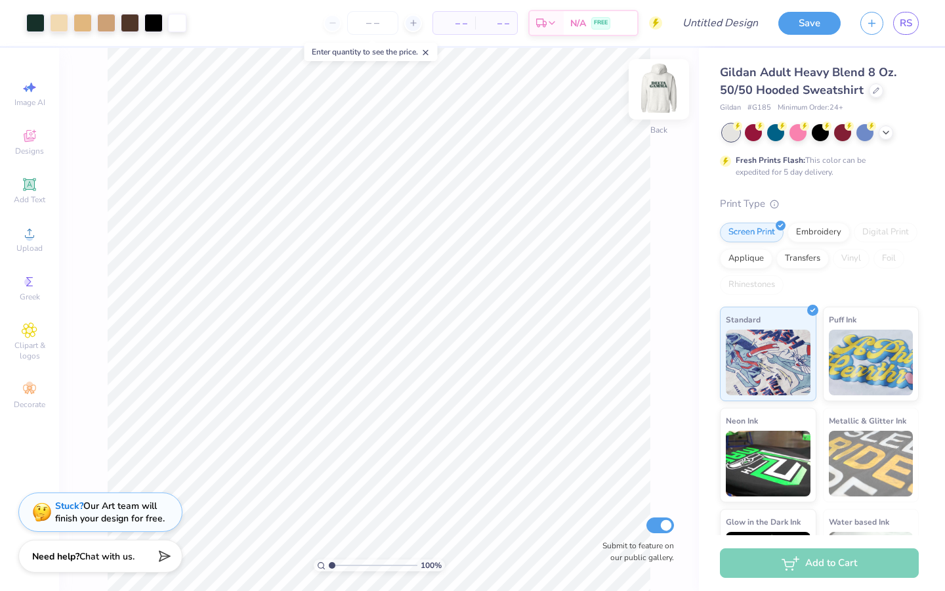
click at [660, 95] on img at bounding box center [659, 89] width 53 height 53
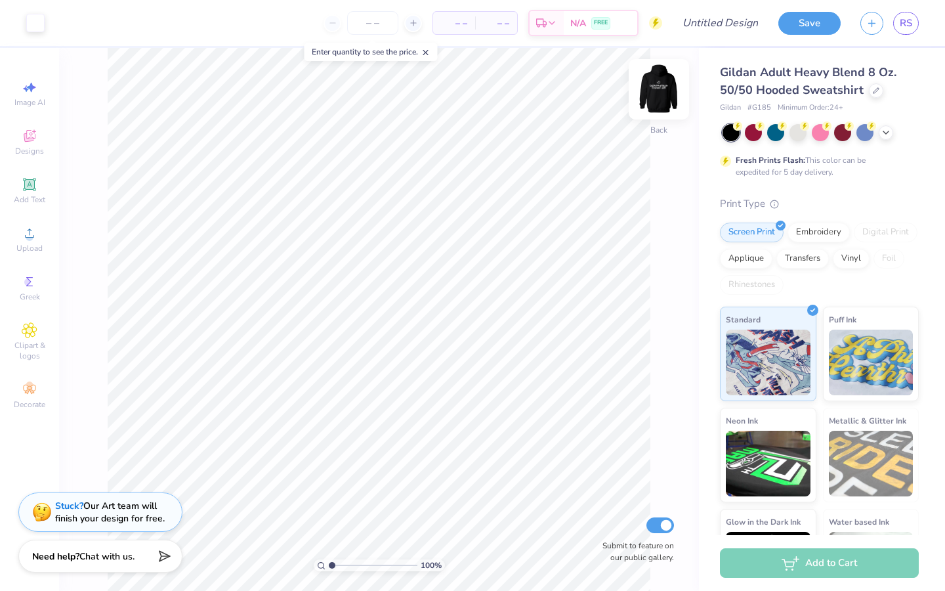
click at [662, 106] on img at bounding box center [659, 89] width 53 height 53
click at [663, 89] on img at bounding box center [659, 89] width 53 height 53
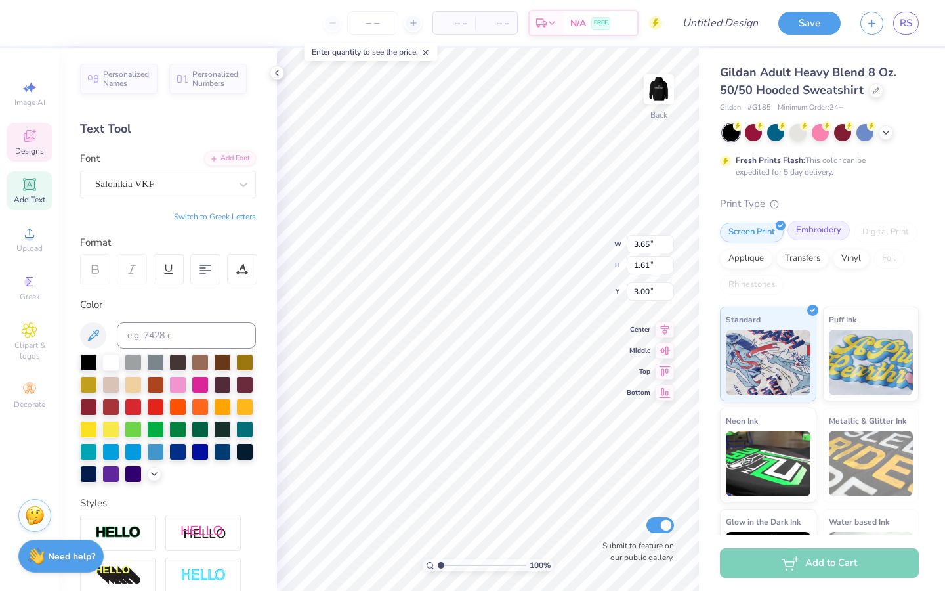
click at [801, 232] on div "Embroidery" at bounding box center [819, 231] width 62 height 20
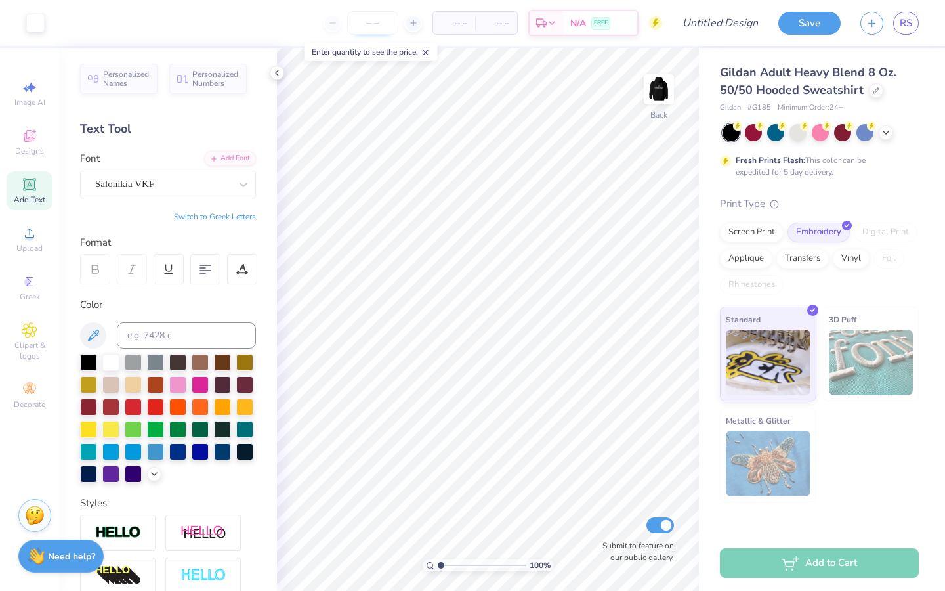
click at [383, 29] on input "number" at bounding box center [372, 23] width 51 height 24
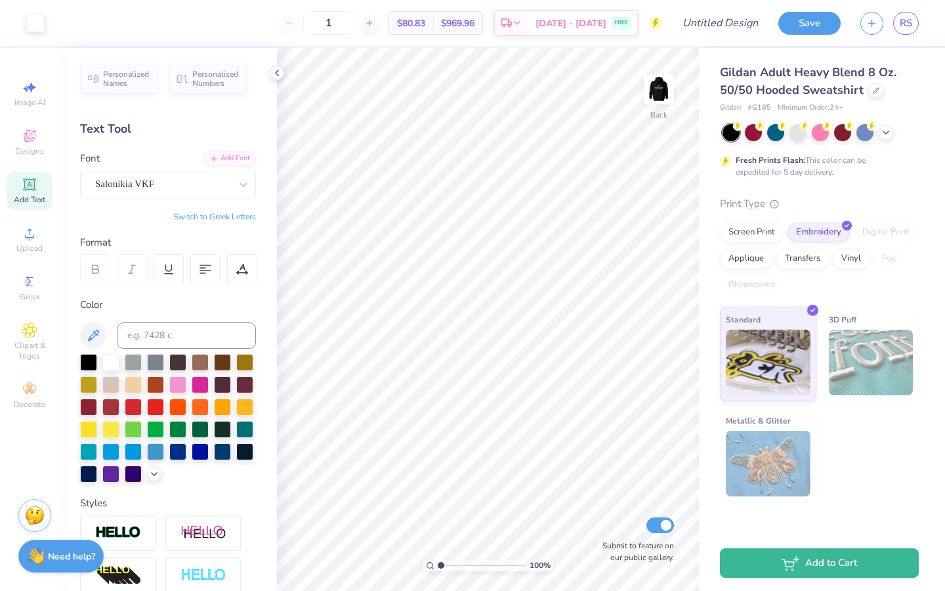
type input "12"
click at [325, 85] on body "Art colors 12 $80.83 Per Item $969.96 Total Est. Delivery Aug 28 - 31 FREE Desi…" at bounding box center [472, 295] width 945 height 591
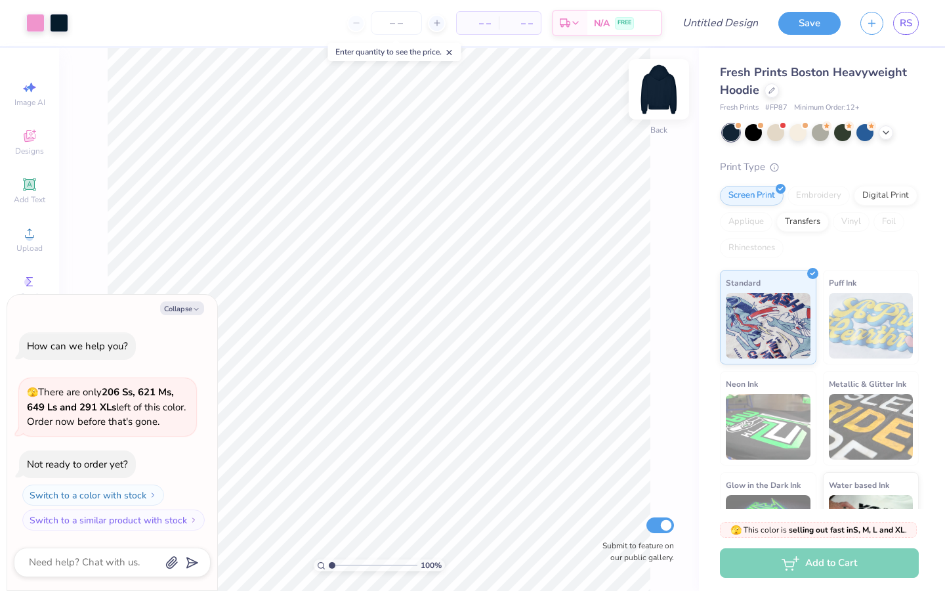
click at [656, 87] on img at bounding box center [659, 89] width 53 height 53
click at [664, 89] on img at bounding box center [659, 89] width 53 height 53
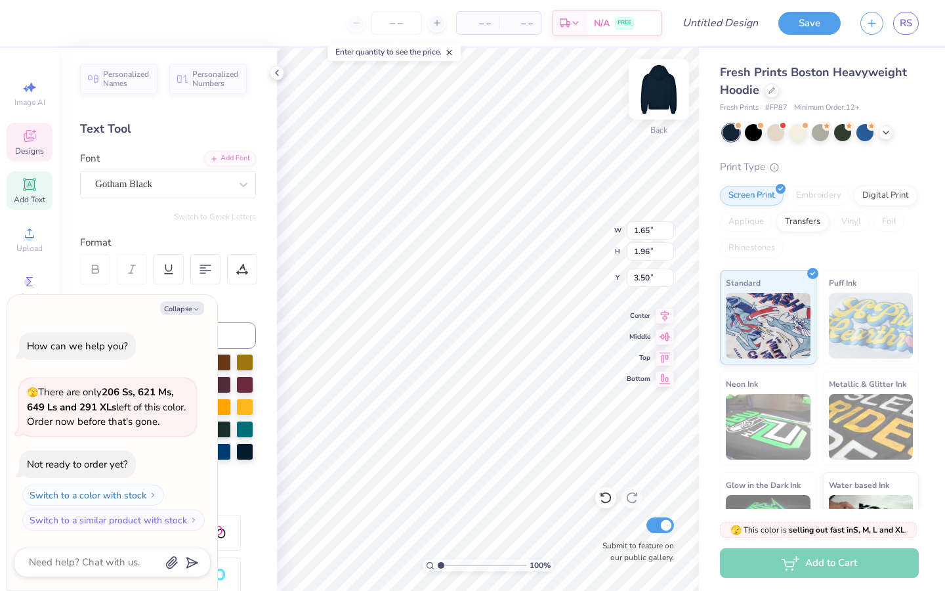
click at [669, 98] on img at bounding box center [659, 89] width 53 height 53
type textarea "x"
type input "5.00"
type textarea "x"
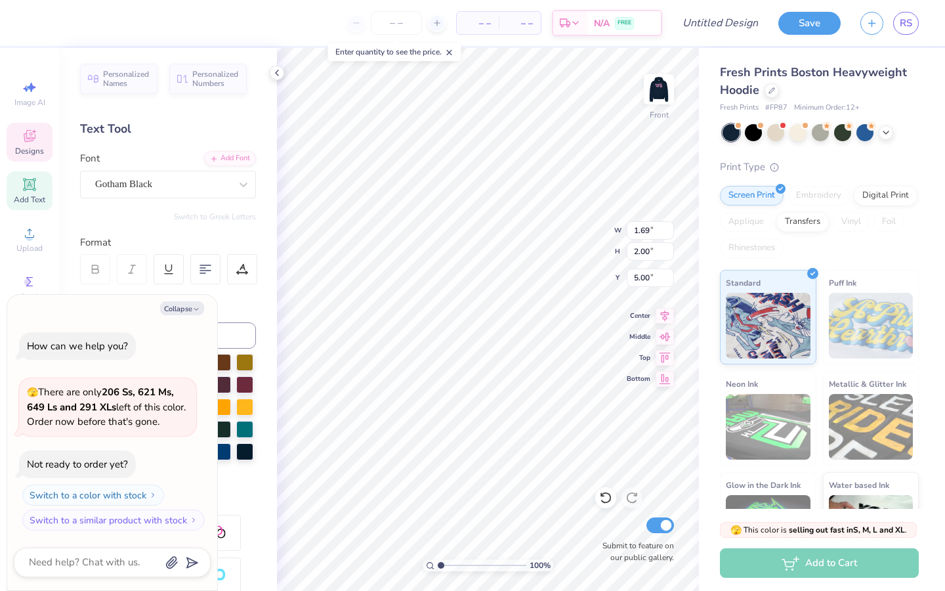
type textarea "K"
click at [197, 308] on polyline "button" at bounding box center [196, 309] width 4 height 2
type textarea "x"
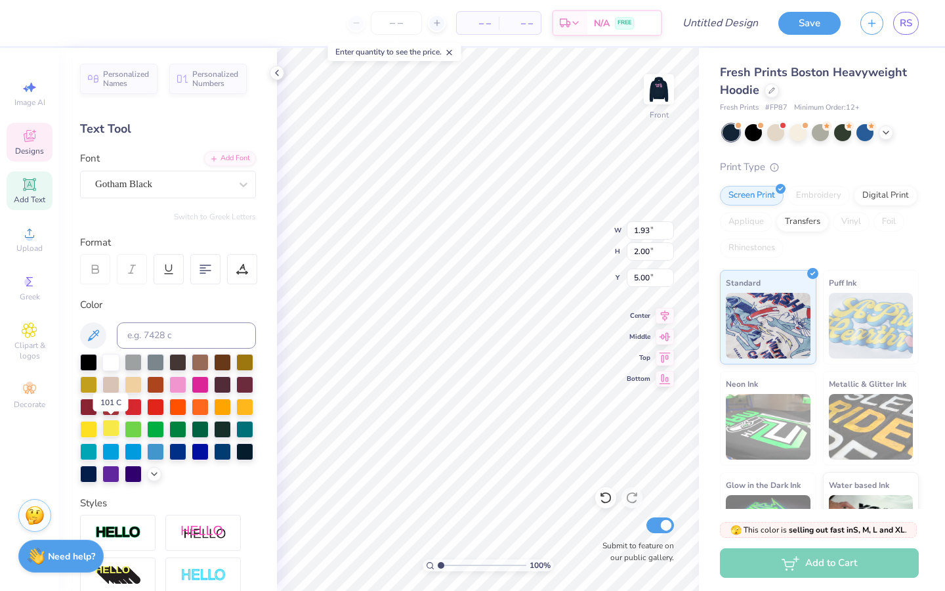
click at [110, 429] on div at bounding box center [110, 427] width 17 height 17
click at [104, 428] on div at bounding box center [110, 427] width 17 height 17
click at [98, 331] on icon at bounding box center [93, 334] width 11 height 11
click at [97, 333] on icon at bounding box center [93, 334] width 11 height 11
click at [182, 482] on div "Personalized Names Personalized Numbers Text Tool Add Font Font Gotham Black Sw…" at bounding box center [168, 319] width 218 height 543
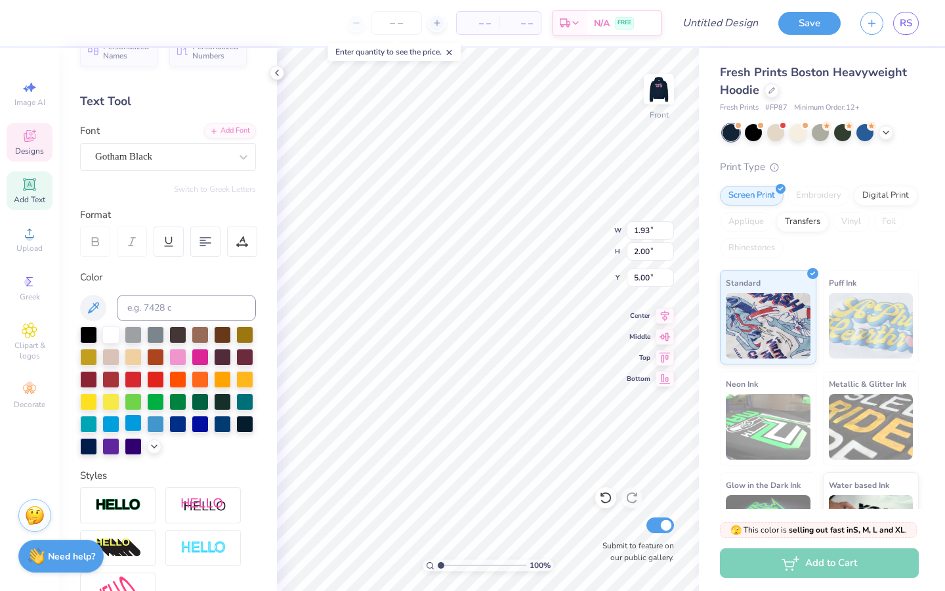
scroll to position [17, 0]
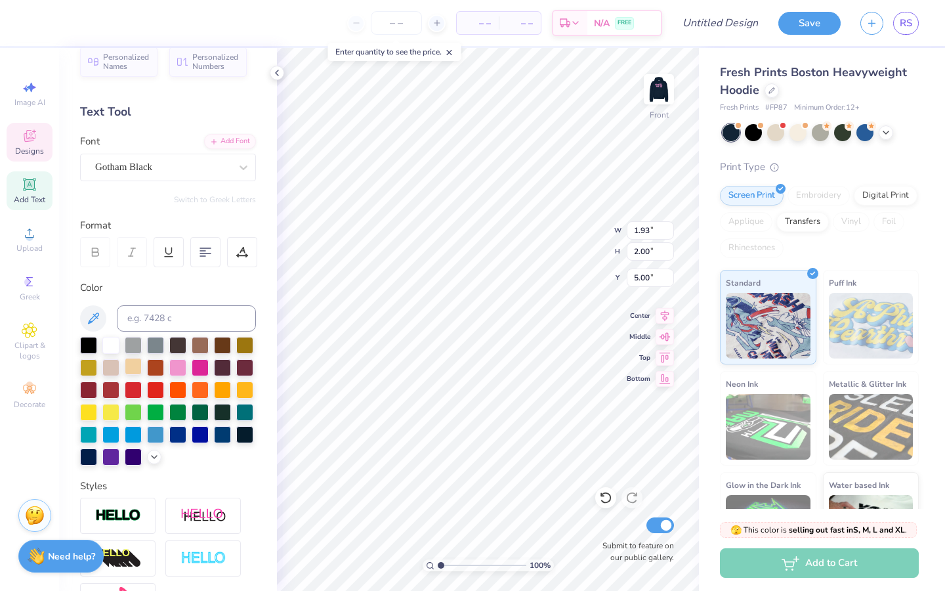
click at [137, 366] on div at bounding box center [133, 366] width 17 height 17
click at [87, 407] on div at bounding box center [88, 410] width 17 height 17
click at [110, 409] on div at bounding box center [110, 410] width 17 height 17
click at [33, 129] on icon at bounding box center [30, 136] width 16 height 16
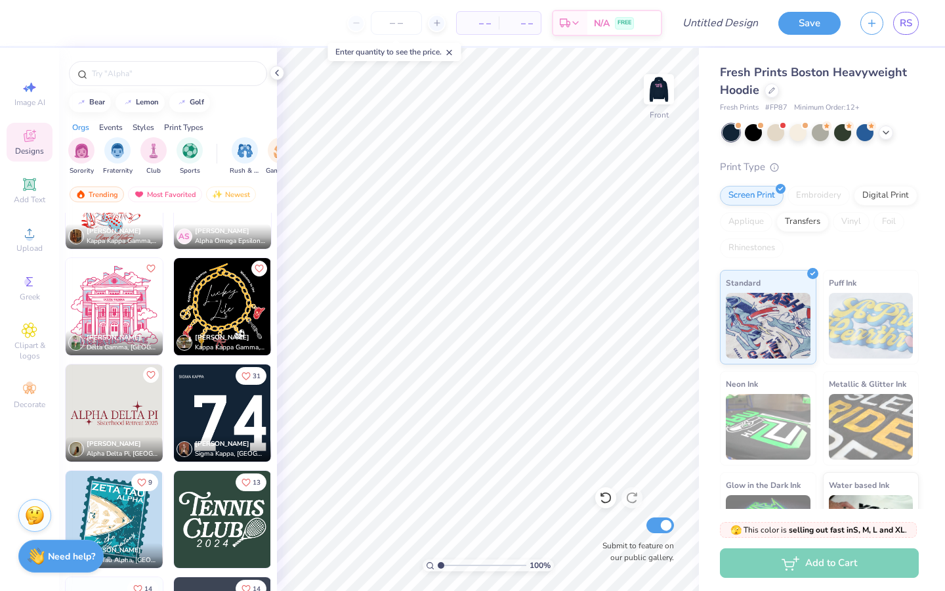
scroll to position [9329, 0]
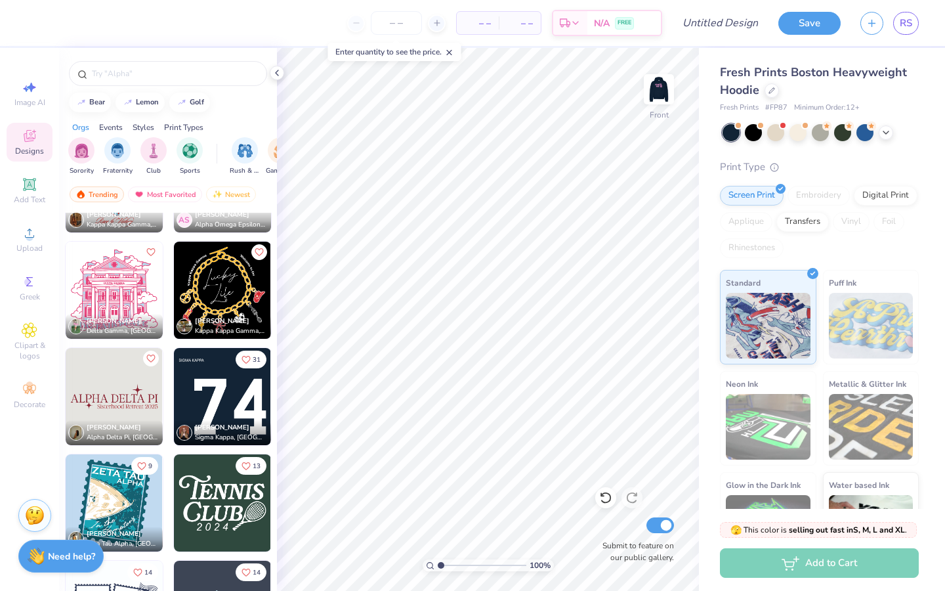
click at [213, 420] on div "Myra Schra Sigma Kappa, University of Oregon" at bounding box center [222, 432] width 97 height 25
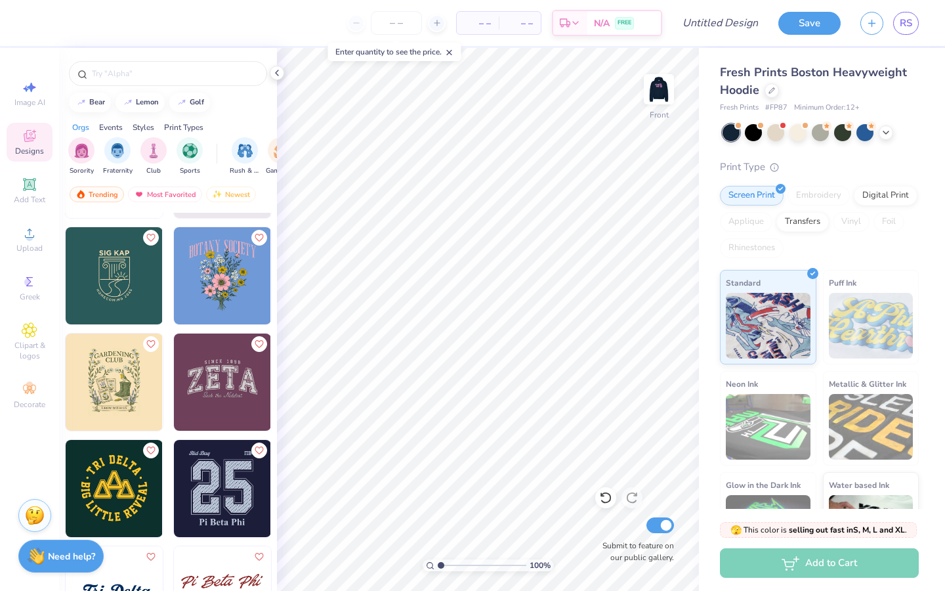
scroll to position [12591, 0]
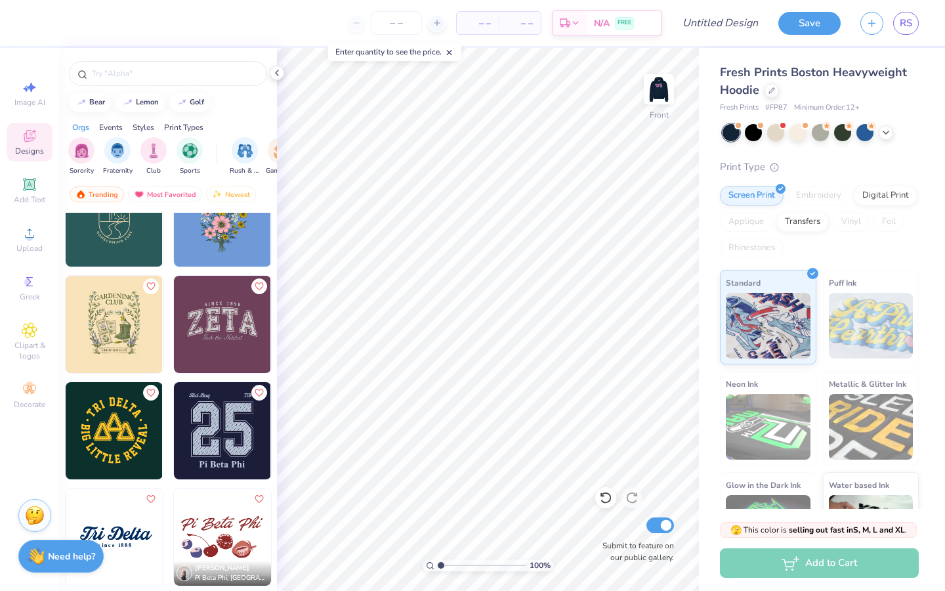
click at [230, 333] on img at bounding box center [222, 324] width 97 height 97
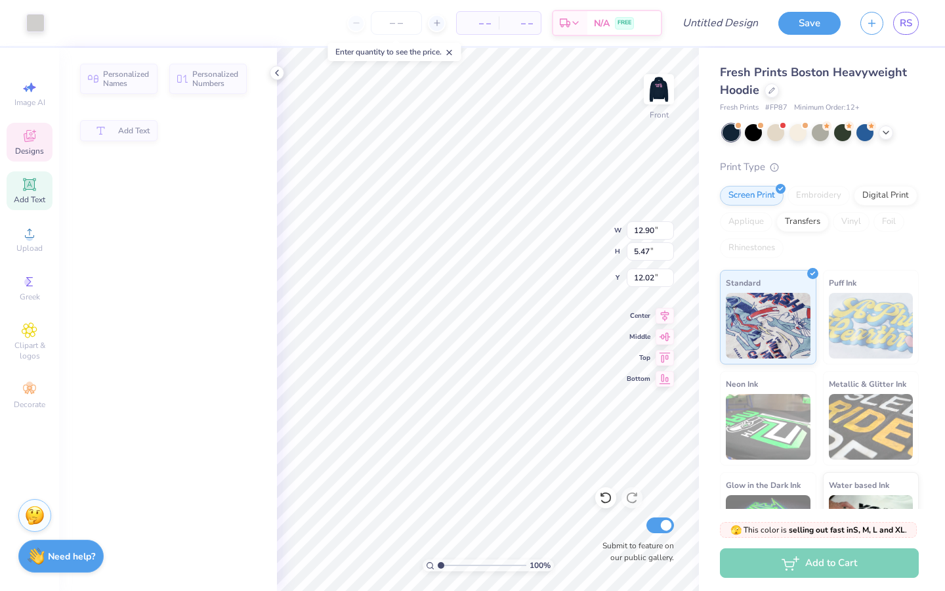
type input "5.47"
type input "12.02"
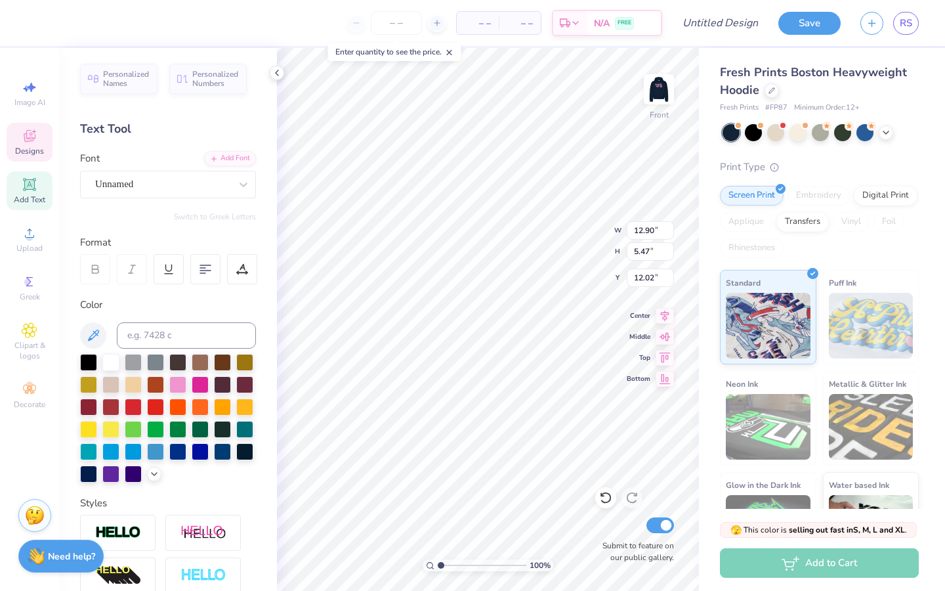
scroll to position [0, 0]
type textarea "KASA"
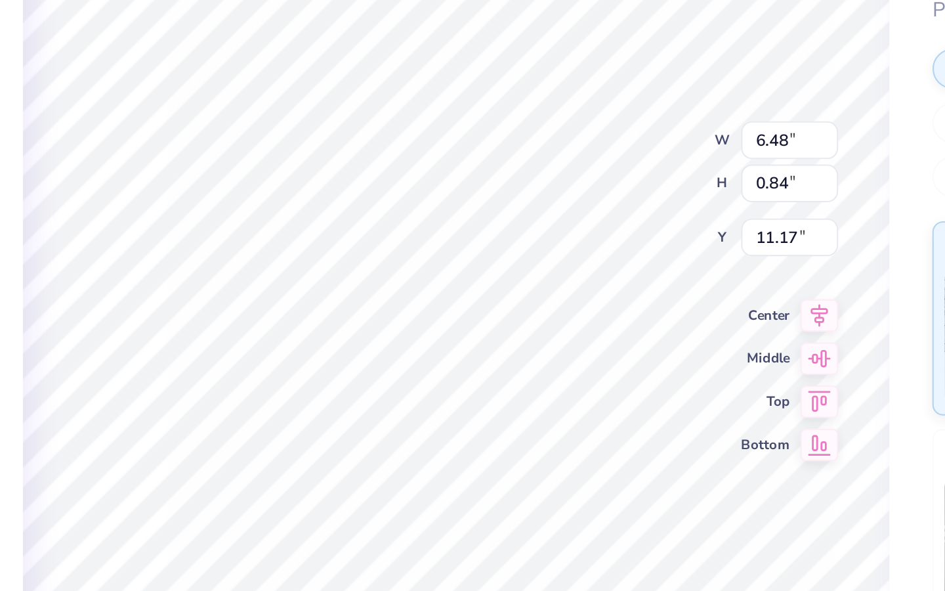
type textarea "SINCE 2006"
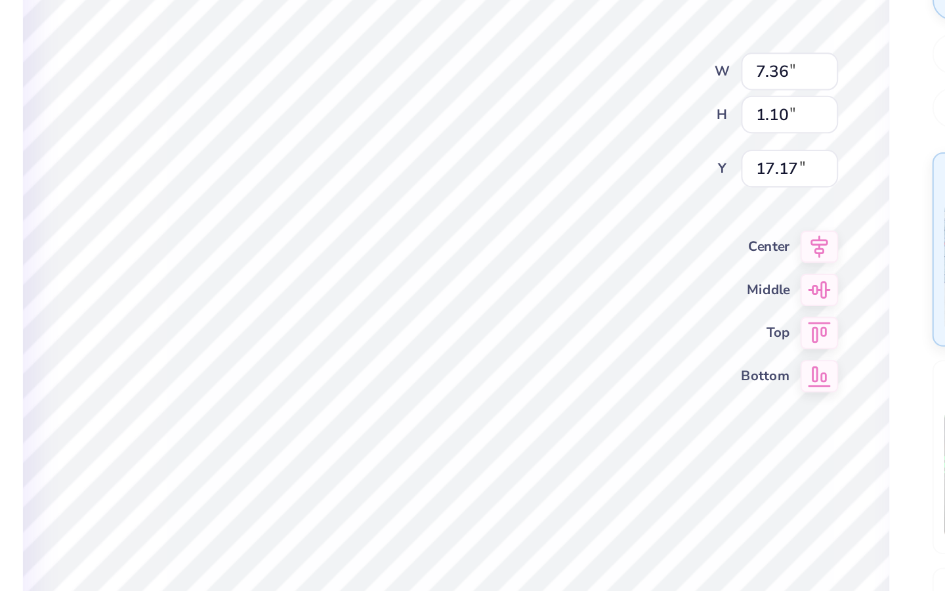
type textarea "."
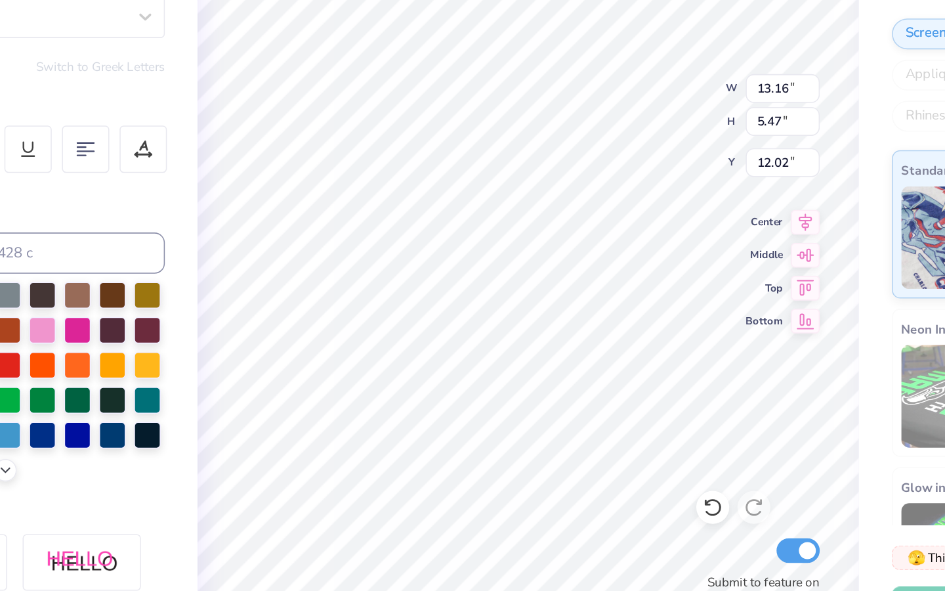
type input "13.97"
type input "5.80"
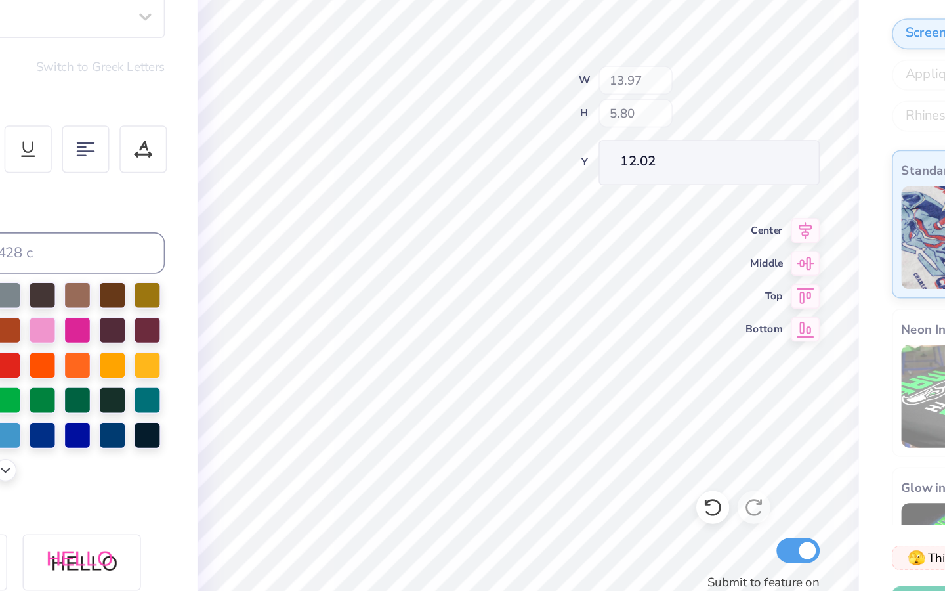
type input "12.41"
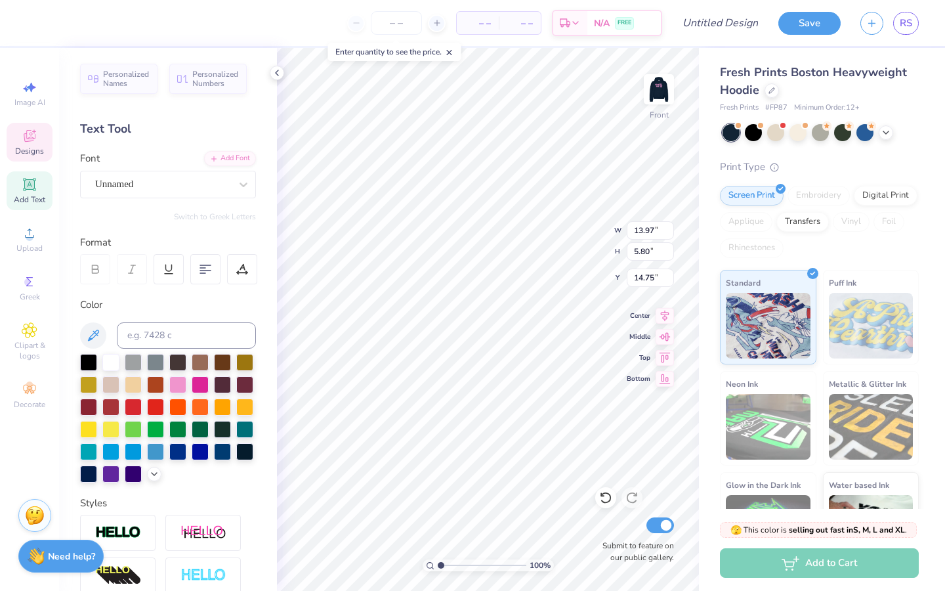
type input "14.75"
type input "6.48"
type input "0.84"
type input "13.24"
type input "13.41"
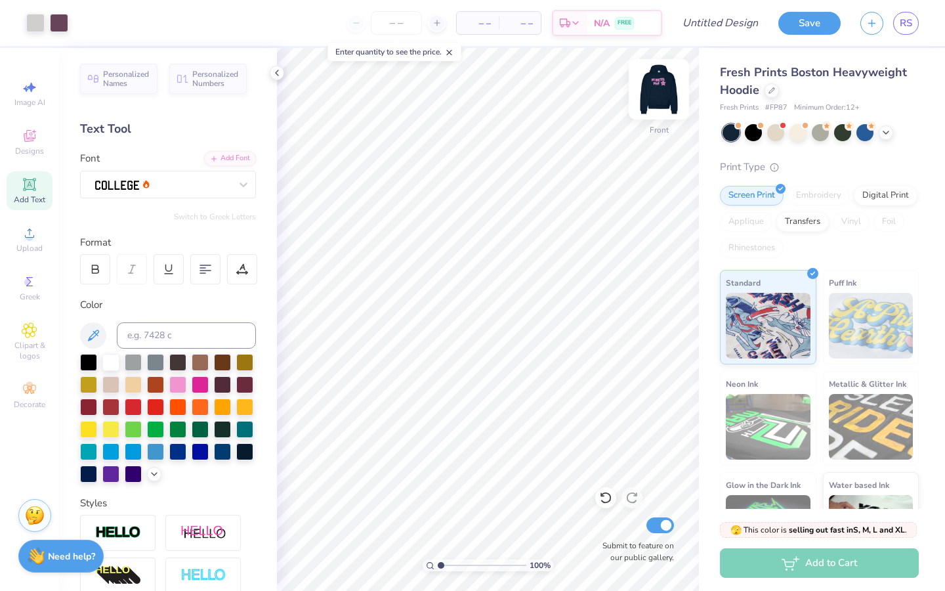
click at [654, 100] on img at bounding box center [659, 89] width 53 height 53
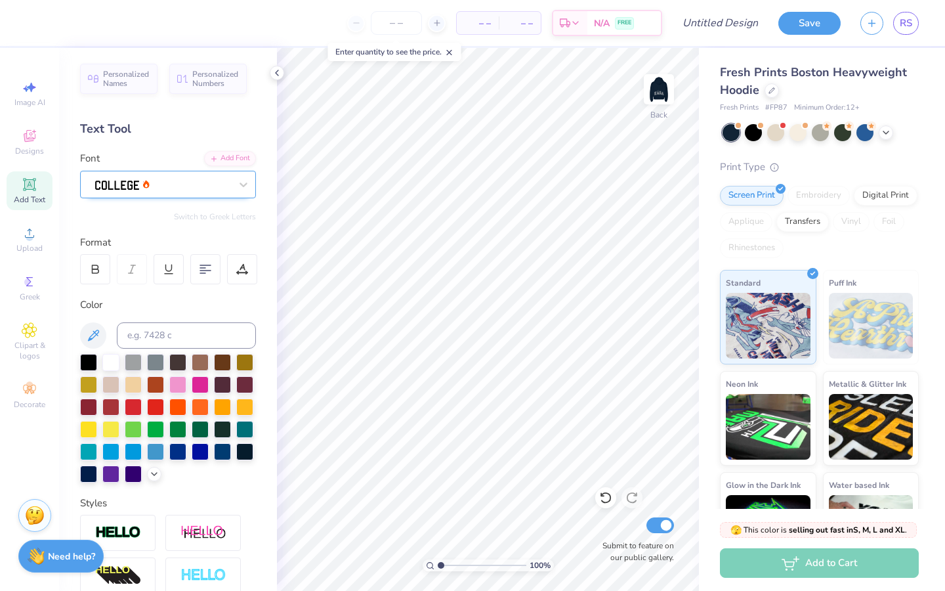
click at [180, 187] on div at bounding box center [163, 184] width 138 height 20
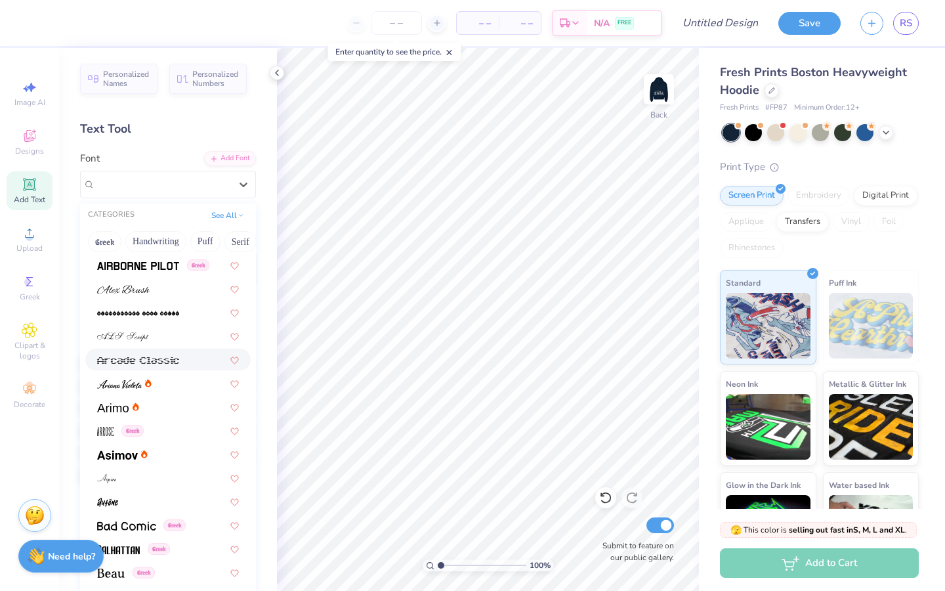
scroll to position [605, 0]
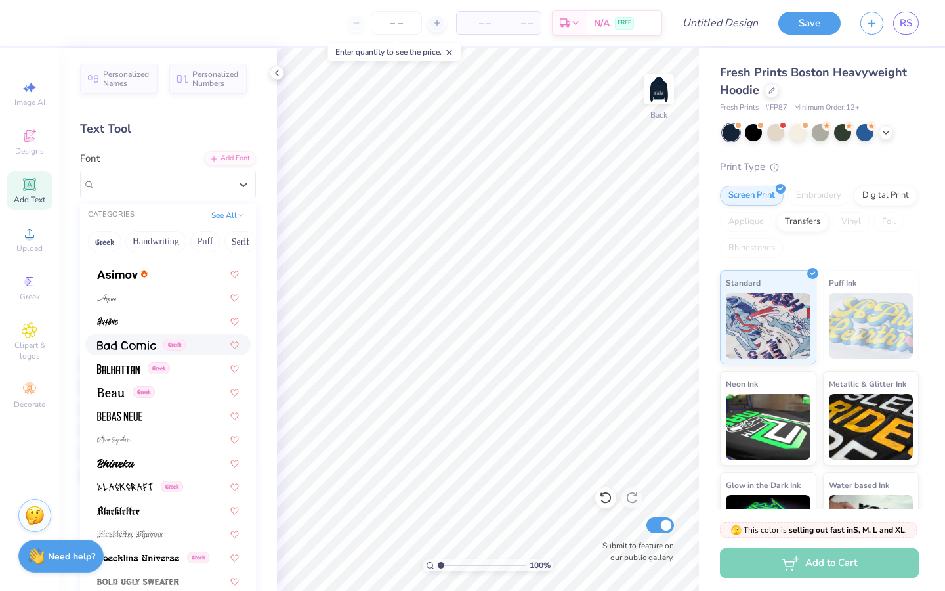
click at [192, 350] on div "Greek" at bounding box center [168, 344] width 142 height 14
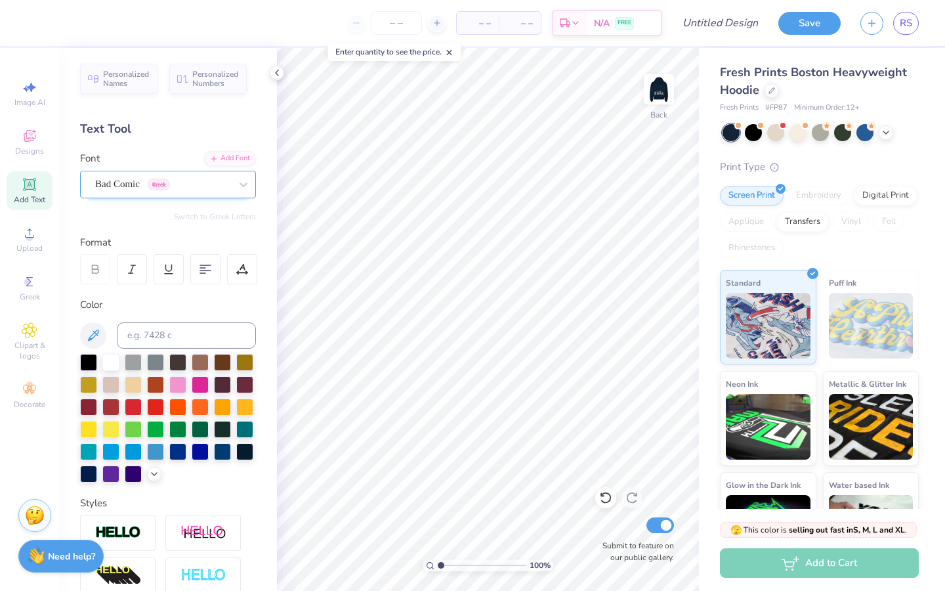
click at [195, 194] on div "Bad Comic Greek" at bounding box center [163, 184] width 138 height 20
click at [248, 152] on div "Add Font" at bounding box center [230, 157] width 52 height 15
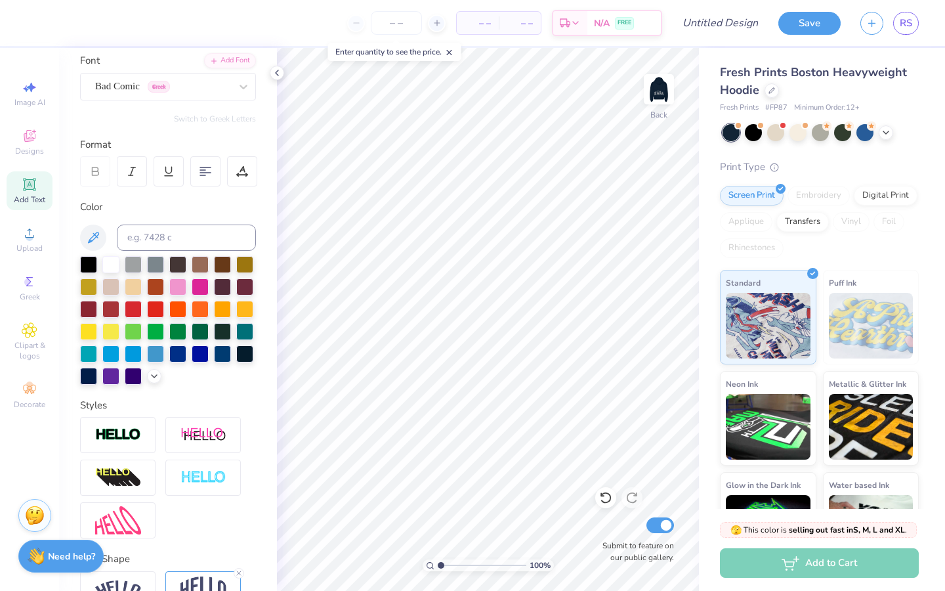
scroll to position [0, 0]
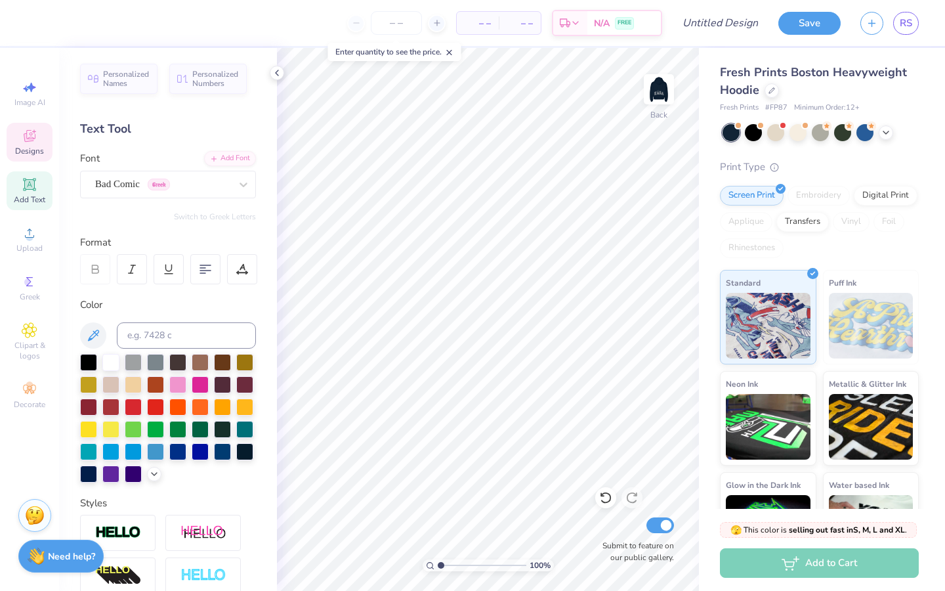
click at [31, 143] on icon at bounding box center [30, 136] width 16 height 16
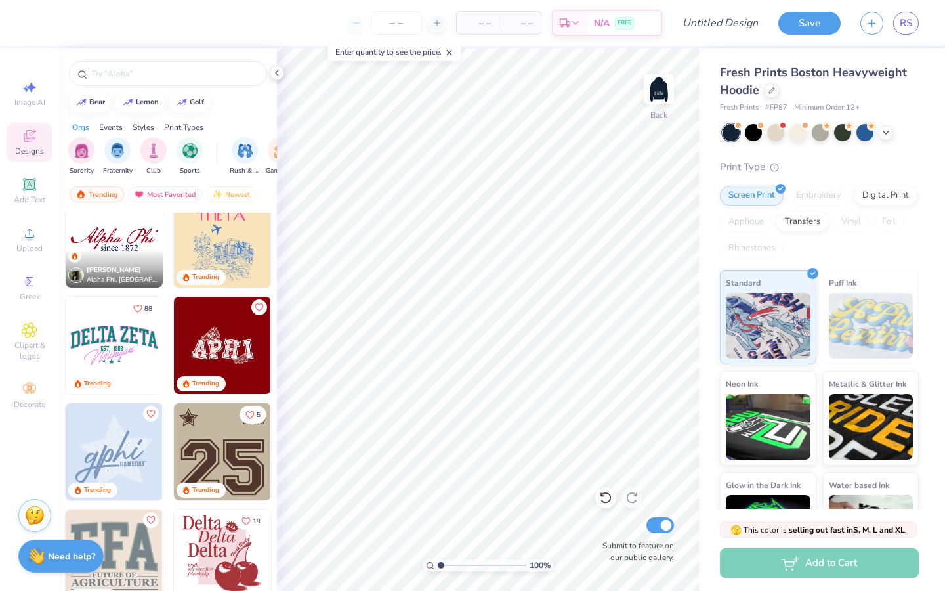
scroll to position [1945, 0]
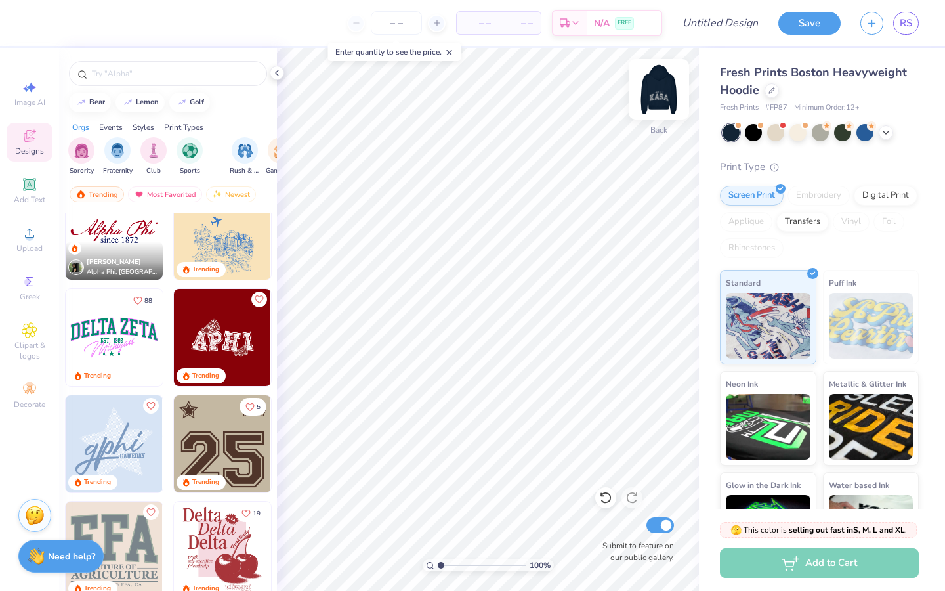
click at [658, 100] on img at bounding box center [659, 89] width 53 height 53
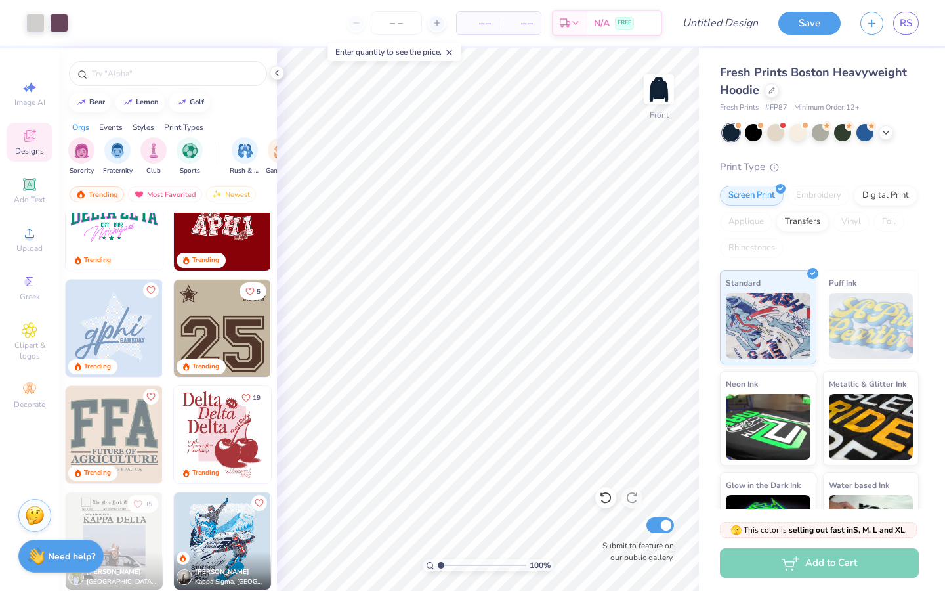
scroll to position [2239, 0]
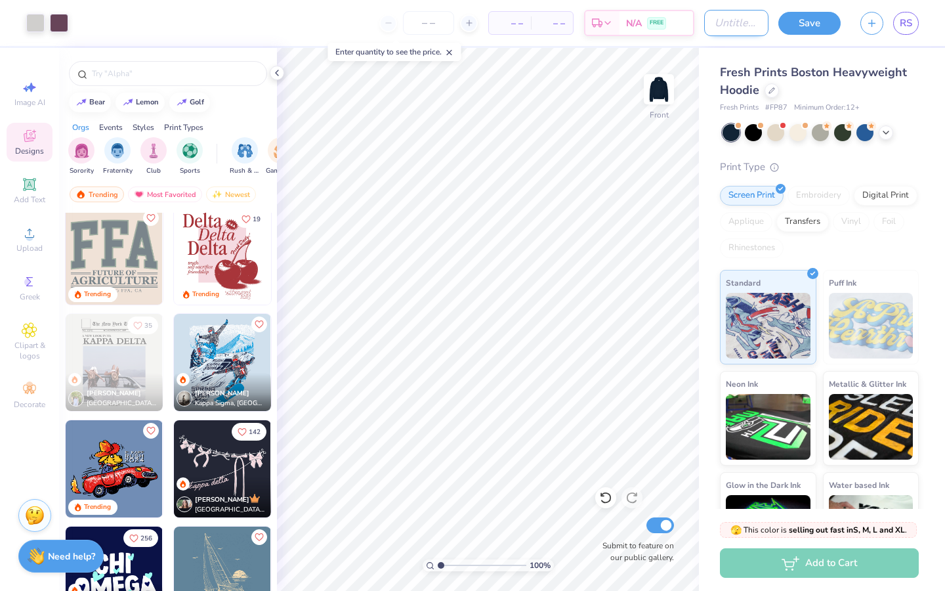
click at [721, 29] on input "Design Title" at bounding box center [736, 23] width 64 height 26
type input "kasa hoodie"
click at [794, 24] on button "Save" at bounding box center [809, 21] width 62 height 23
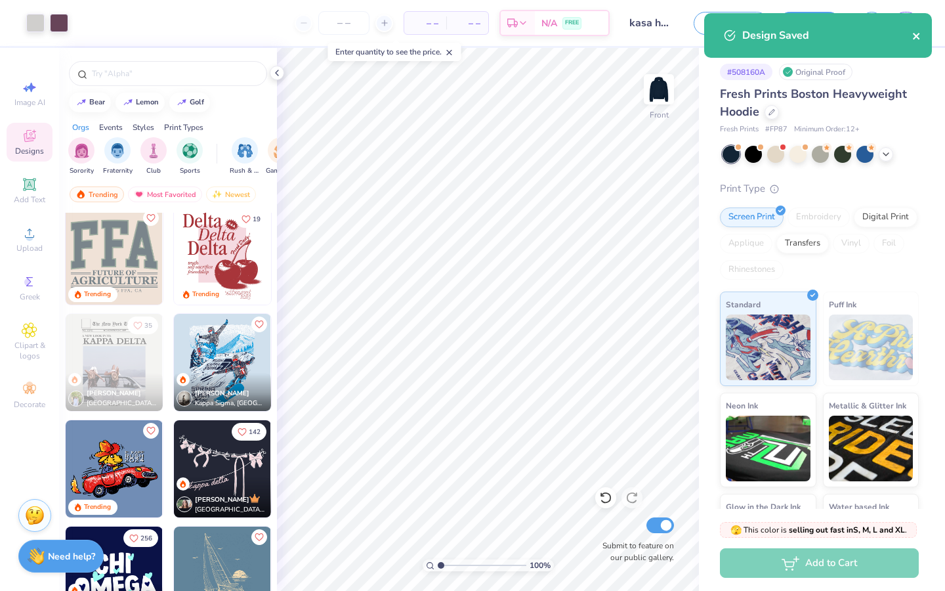
click at [912, 35] on icon "close" at bounding box center [916, 36] width 9 height 11
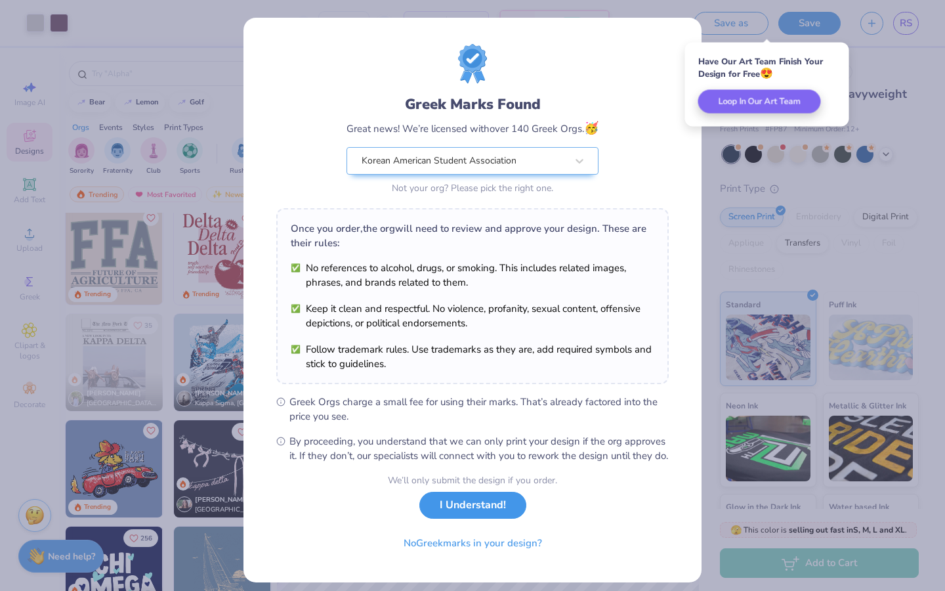
click at [475, 519] on button "I Understand!" at bounding box center [472, 505] width 107 height 27
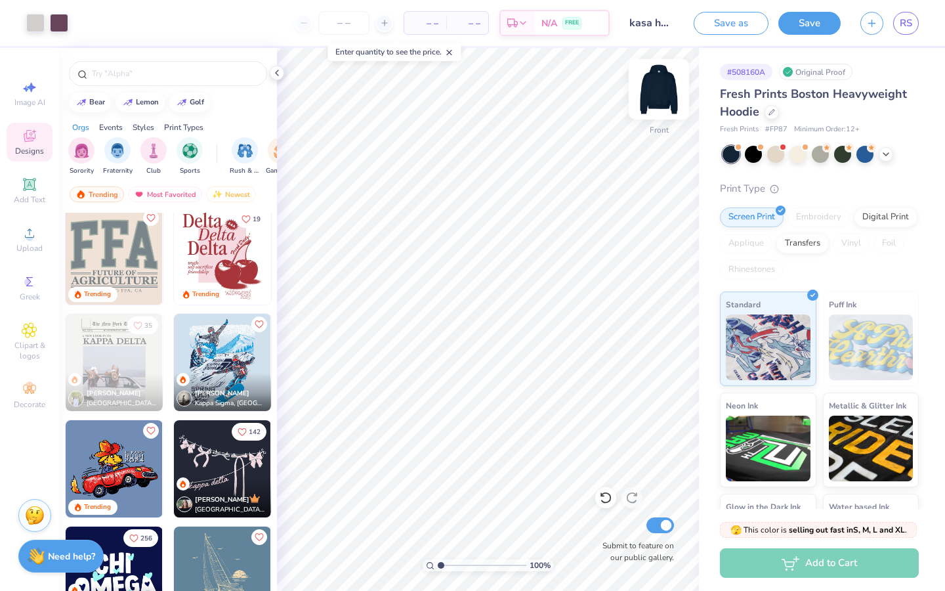
click at [656, 93] on img at bounding box center [659, 89] width 53 height 53
click at [665, 84] on img at bounding box center [659, 89] width 53 height 53
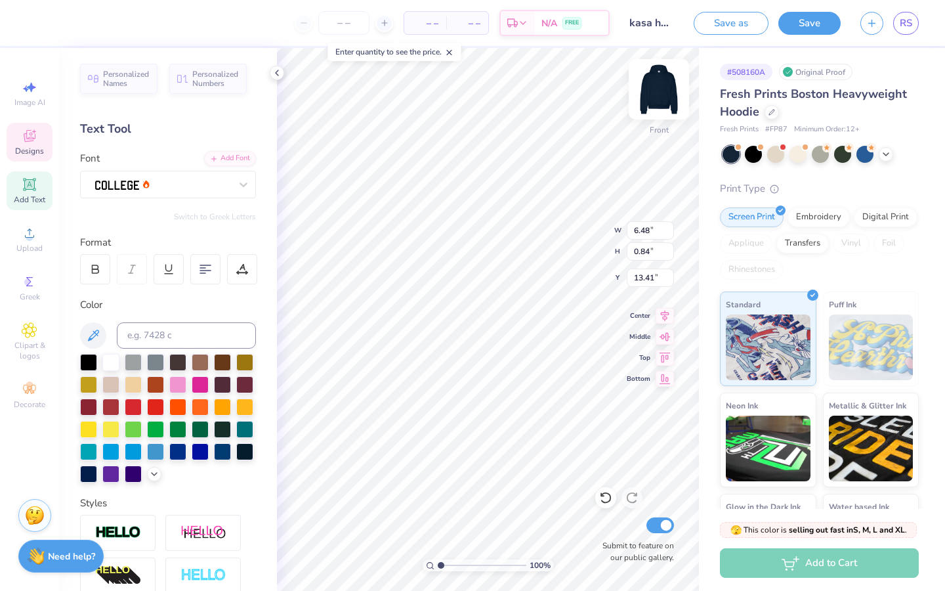
type input "12.84"
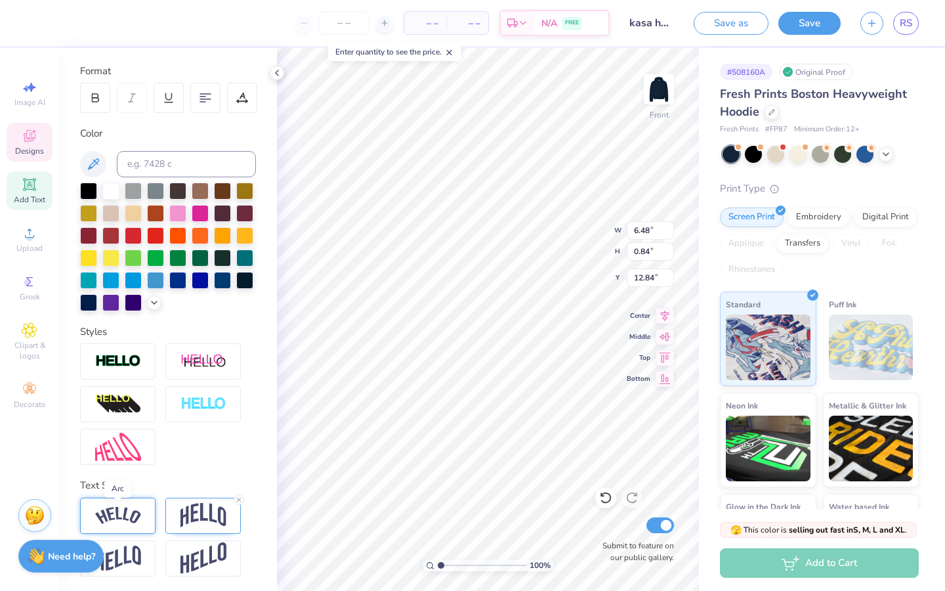
scroll to position [172, 0]
click at [240, 497] on icon at bounding box center [239, 499] width 8 height 8
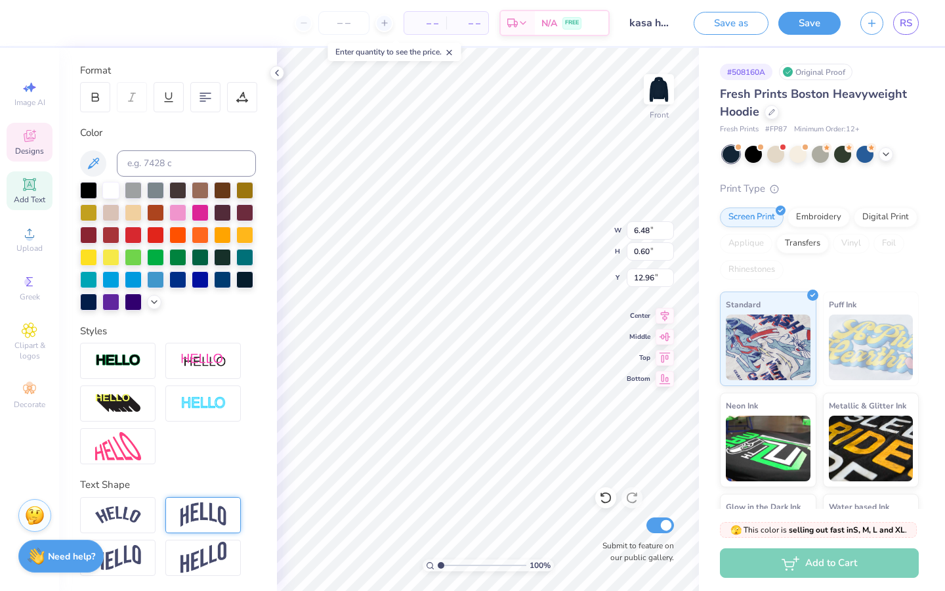
type input "0.60"
type input "12.96"
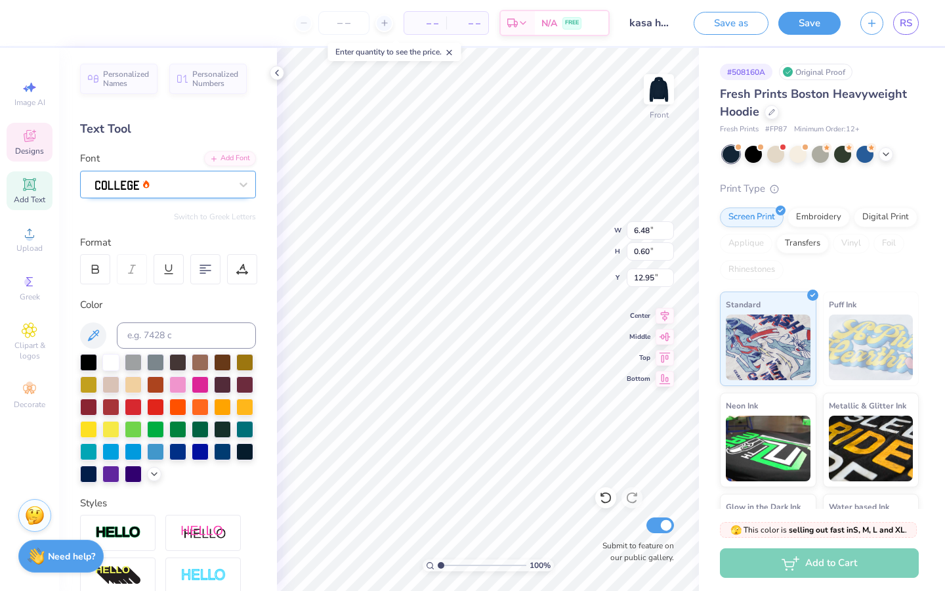
click at [213, 186] on div at bounding box center [163, 184] width 138 height 20
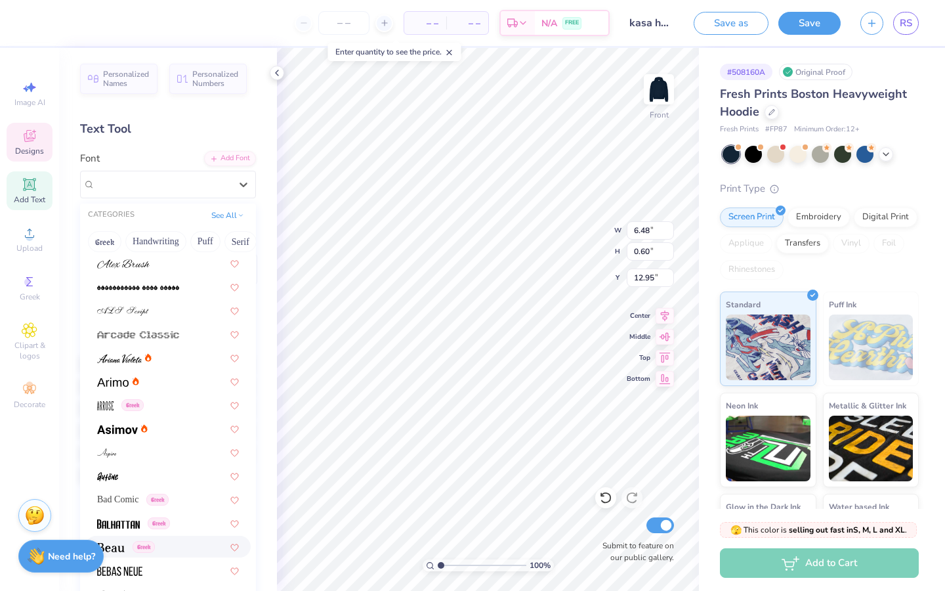
scroll to position [499, 0]
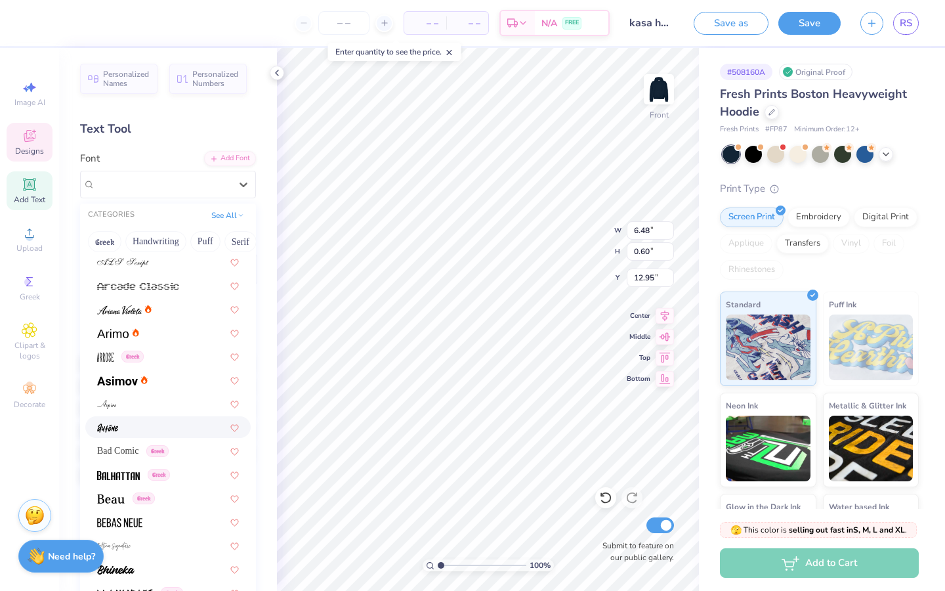
click at [163, 427] on div at bounding box center [168, 427] width 142 height 14
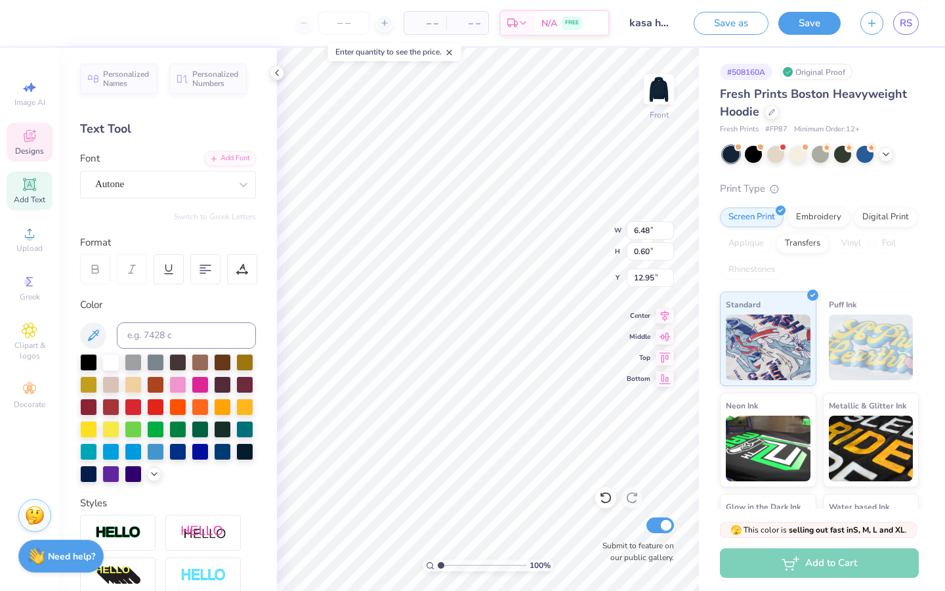
type input "5.27"
type input "0.80"
type input "12.85"
click at [177, 186] on div "Autone" at bounding box center [163, 184] width 138 height 20
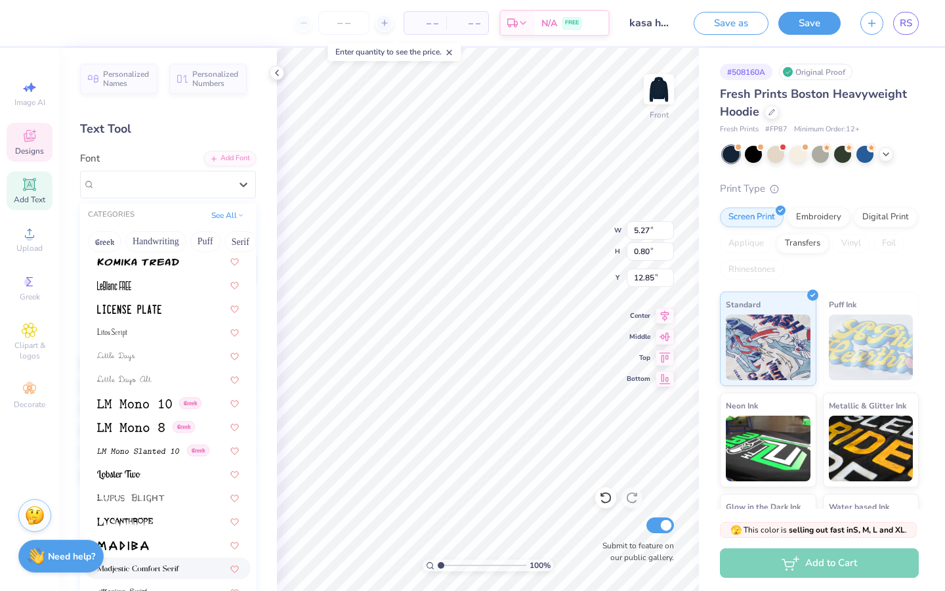
scroll to position [4556, 0]
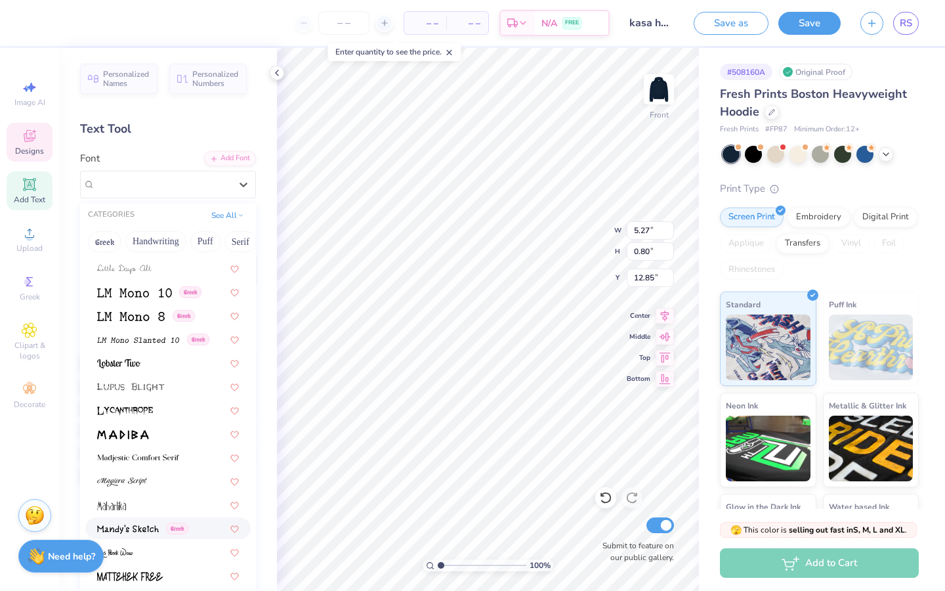
click at [120, 531] on img at bounding box center [128, 528] width 62 height 9
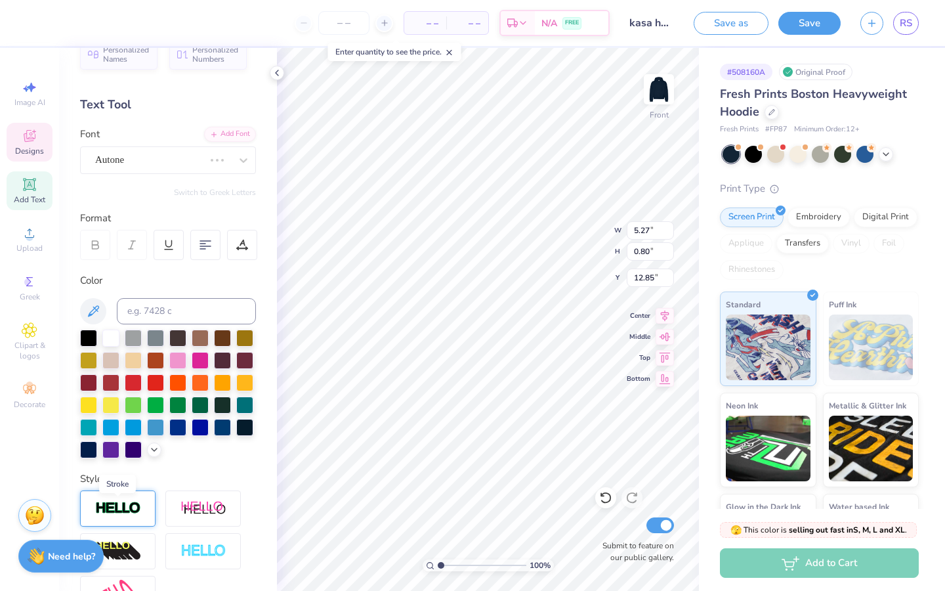
scroll to position [30, 0]
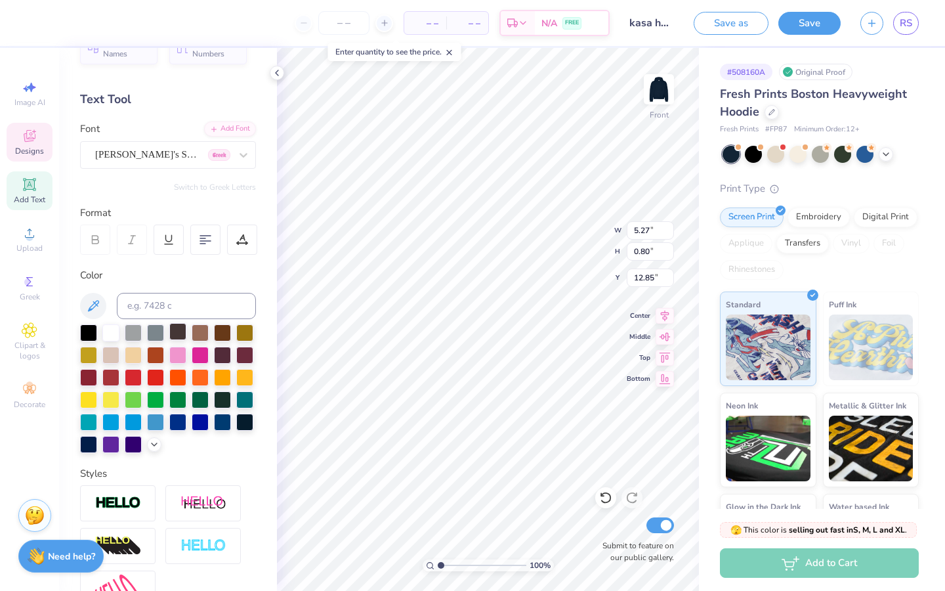
type input "7.39"
type input "0.64"
type input "12.93"
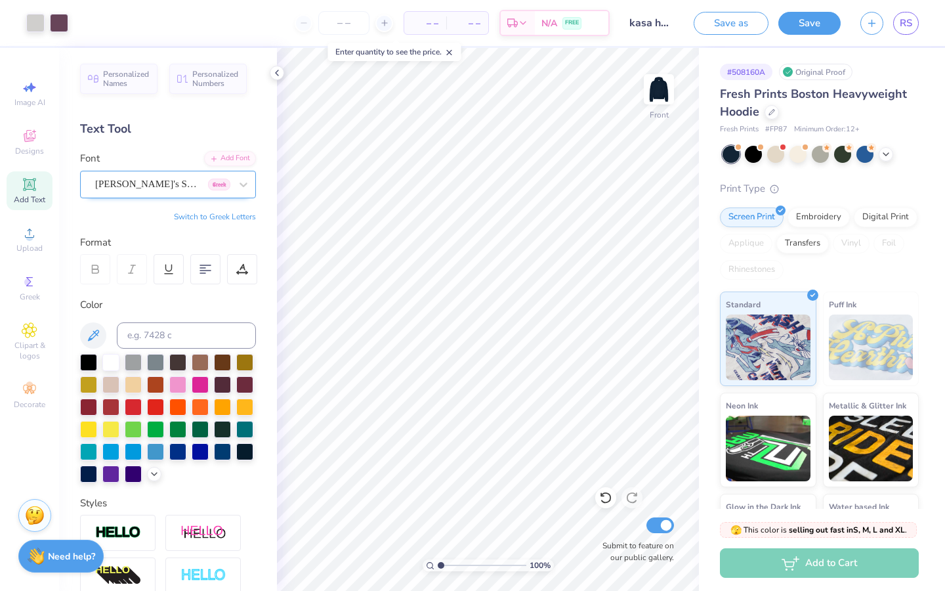
click at [205, 183] on div "[PERSON_NAME]'s Sketch Greek" at bounding box center [163, 184] width 138 height 20
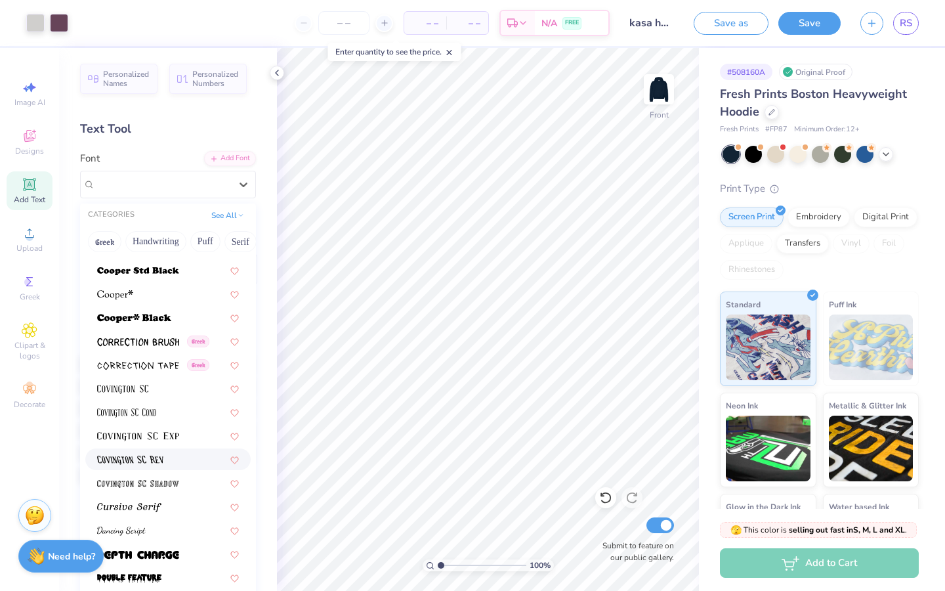
scroll to position [2087, 0]
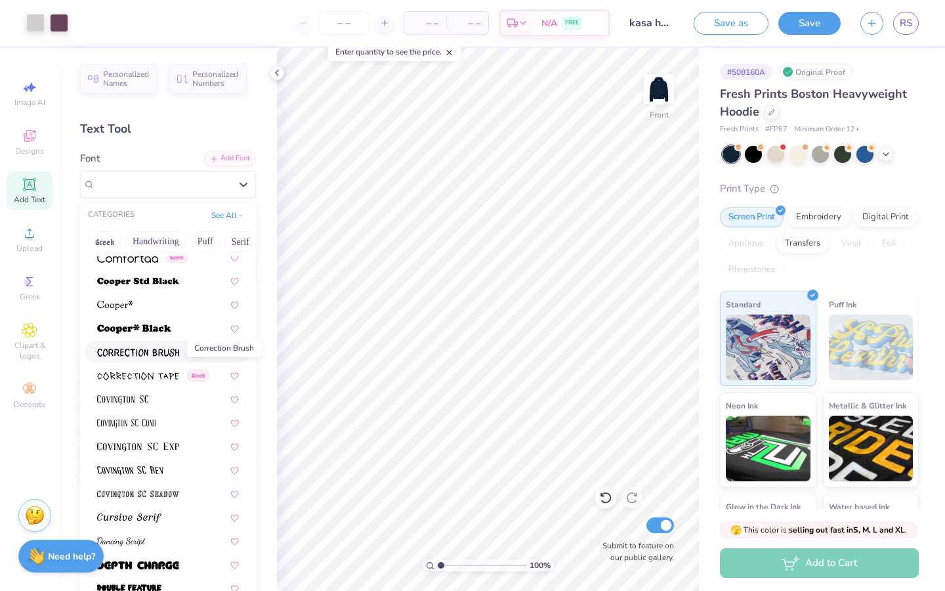
click at [166, 358] on span at bounding box center [138, 352] width 82 height 14
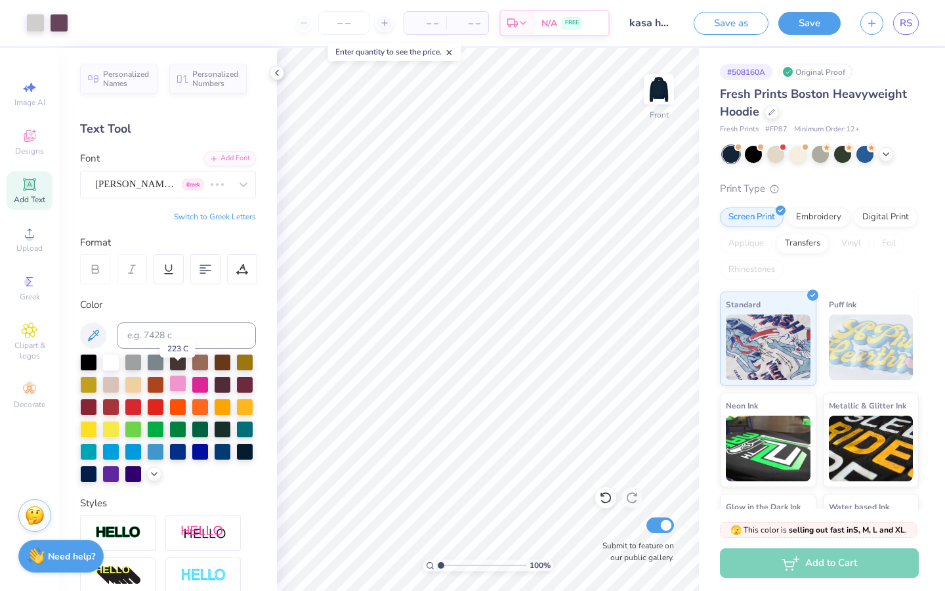
scroll to position [58, 0]
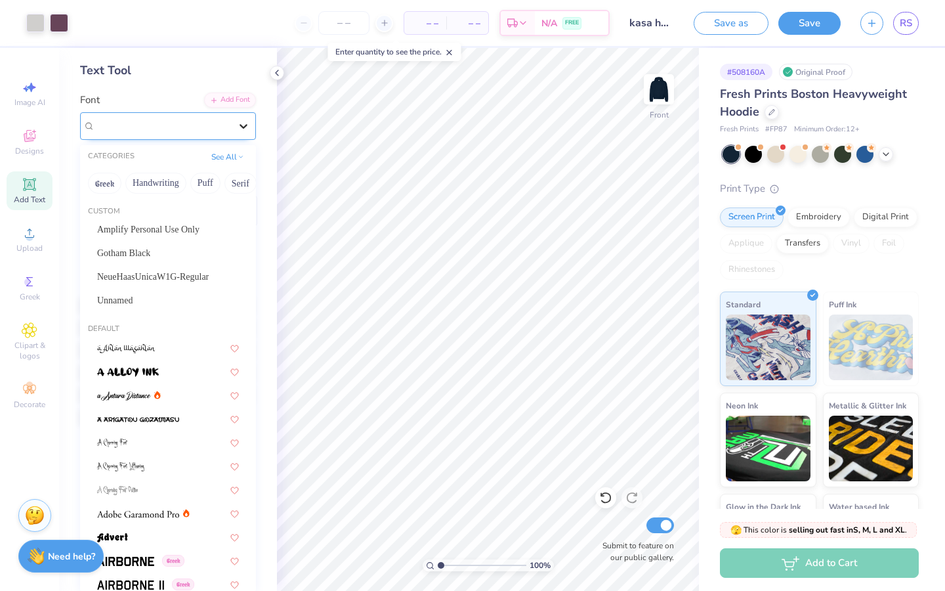
click at [237, 120] on icon at bounding box center [243, 125] width 13 height 13
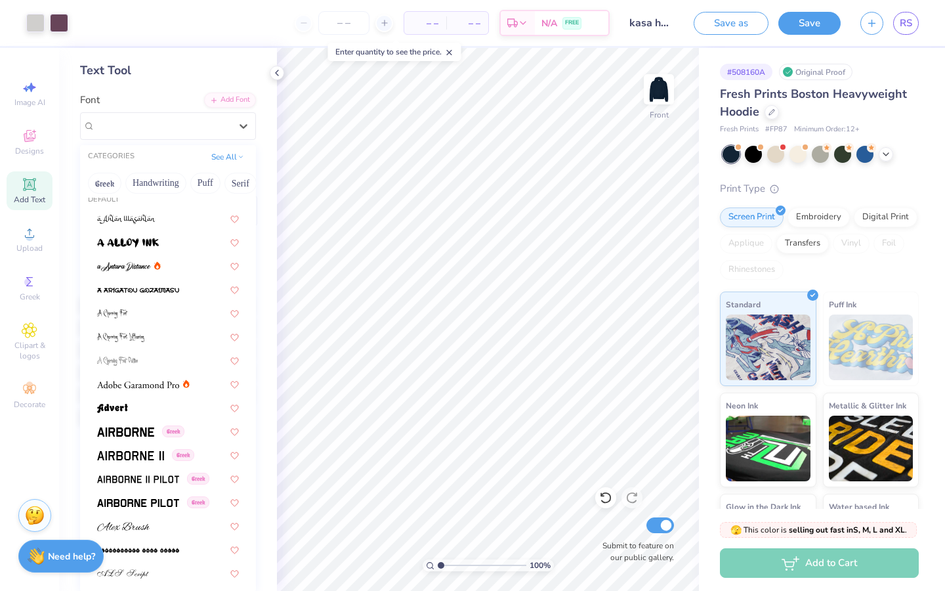
scroll to position [156, 0]
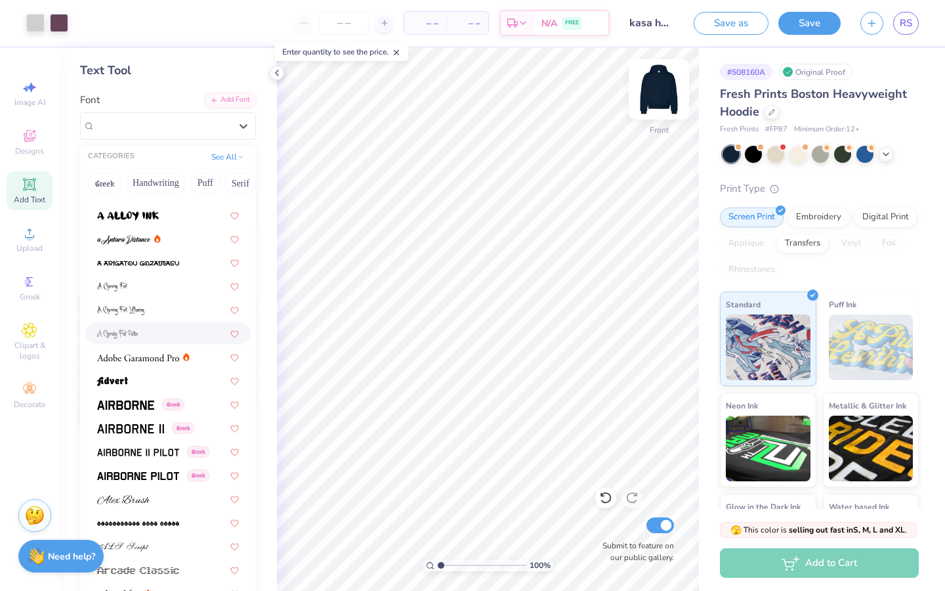
click at [661, 81] on img at bounding box center [659, 89] width 53 height 53
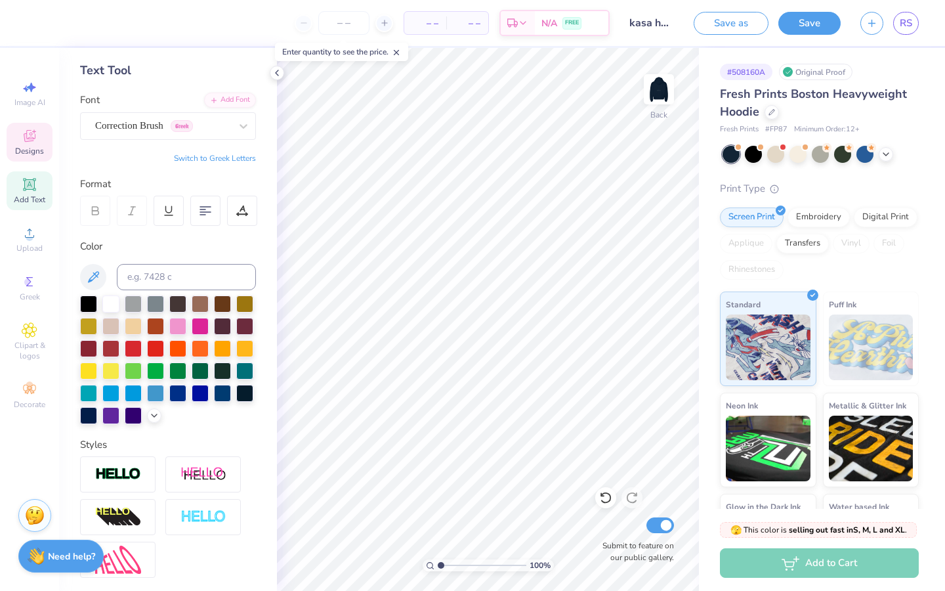
click at [36, 140] on icon at bounding box center [30, 136] width 16 height 16
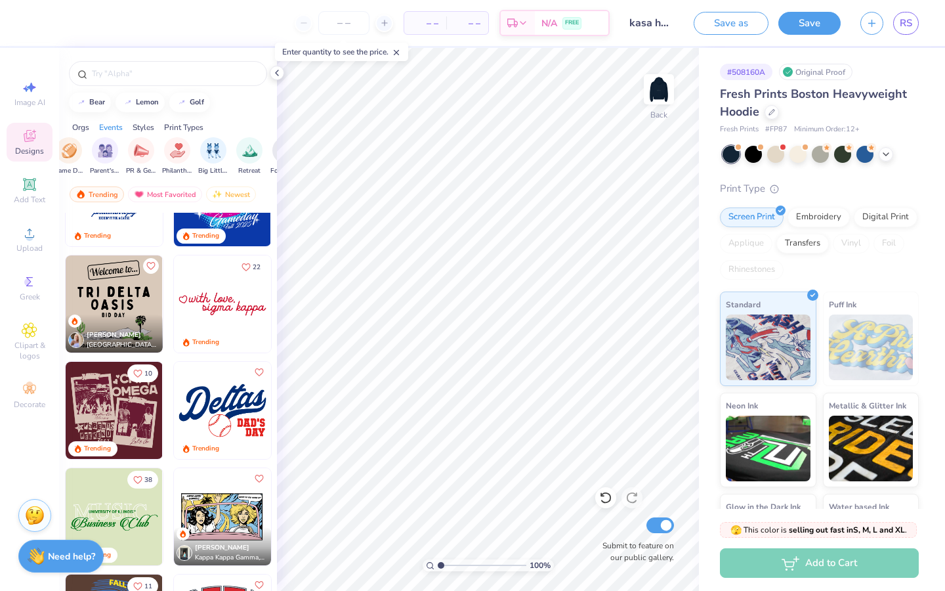
scroll to position [0, 229]
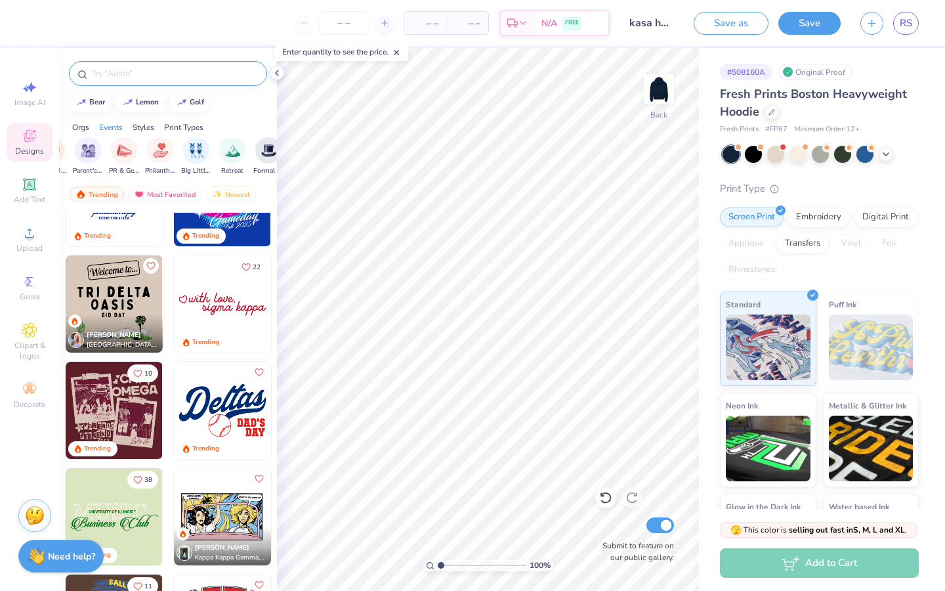
click at [187, 65] on div at bounding box center [168, 73] width 198 height 25
click at [192, 70] on input "text" at bounding box center [175, 73] width 168 height 13
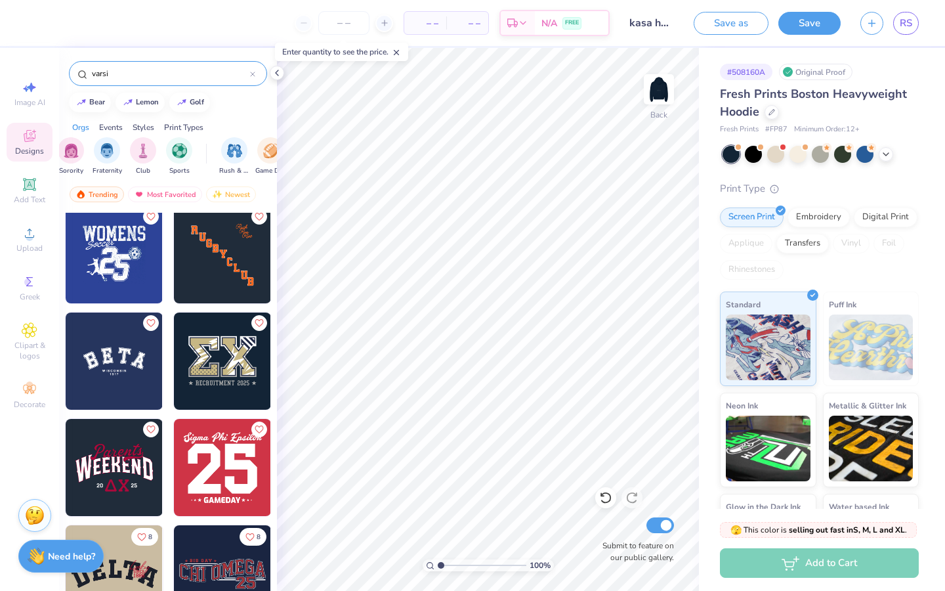
scroll to position [442, 0]
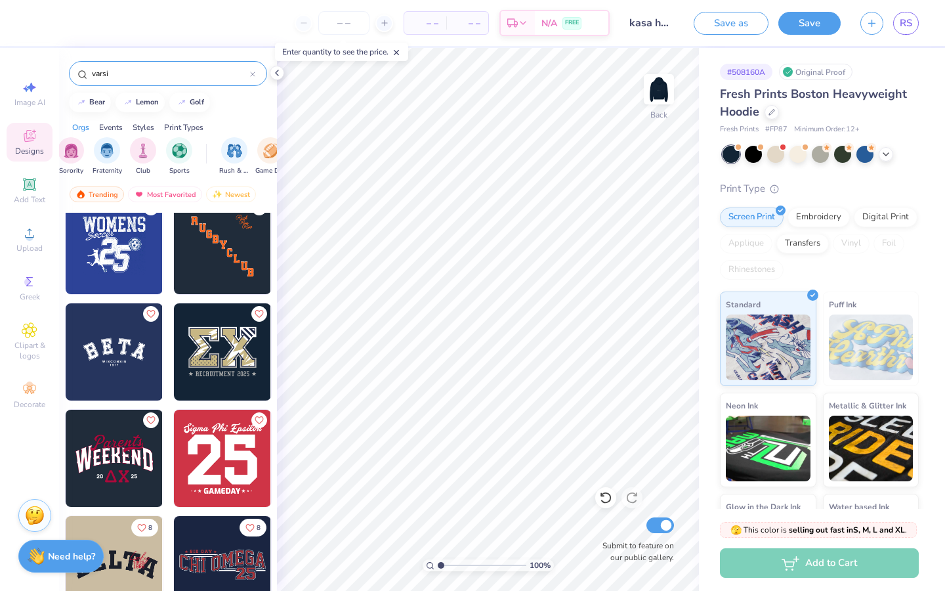
type input "varsi"
click at [125, 366] on img at bounding box center [114, 351] width 97 height 97
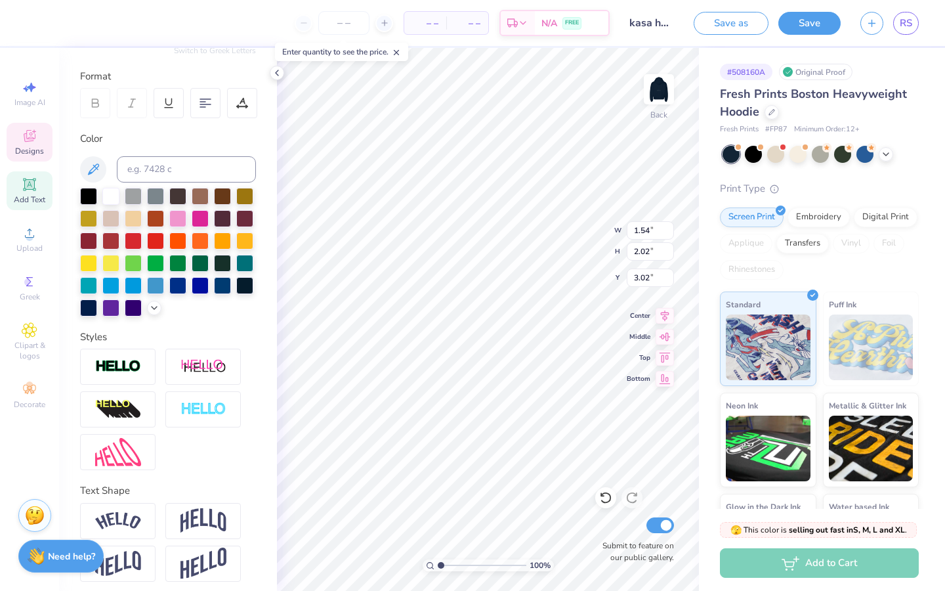
scroll to position [172, 0]
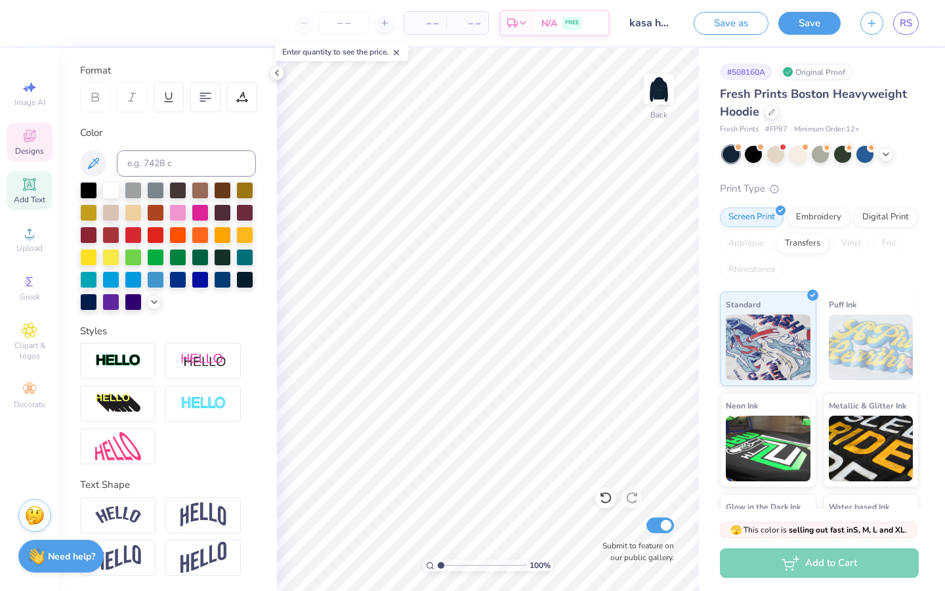
click at [35, 142] on icon at bounding box center [30, 136] width 16 height 16
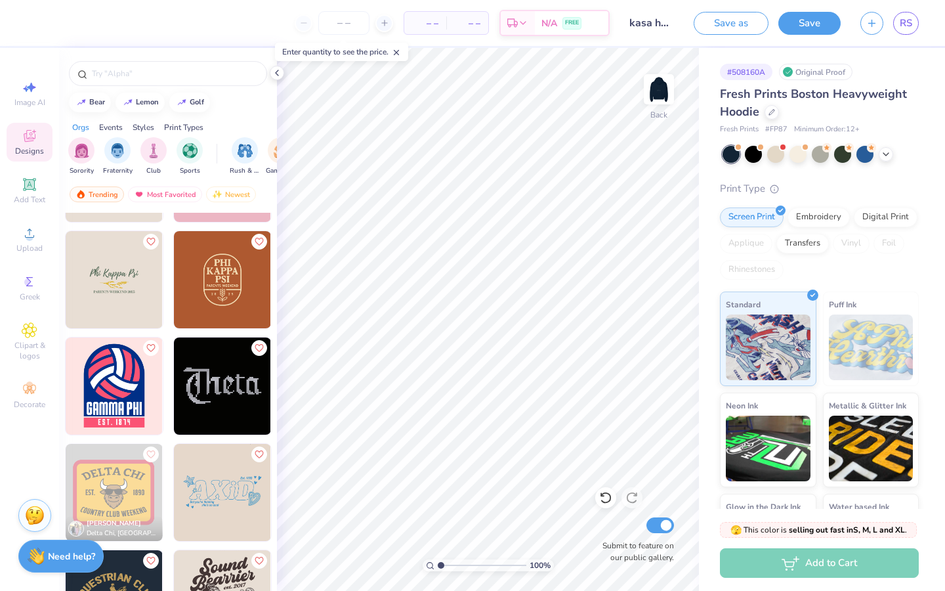
scroll to position [6471, 0]
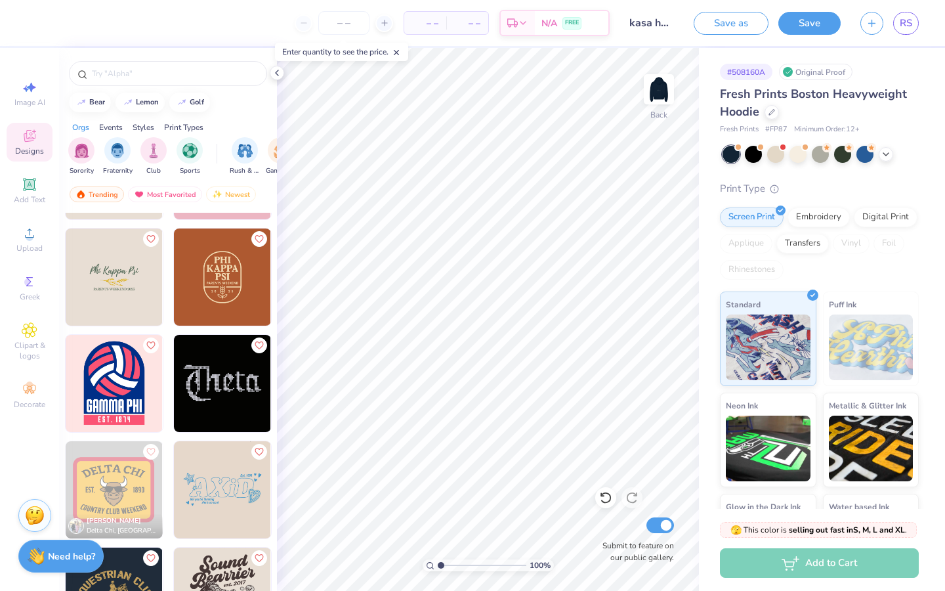
click at [218, 377] on img at bounding box center [222, 383] width 97 height 97
type input "9.11"
type input "4.26"
click at [587, 250] on div "100 % Back W 9.11 9.11 " H 4.26 4.26 " Y 3.00 3.00 " Center Middle Top Bottom S…" at bounding box center [488, 319] width 422 height 543
type input "3.80"
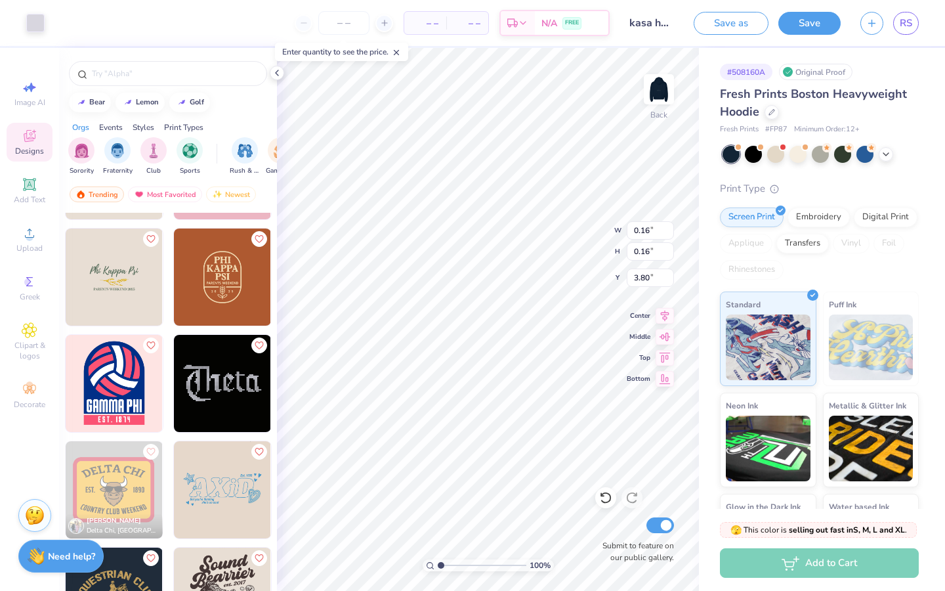
type input "0.16"
type input "6.64"
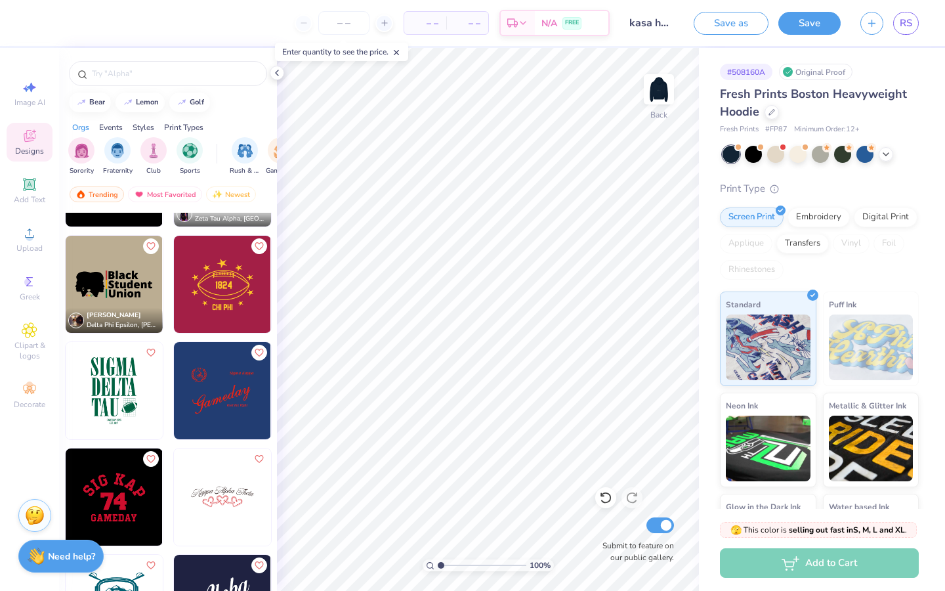
scroll to position [11465, 0]
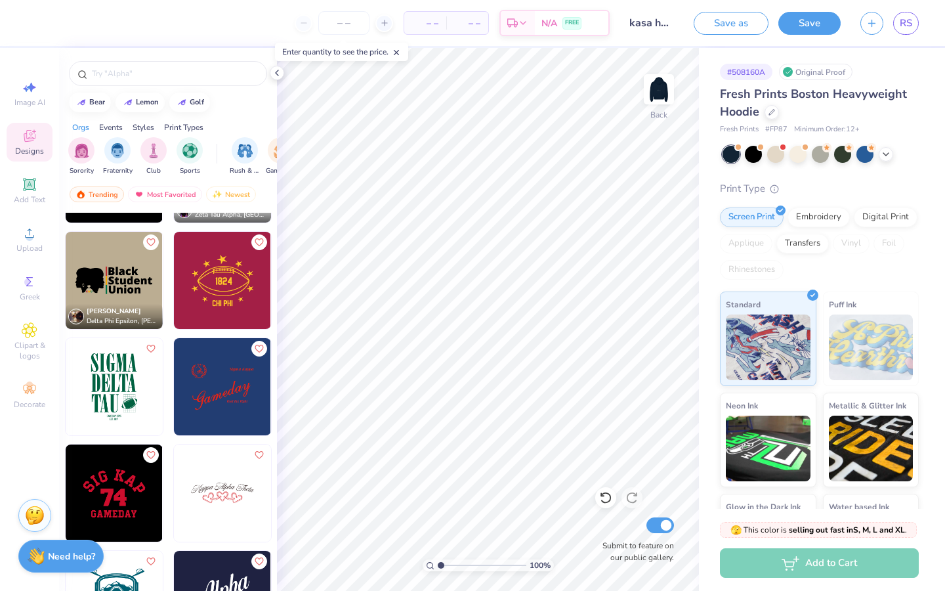
click at [216, 398] on img at bounding box center [222, 386] width 97 height 97
type input "1.77"
type input "11.00"
type input "8.14"
type input "3.73"
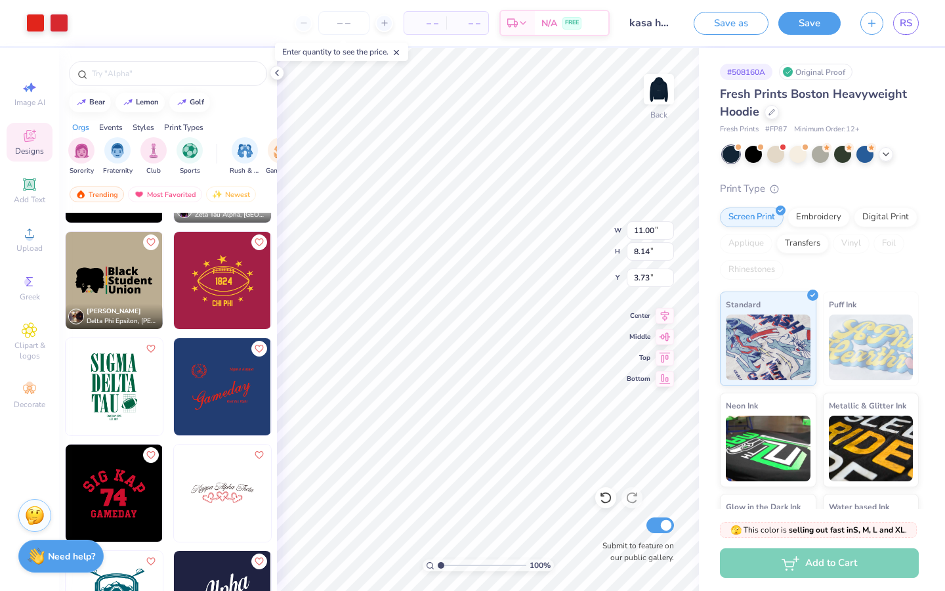
type input "3.28"
click at [655, 93] on img at bounding box center [659, 89] width 53 height 53
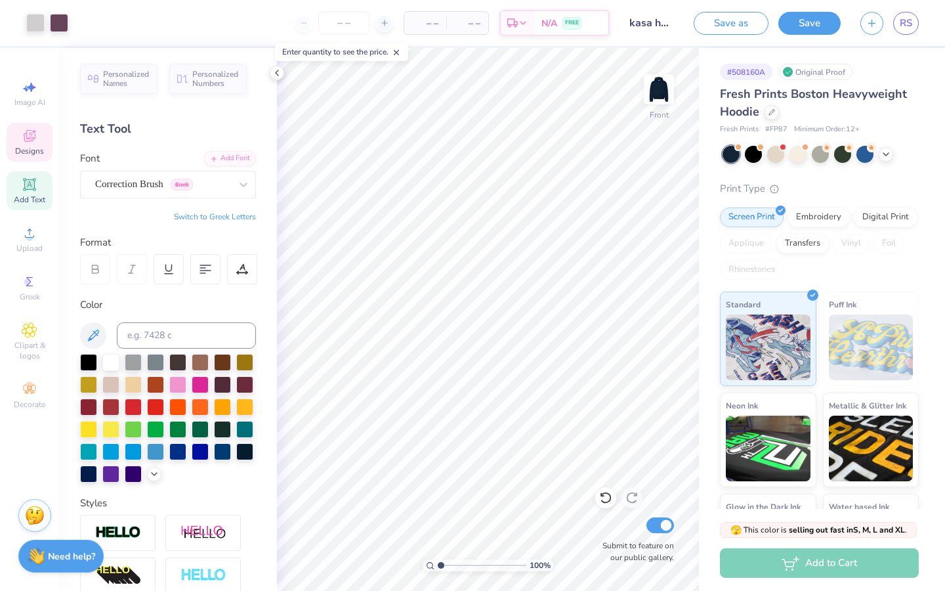
click at [29, 141] on icon at bounding box center [30, 136] width 12 height 12
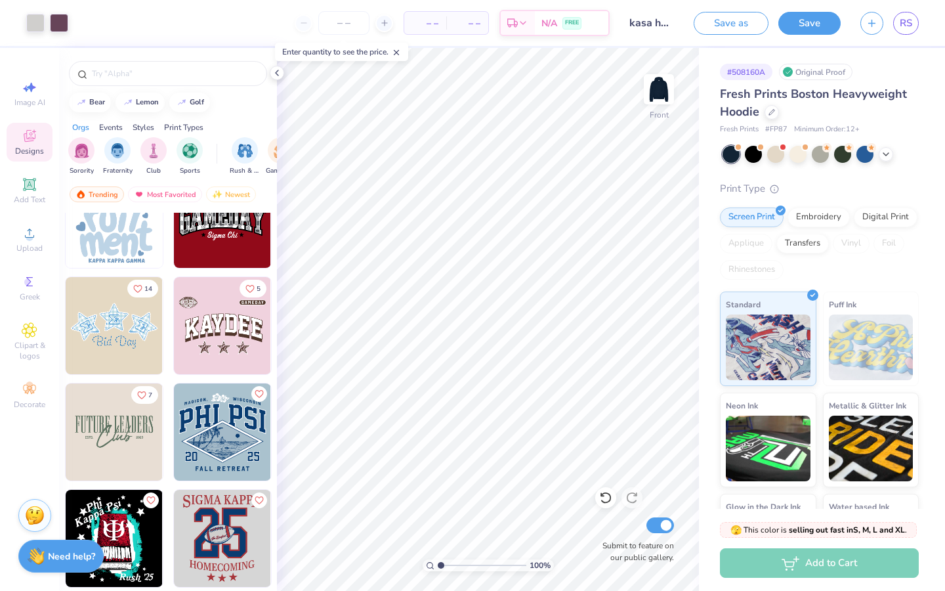
scroll to position [7877, 0]
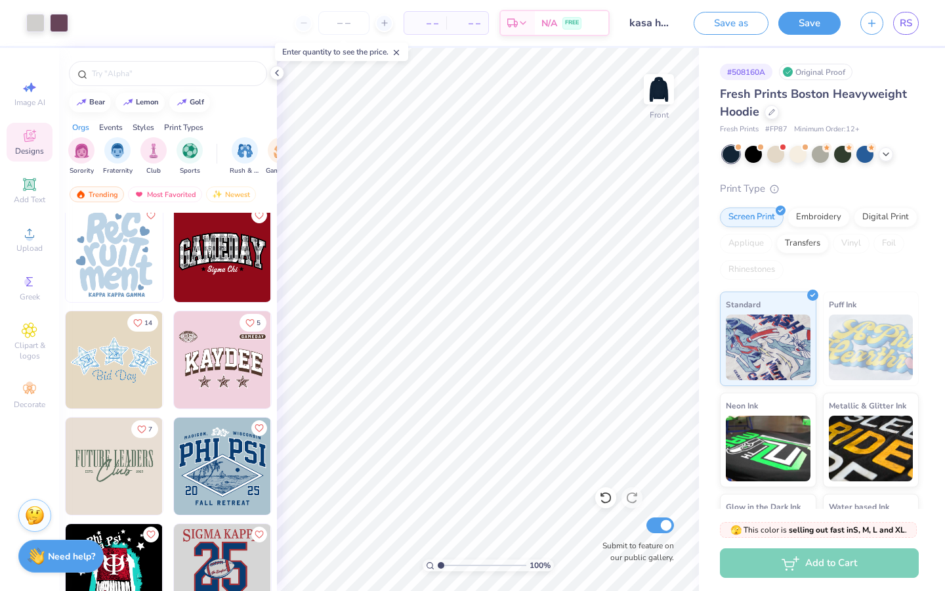
click at [225, 252] on img at bounding box center [222, 253] width 97 height 97
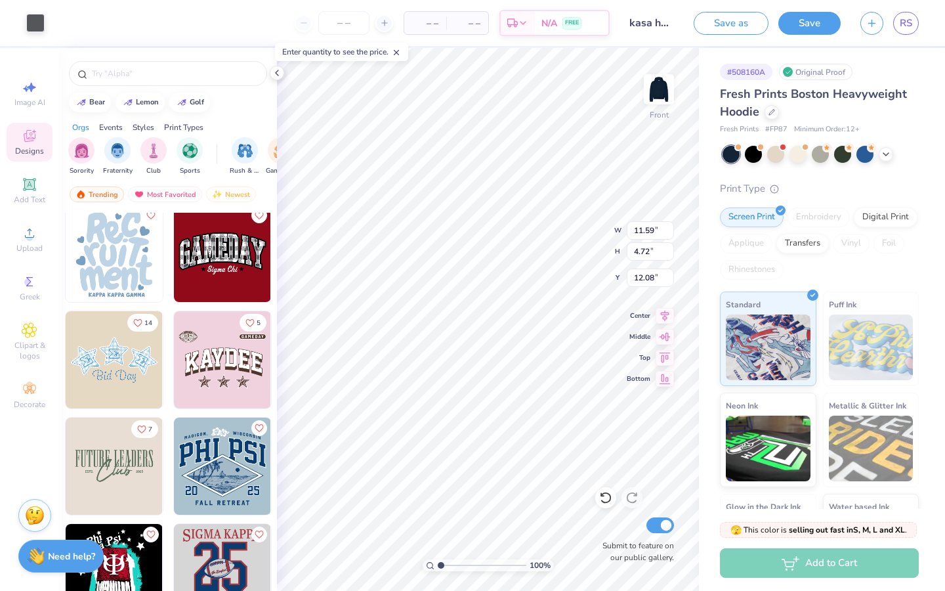
type input "11.59"
type input "4.72"
type input "12.08"
type input "12.06"
type input "5.26"
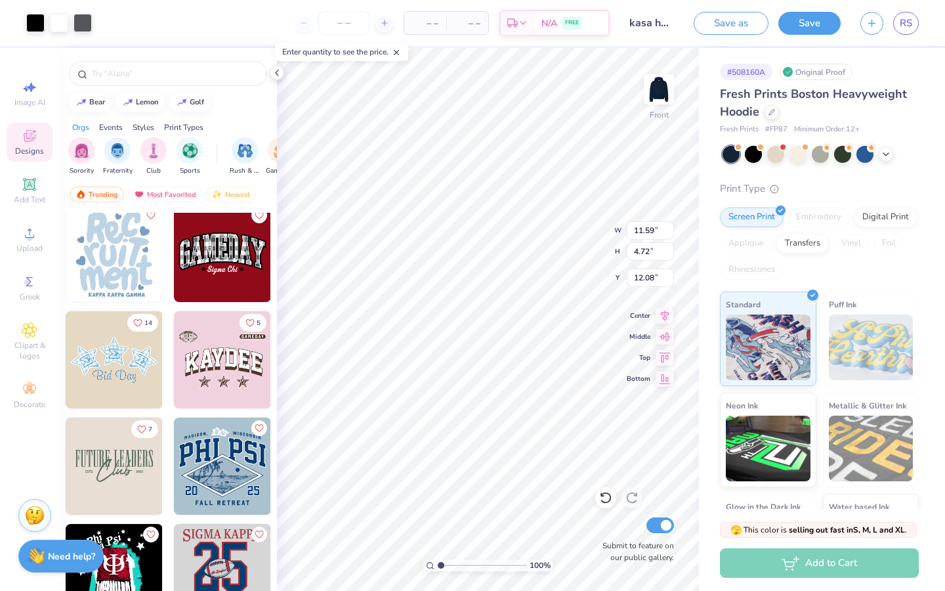
type input "11.84"
type input "11.77"
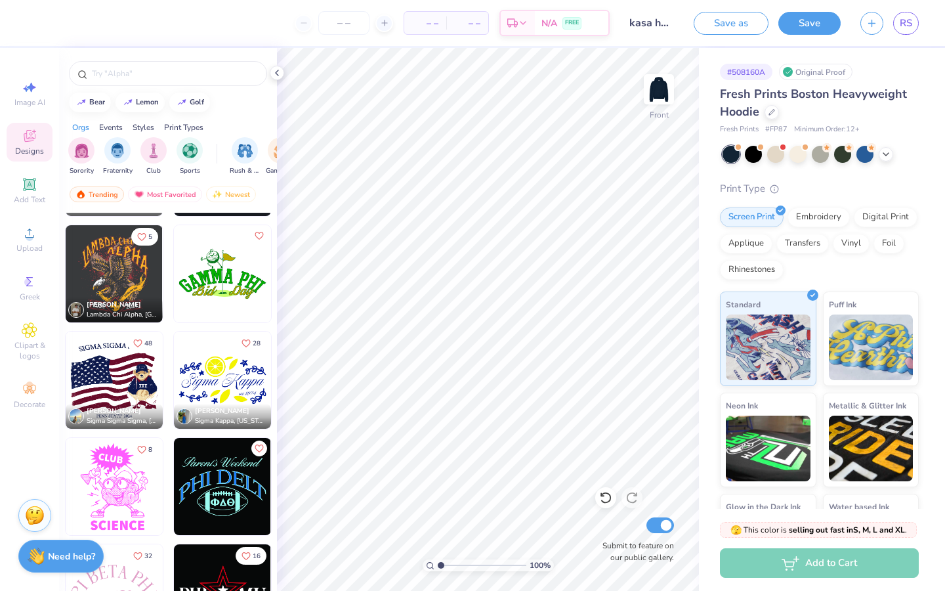
scroll to position [9776, 0]
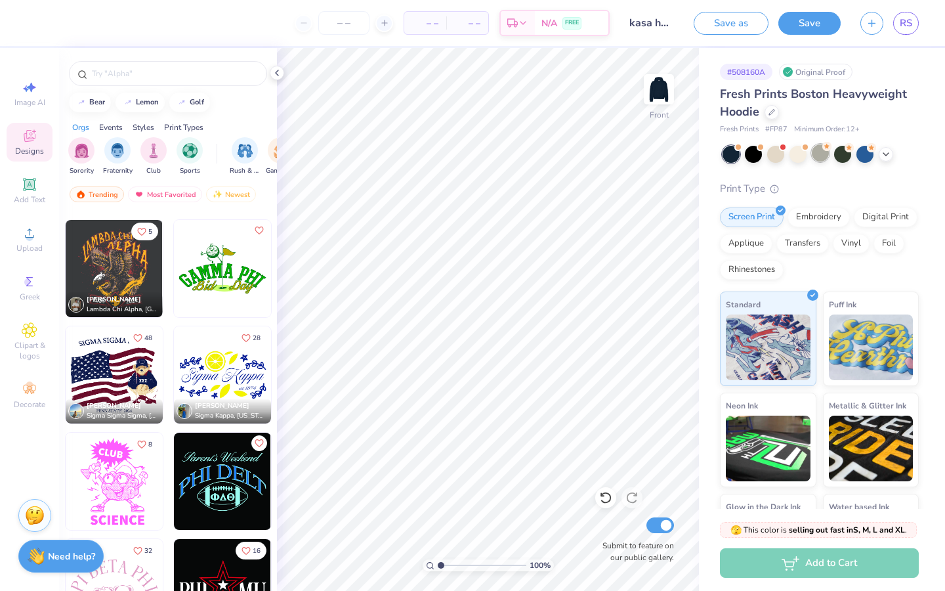
click at [820, 158] on div at bounding box center [820, 152] width 17 height 17
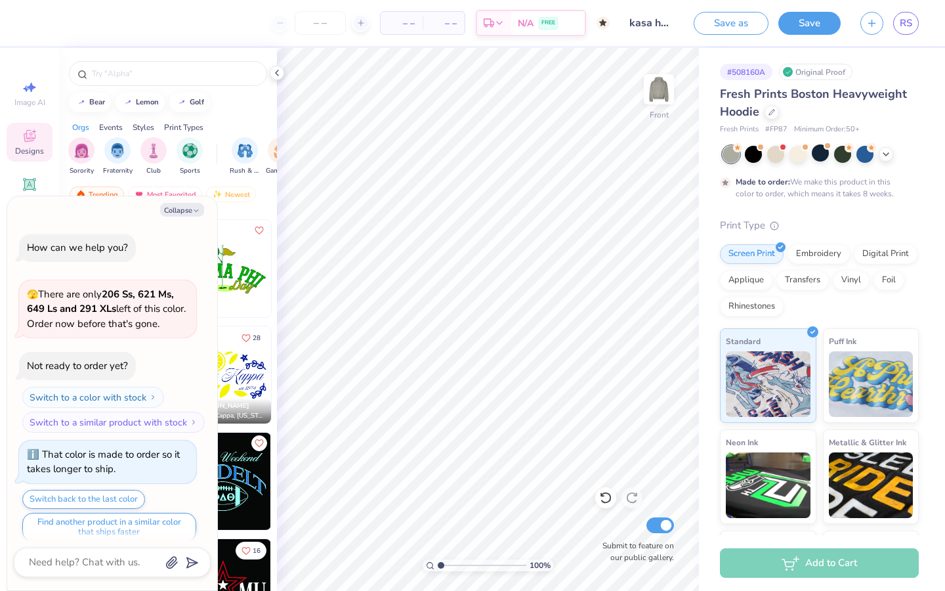
scroll to position [11, 0]
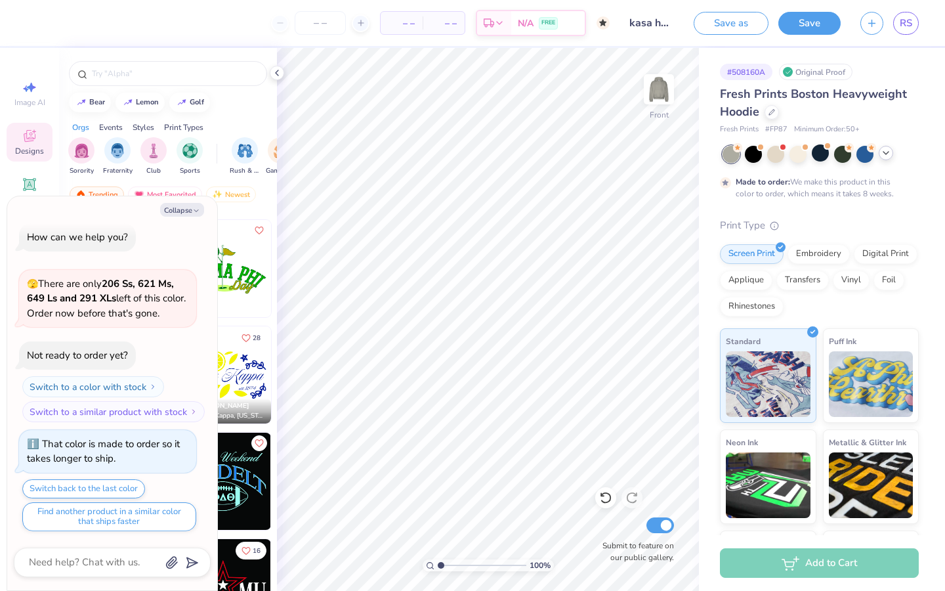
click at [887, 152] on polyline at bounding box center [885, 153] width 5 height 3
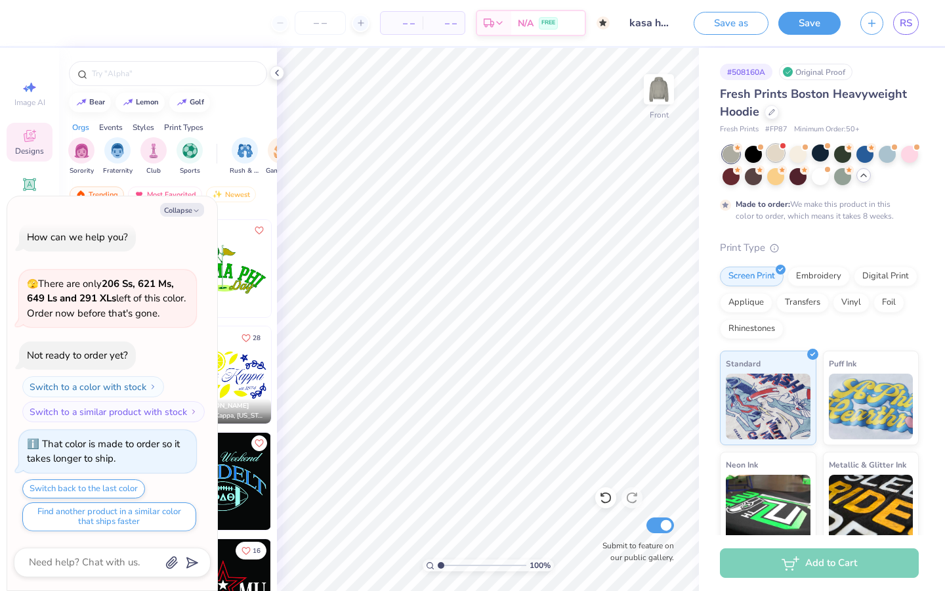
click at [774, 155] on div at bounding box center [775, 152] width 17 height 17
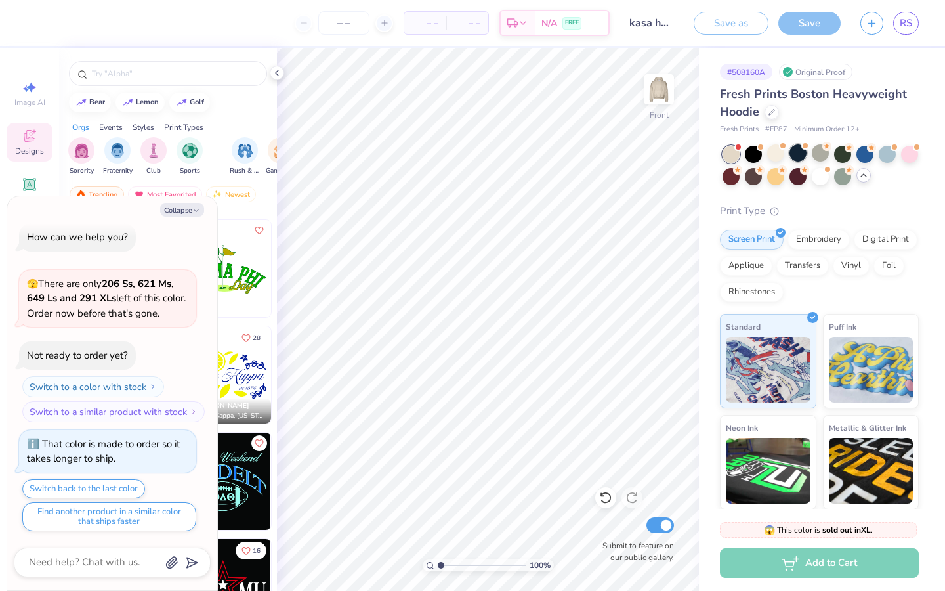
scroll to position [261, 0]
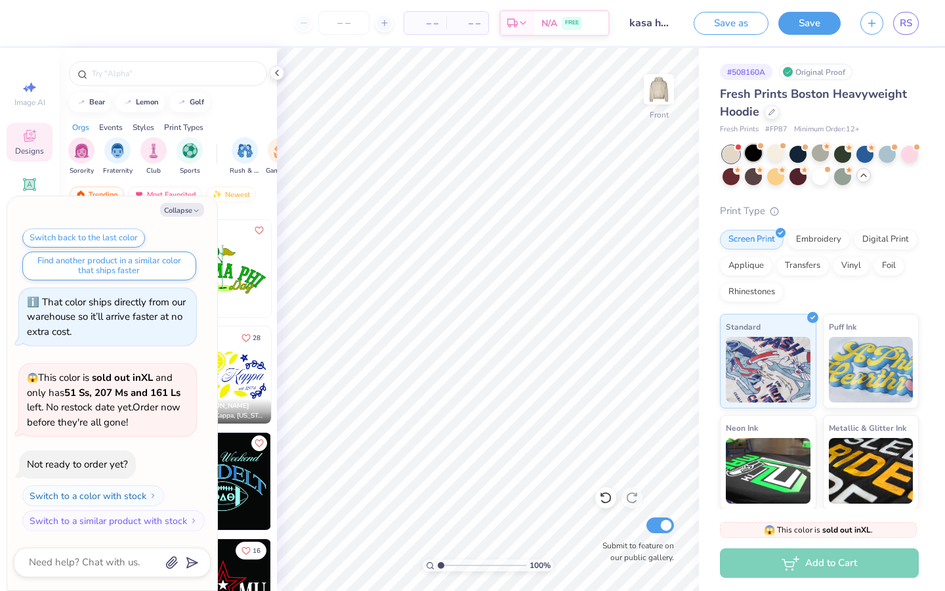
click at [754, 152] on div at bounding box center [753, 152] width 17 height 17
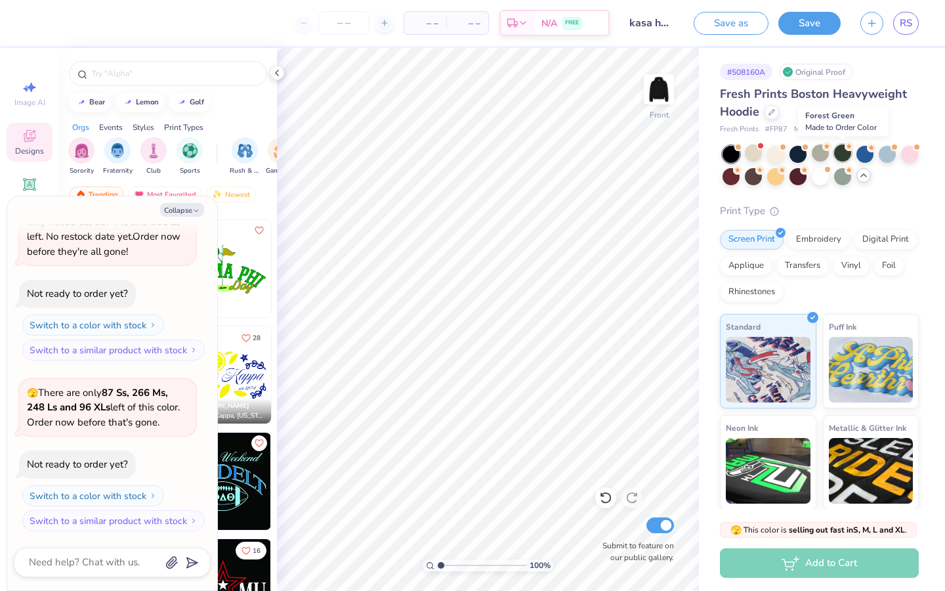
click at [845, 156] on div at bounding box center [842, 152] width 17 height 17
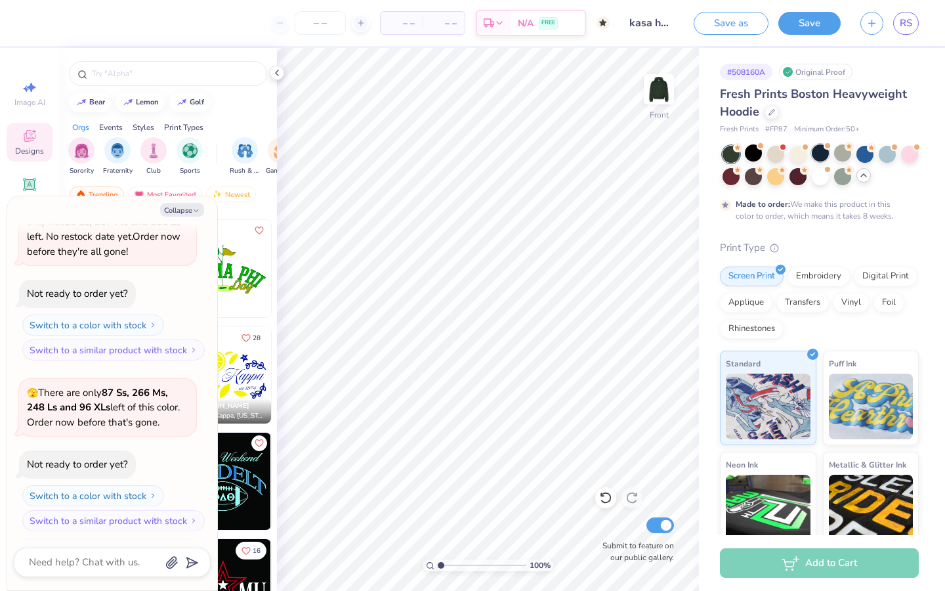
scroll to position [541, 0]
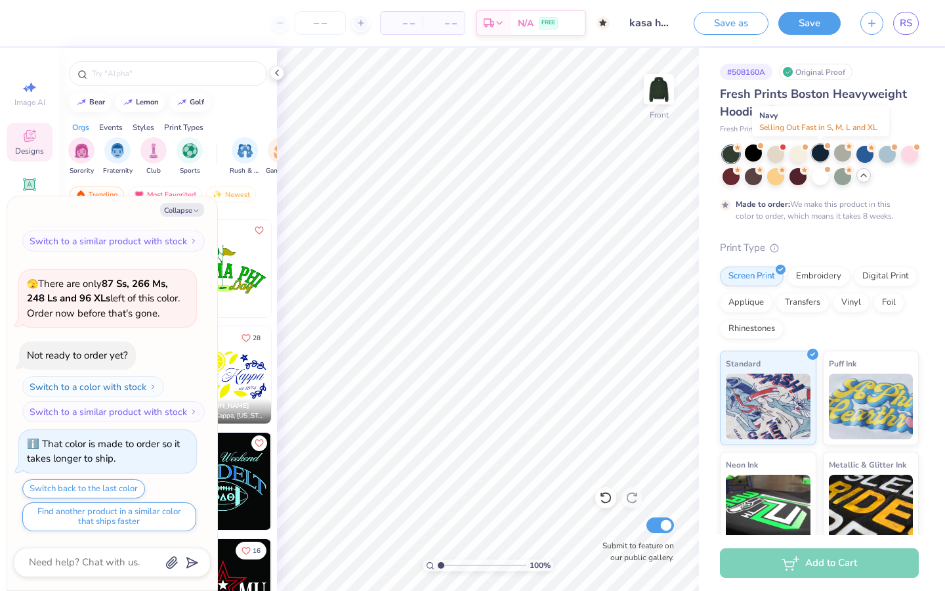
click at [822, 155] on div at bounding box center [820, 152] width 17 height 17
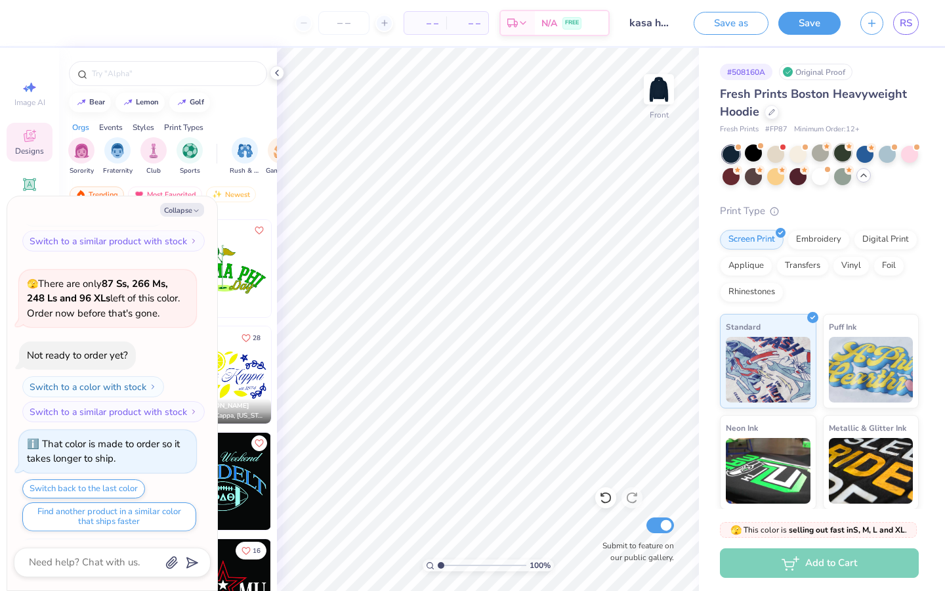
scroll to position [777, 0]
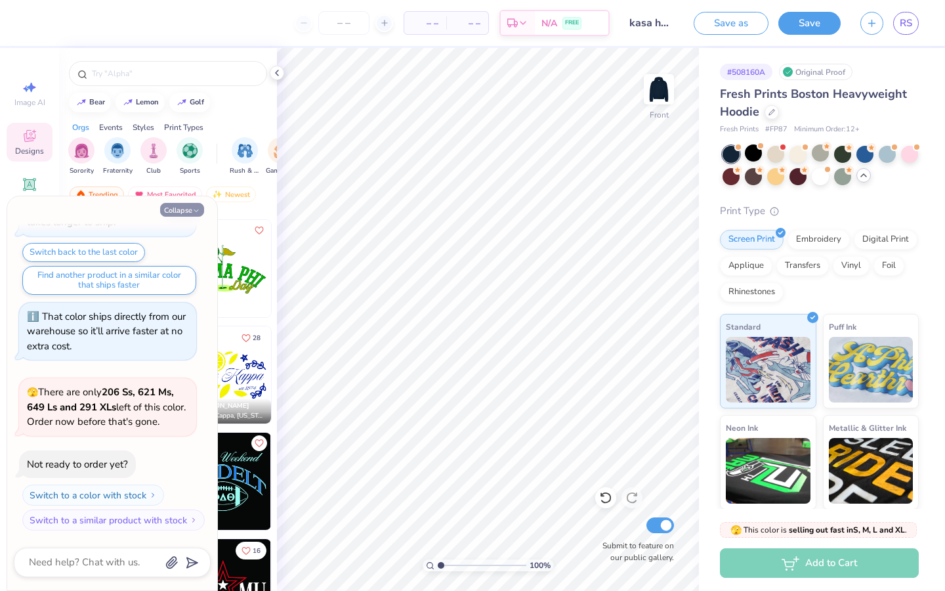
click at [195, 203] on button "Collapse" at bounding box center [182, 210] width 44 height 14
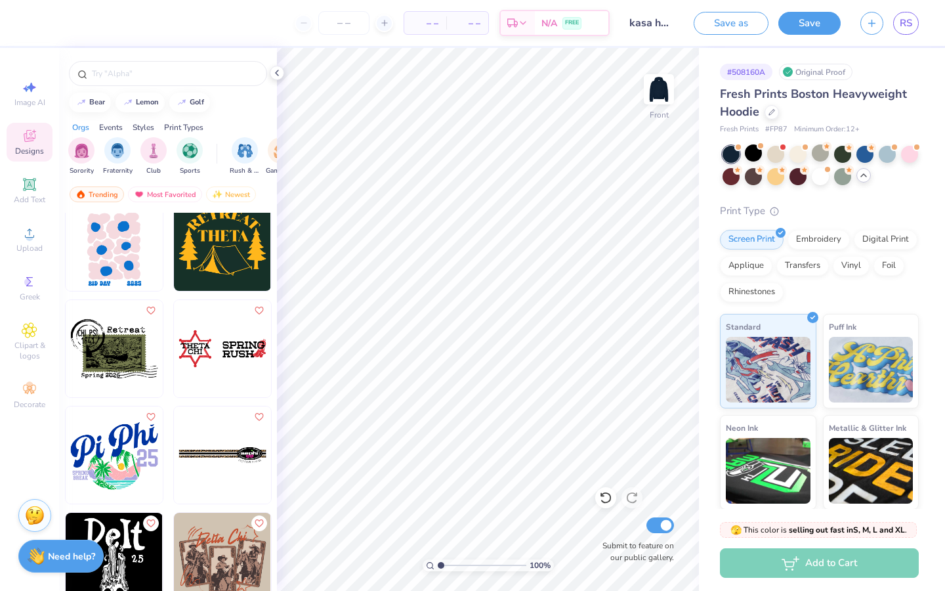
scroll to position [19757, 0]
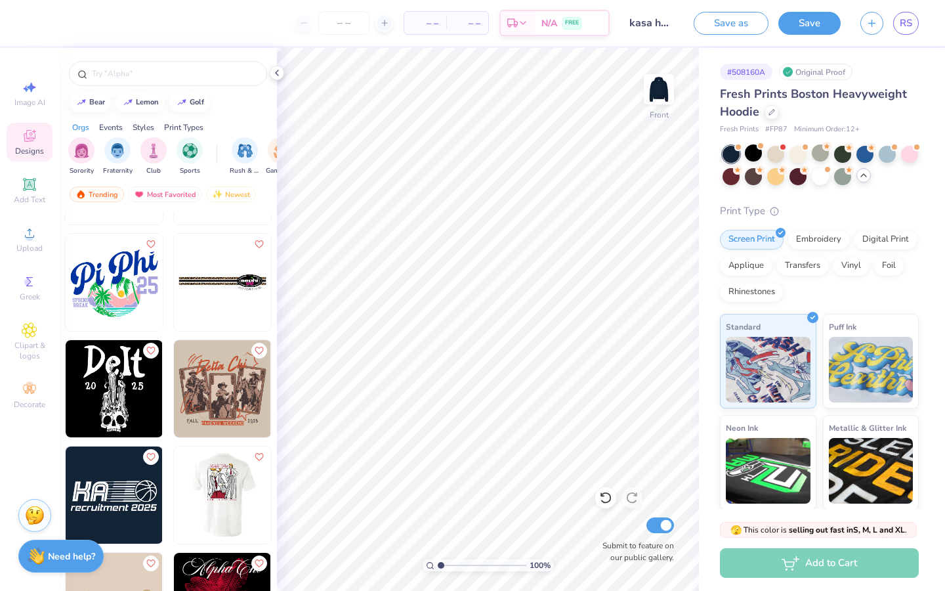
click at [241, 280] on img at bounding box center [222, 282] width 97 height 97
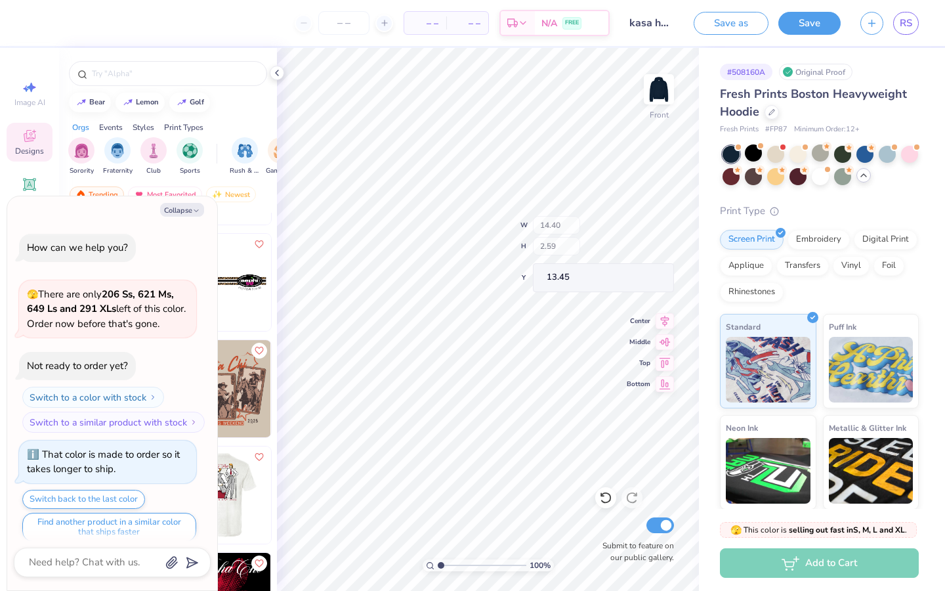
scroll to position [853, 0]
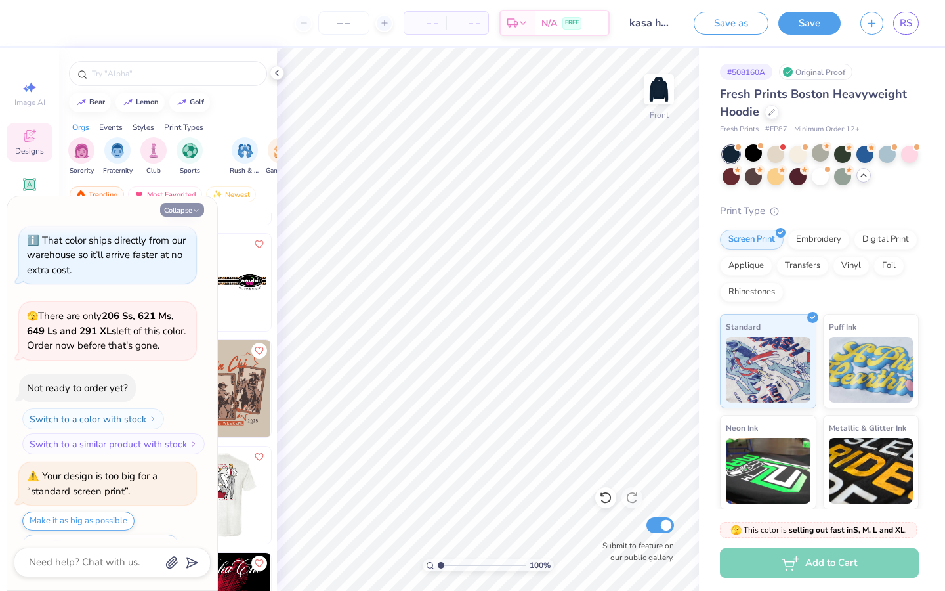
click at [191, 207] on button "Collapse" at bounding box center [182, 210] width 44 height 14
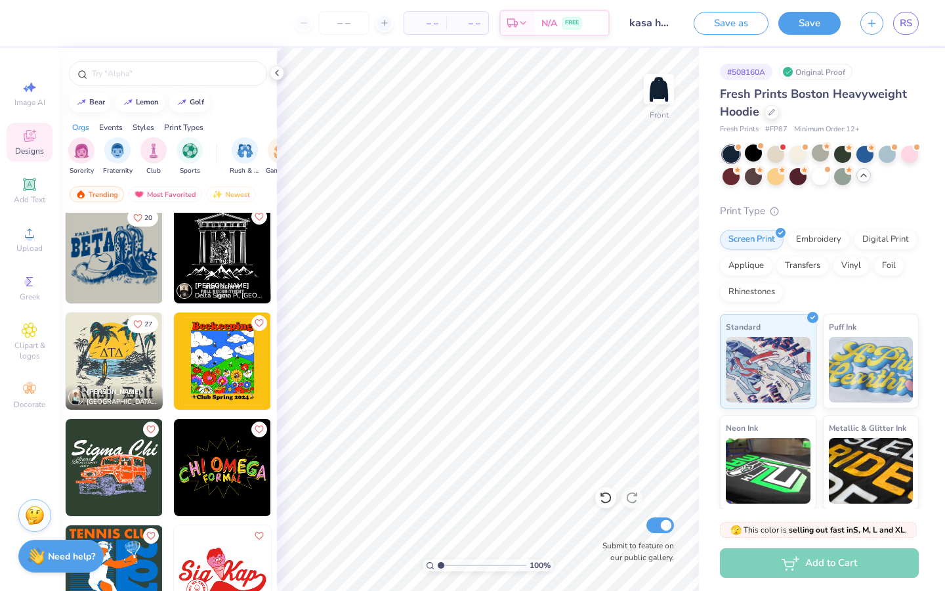
scroll to position [29569, 0]
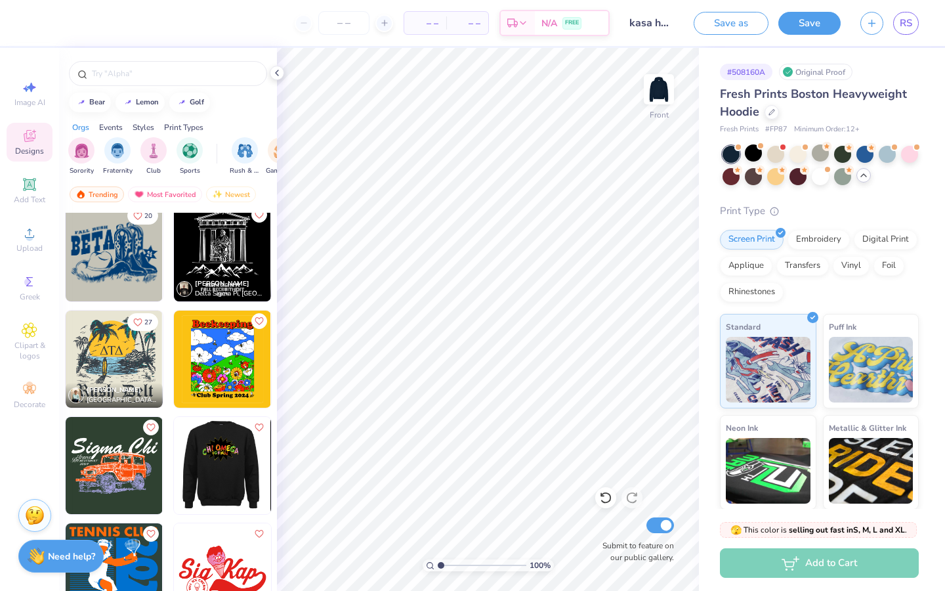
click at [223, 465] on div at bounding box center [222, 465] width 291 height 97
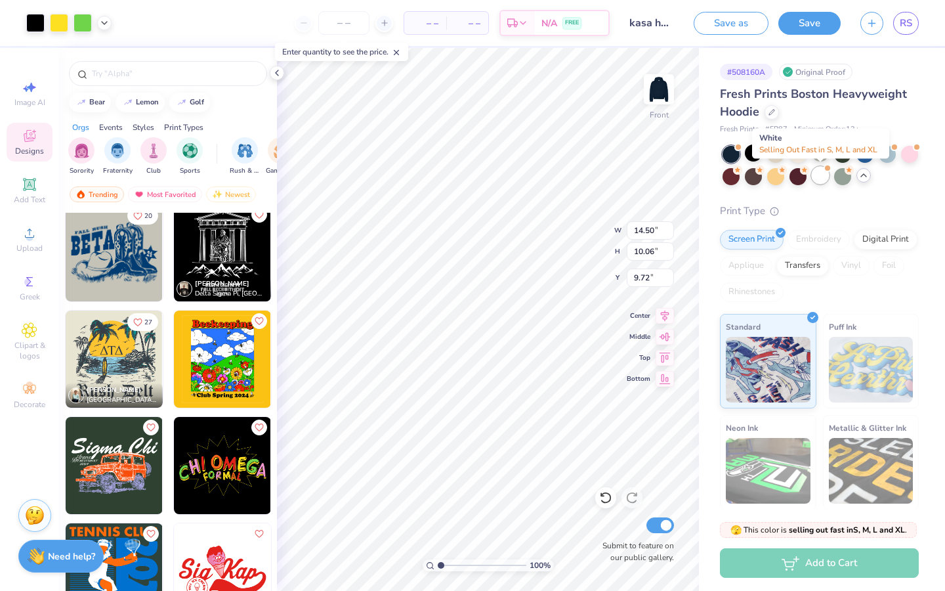
click at [818, 170] on div at bounding box center [820, 175] width 17 height 17
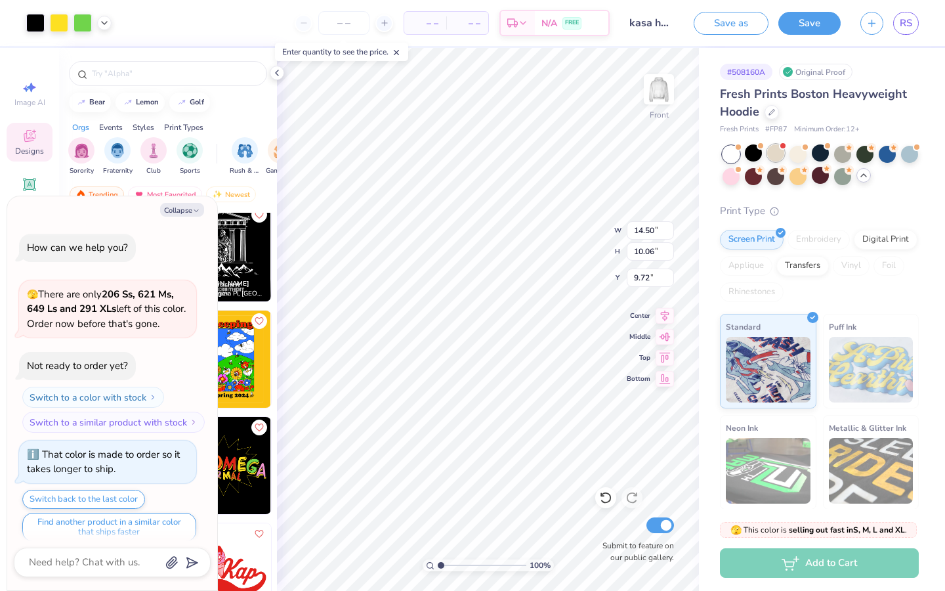
scroll to position [1024, 0]
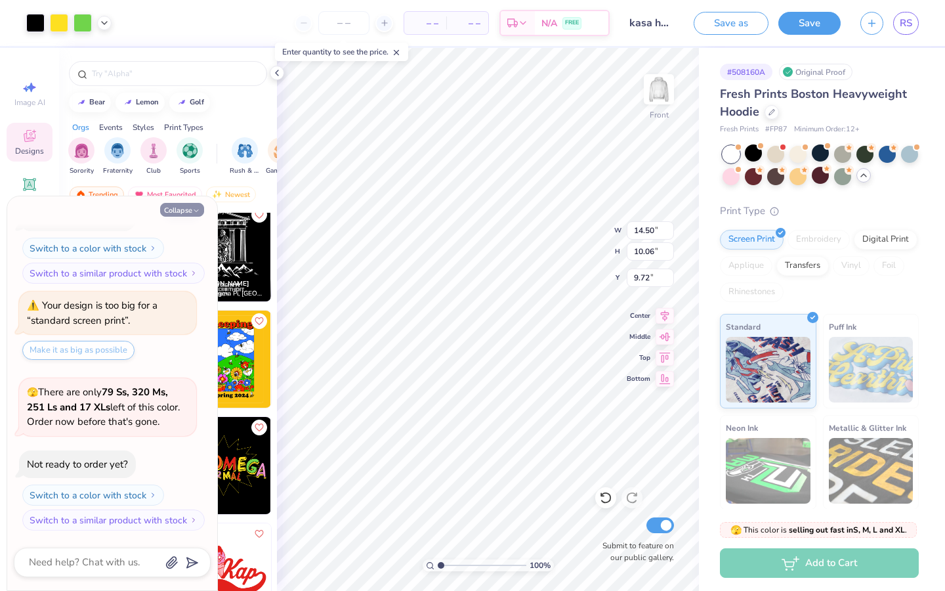
click at [192, 211] on icon "button" at bounding box center [196, 211] width 8 height 8
type textarea "x"
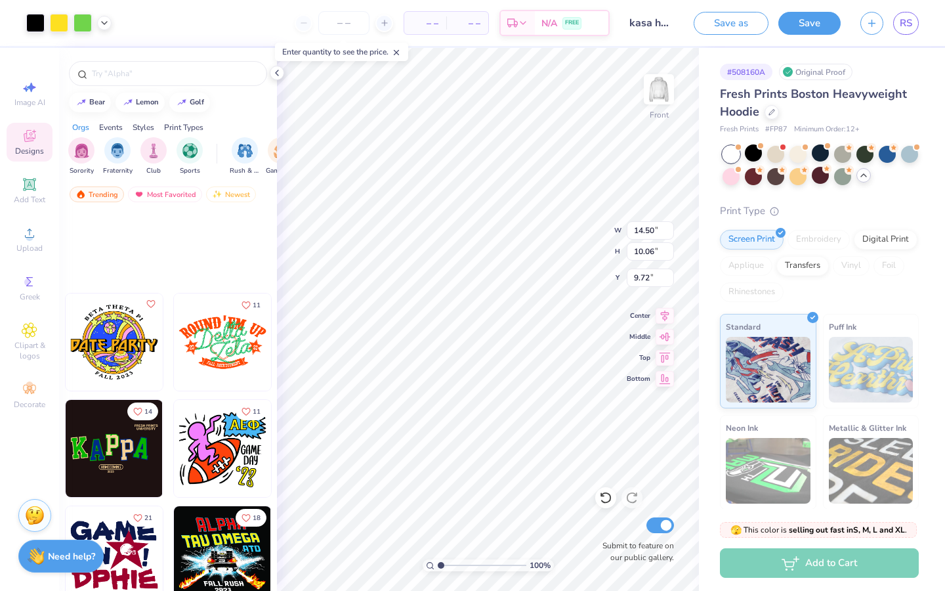
scroll to position [33198, 0]
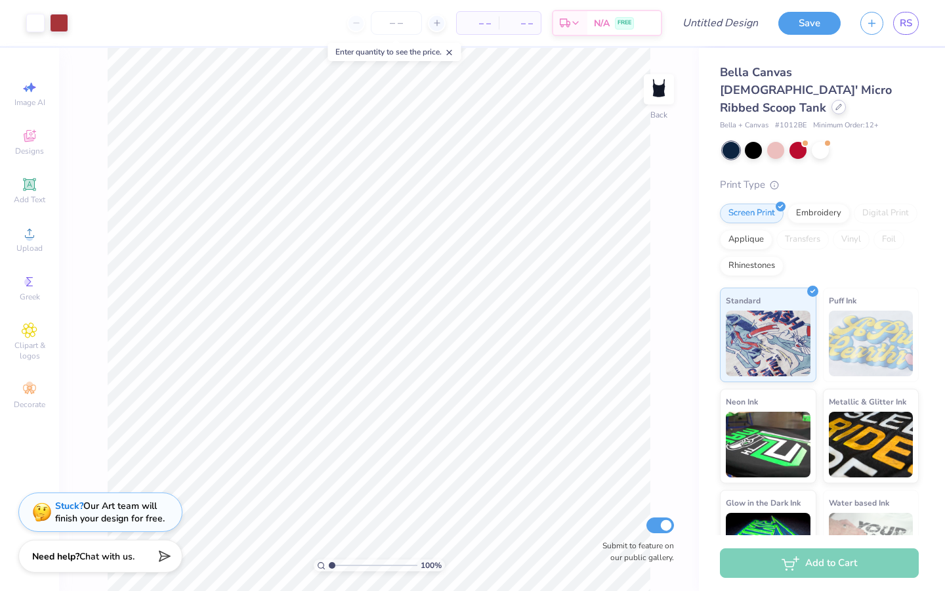
click at [832, 100] on div at bounding box center [839, 107] width 14 height 14
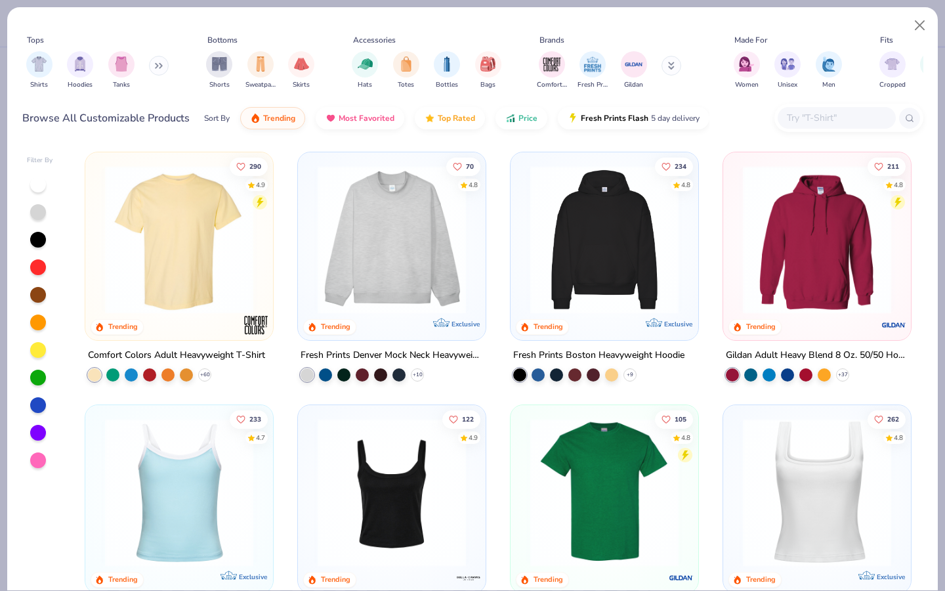
click at [567, 248] on img at bounding box center [604, 239] width 161 height 148
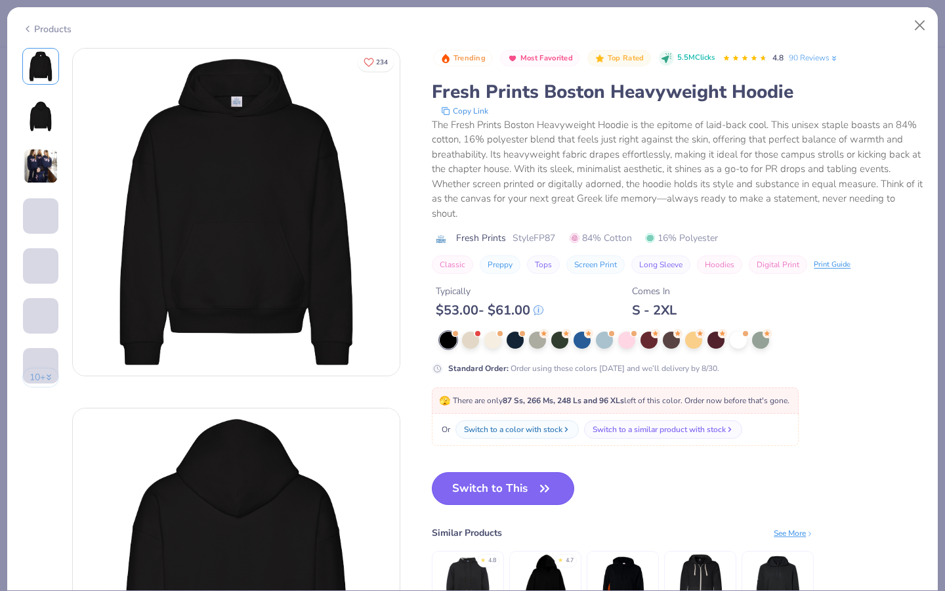
click at [519, 488] on button "Switch to This" at bounding box center [503, 488] width 142 height 33
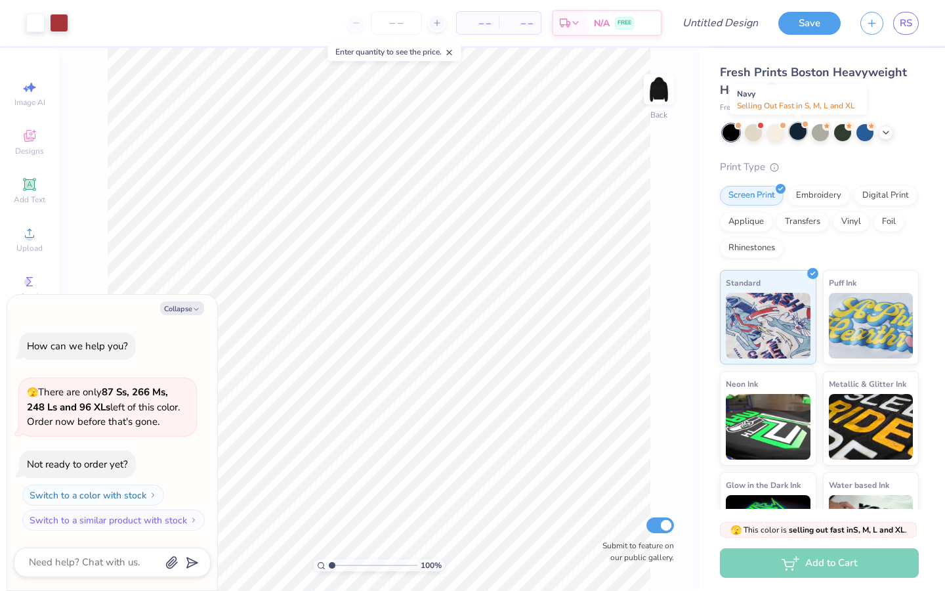
click at [799, 135] on div at bounding box center [798, 131] width 17 height 17
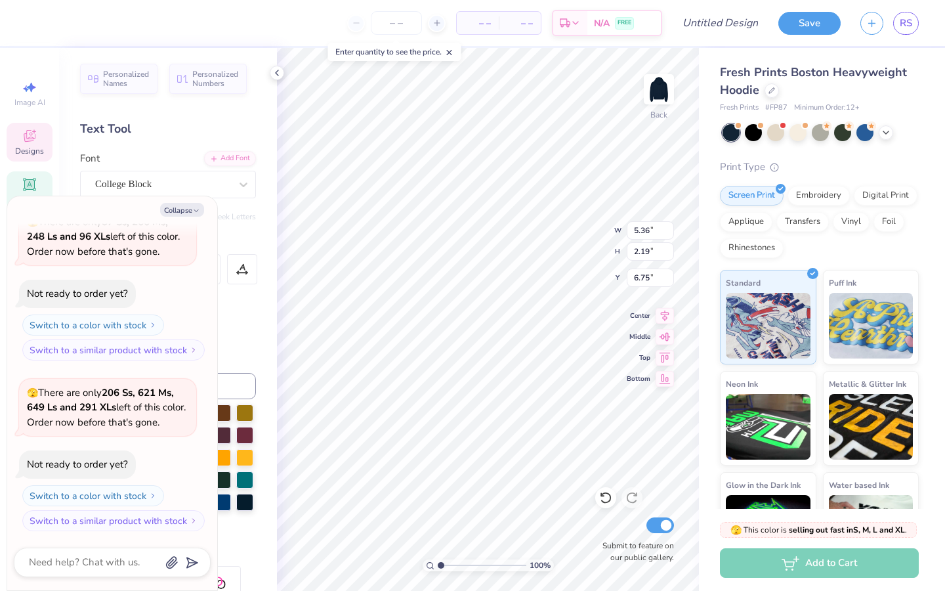
type textarea "x"
type input "5.65"
type textarea "x"
type input "8.87"
type input "3.63"
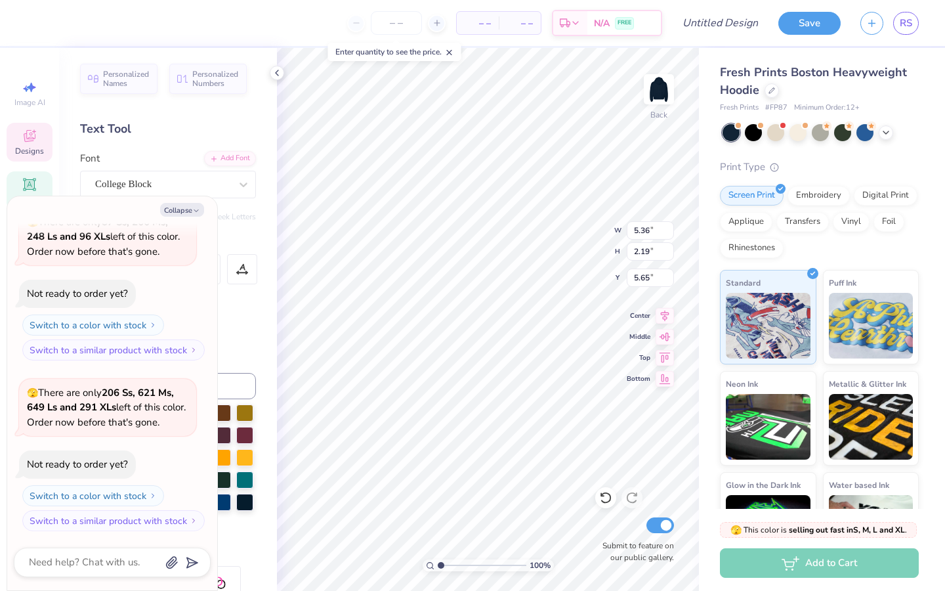
type input "4.22"
type textarea "x"
type input "4.16"
type textarea "x"
type input "11.45"
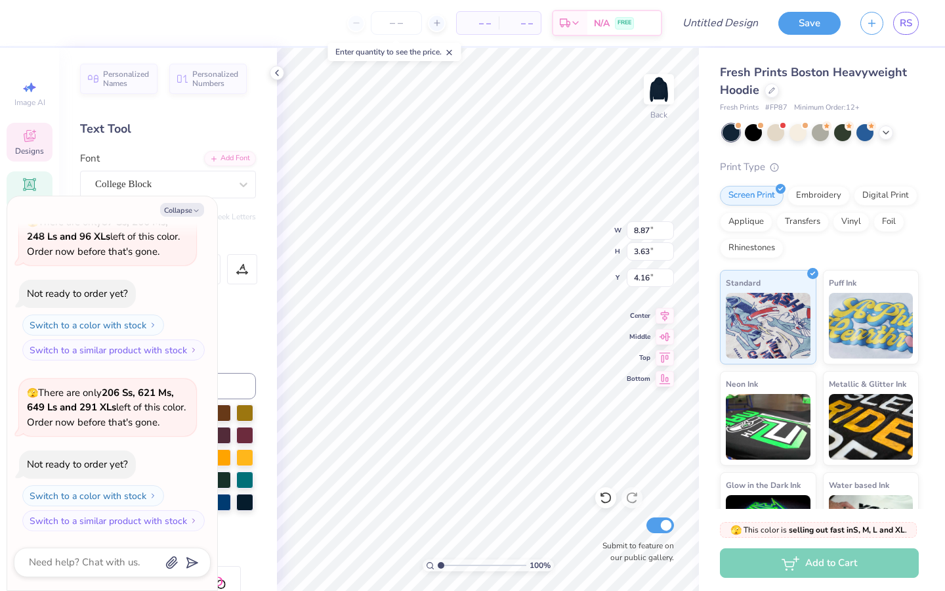
type input "4.68"
type textarea "x"
type textarea "KAPA"
type textarea "x"
type textarea "KAA"
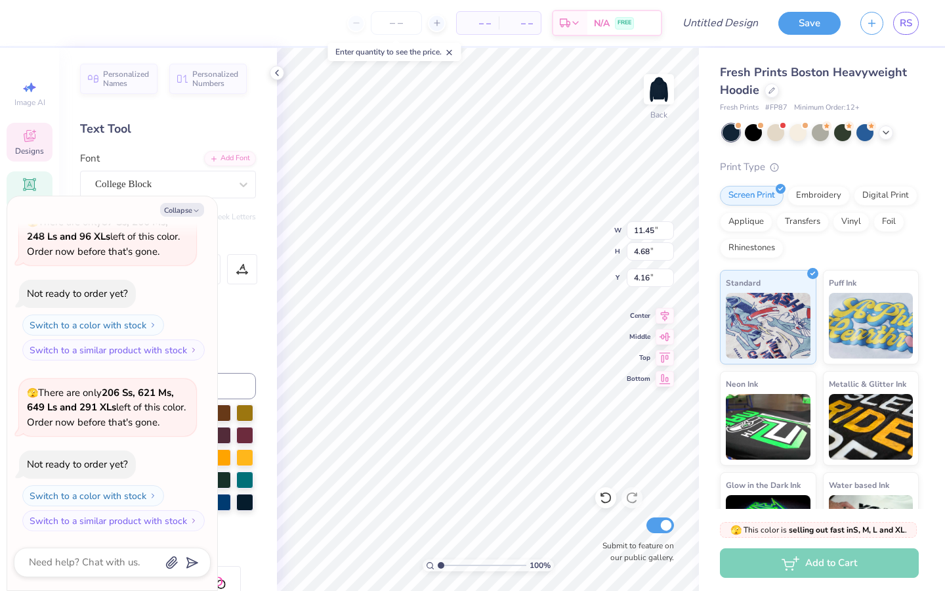
type textarea "x"
type textarea "KAsA"
type textarea "x"
type input "9.84"
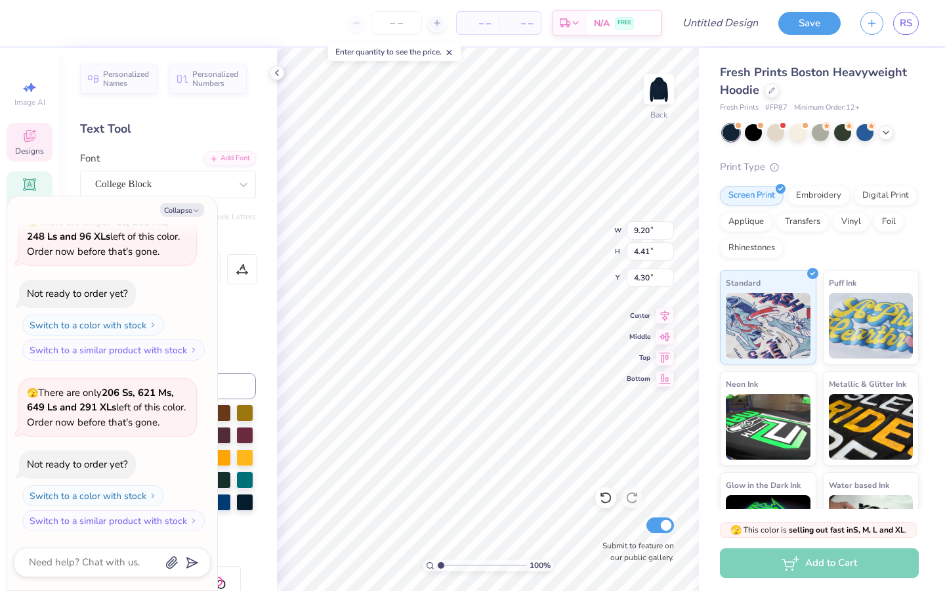
type input "4.72"
type textarea "x"
type input "4.68"
type textarea "x"
type input "11.30"
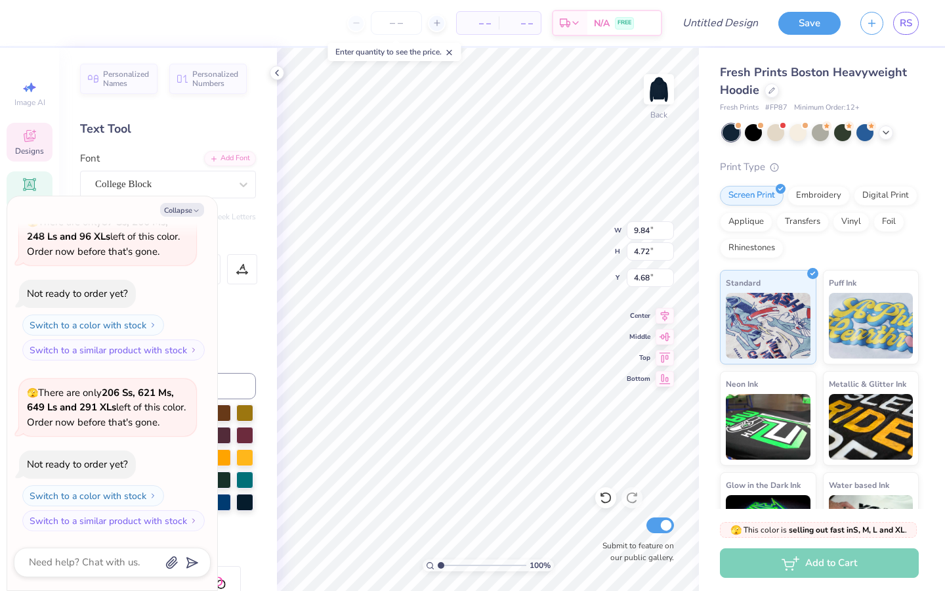
type input "5.42"
type textarea "x"
type input "4.63"
type textarea "x"
type input "4.64"
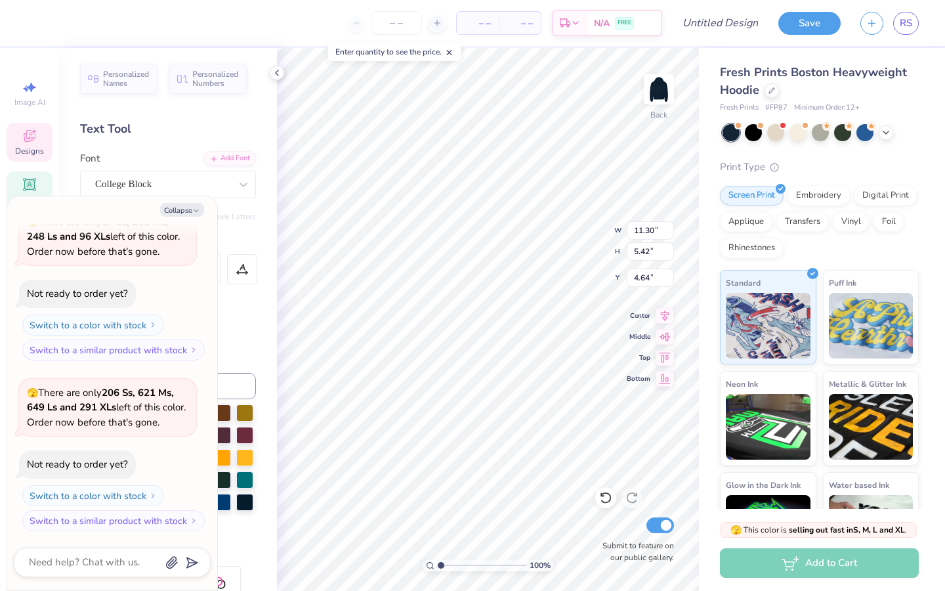
click at [706, 184] on div "Fresh Prints Boston Heavyweight Hoodie Fresh Prints # FP87 Minimum Order: 12 + …" at bounding box center [822, 307] width 246 height 519
click at [661, 96] on img at bounding box center [659, 89] width 53 height 53
click at [200, 209] on button "Collapse" at bounding box center [182, 210] width 44 height 14
type textarea "x"
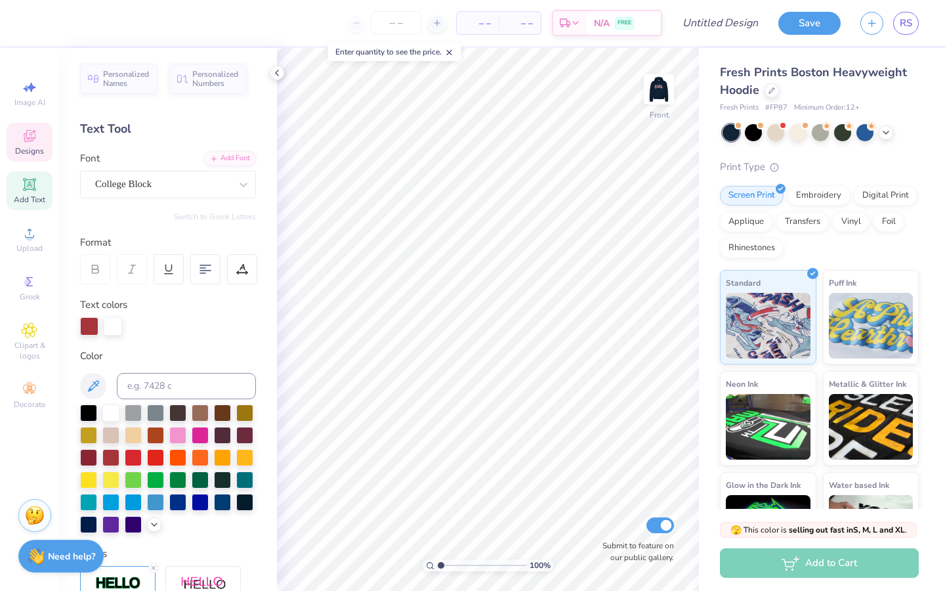
click at [28, 125] on div "Designs" at bounding box center [30, 142] width 46 height 39
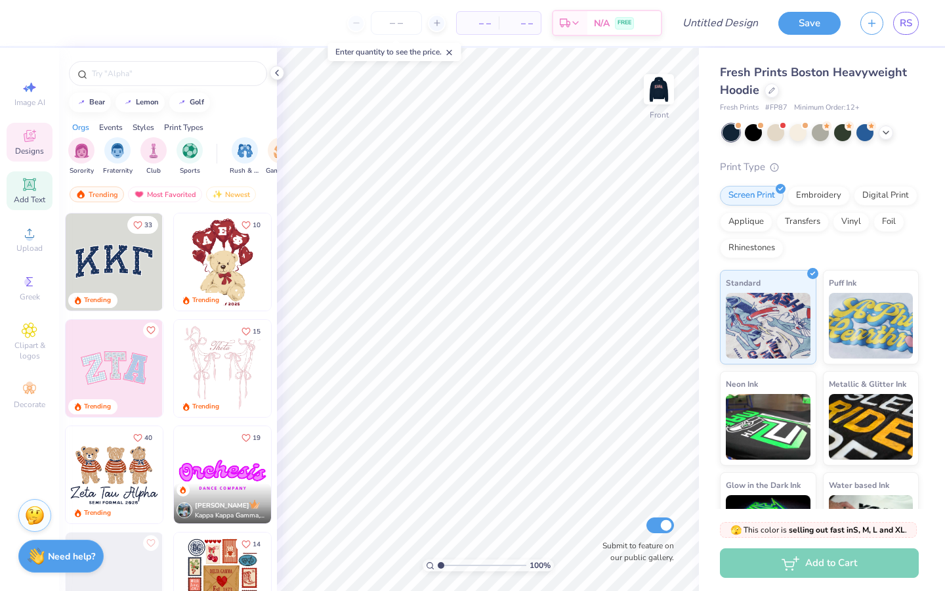
click at [28, 195] on span "Add Text" at bounding box center [30, 199] width 32 height 11
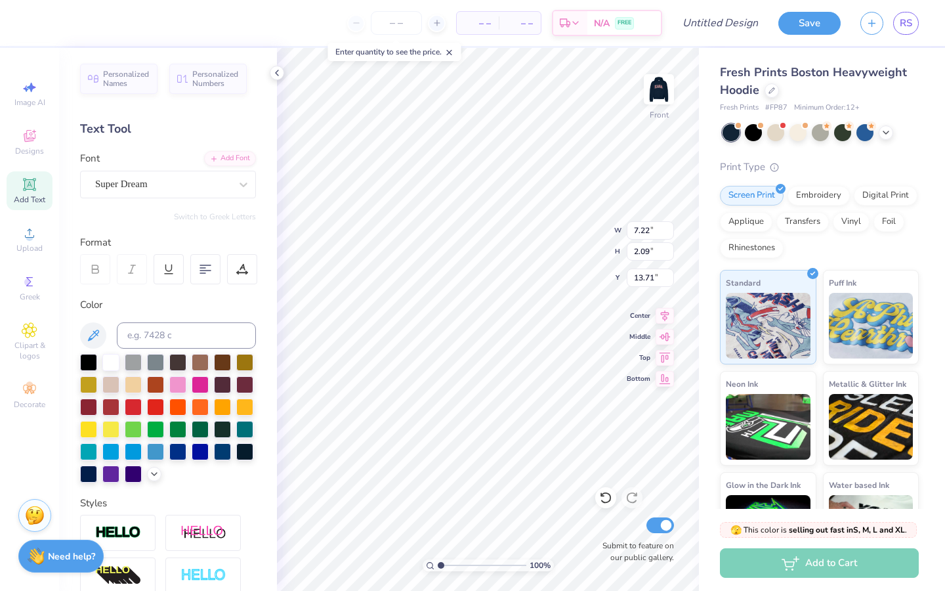
type textarea "SINCE [DATE]"
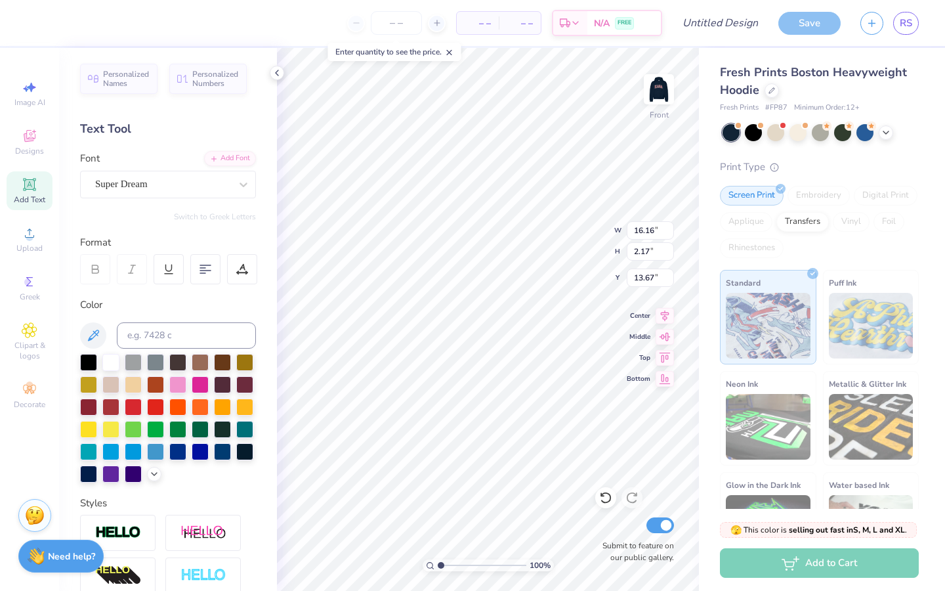
click at [191, 199] on div "Personalized Names Personalized Numbers Text Tool Add Font Font Super Dream Swi…" at bounding box center [168, 319] width 218 height 543
click at [190, 186] on div "Super Dream" at bounding box center [163, 184] width 138 height 20
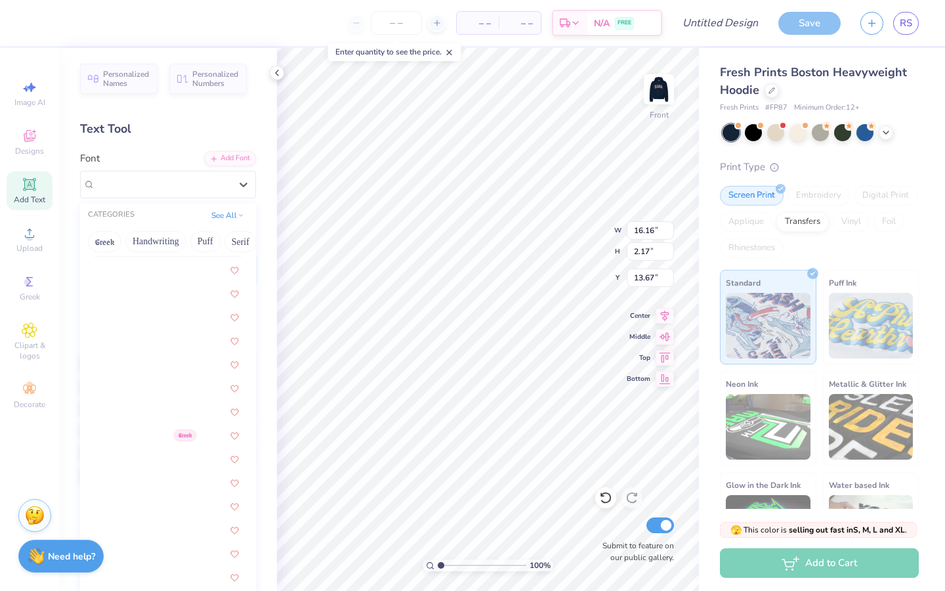
scroll to position [1072, 0]
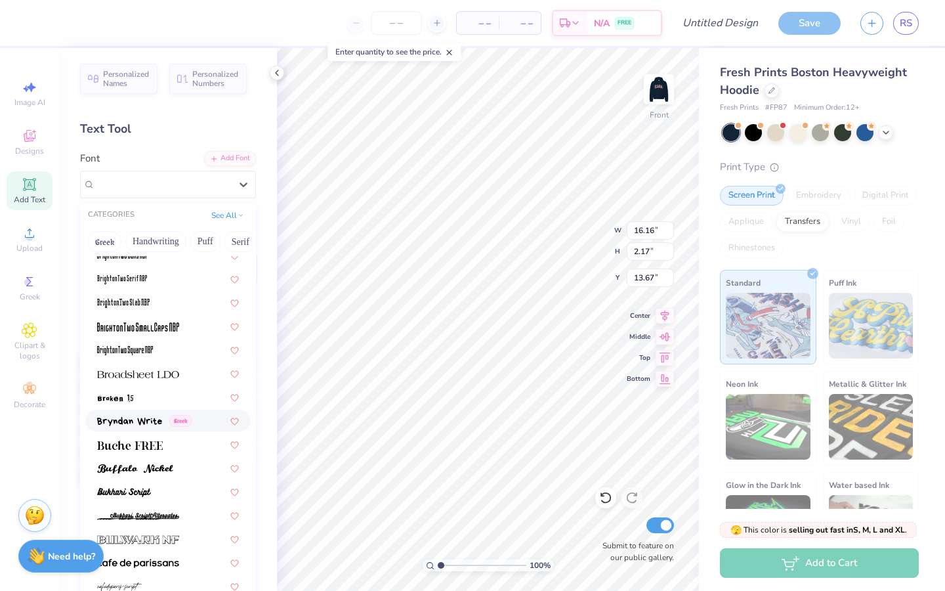
click at [147, 422] on img at bounding box center [129, 421] width 65 height 9
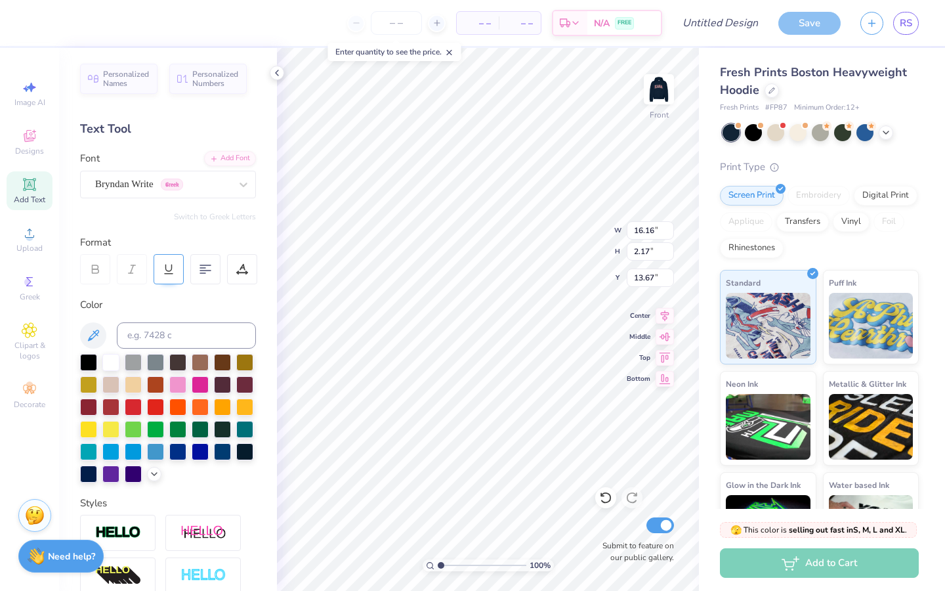
type input "14.52"
type input "2.26"
type input "13.62"
click at [221, 195] on div "Bryndan Write Greek" at bounding box center [168, 185] width 176 height 28
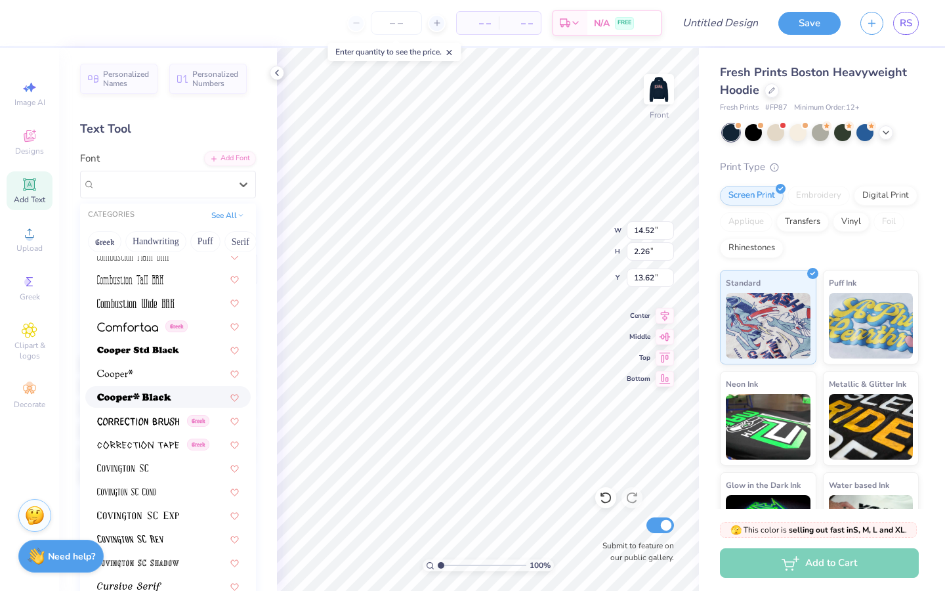
scroll to position [1949, 0]
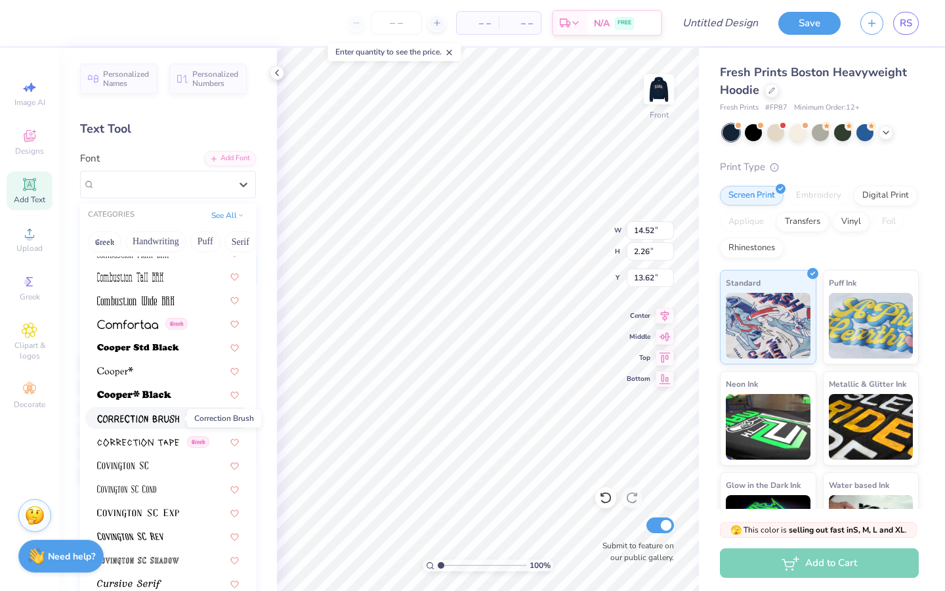
click at [162, 417] on img at bounding box center [138, 418] width 82 height 9
type input "13.56"
type input "2.38"
type input "13.56"
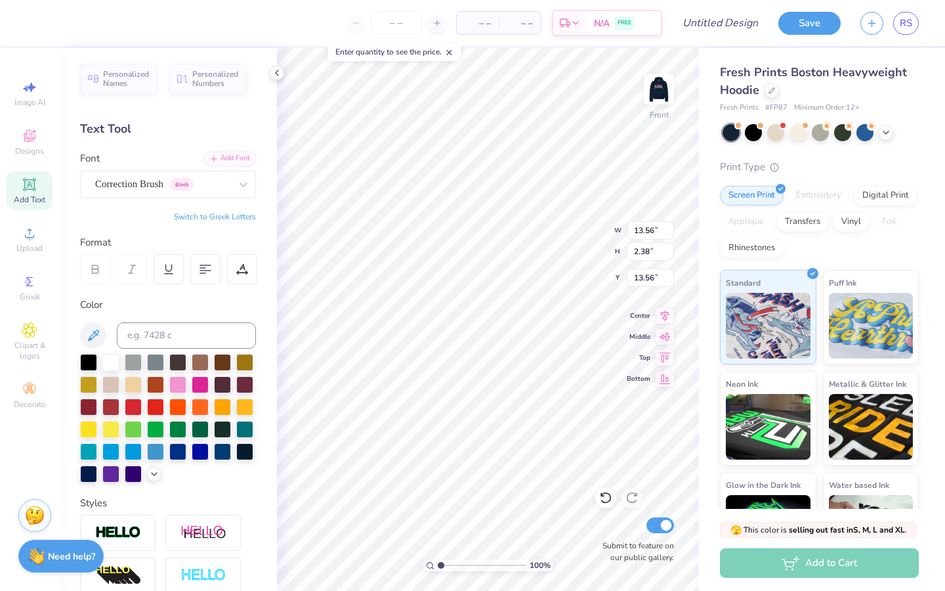
scroll to position [66, 0]
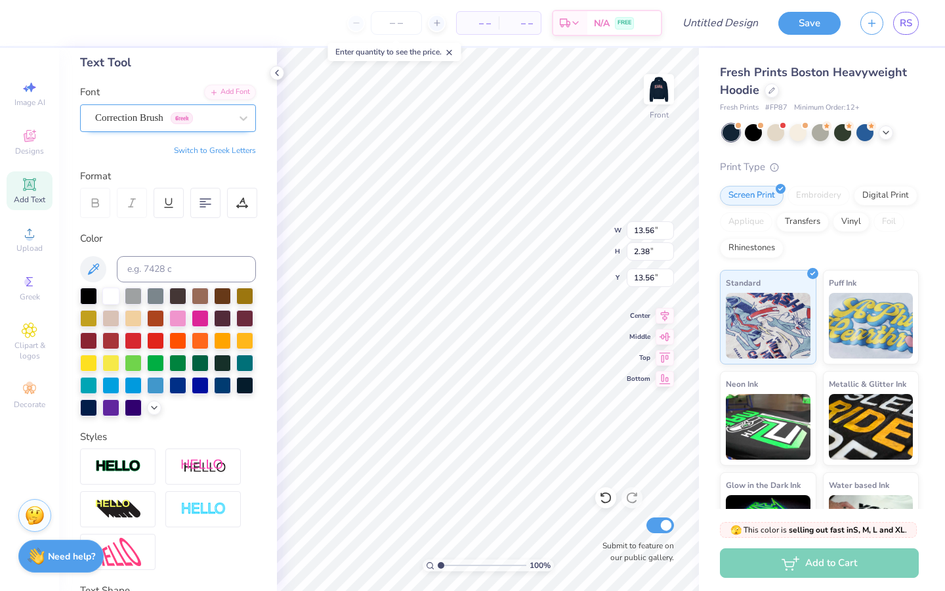
click at [224, 119] on div "Correction Brush Greek" at bounding box center [163, 118] width 138 height 20
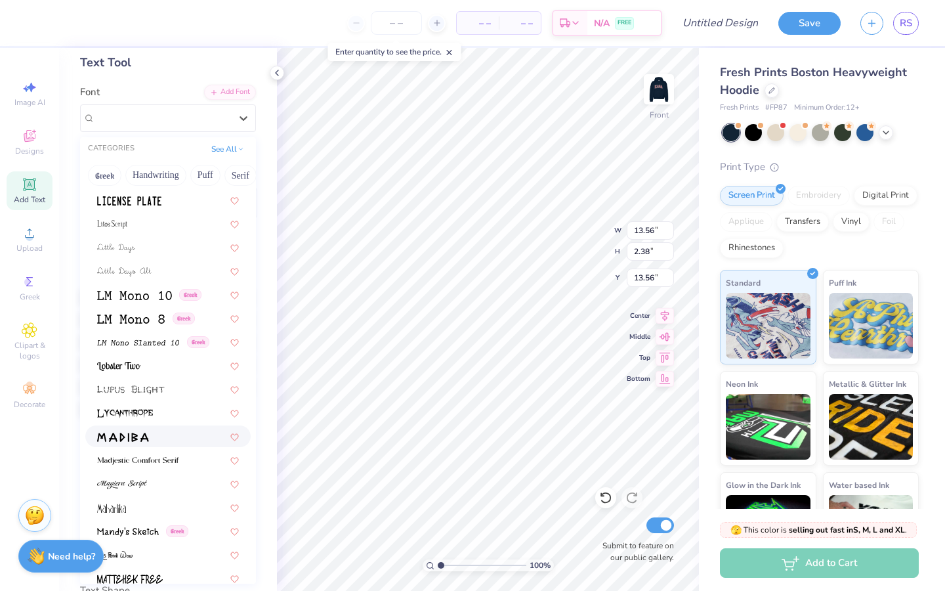
scroll to position [4451, 0]
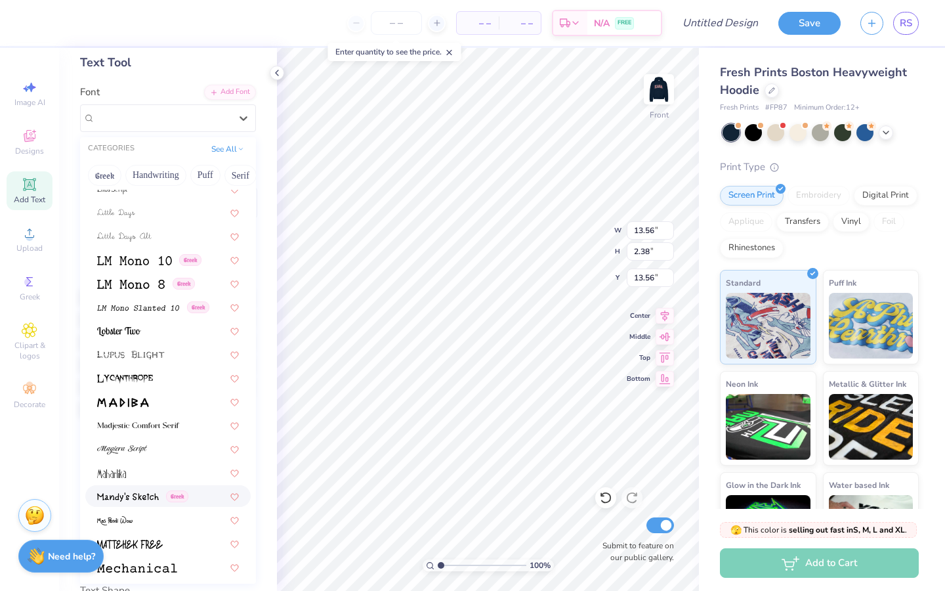
click at [154, 494] on img at bounding box center [128, 496] width 62 height 9
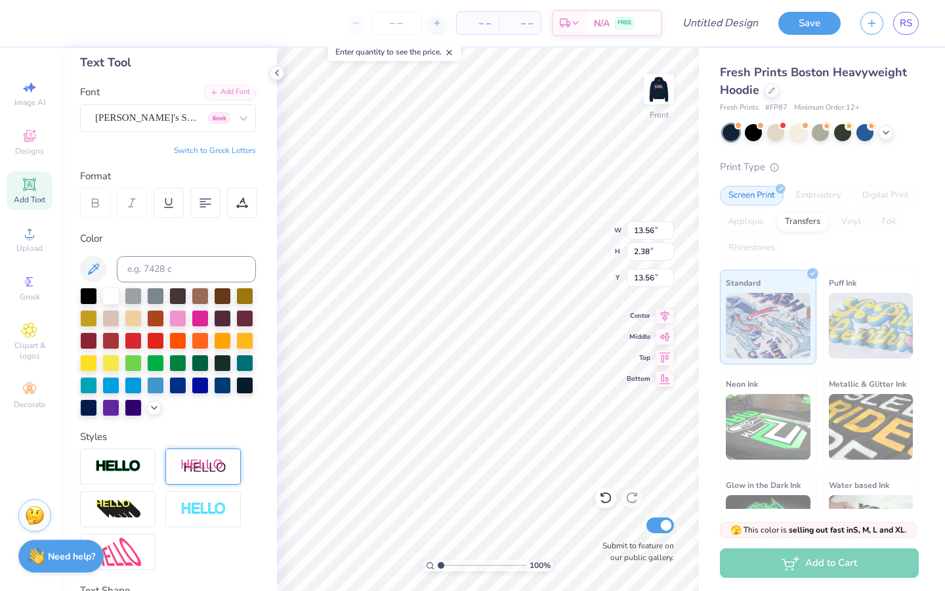
type input "17.07"
type input "2.17"
type input "13.67"
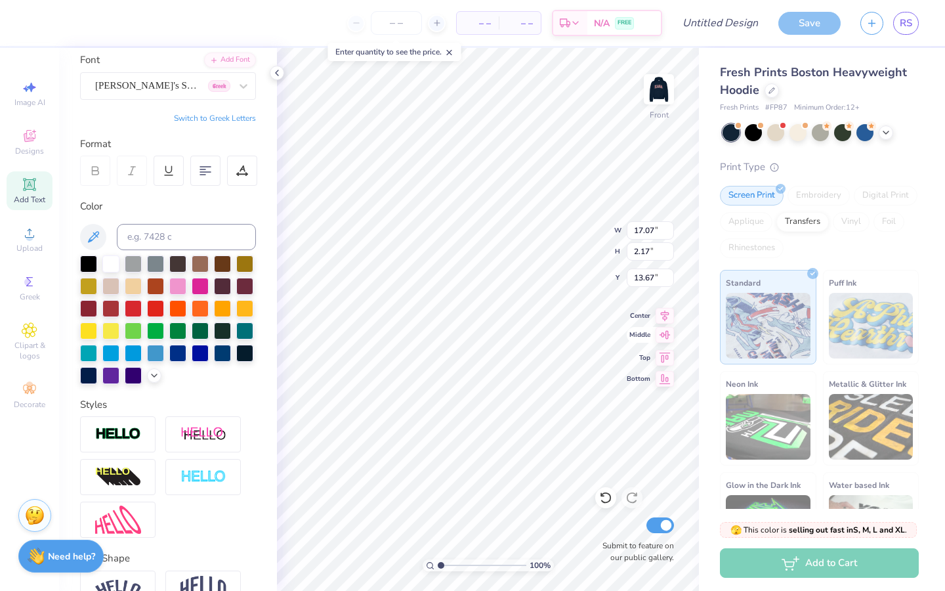
type input "4.39"
type input "0.56"
type input "15.28"
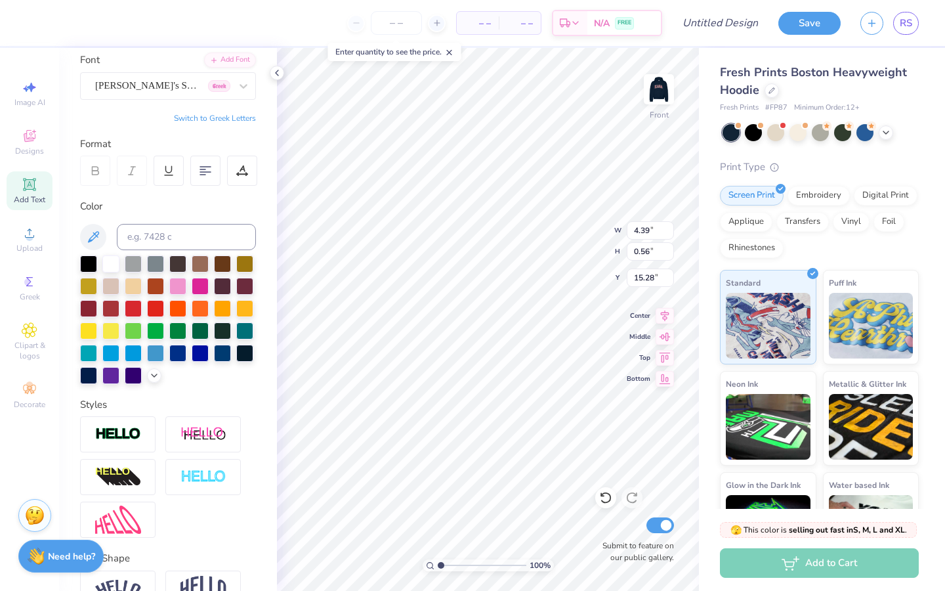
type input "20.42"
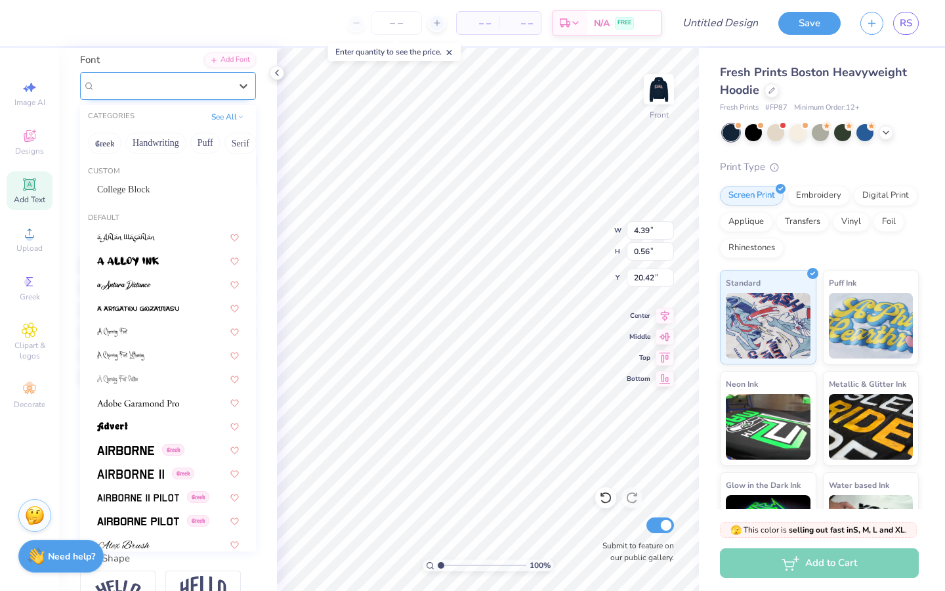
click at [223, 83] on div "[PERSON_NAME]'s Sketch Greek" at bounding box center [163, 85] width 138 height 20
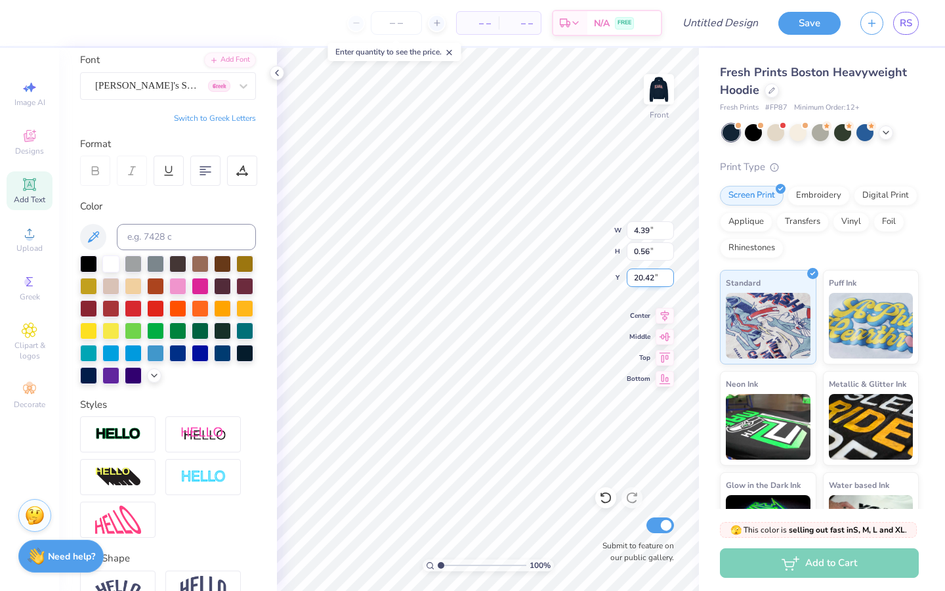
scroll to position [0, 0]
type textarea "S"
type textarea "K"
type textarea "kasa? [GEOGRAPHIC_DATA]."
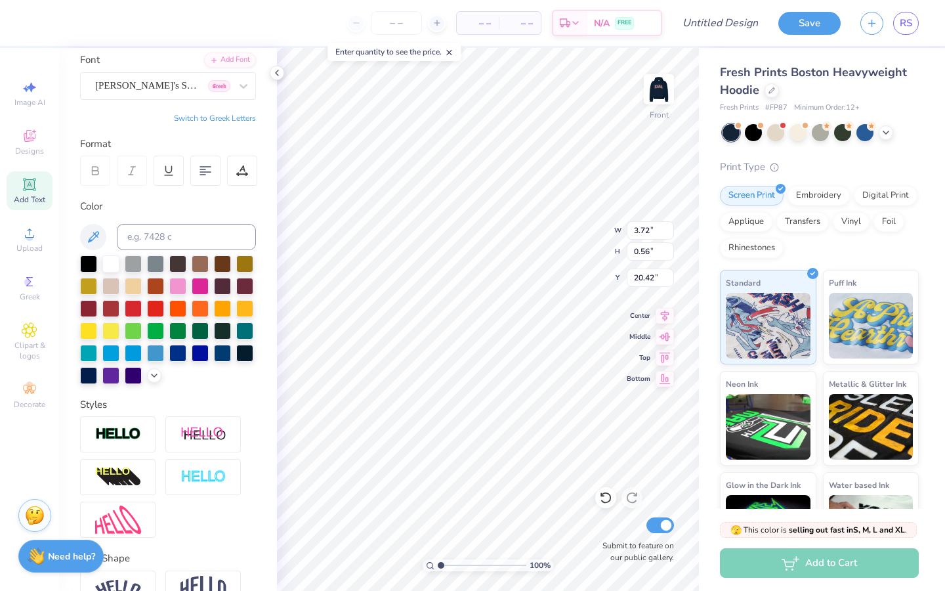
type input "21.34"
click at [196, 85] on div "[PERSON_NAME]'s Sketch Greek" at bounding box center [163, 85] width 138 height 20
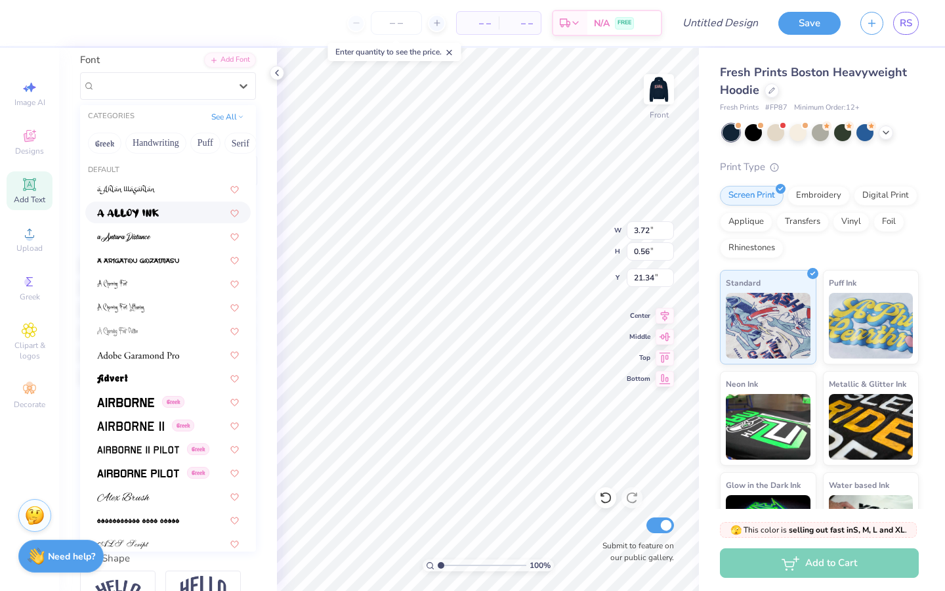
scroll to position [0, 0]
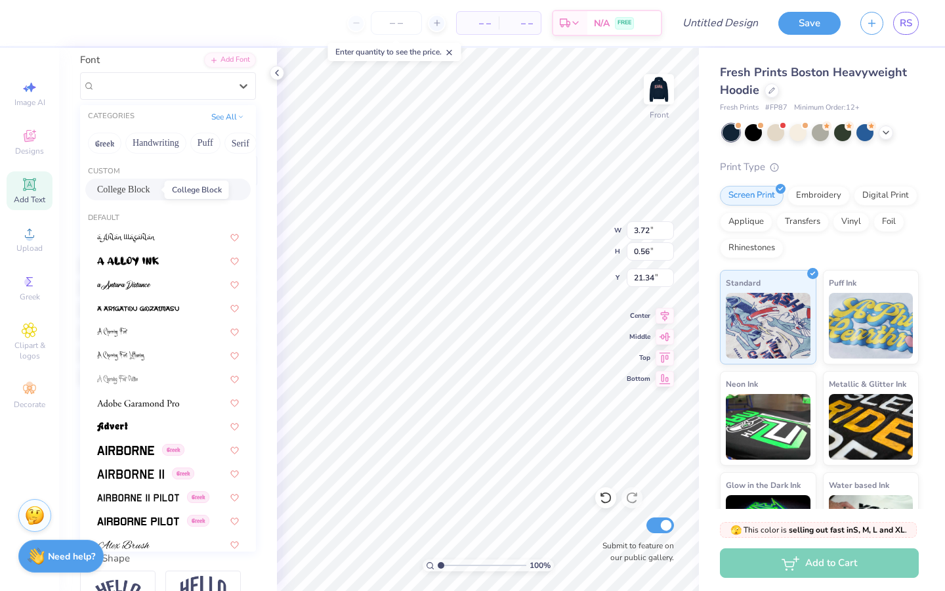
click at [150, 189] on span "College Block" at bounding box center [123, 189] width 53 height 14
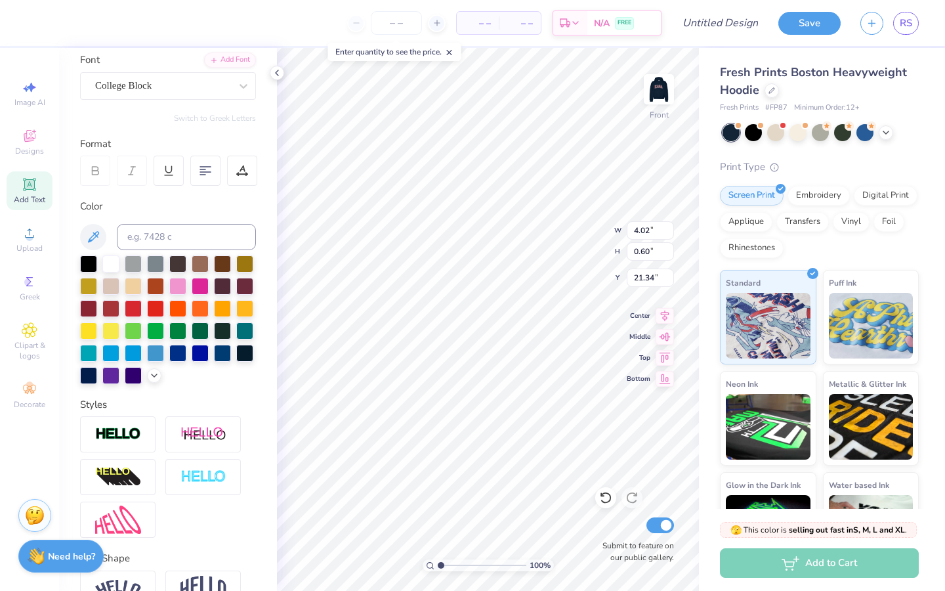
type input "4.02"
type input "0.60"
type input "21.32"
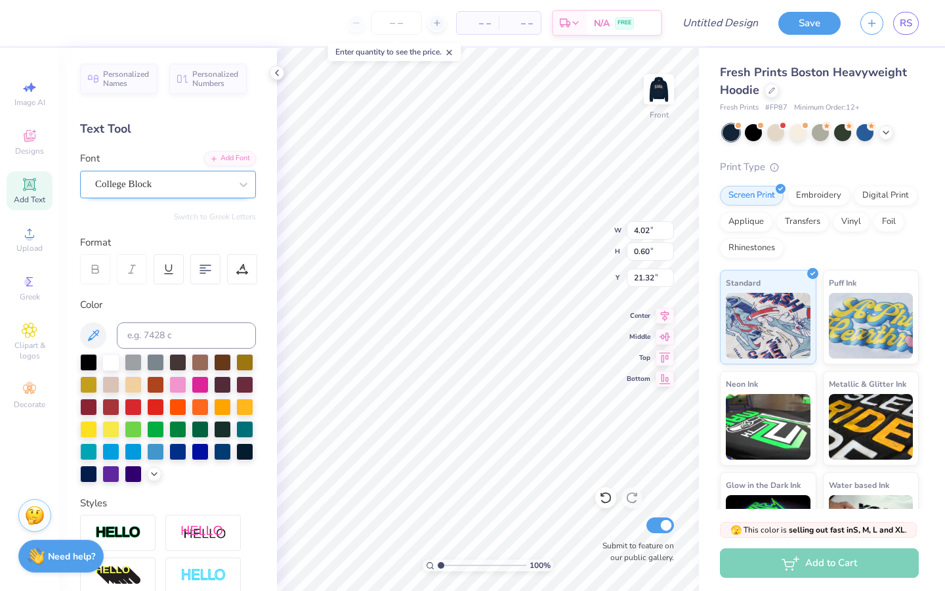
click at [156, 172] on div "College Block" at bounding box center [168, 185] width 176 height 28
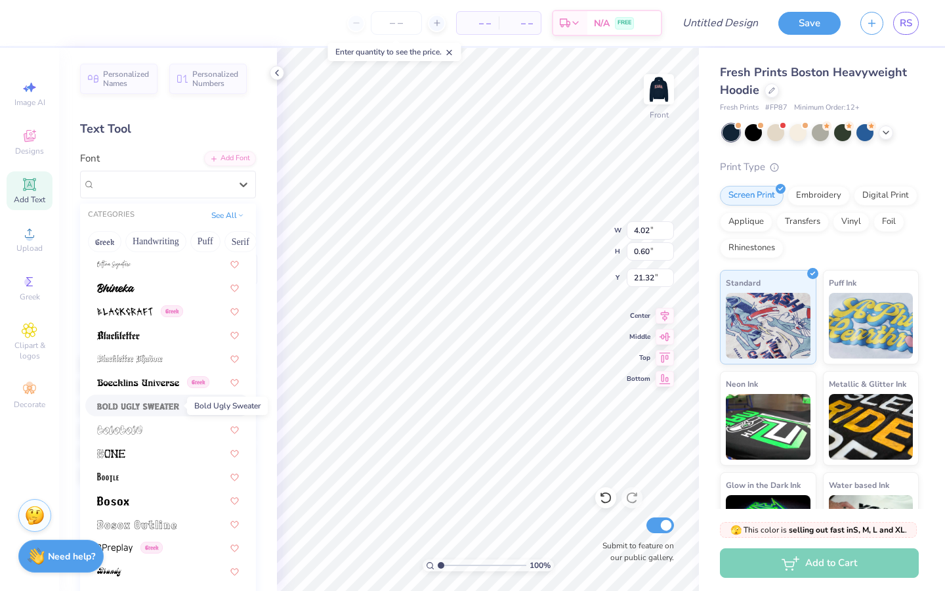
scroll to position [727, 0]
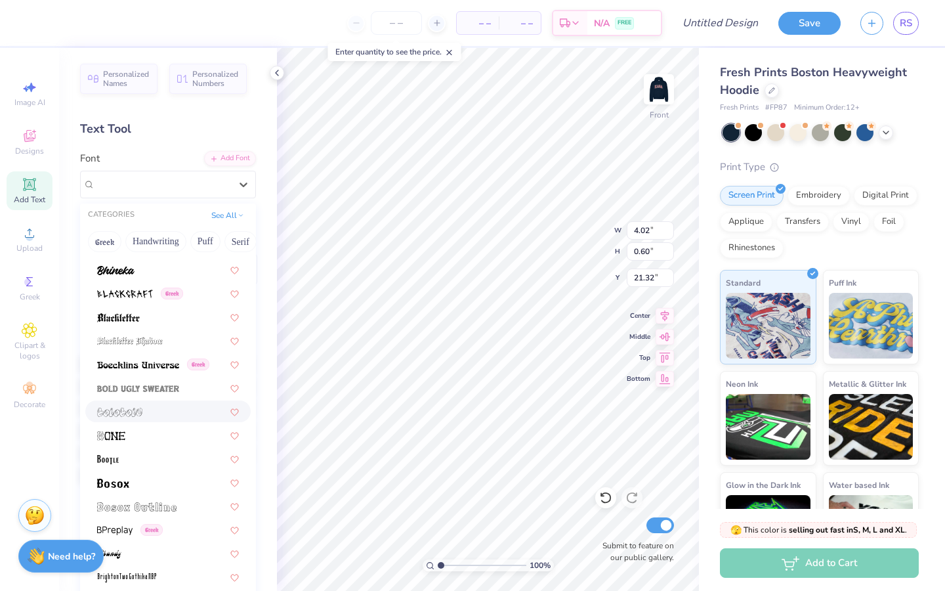
click at [161, 417] on div at bounding box center [168, 411] width 142 height 14
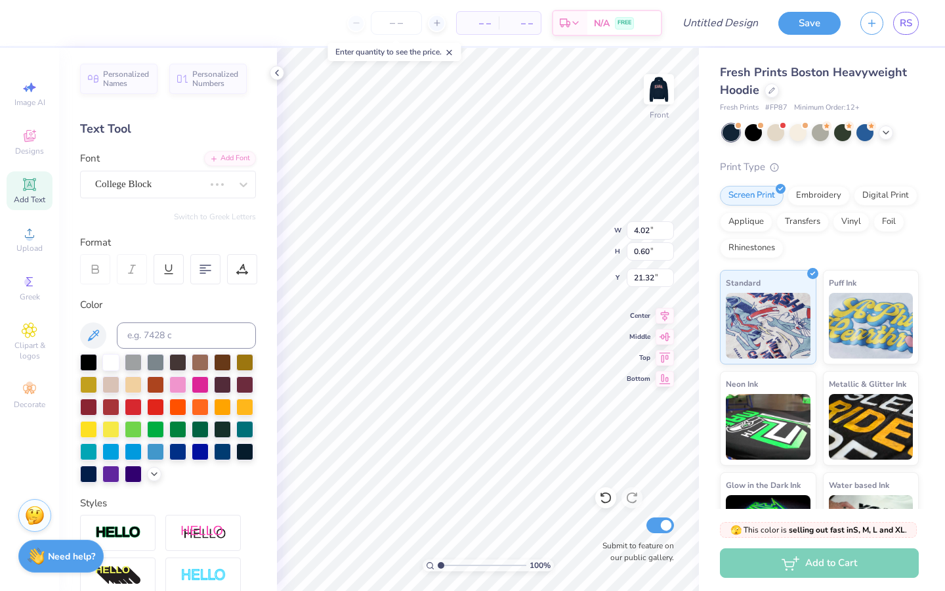
type input "4.17"
type input "0.64"
type input "21.30"
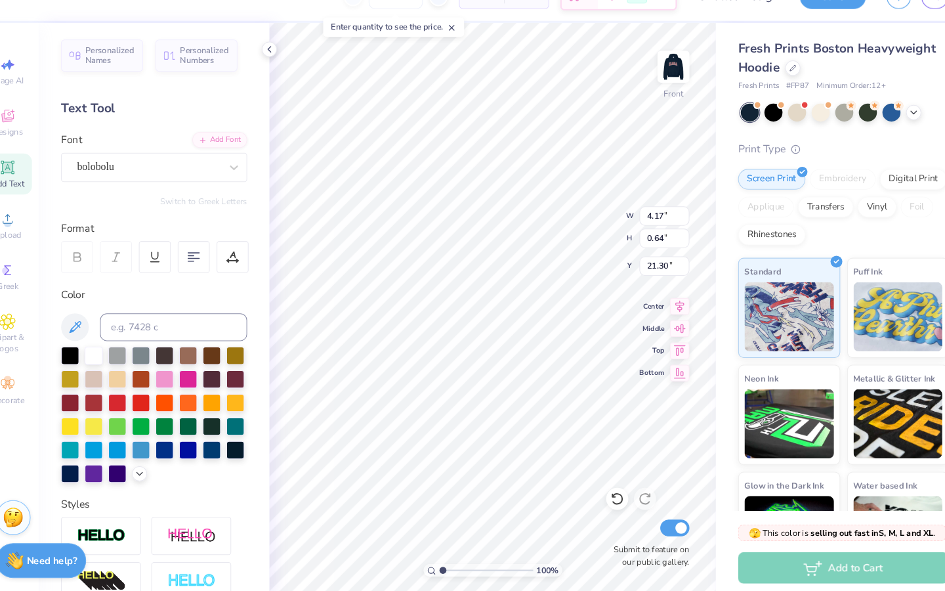
type input "14.30"
type input "2.19"
type input "19.75"
type input "10.12"
type input "1.55"
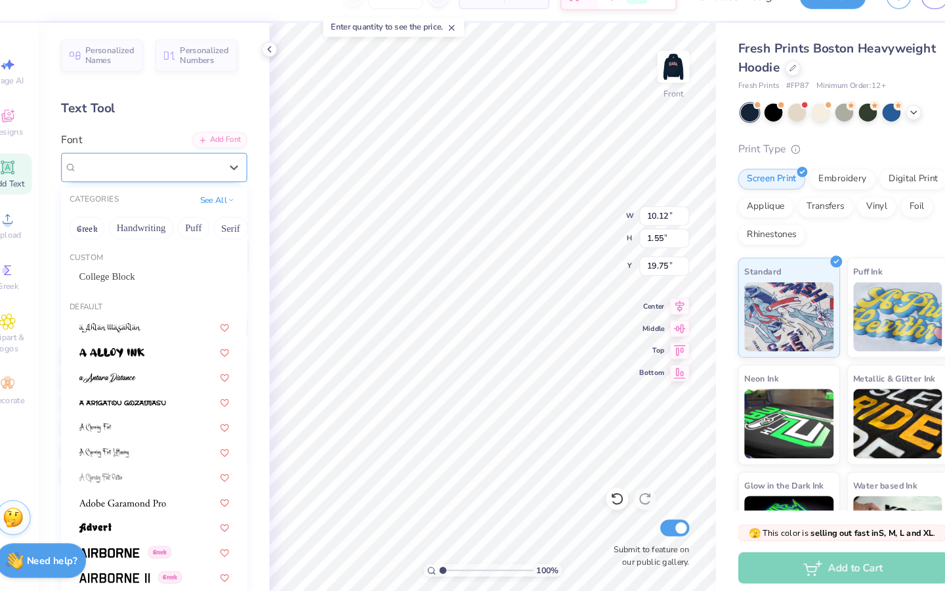
click at [185, 192] on div at bounding box center [162, 184] width 135 height 18
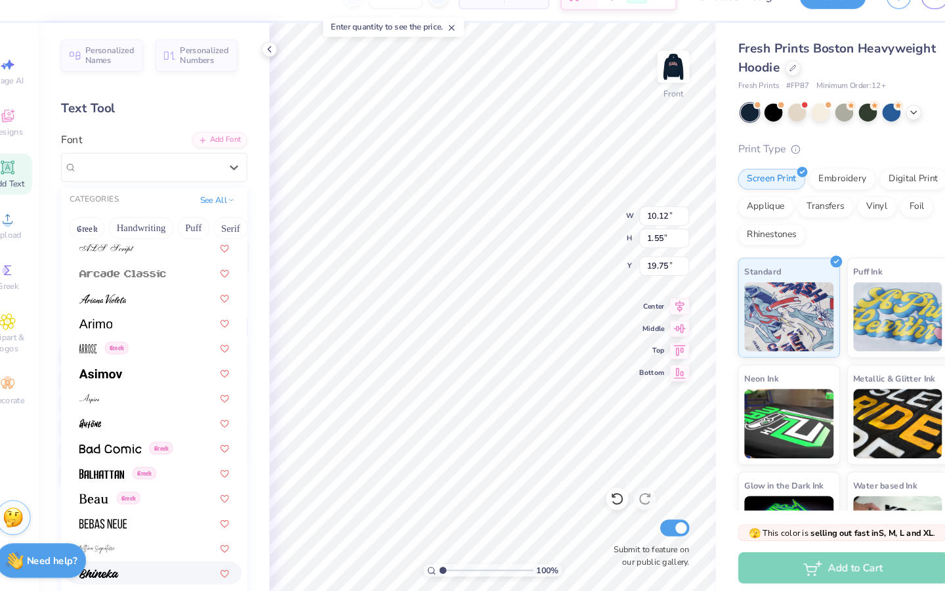
scroll to position [385, 0]
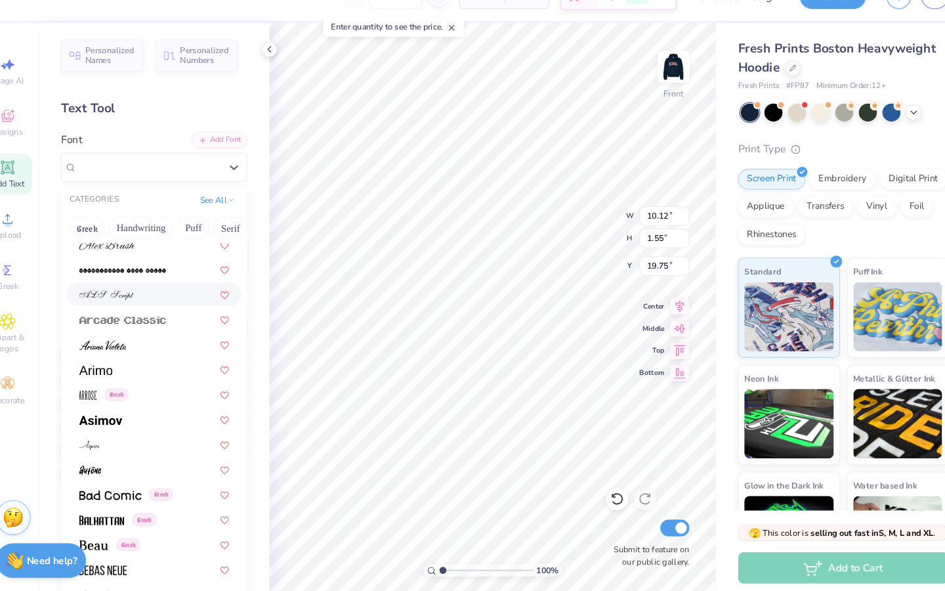
click at [177, 308] on div at bounding box center [168, 304] width 142 height 14
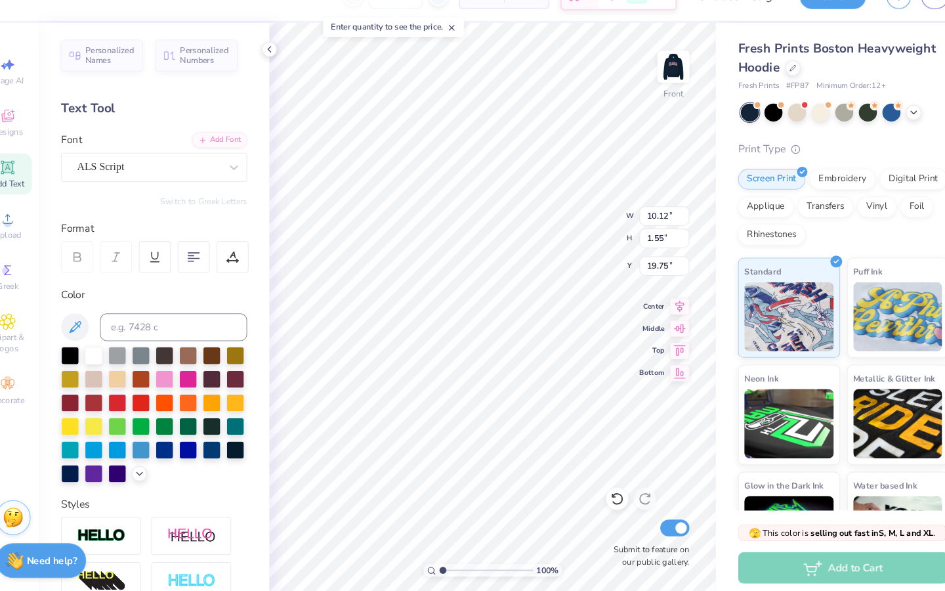
type input "6.11"
type input "1.14"
type input "19.96"
type textarea "kasa."
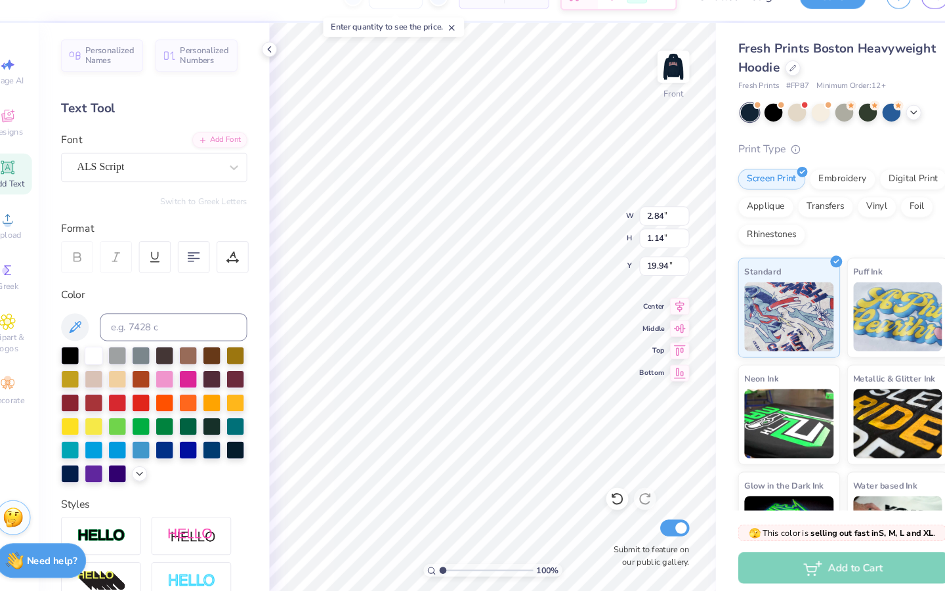
type input "5.96"
type input "2.40"
type input "19.23"
type input "3.87"
type input "1.56"
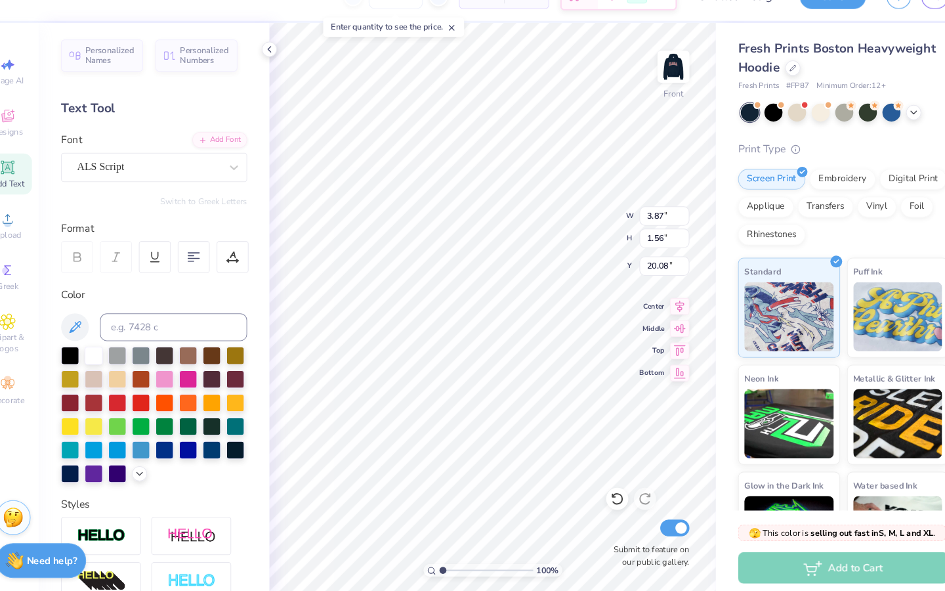
type input "20.10"
click at [664, 87] on img at bounding box center [659, 89] width 53 height 53
click at [661, 93] on img at bounding box center [659, 89] width 53 height 53
type textarea "K."
type input "5.22"
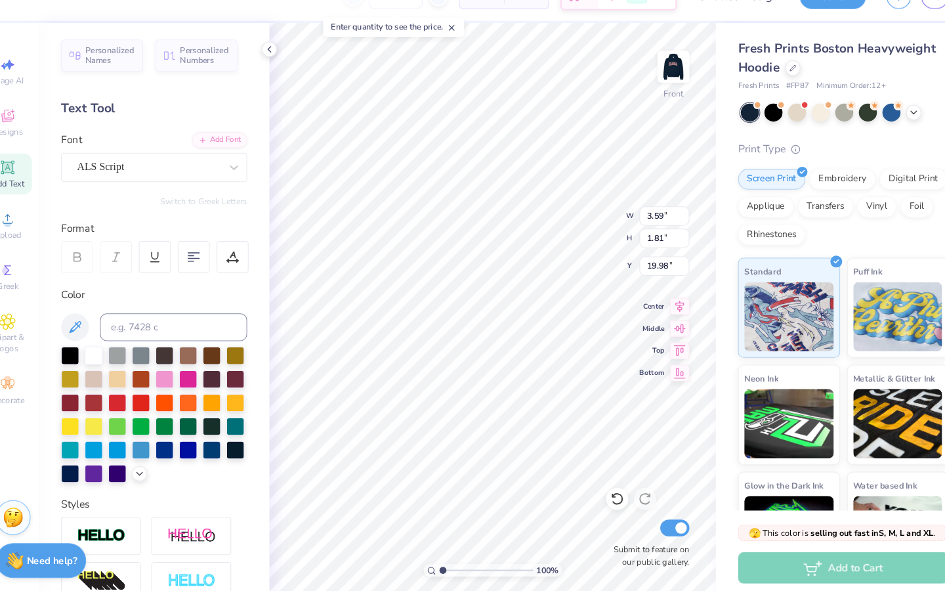
type input "2.63"
type input "18.48"
type input "8.27"
type input "4.16"
type input "19.22"
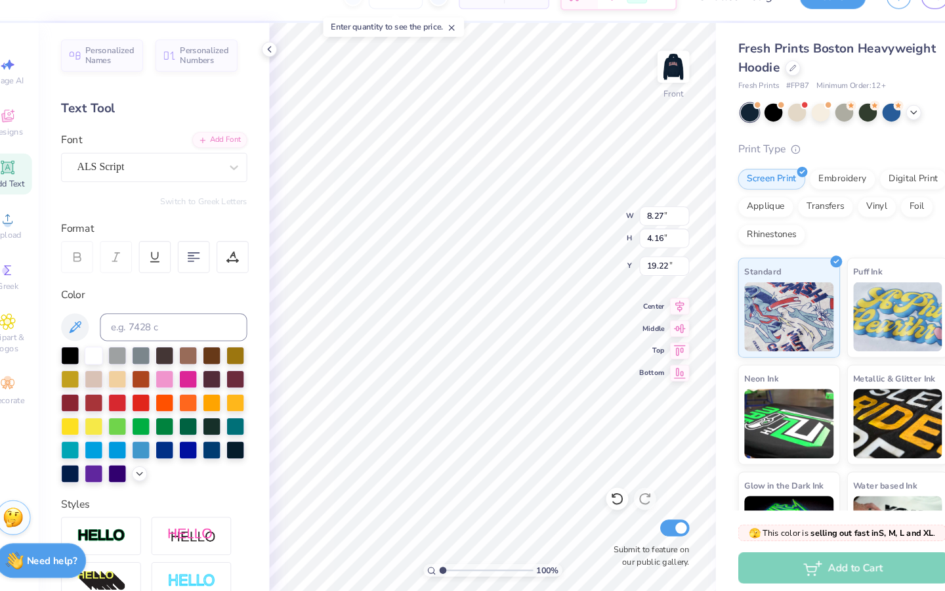
type textarea "K"
type input "18.82"
type input "18.83"
click at [658, 84] on img at bounding box center [659, 89] width 53 height 53
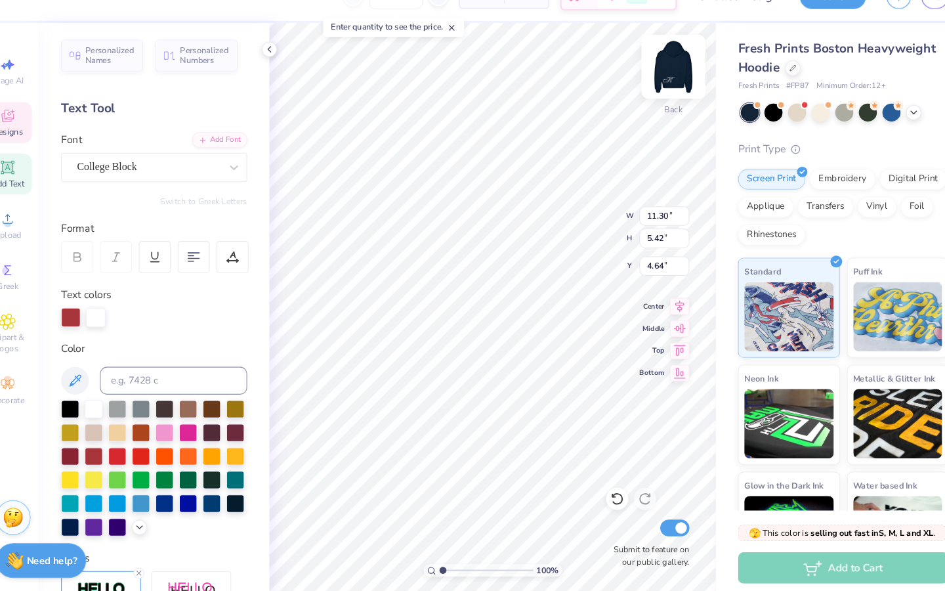
type input "10.24"
type input "4.91"
type input "5.09"
click at [660, 102] on img at bounding box center [659, 89] width 53 height 53
click at [660, 96] on img at bounding box center [659, 89] width 53 height 53
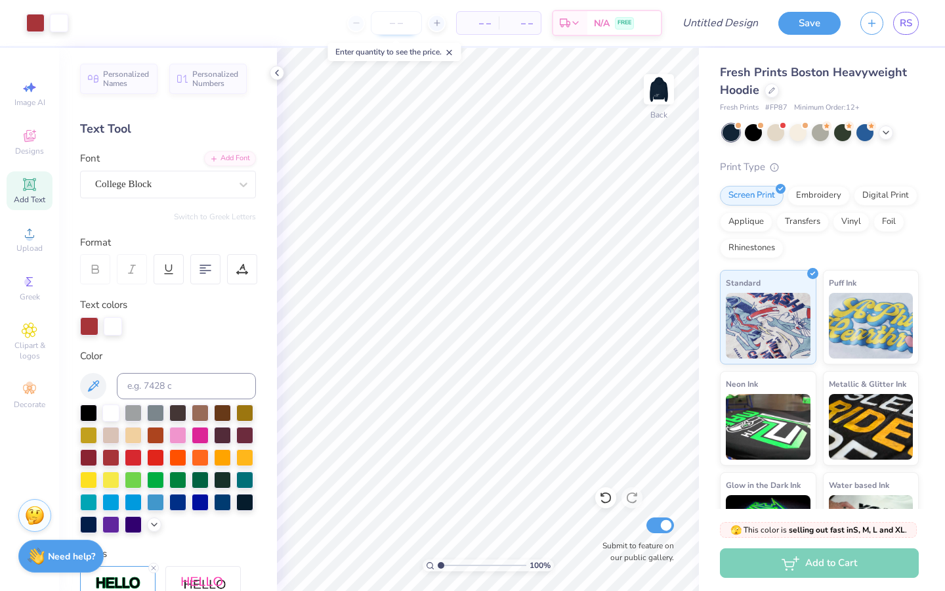
click at [400, 19] on input "number" at bounding box center [396, 23] width 51 height 24
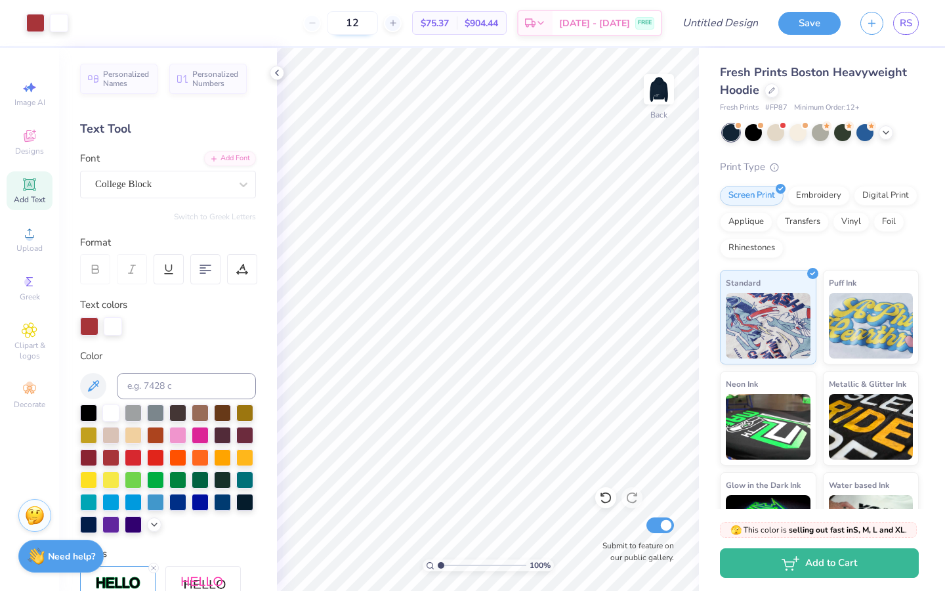
click at [373, 19] on input "12" at bounding box center [352, 23] width 51 height 24
type input "1"
type input "5"
click at [366, 28] on input "40" at bounding box center [345, 23] width 51 height 24
type input "4"
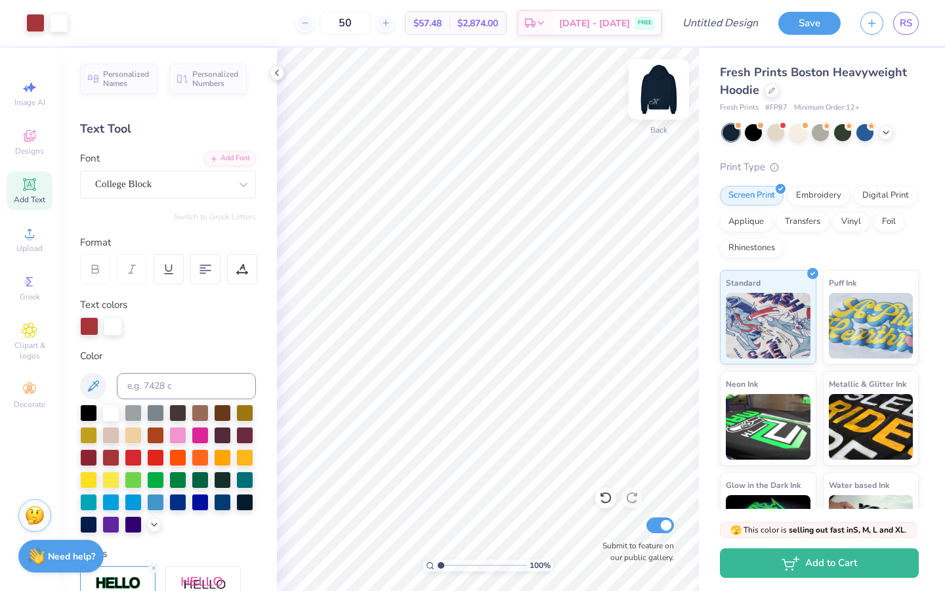
type input "50"
click at [664, 96] on img at bounding box center [659, 89] width 53 height 53
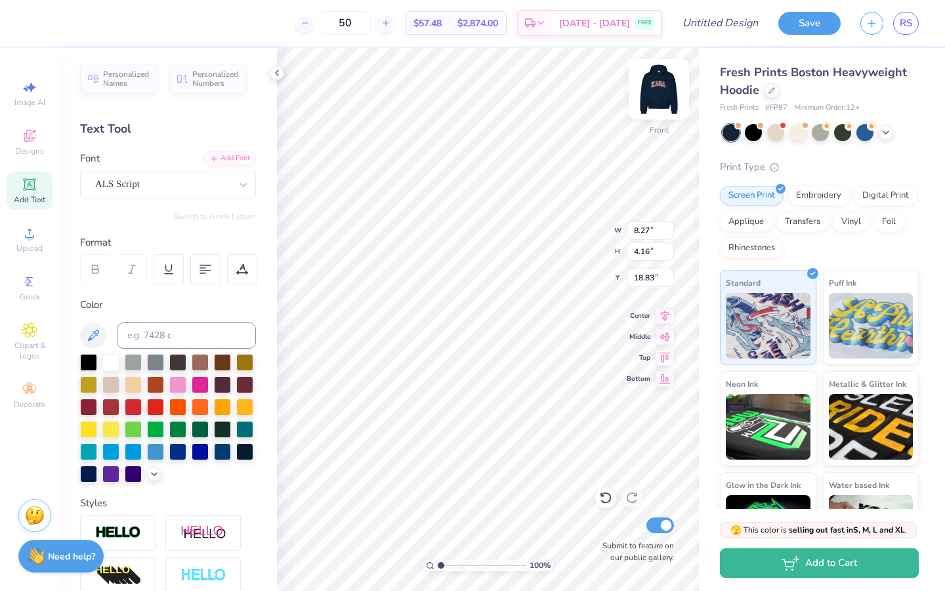
click at [659, 92] on img at bounding box center [659, 89] width 53 height 53
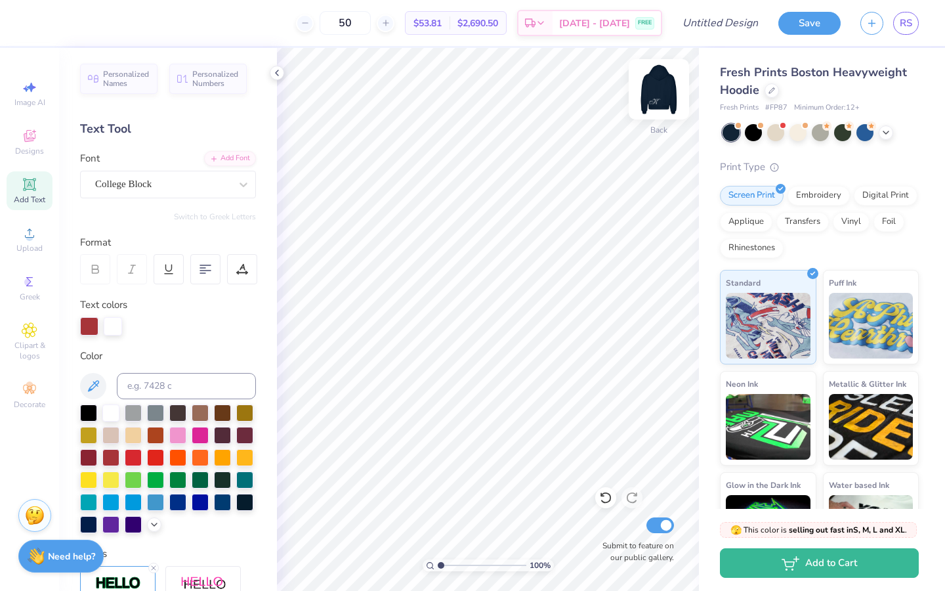
click at [657, 95] on img at bounding box center [659, 89] width 53 height 53
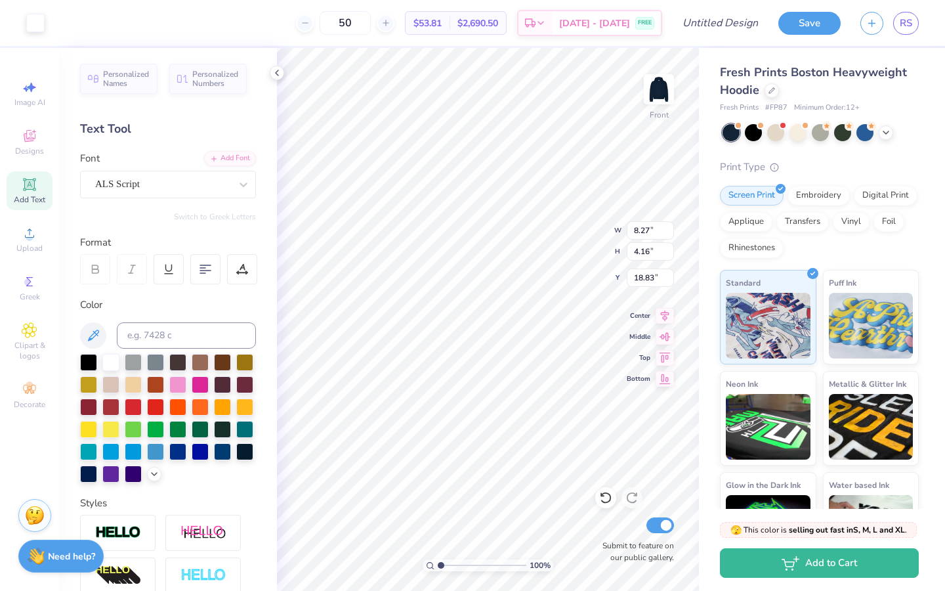
type input "18.85"
click at [654, 89] on img at bounding box center [659, 89] width 53 height 53
type input "10.72"
type input "5.39"
type input "7.57"
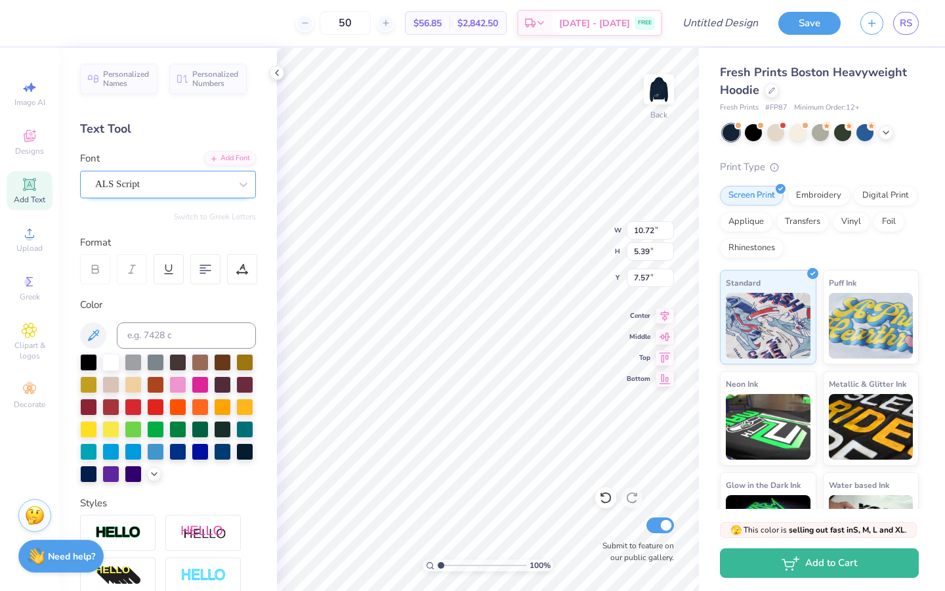
click at [182, 176] on div at bounding box center [162, 184] width 135 height 18
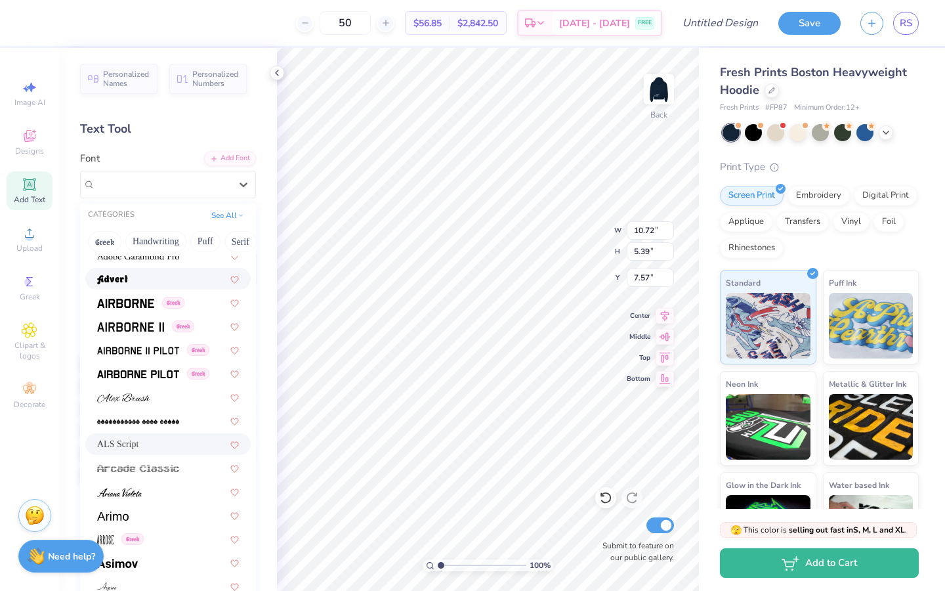
scroll to position [349, 0]
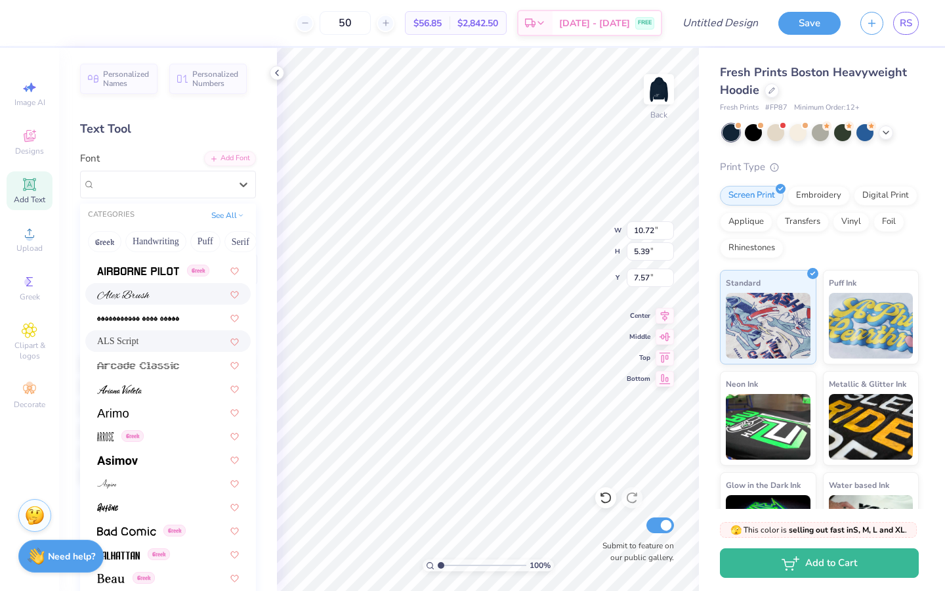
click at [158, 298] on div at bounding box center [168, 294] width 142 height 14
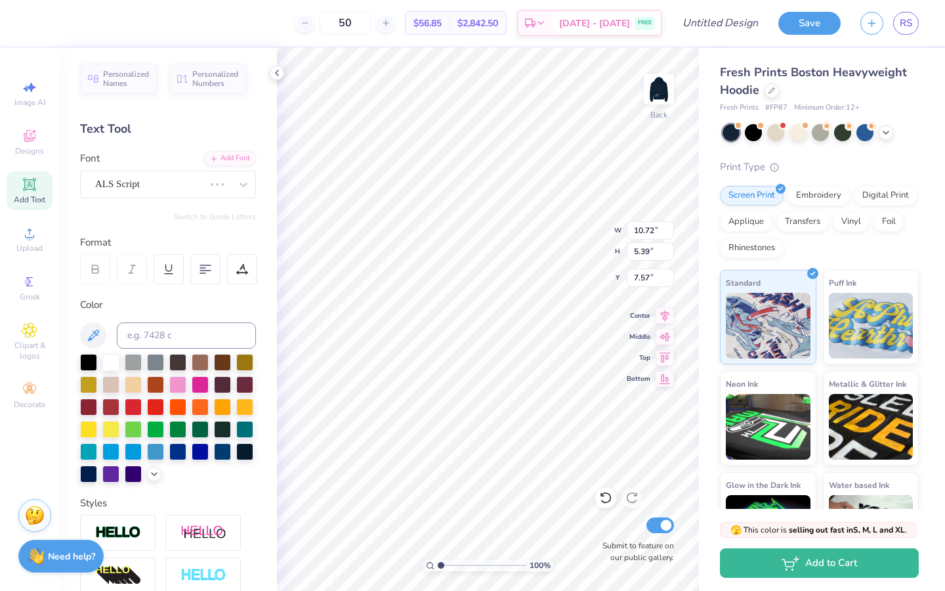
type input "11.78"
type input "6.58"
type input "6.39"
click at [186, 174] on div "[PERSON_NAME]" at bounding box center [163, 184] width 138 height 20
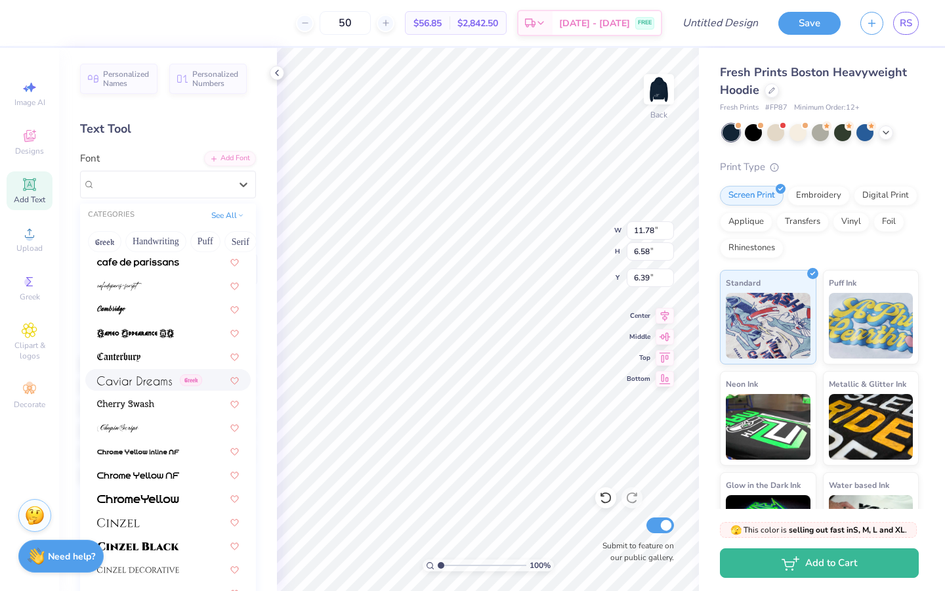
scroll to position [1389, 0]
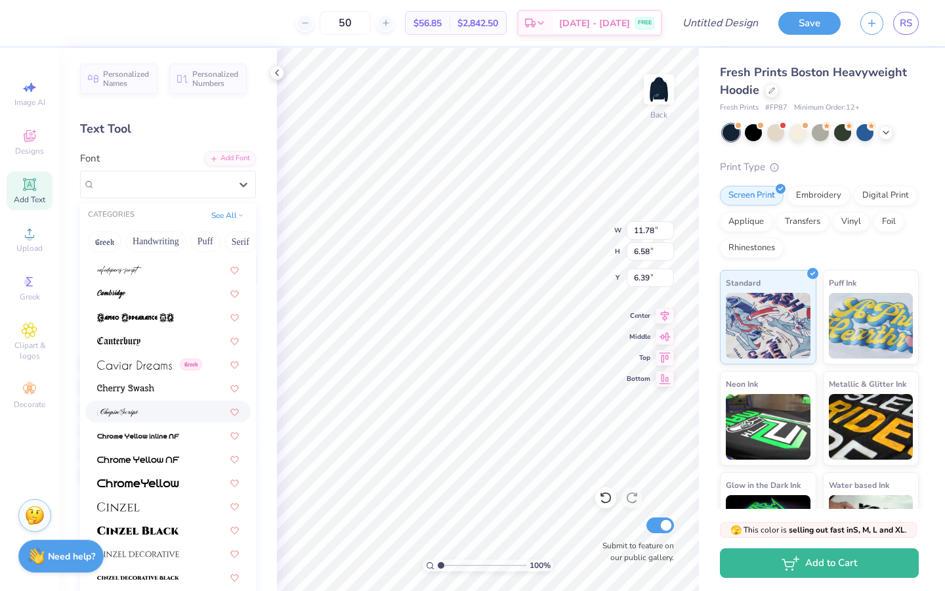
click at [164, 410] on div at bounding box center [168, 411] width 142 height 14
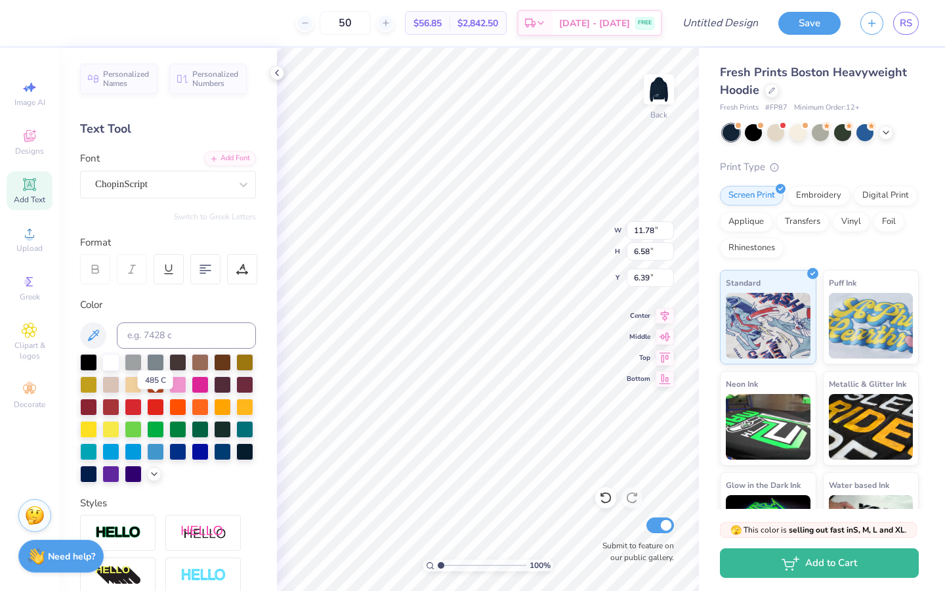
type input "8.67"
type input "5.84"
type input "6.75"
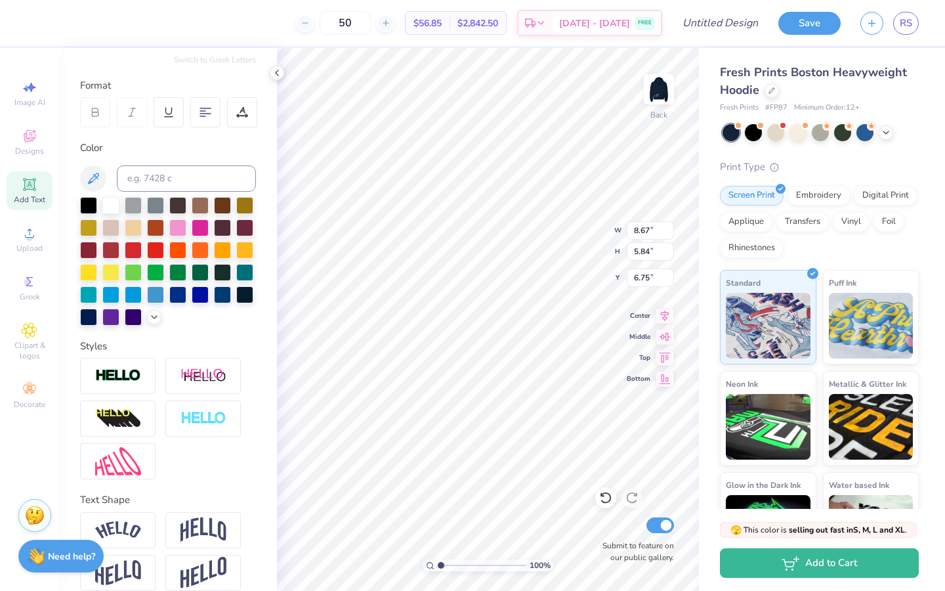
scroll to position [161, 0]
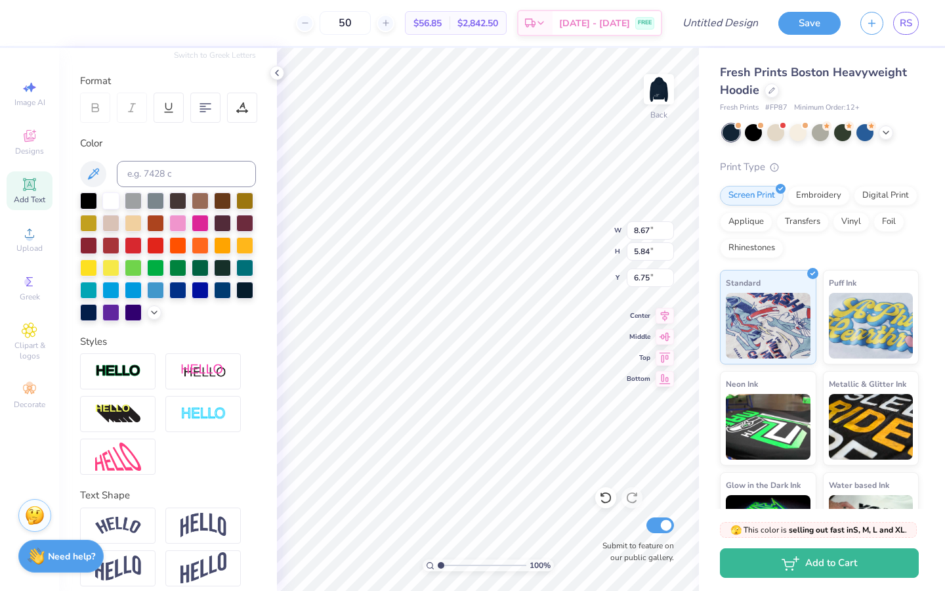
type input "11.78"
type input "6.58"
type input "6.39"
type input "10.72"
type input "5.39"
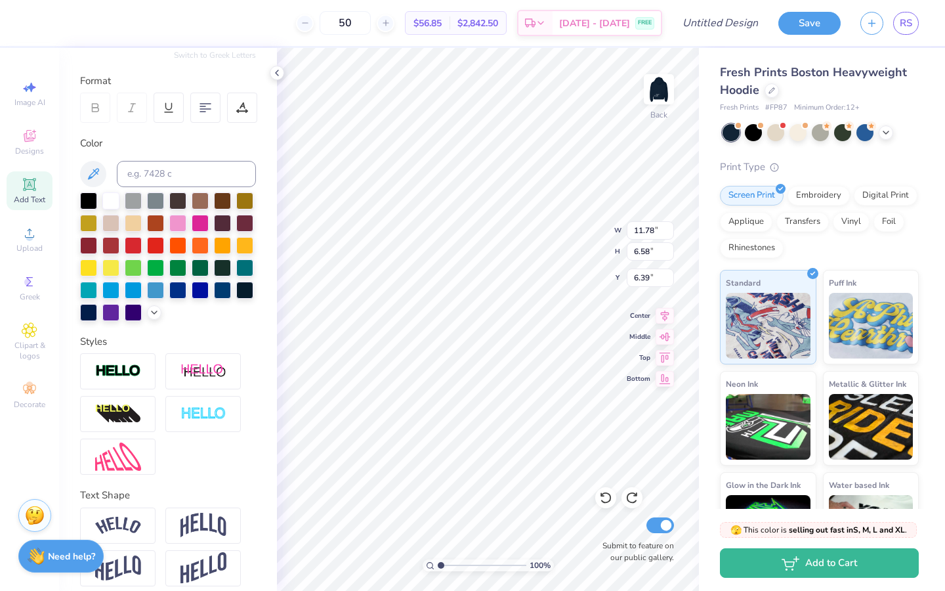
type input "7.57"
type input "8.08"
type input "4.06"
type input "8.90"
click at [670, 101] on img at bounding box center [659, 89] width 53 height 53
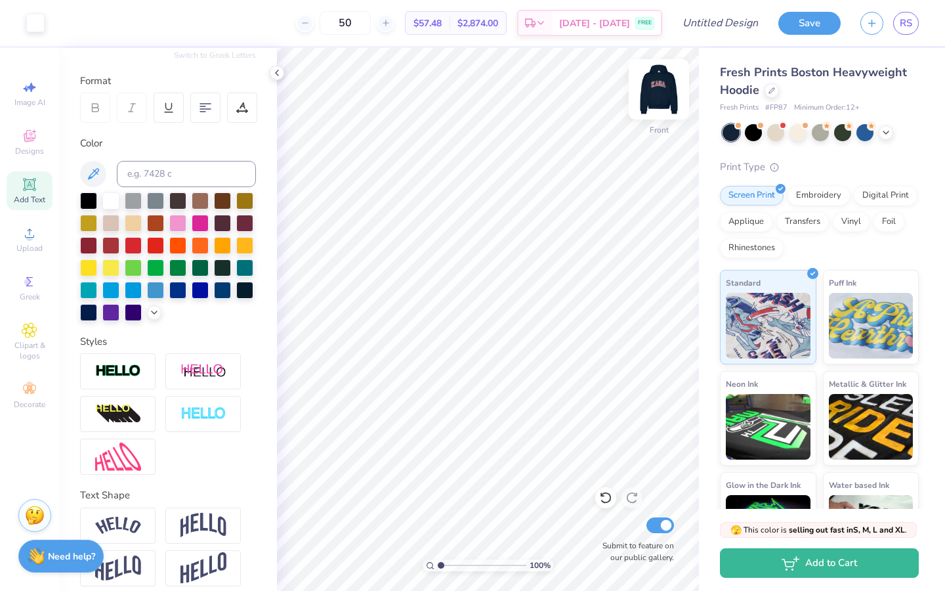
click at [660, 95] on img at bounding box center [659, 89] width 53 height 53
click at [371, 21] on input "50" at bounding box center [345, 23] width 51 height 24
type input "5"
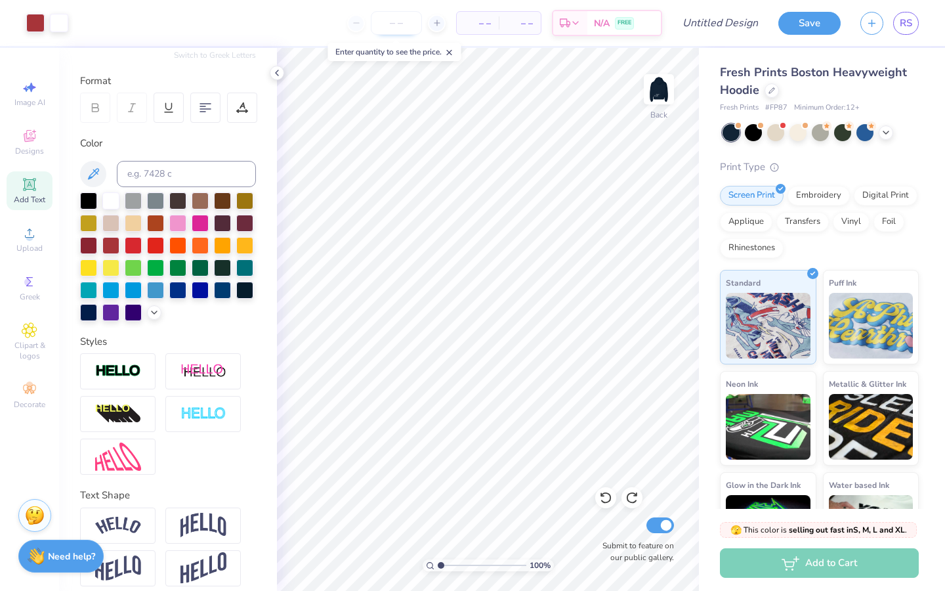
type input "0"
click at [407, 17] on input "0" at bounding box center [396, 23] width 51 height 24
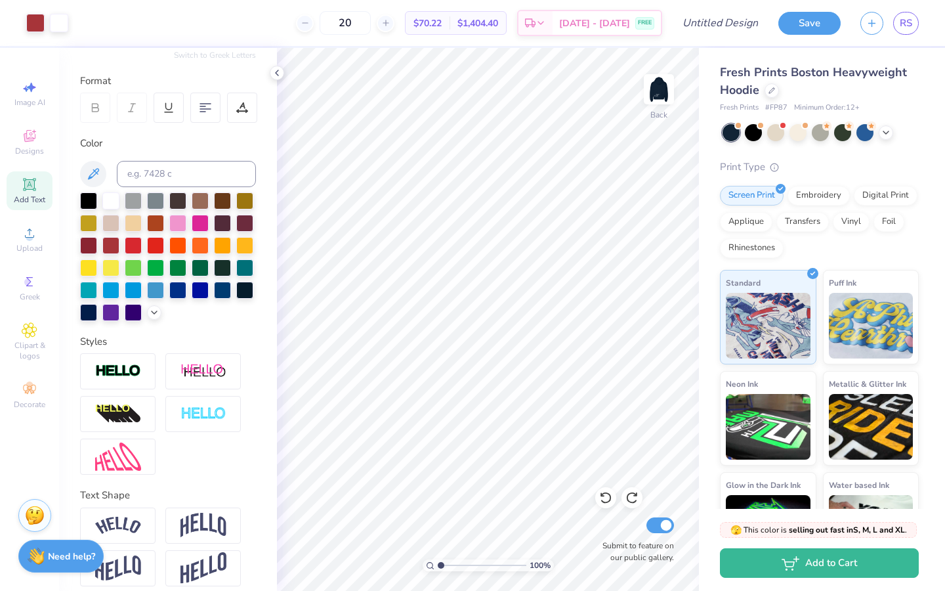
type input "20"
click at [908, 22] on span "RS" at bounding box center [906, 23] width 12 height 15
click at [910, 24] on span "RS" at bounding box center [906, 23] width 12 height 15
